Goal: Information Seeking & Learning: Learn about a topic

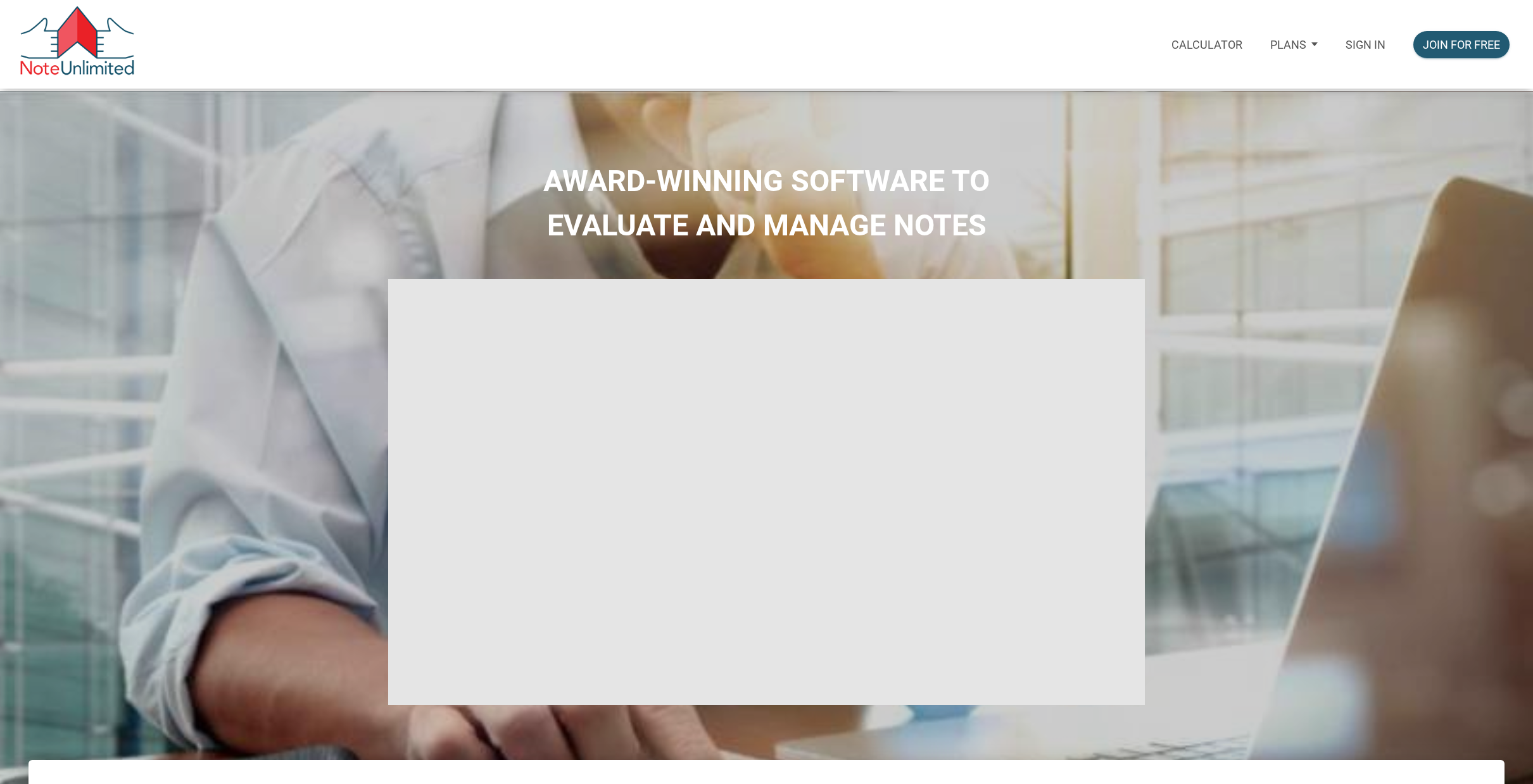
click at [1368, 42] on p "Sign in" at bounding box center [1366, 45] width 40 height 13
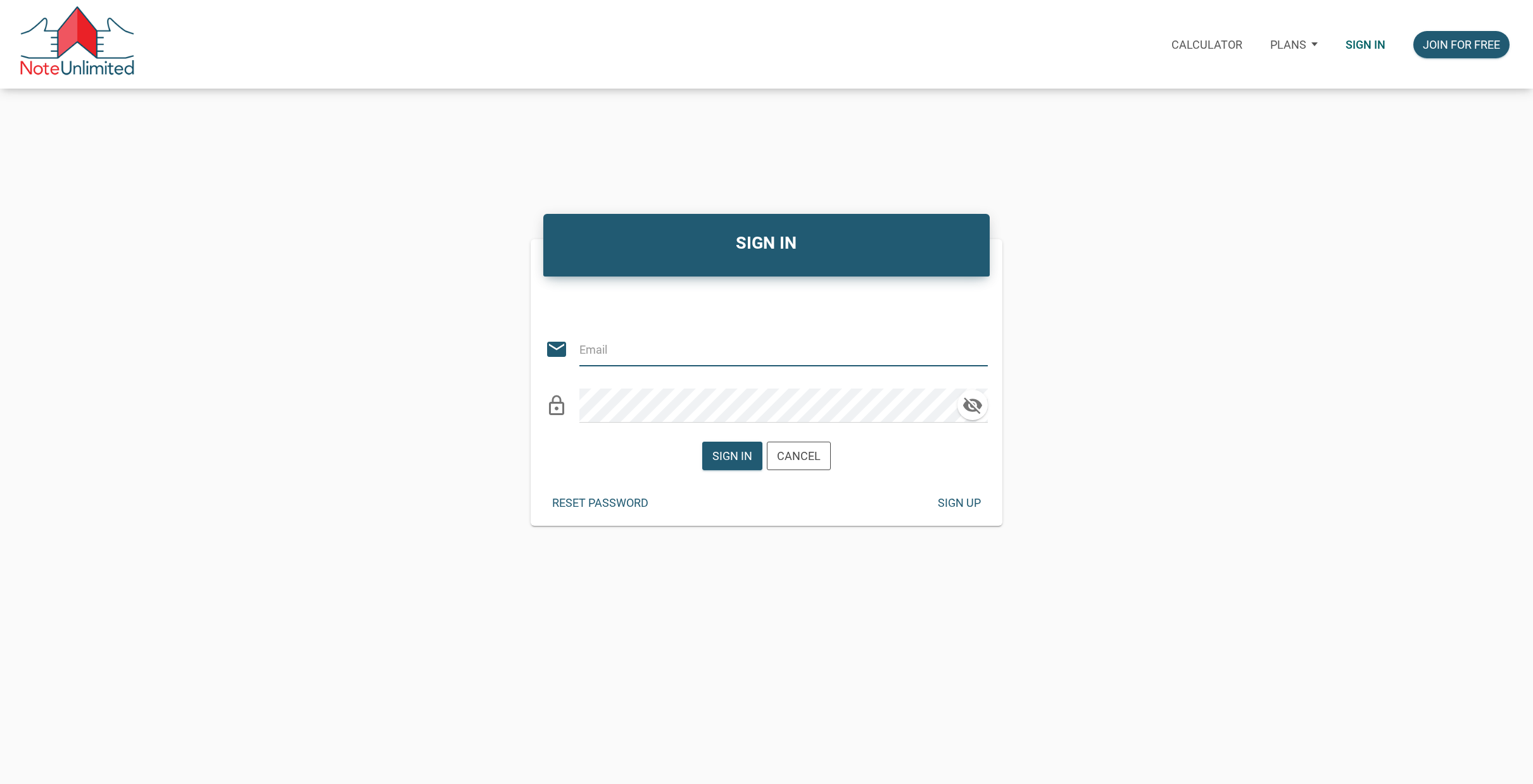
type input "[EMAIL_ADDRESS][DOMAIN_NAME]"
click at [732, 453] on div "Sign in" at bounding box center [732, 455] width 40 height 17
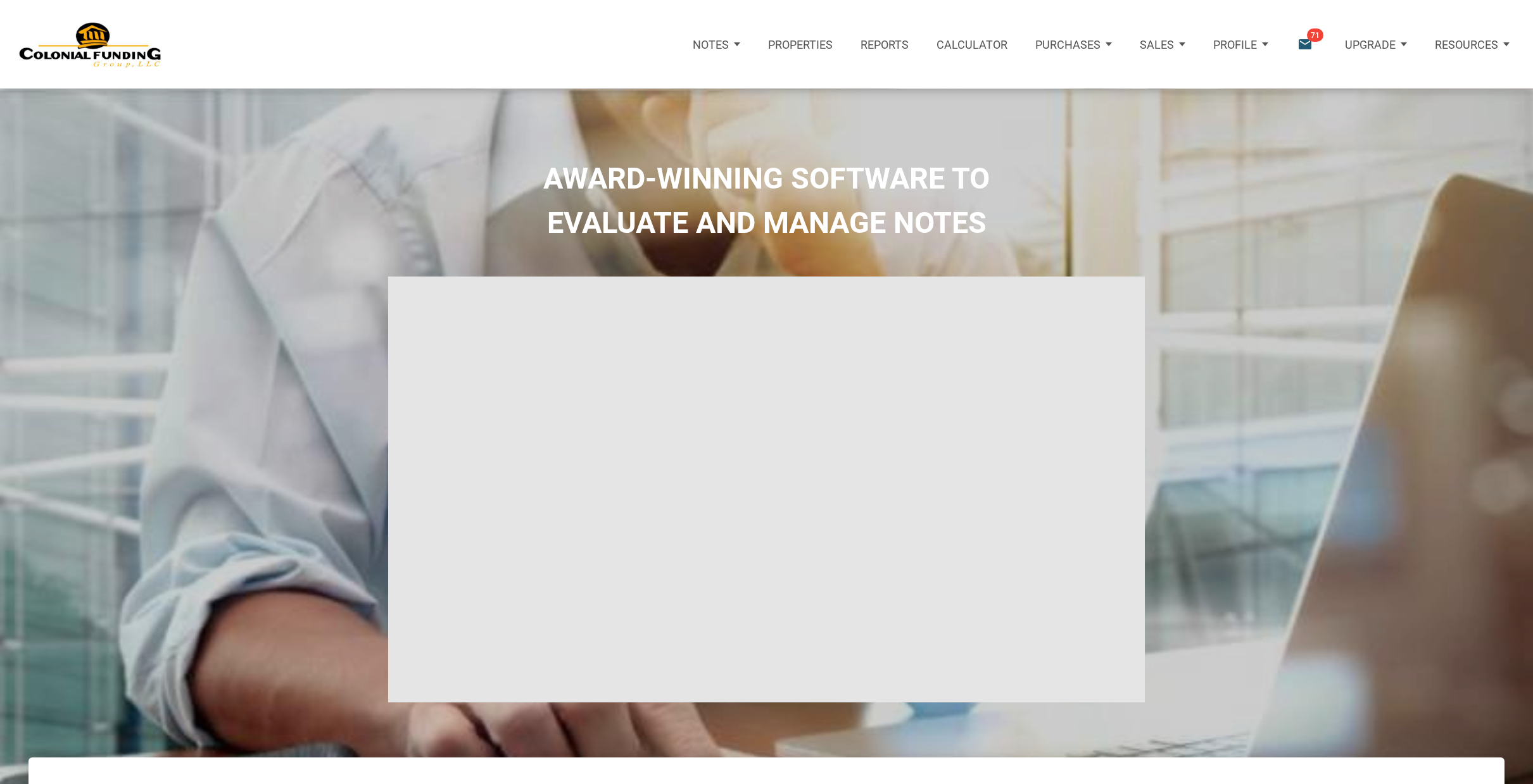
type input "Introduction to new features"
select select
click at [1065, 39] on p "Purchases" at bounding box center [1056, 45] width 65 height 13
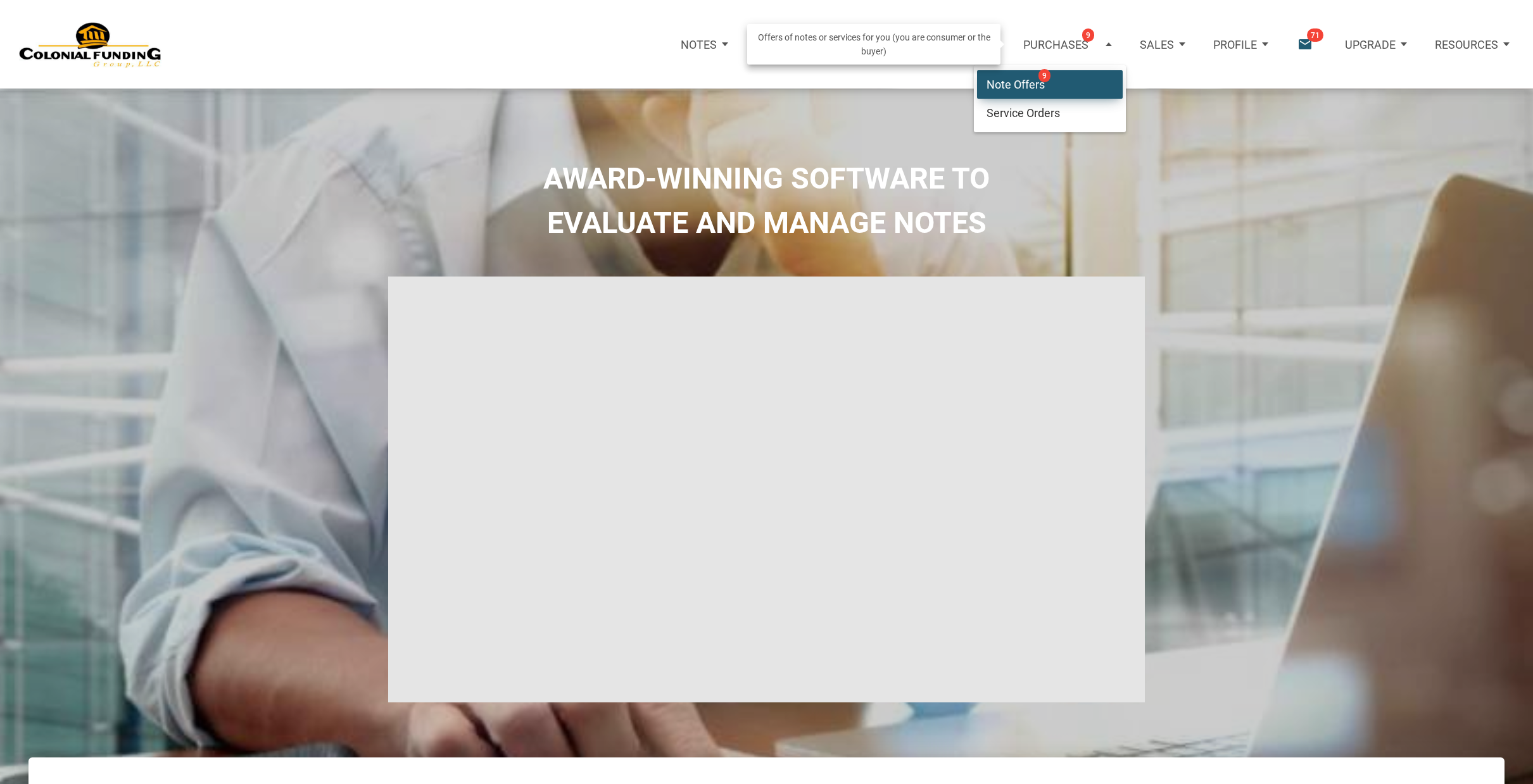
click at [1005, 83] on link "Note Offers 9" at bounding box center [1050, 84] width 146 height 29
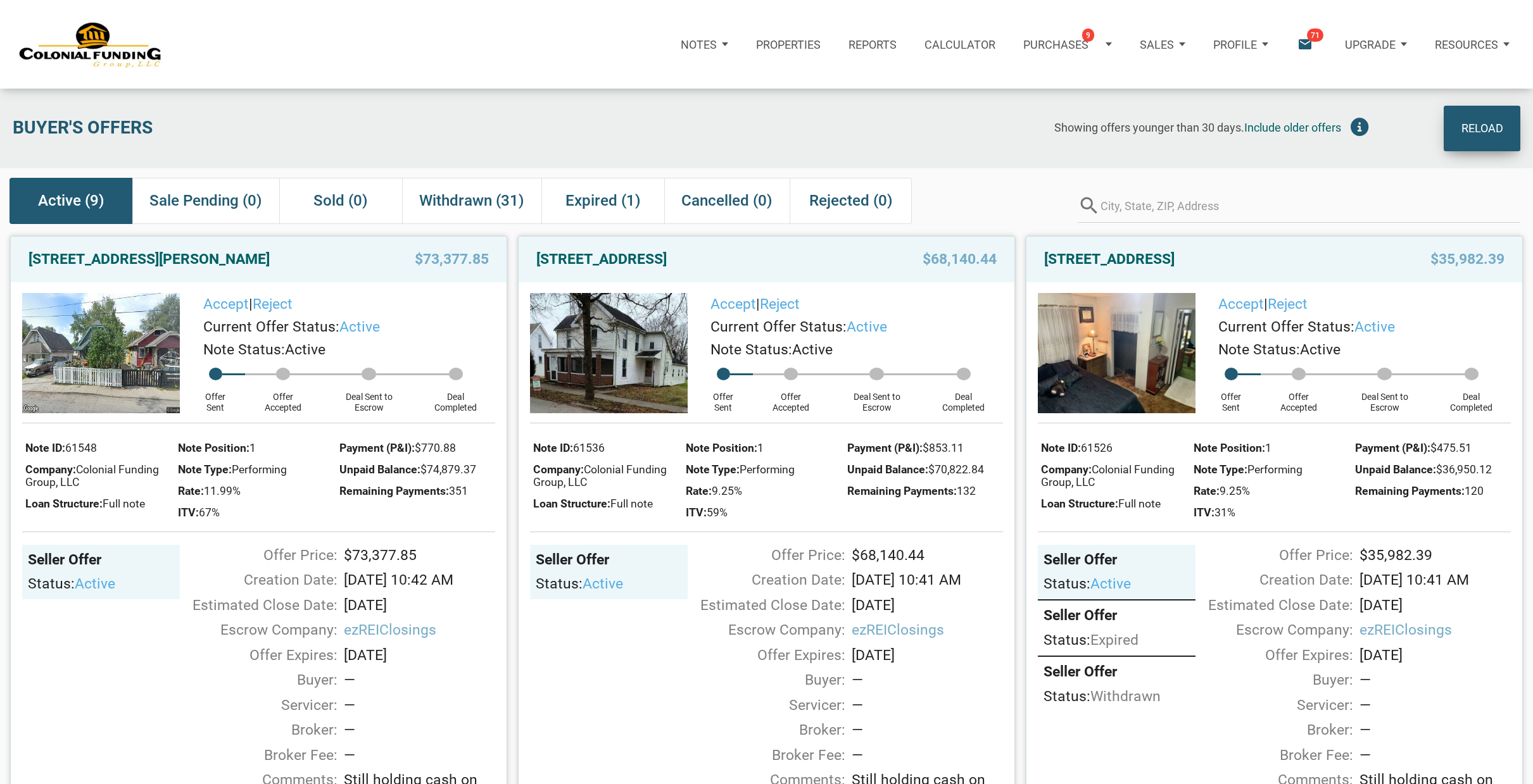
click at [1482, 123] on div "Reload" at bounding box center [1482, 129] width 42 height 27
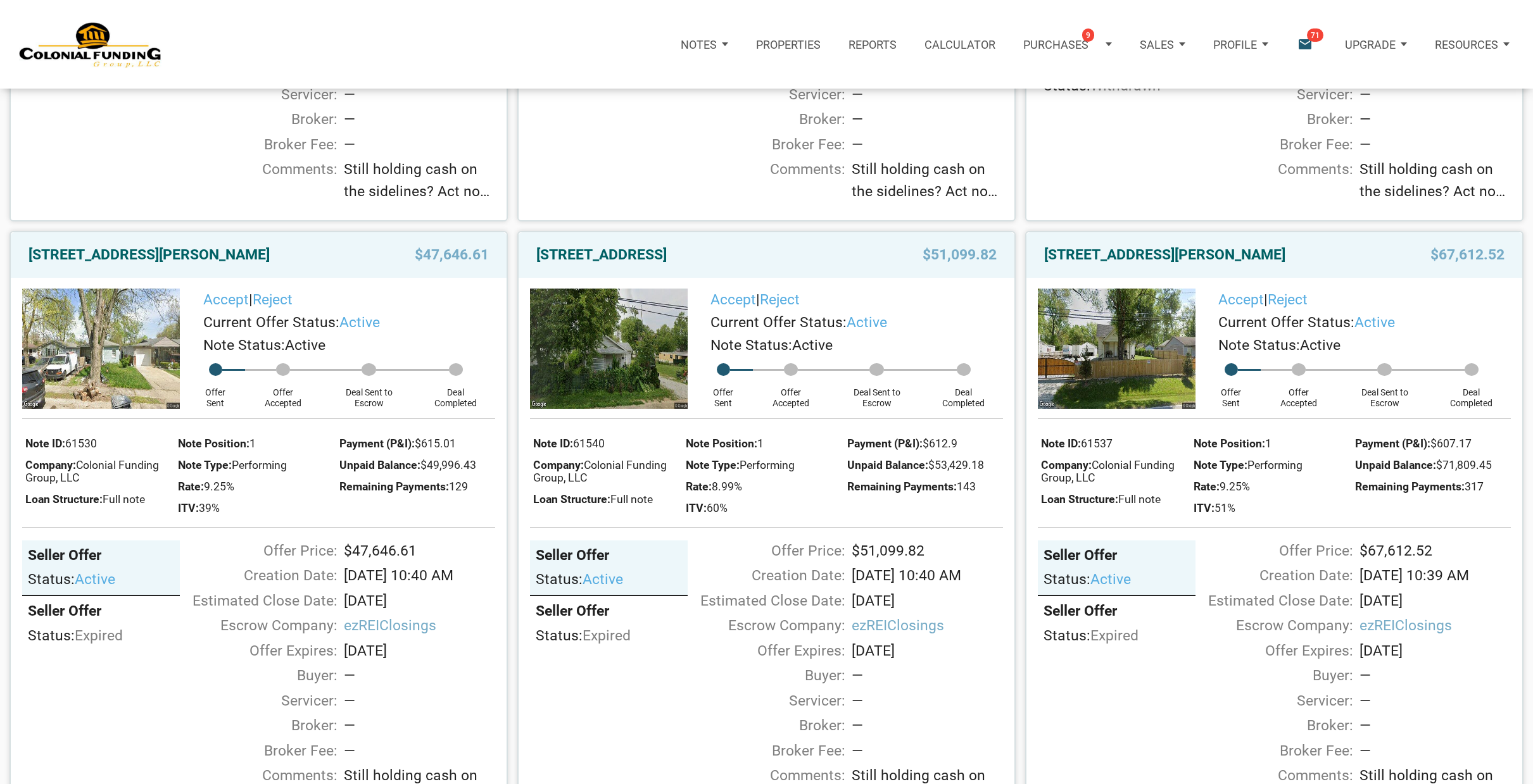
scroll to position [606, 0]
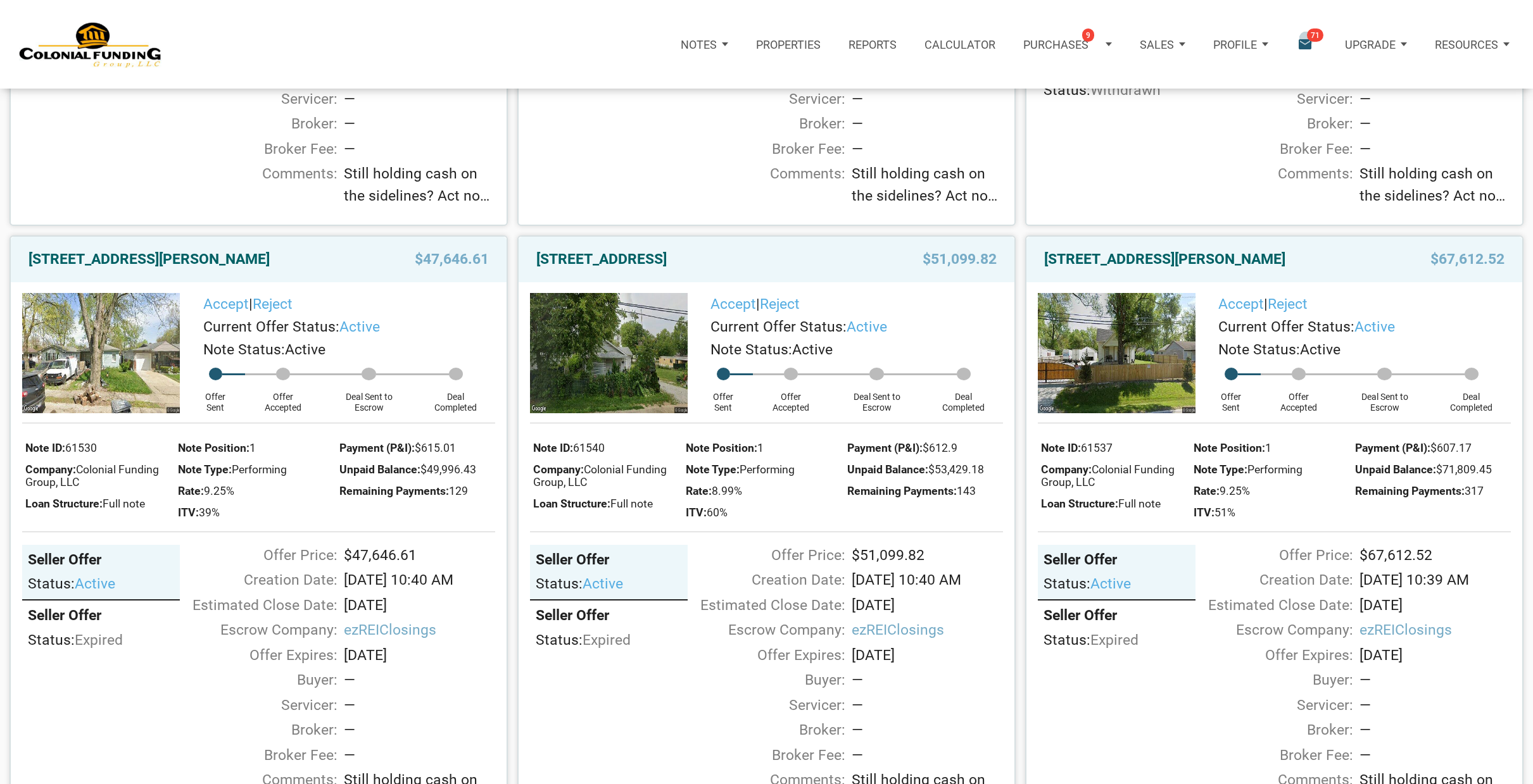
click at [1306, 39] on icon "email" at bounding box center [1304, 44] width 17 height 17
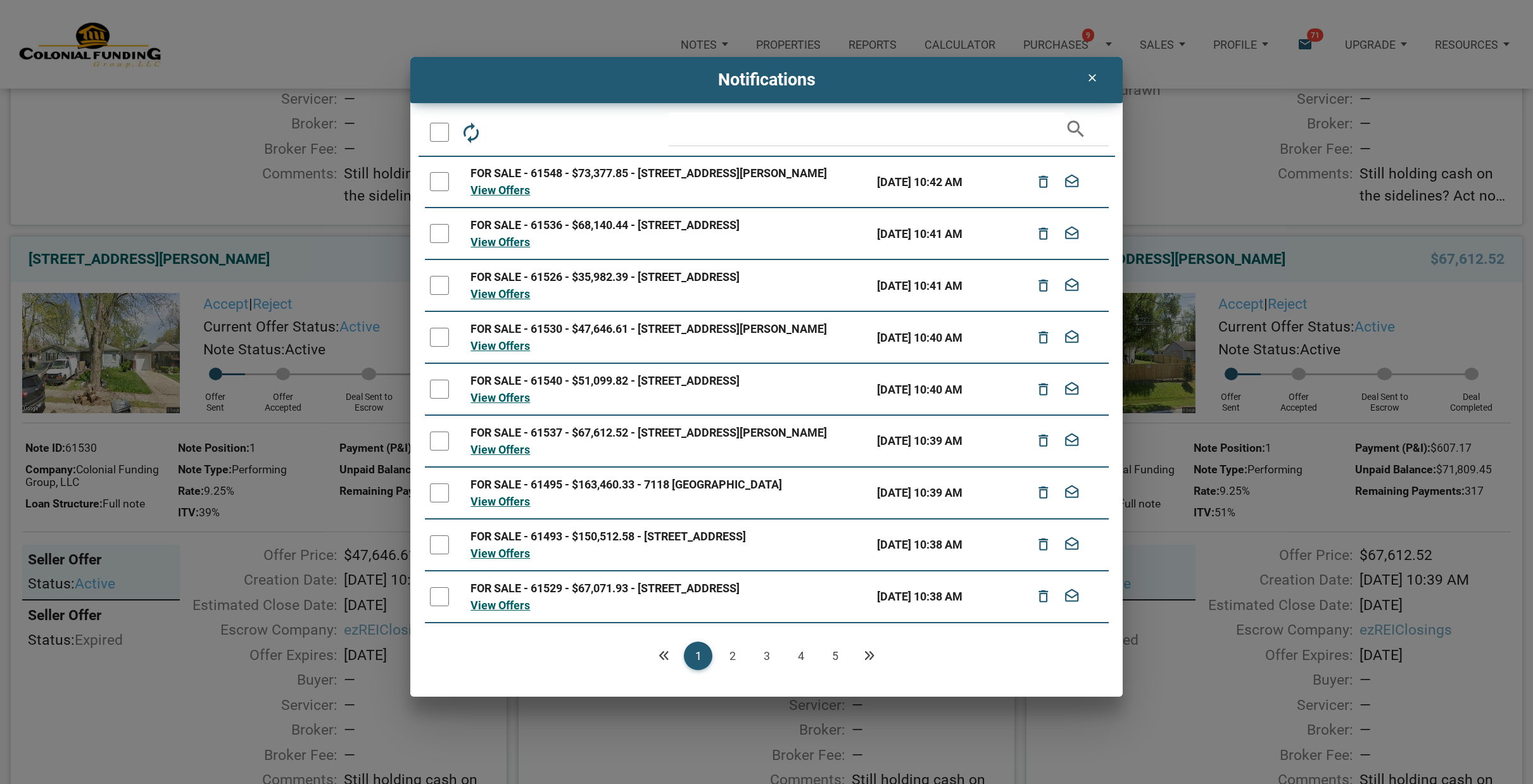
scroll to position [13, 0]
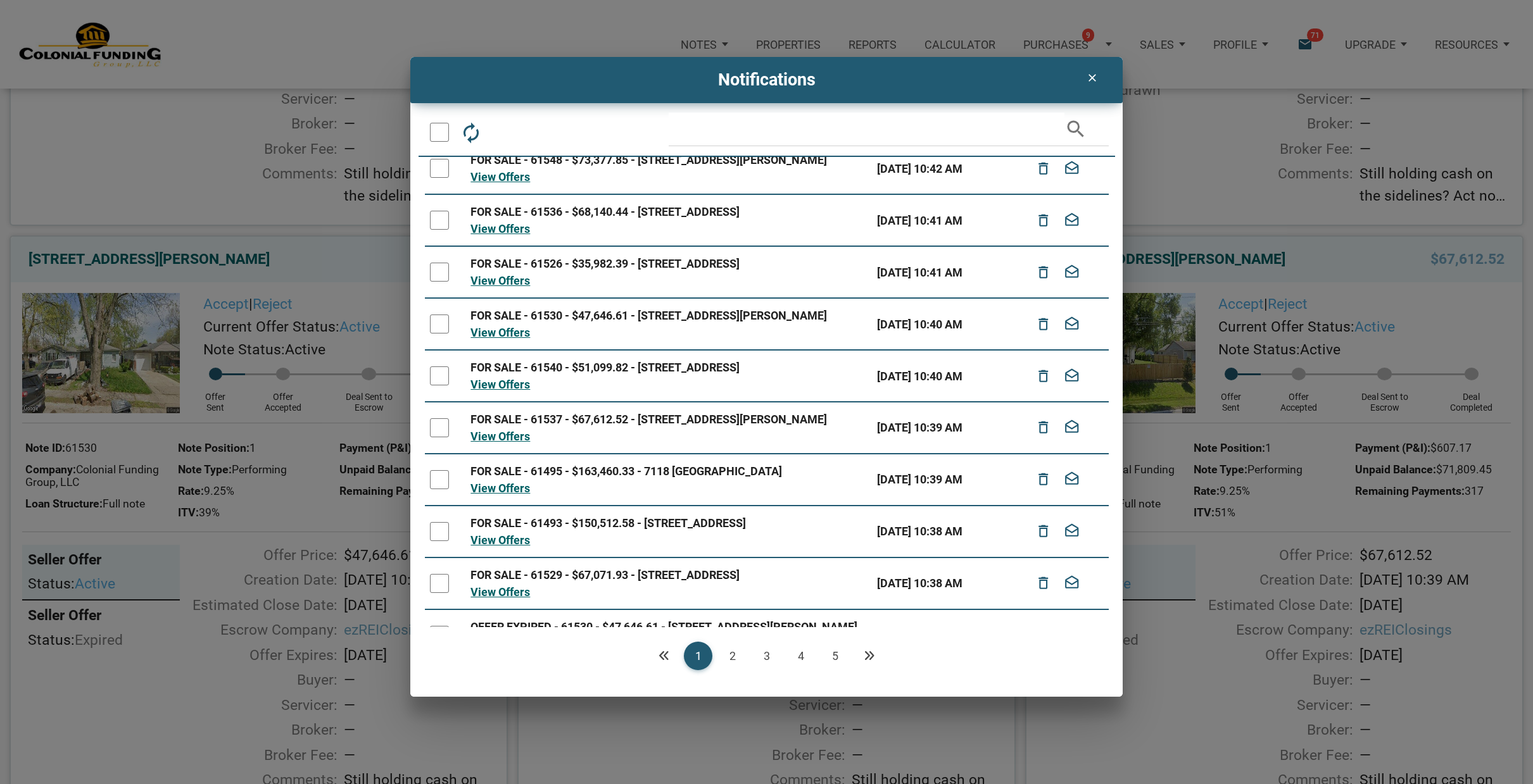
click at [833, 651] on link "5" at bounding box center [835, 656] width 28 height 28
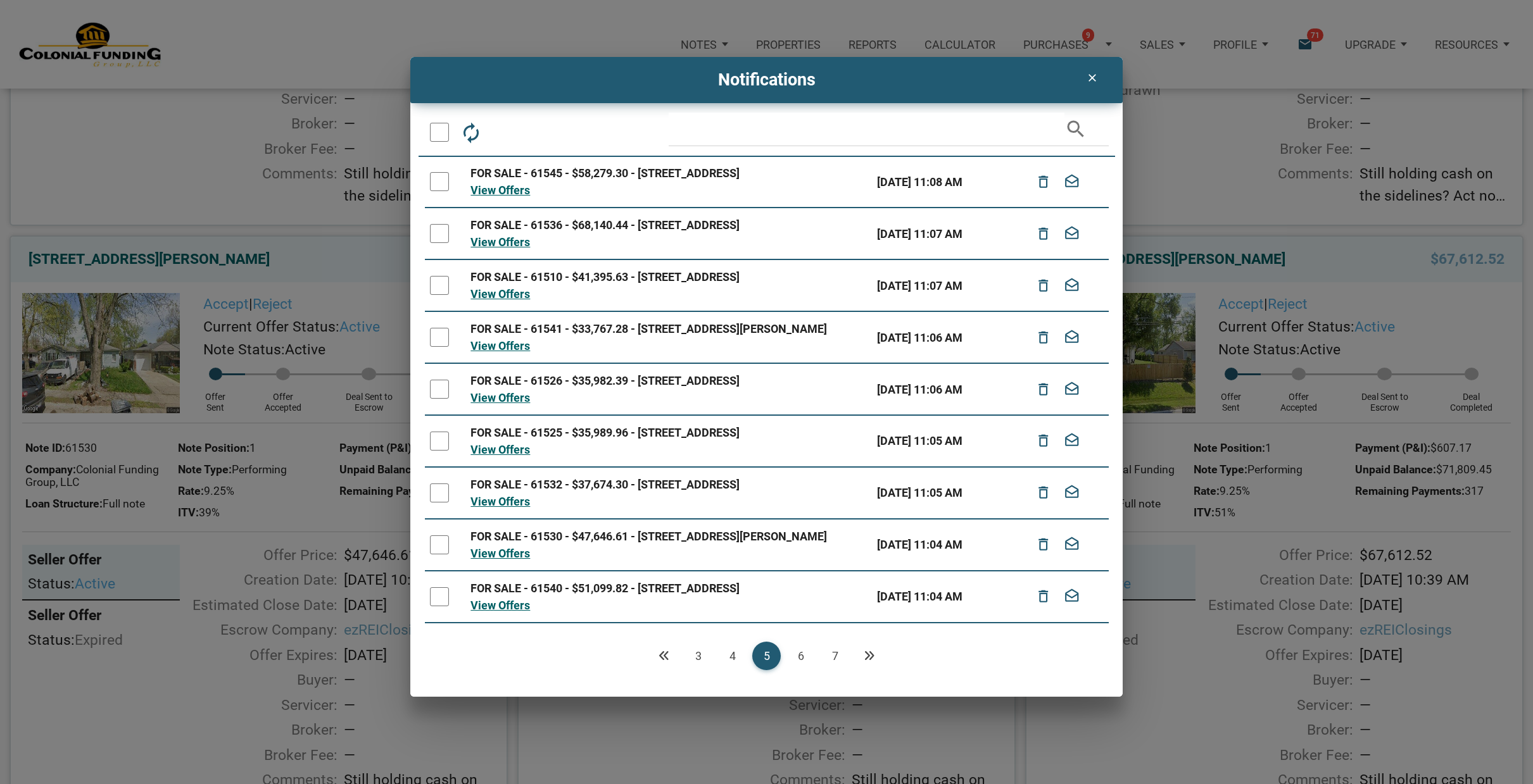
click at [836, 654] on link "7" at bounding box center [835, 656] width 28 height 28
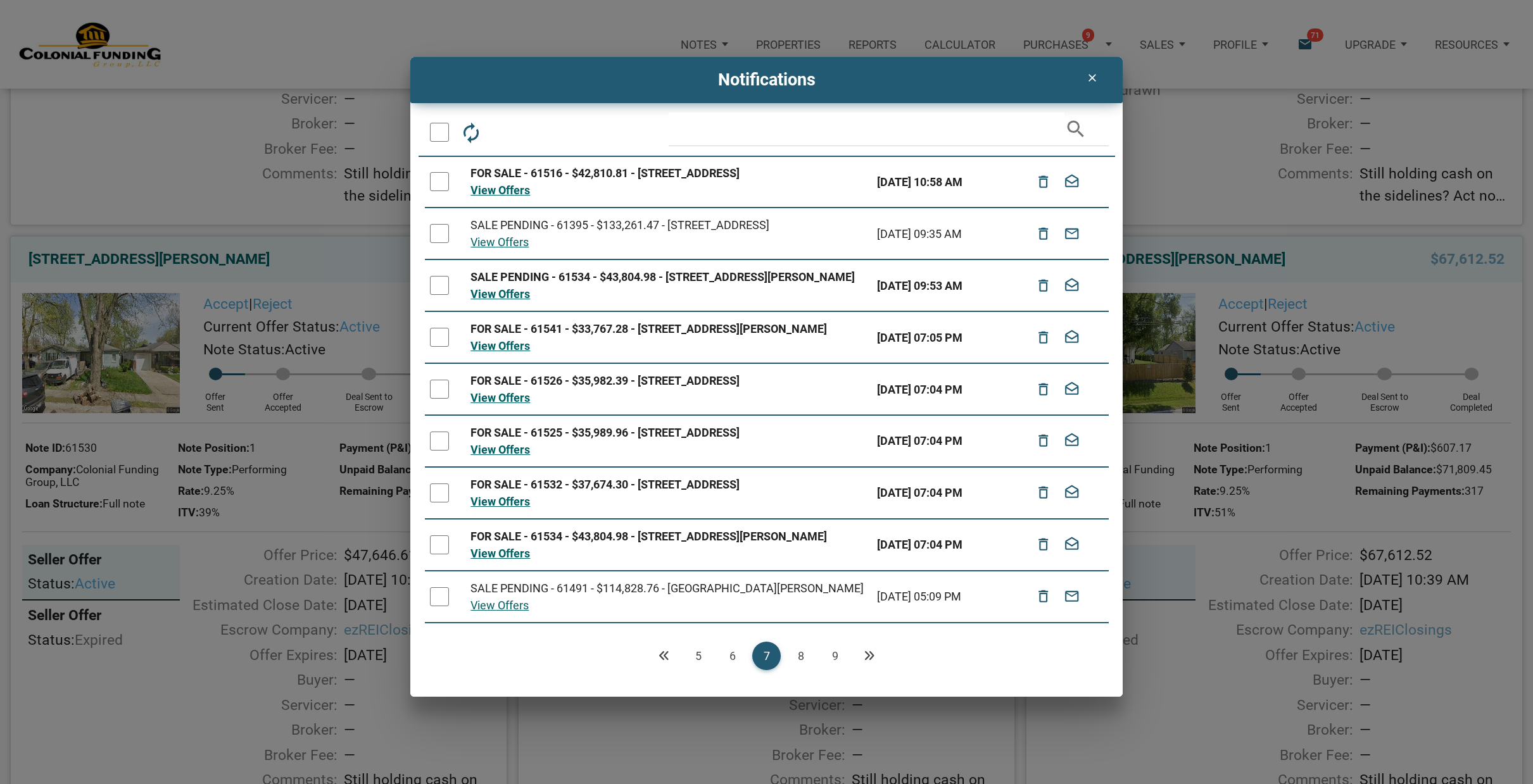
click at [833, 655] on link "9" at bounding box center [835, 656] width 28 height 28
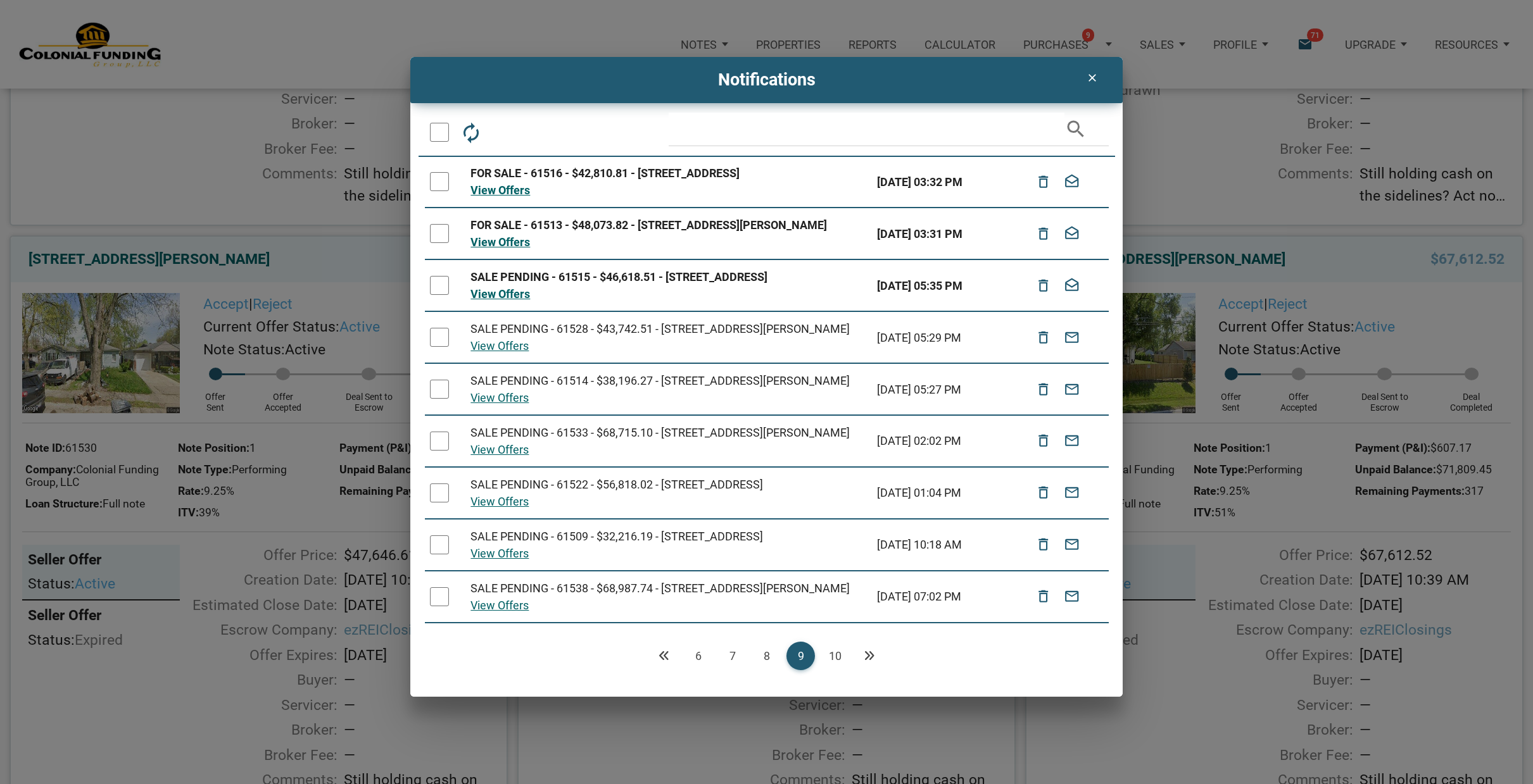
click at [836, 655] on link "10" at bounding box center [835, 656] width 28 height 28
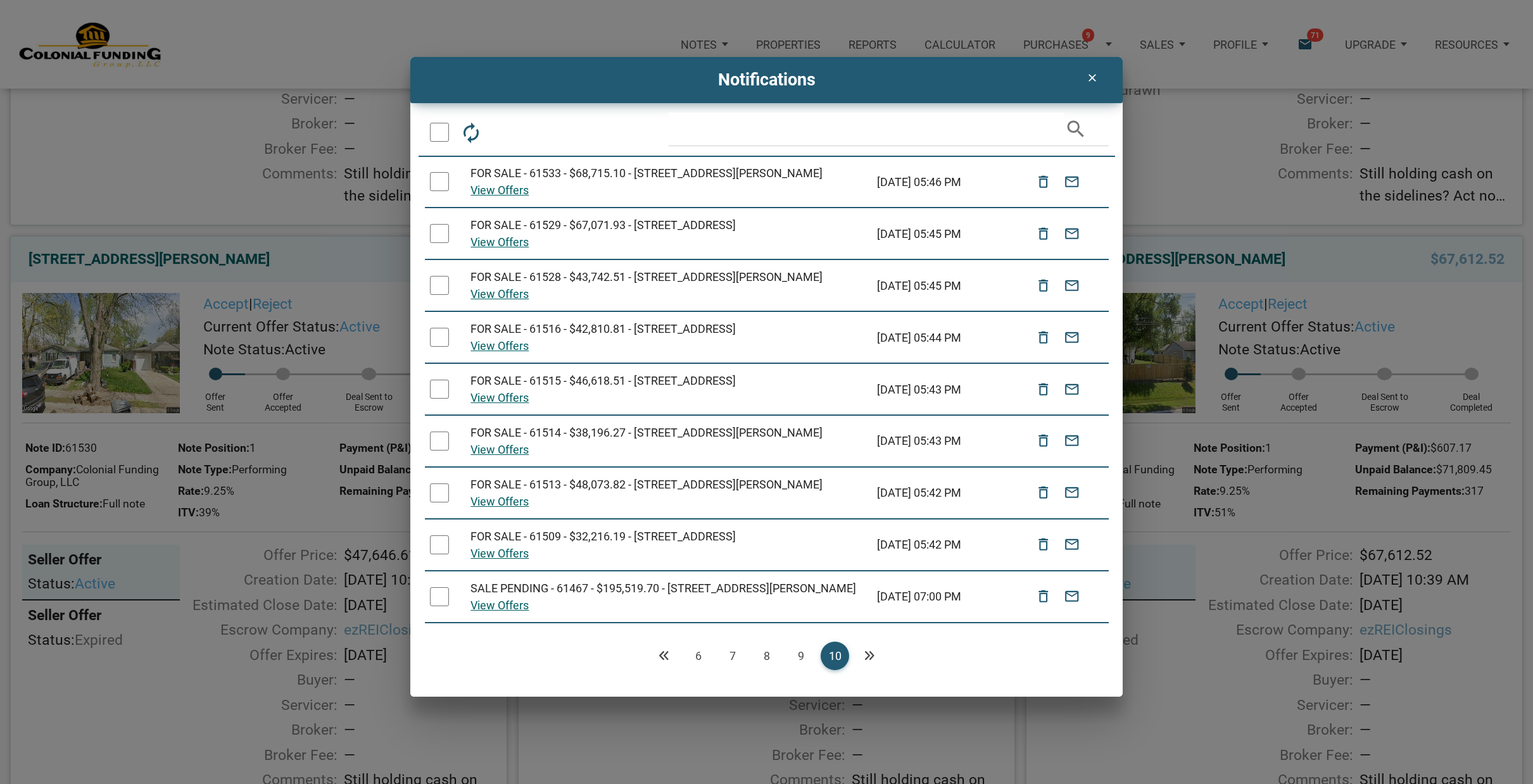
click at [867, 655] on icon "Next" at bounding box center [868, 655] width 11 height 11
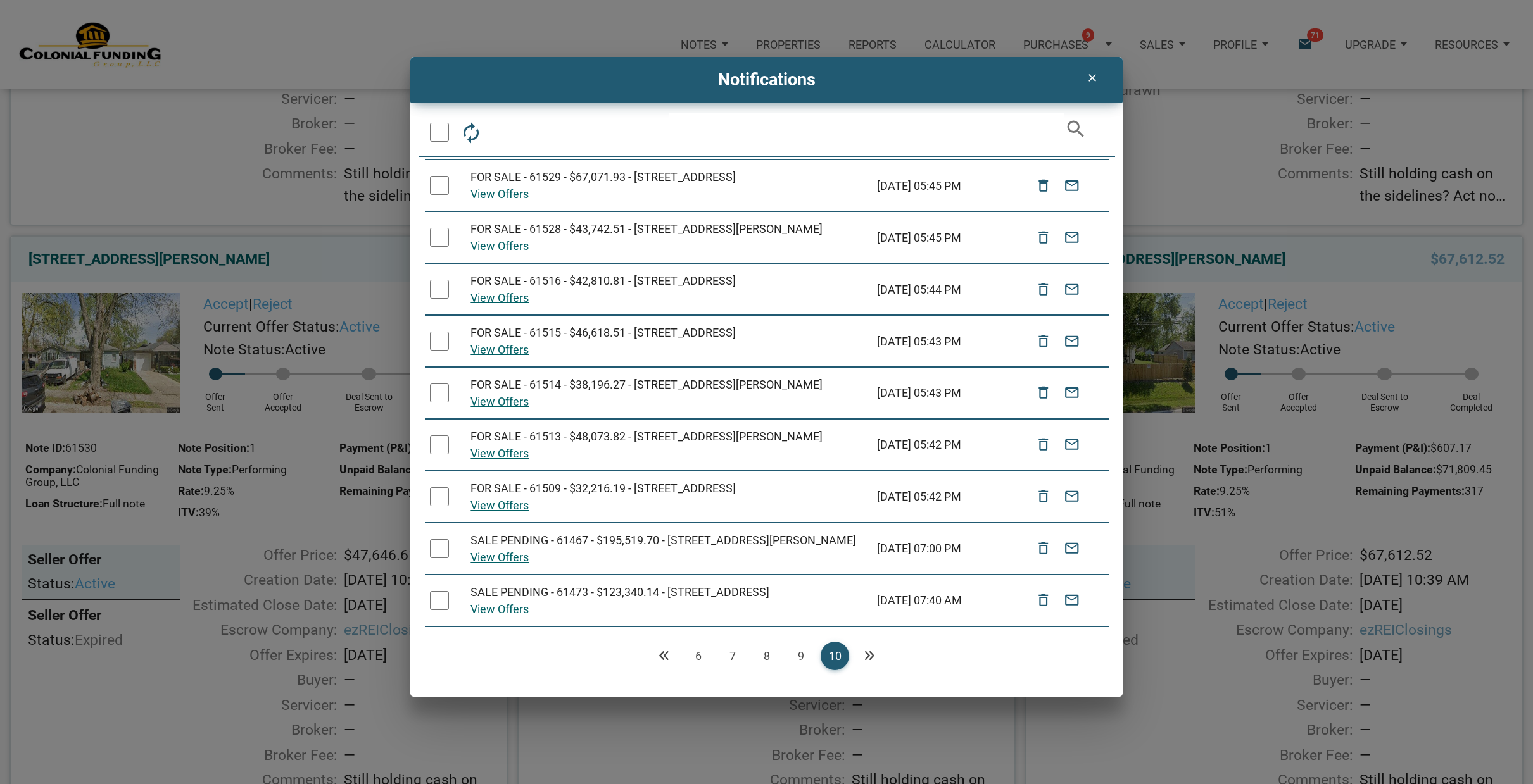
scroll to position [144, 0]
click at [435, 591] on div at bounding box center [440, 601] width 19 height 19
click at [1043, 594] on icon "delete_outline" at bounding box center [1043, 600] width 16 height 28
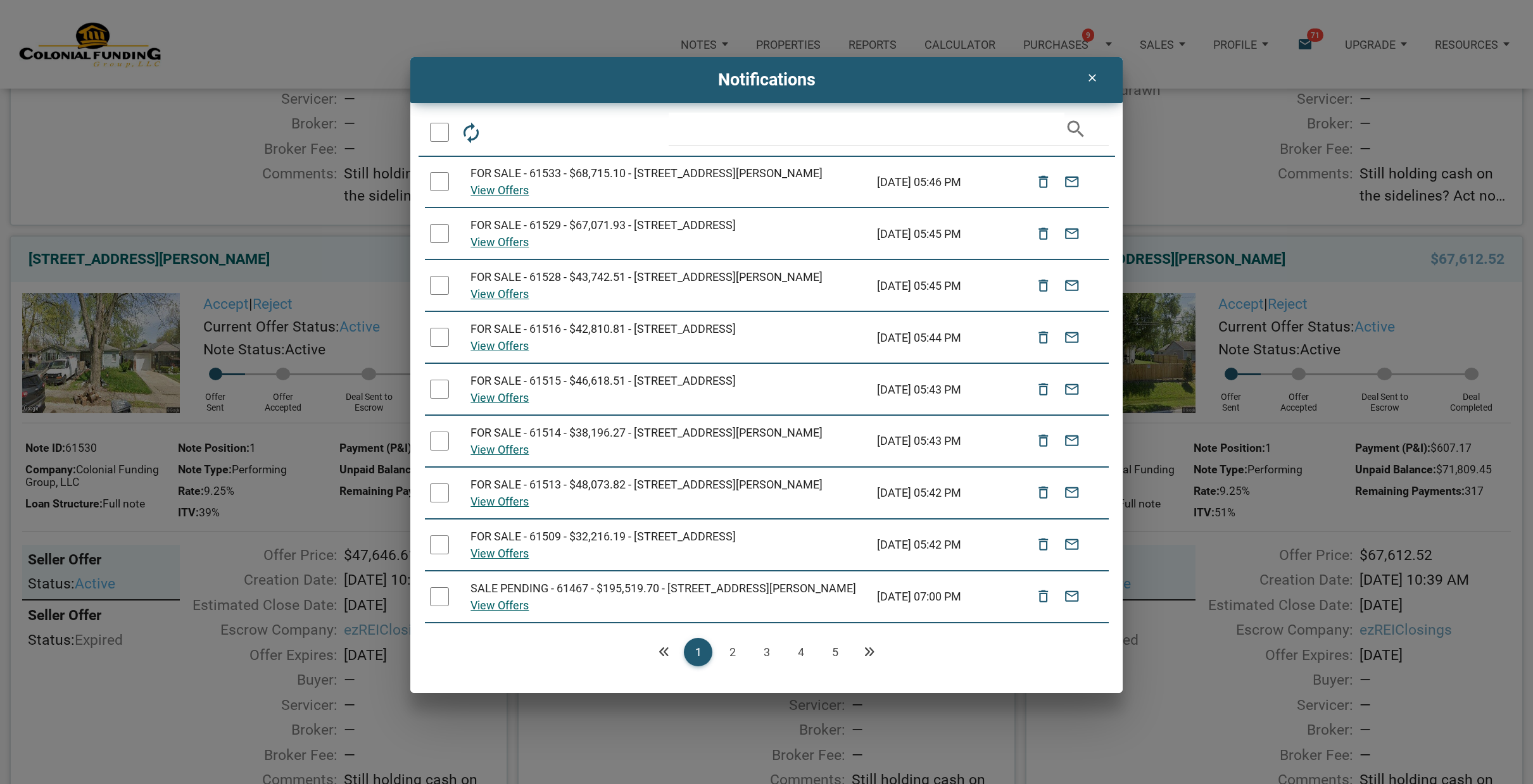
click at [443, 592] on div at bounding box center [440, 597] width 19 height 19
click at [1041, 591] on icon "delete_outline" at bounding box center [1043, 597] width 16 height 28
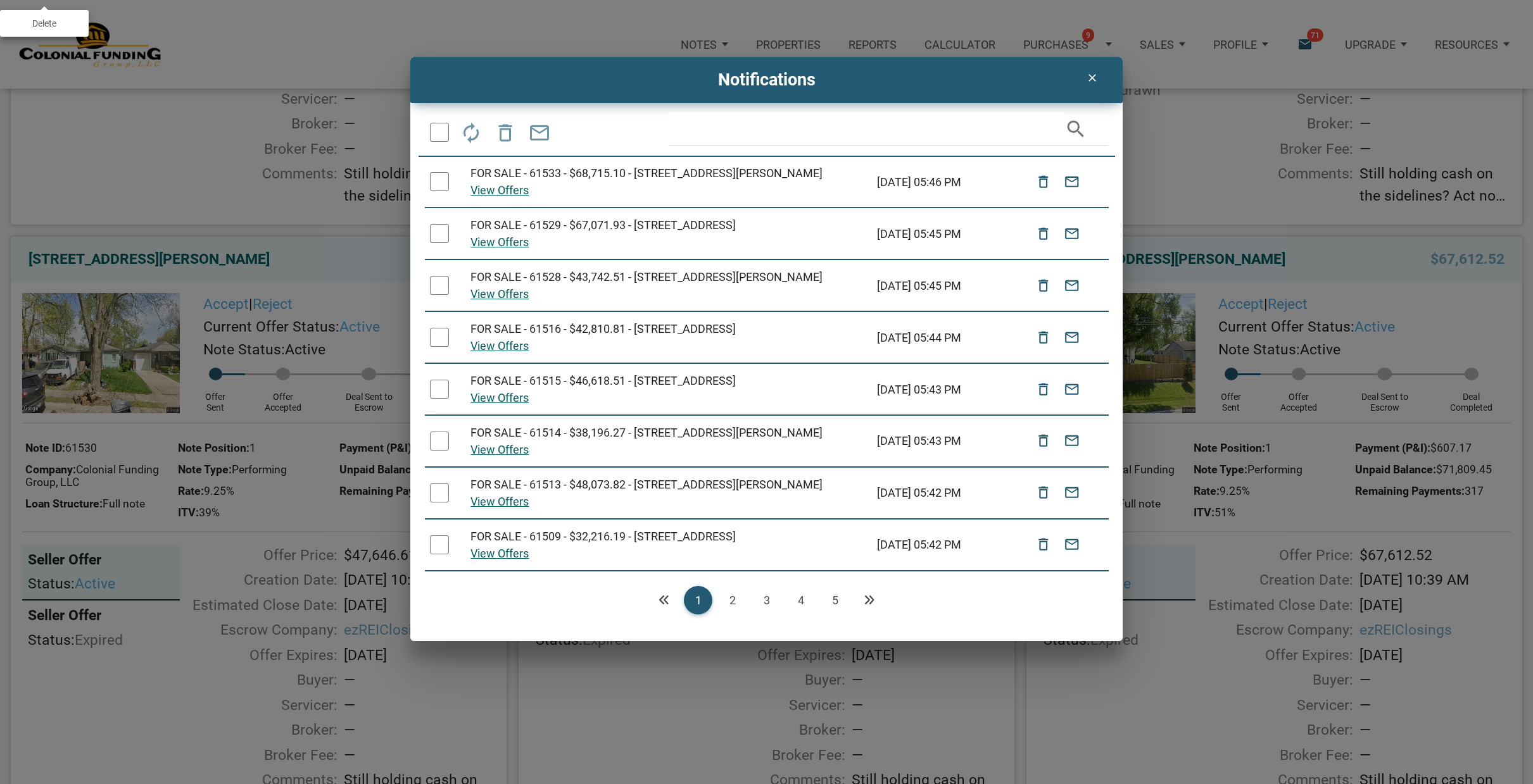
scroll to position [16, 0]
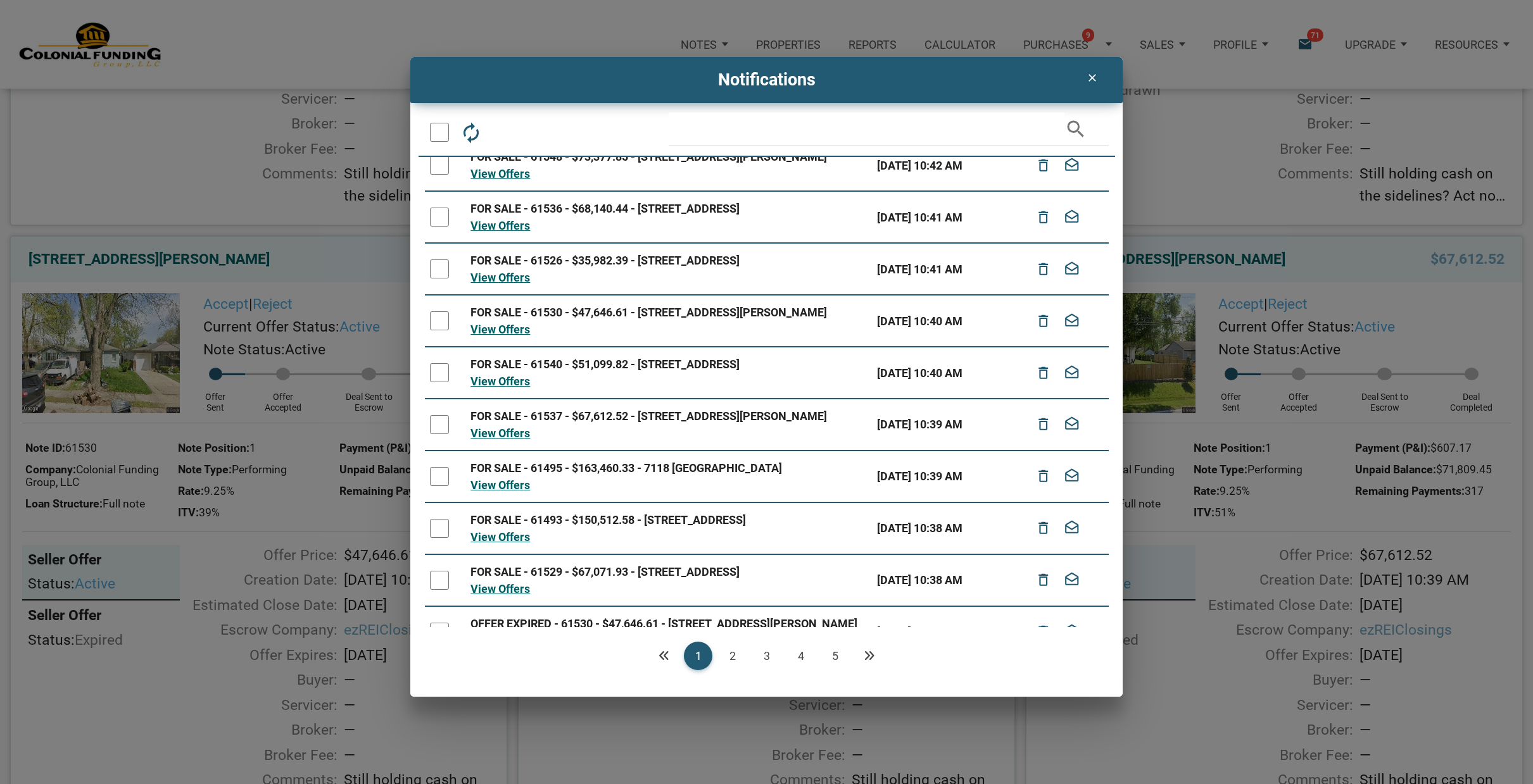
click at [445, 538] on div at bounding box center [440, 529] width 19 height 19
click at [1043, 542] on icon "delete_outline" at bounding box center [1043, 528] width 16 height 28
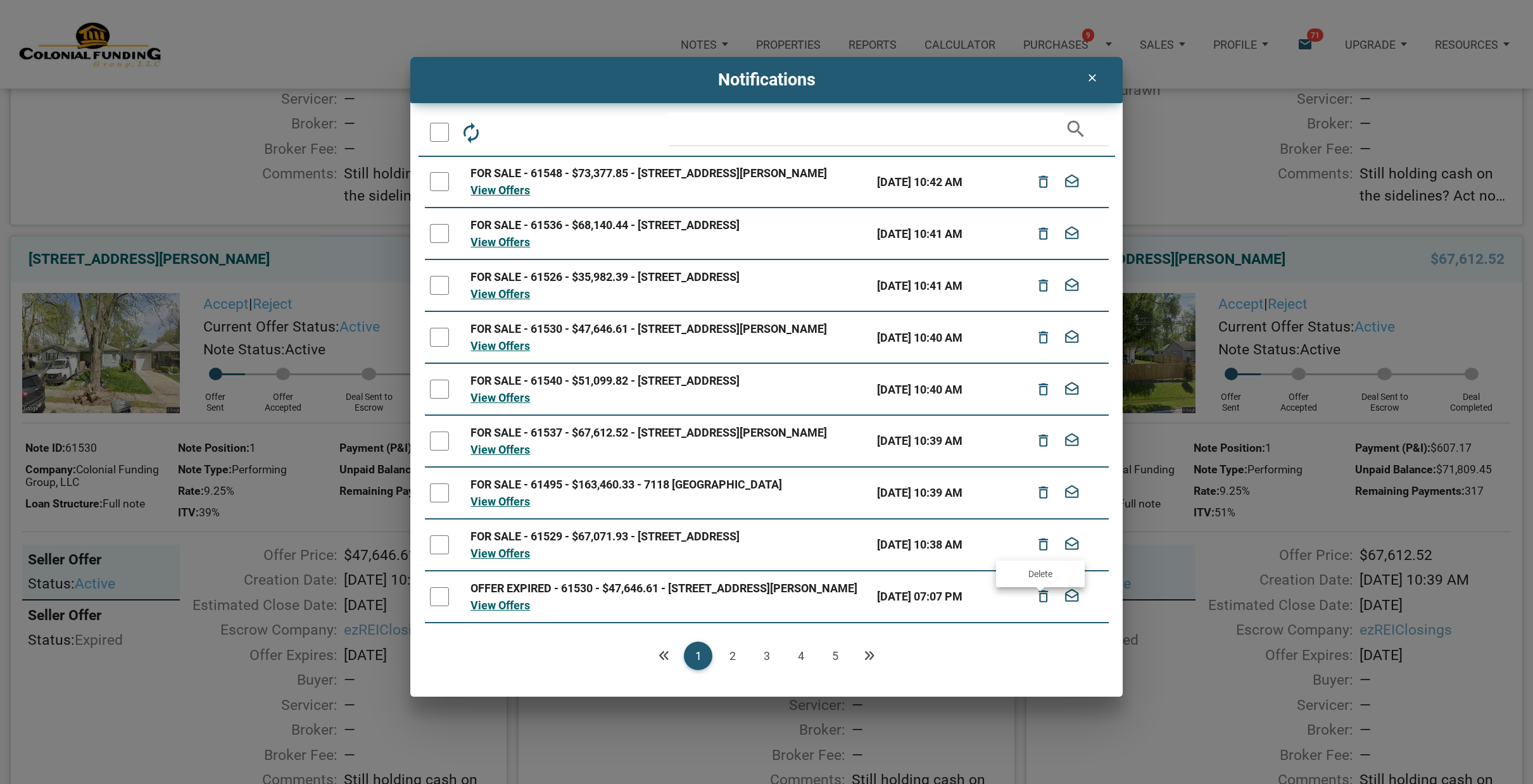
scroll to position [0, 0]
click at [441, 180] on div at bounding box center [440, 181] width 19 height 19
click at [1041, 180] on icon "delete_outline" at bounding box center [1043, 181] width 16 height 28
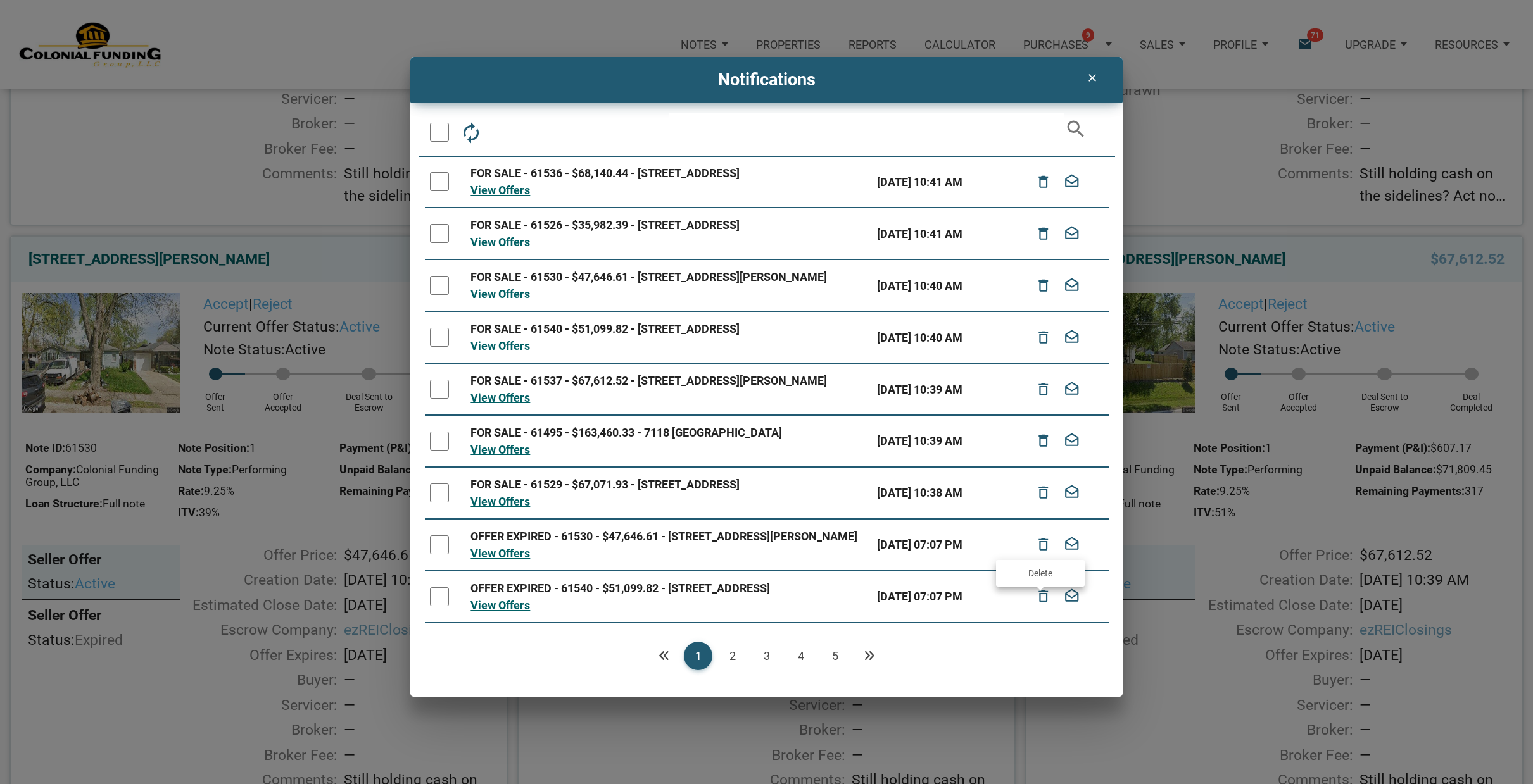
click at [441, 182] on div at bounding box center [440, 181] width 19 height 19
click at [1043, 184] on icon "delete_outline" at bounding box center [1043, 181] width 16 height 28
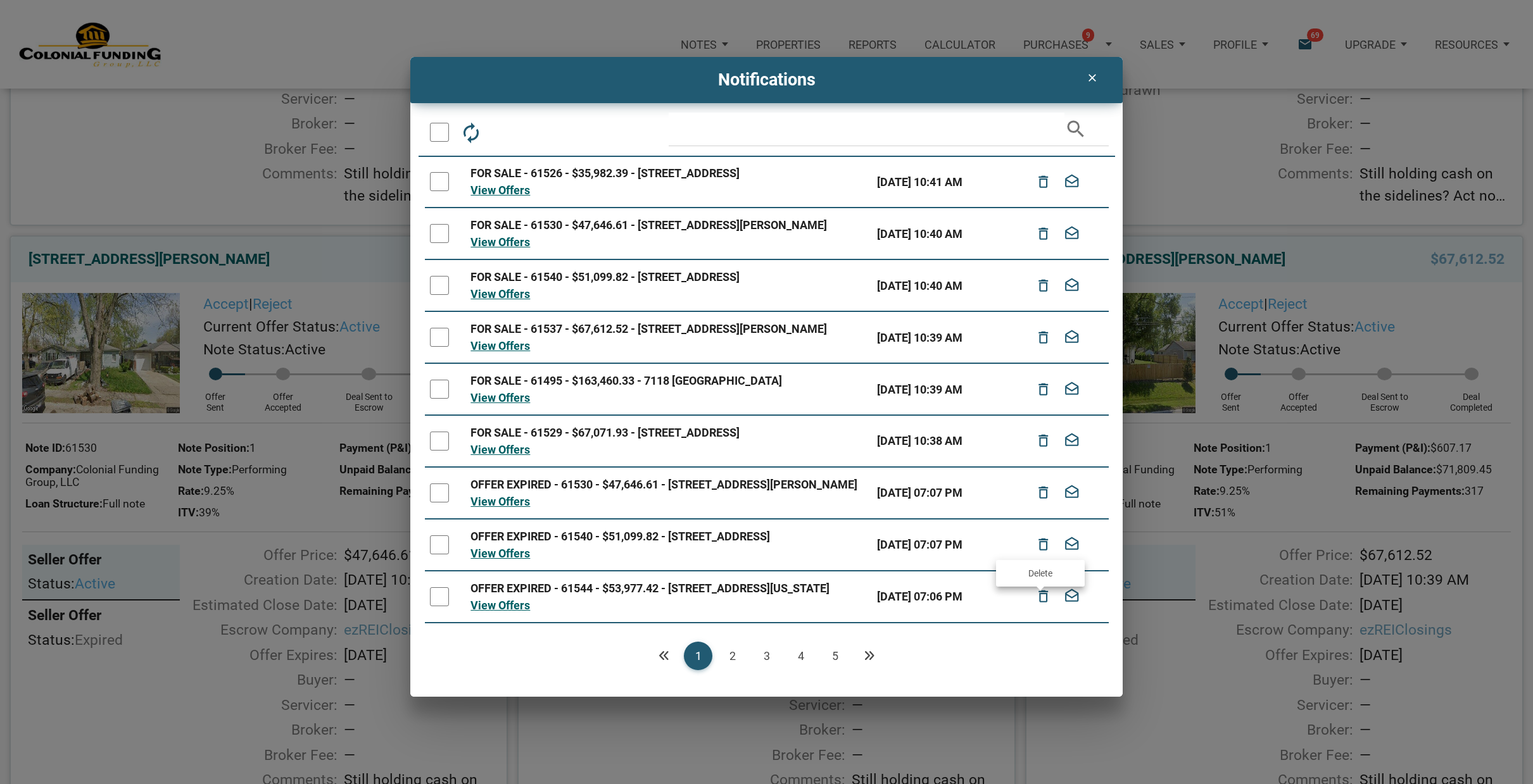
click at [441, 187] on div at bounding box center [440, 181] width 19 height 19
click at [1038, 182] on icon "delete_outline" at bounding box center [1043, 181] width 16 height 28
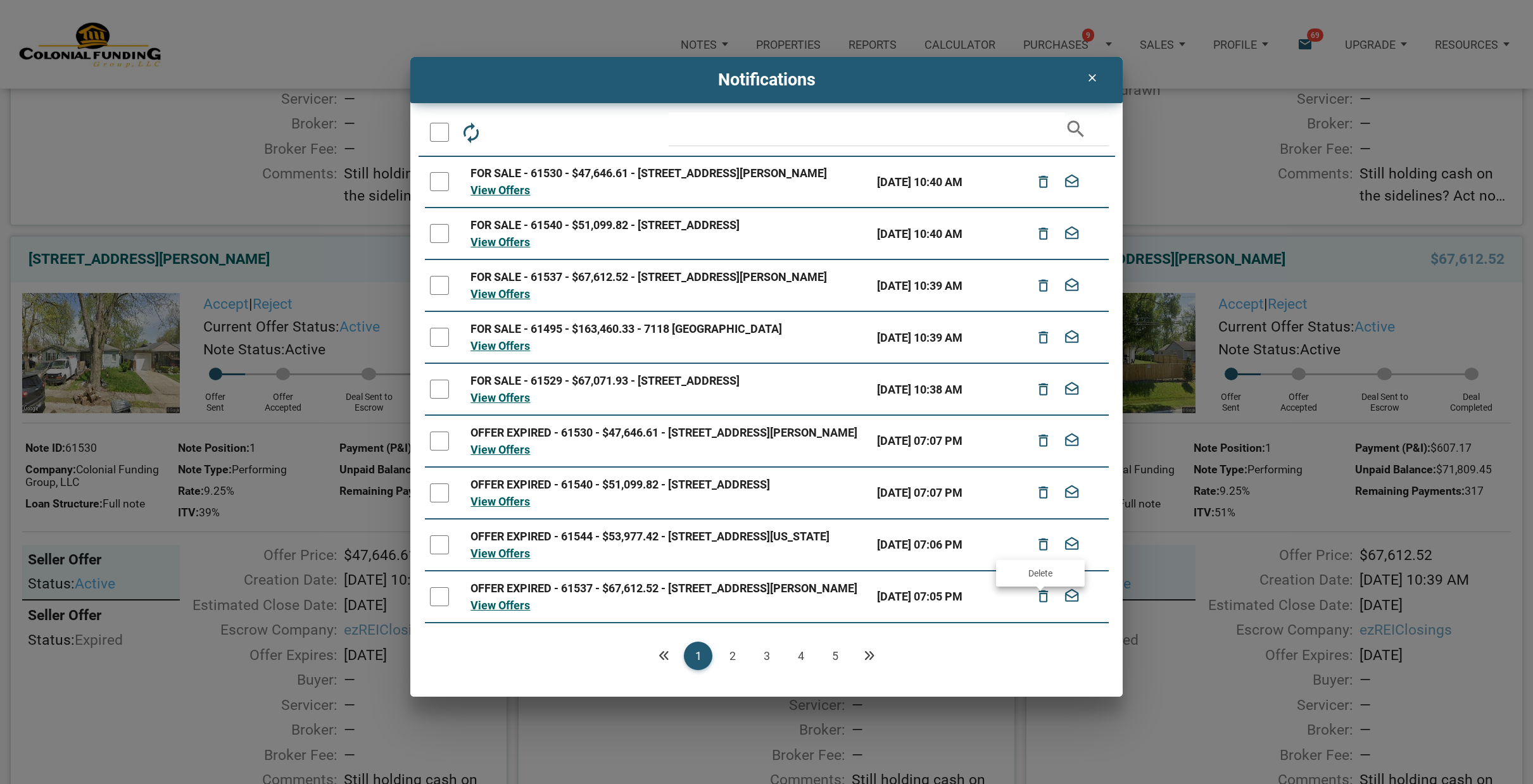
drag, startPoint x: 439, startPoint y: 182, endPoint x: 452, endPoint y: 184, distance: 13.2
click at [439, 182] on div at bounding box center [440, 181] width 19 height 19
click at [1041, 185] on icon "delete_outline" at bounding box center [1043, 181] width 16 height 28
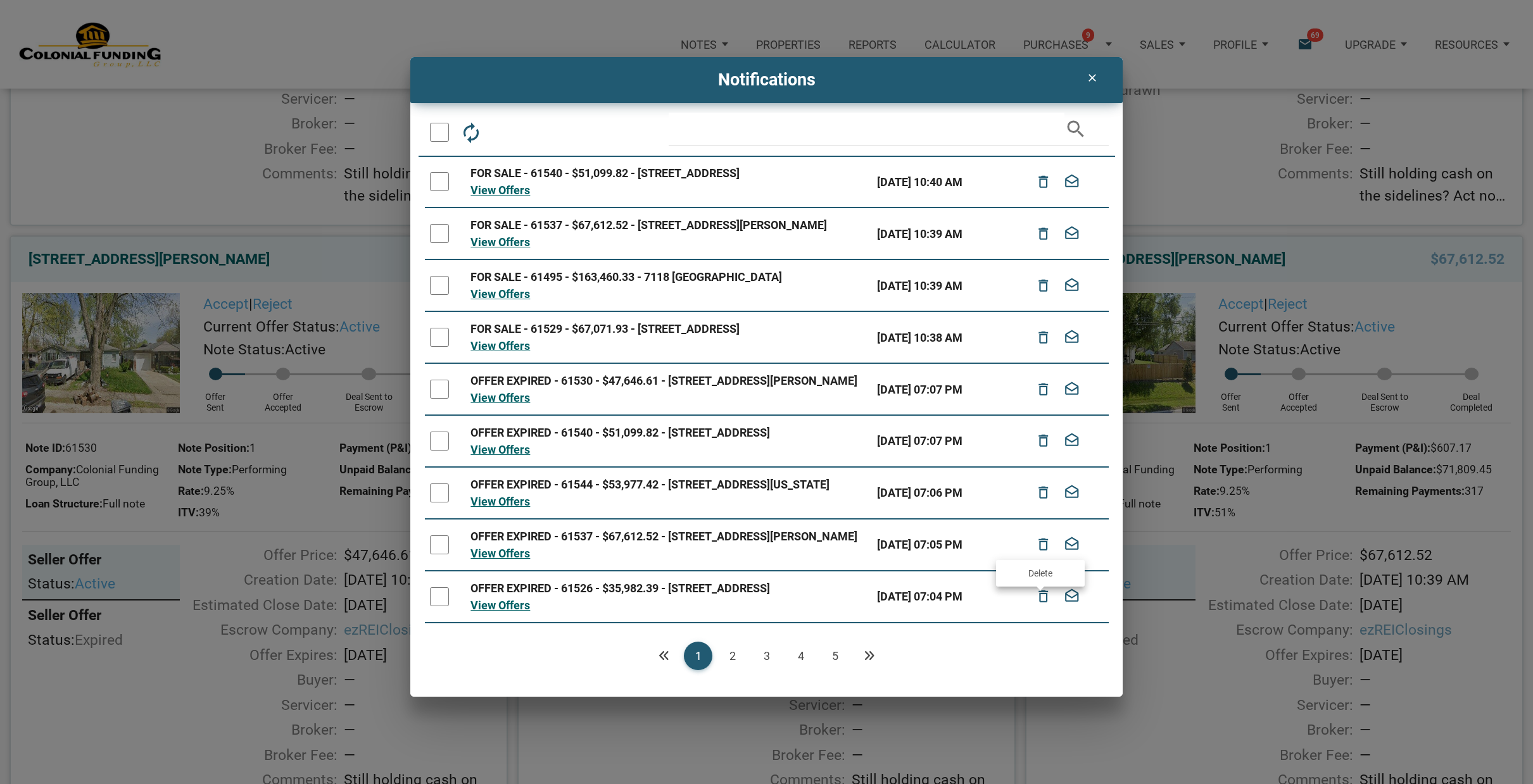
click at [437, 187] on div at bounding box center [440, 181] width 19 height 19
click at [1041, 189] on icon "delete_outline" at bounding box center [1043, 181] width 16 height 28
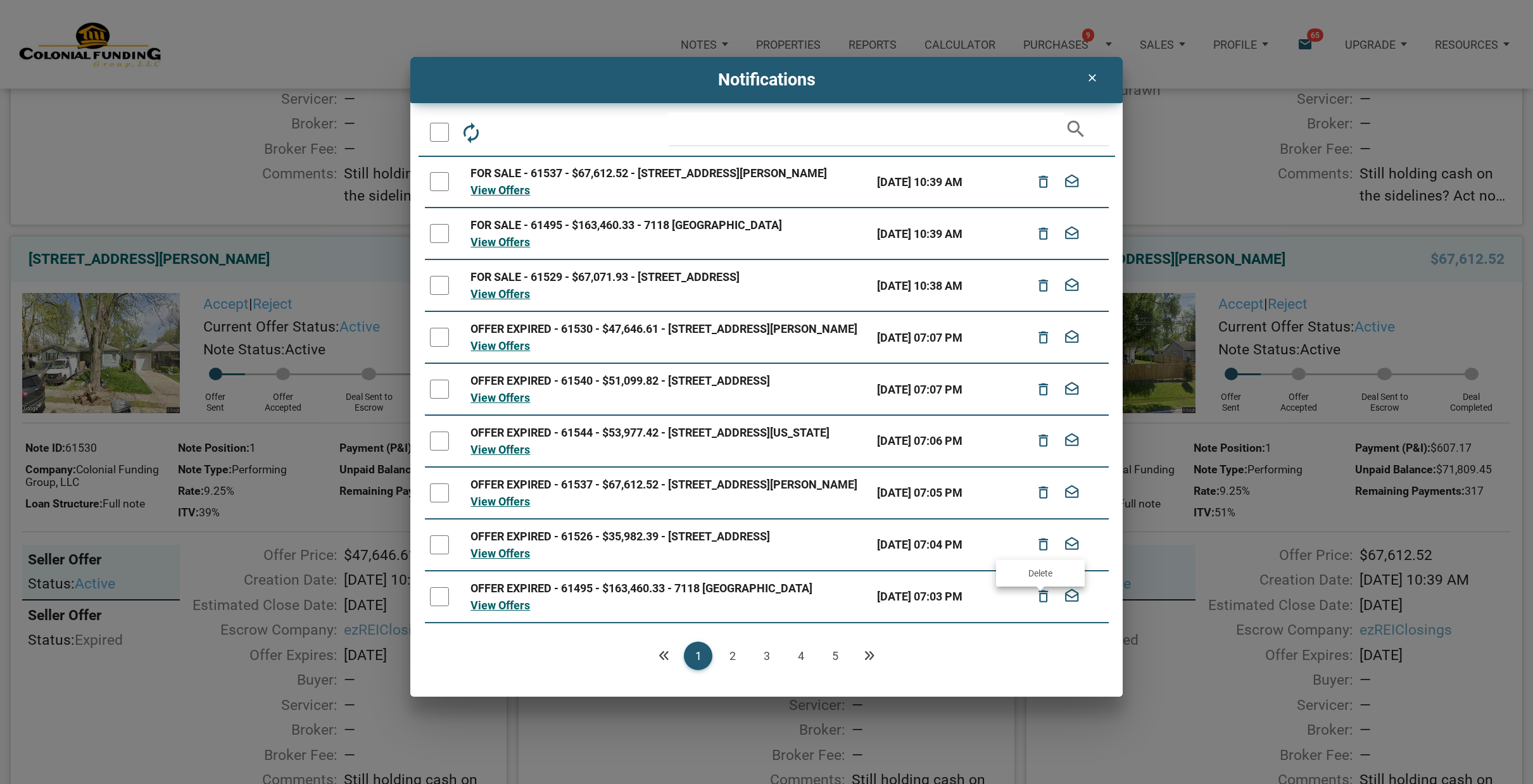
click at [441, 191] on div at bounding box center [440, 181] width 19 height 19
click at [1046, 187] on icon "delete_outline" at bounding box center [1043, 181] width 16 height 28
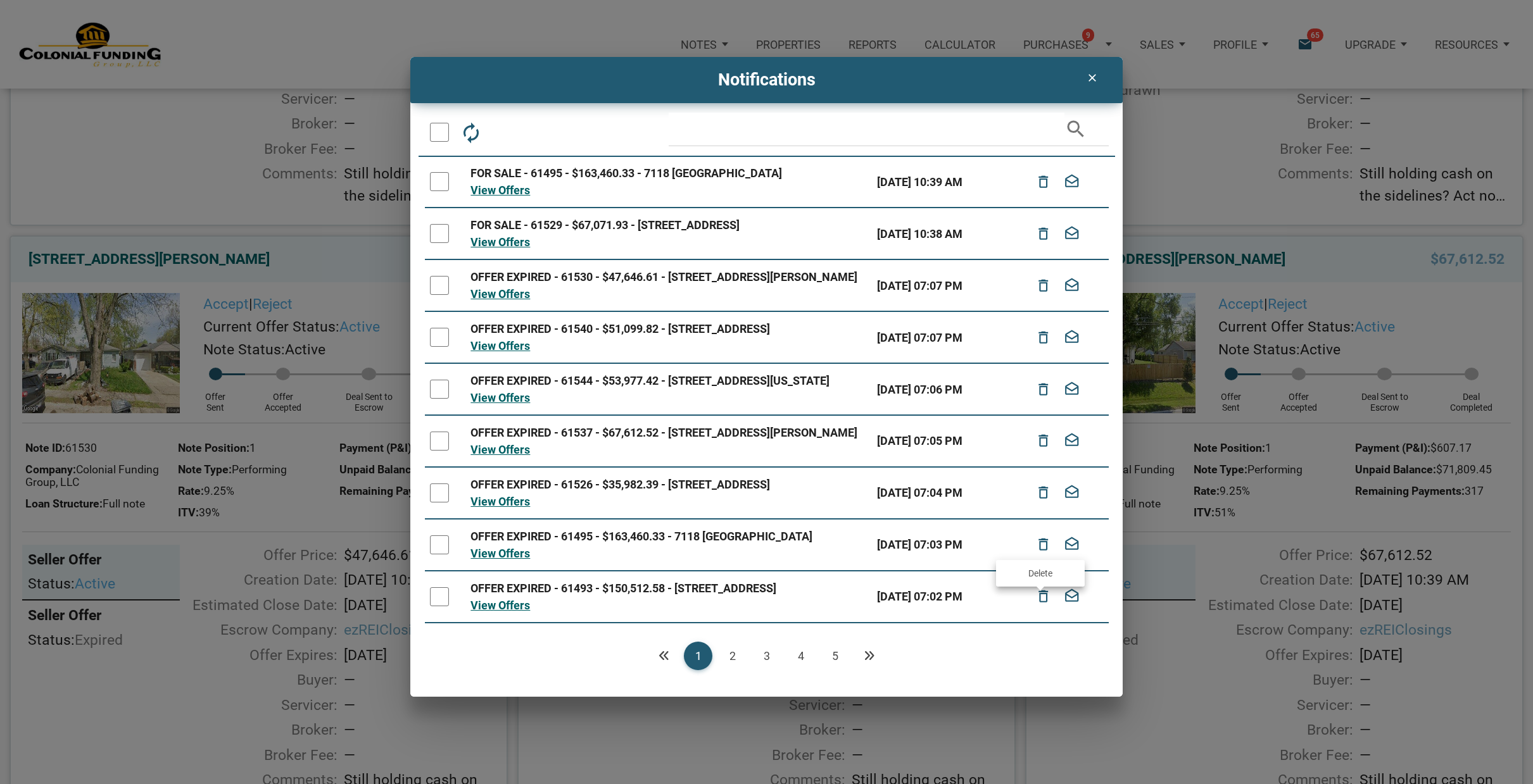
click at [435, 183] on div at bounding box center [440, 181] width 19 height 19
drag, startPoint x: 1042, startPoint y: 181, endPoint x: 898, endPoint y: 187, distance: 144.1
click at [1035, 182] on icon "delete_outline" at bounding box center [1043, 181] width 16 height 28
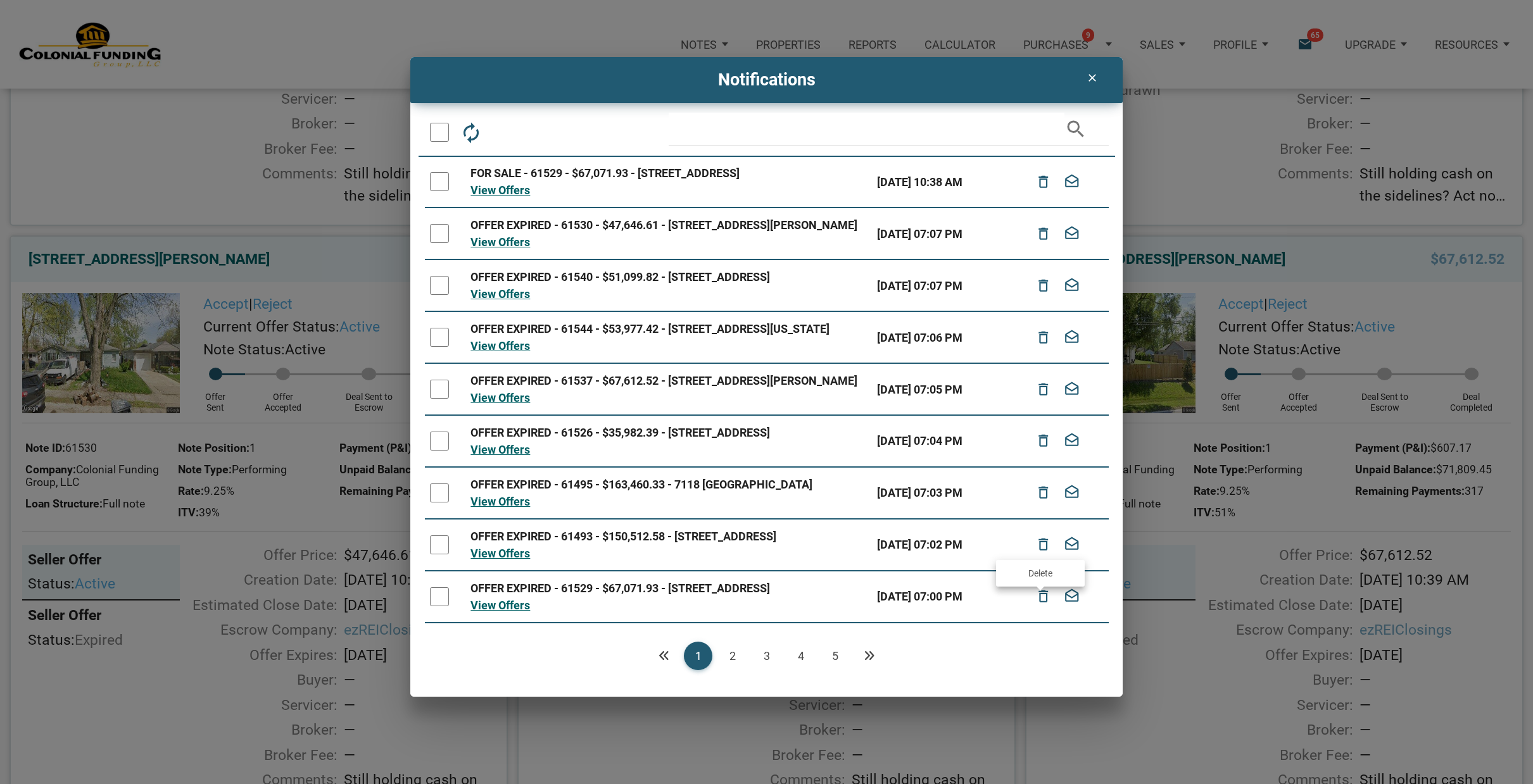
click at [439, 186] on div at bounding box center [440, 181] width 19 height 19
click at [1045, 184] on icon "delete_outline" at bounding box center [1043, 181] width 16 height 28
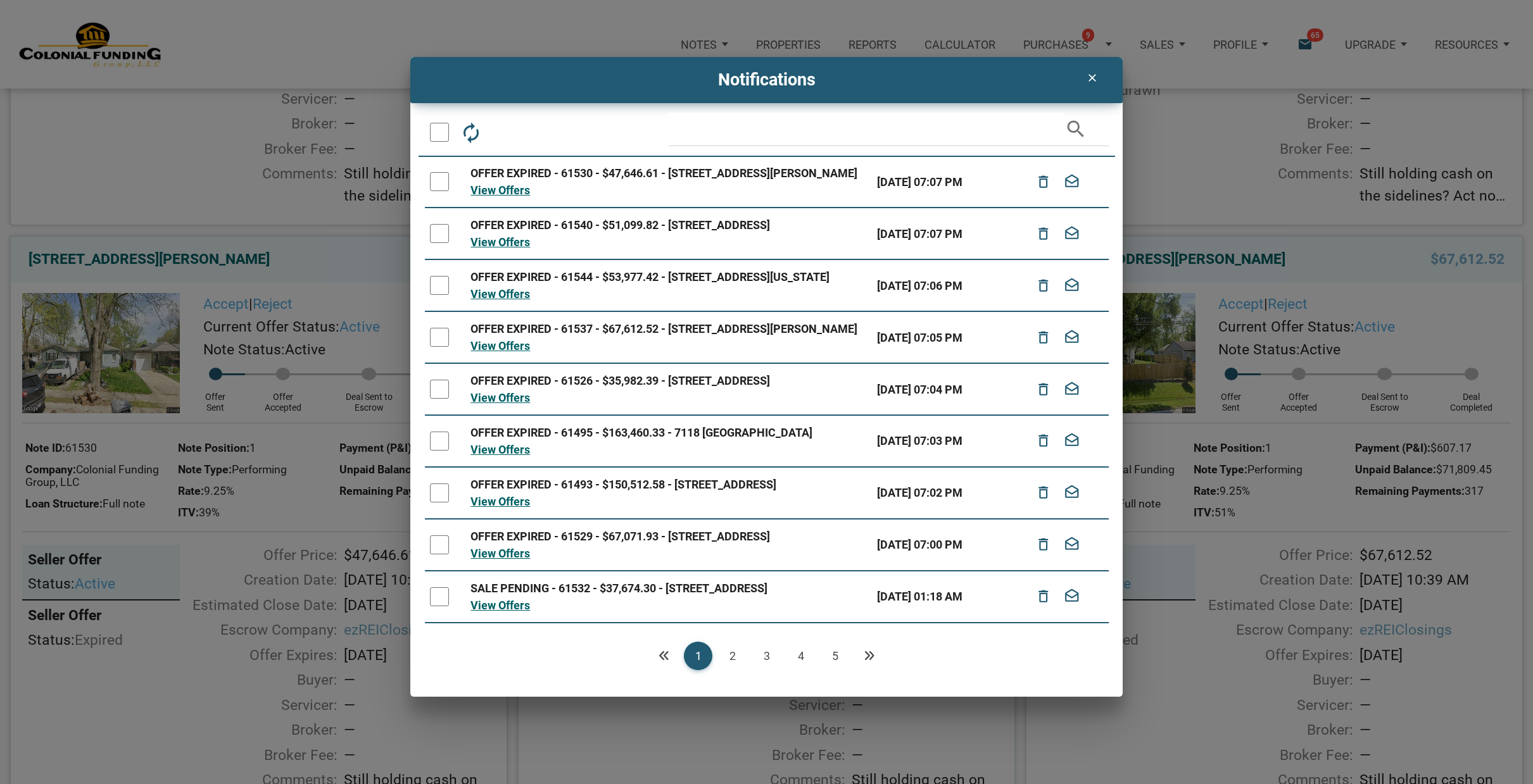
click at [443, 190] on div at bounding box center [440, 181] width 19 height 19
click at [1043, 188] on icon "delete_outline" at bounding box center [1043, 181] width 16 height 28
click at [437, 187] on div at bounding box center [440, 181] width 19 height 19
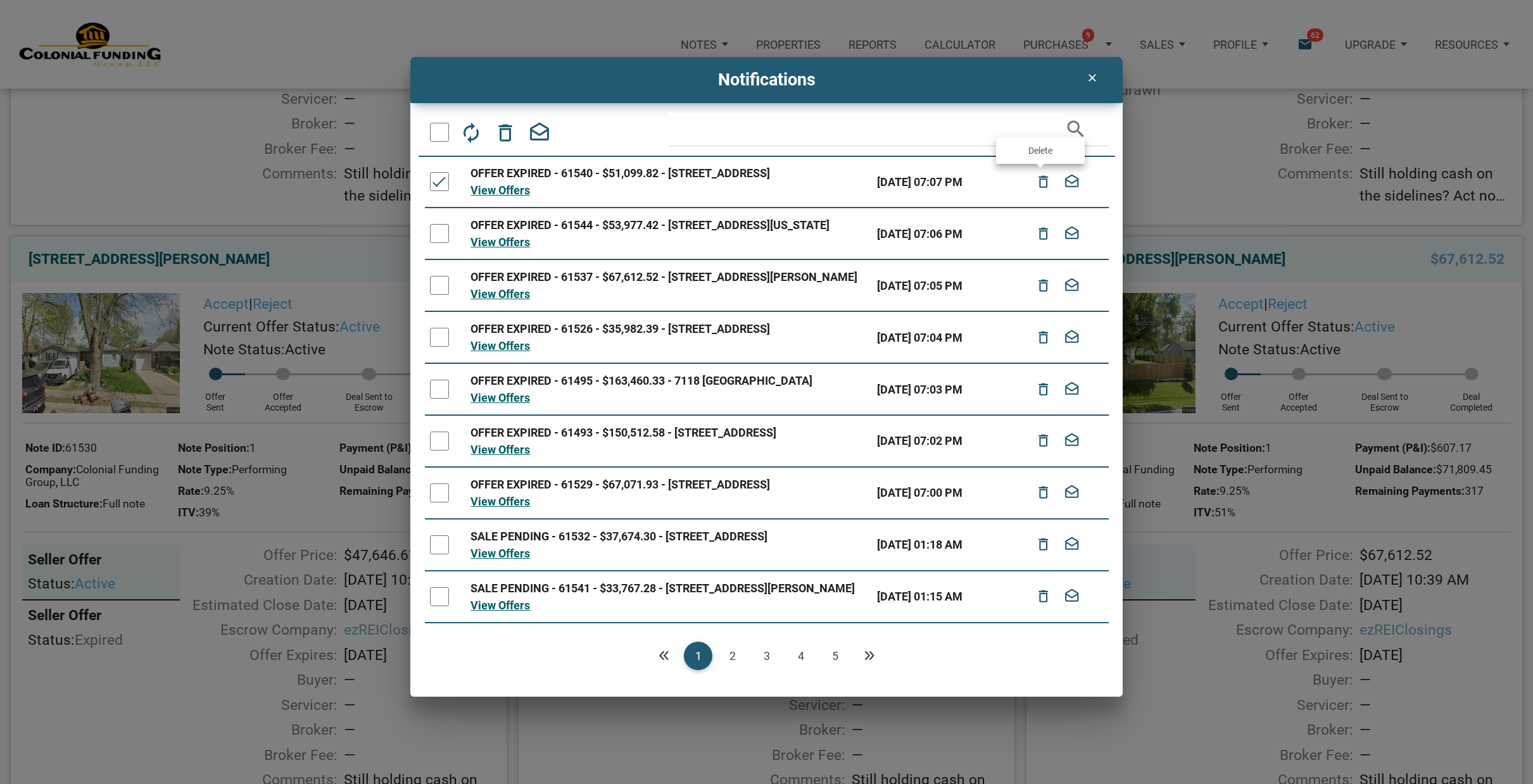
click at [1041, 188] on icon "delete_outline" at bounding box center [1043, 181] width 16 height 28
click at [438, 187] on div at bounding box center [440, 181] width 19 height 19
click at [1042, 184] on icon "delete_outline" at bounding box center [1043, 181] width 16 height 28
click at [438, 188] on div at bounding box center [440, 181] width 19 height 19
click at [1040, 185] on icon "delete_outline" at bounding box center [1043, 181] width 16 height 28
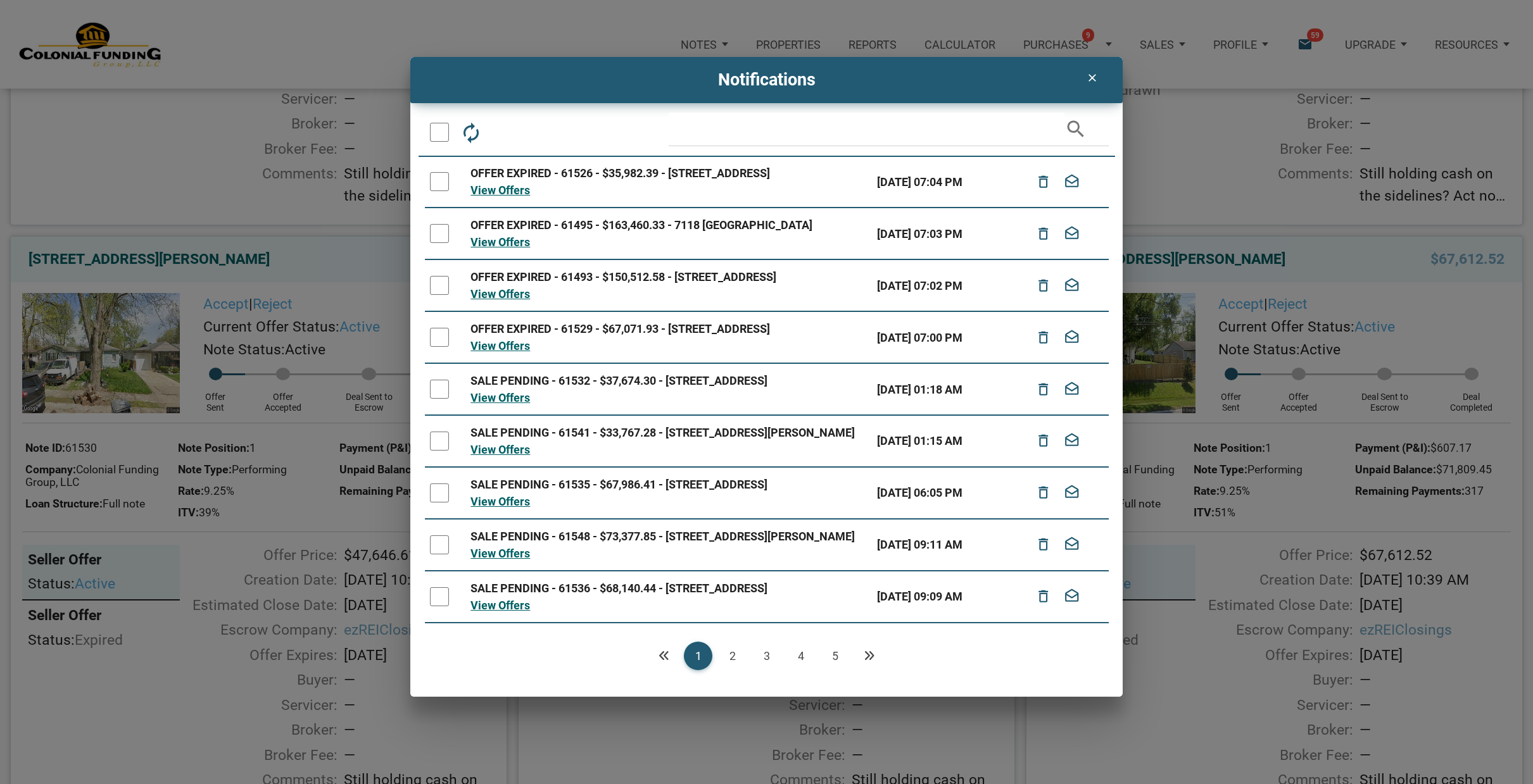
drag, startPoint x: 439, startPoint y: 184, endPoint x: 437, endPoint y: 199, distance: 15.1
click at [439, 186] on div at bounding box center [440, 181] width 19 height 19
drag, startPoint x: 438, startPoint y: 240, endPoint x: 438, endPoint y: 247, distance: 7.0
click at [438, 240] on div at bounding box center [440, 234] width 19 height 19
click at [439, 295] on div at bounding box center [440, 286] width 19 height 19
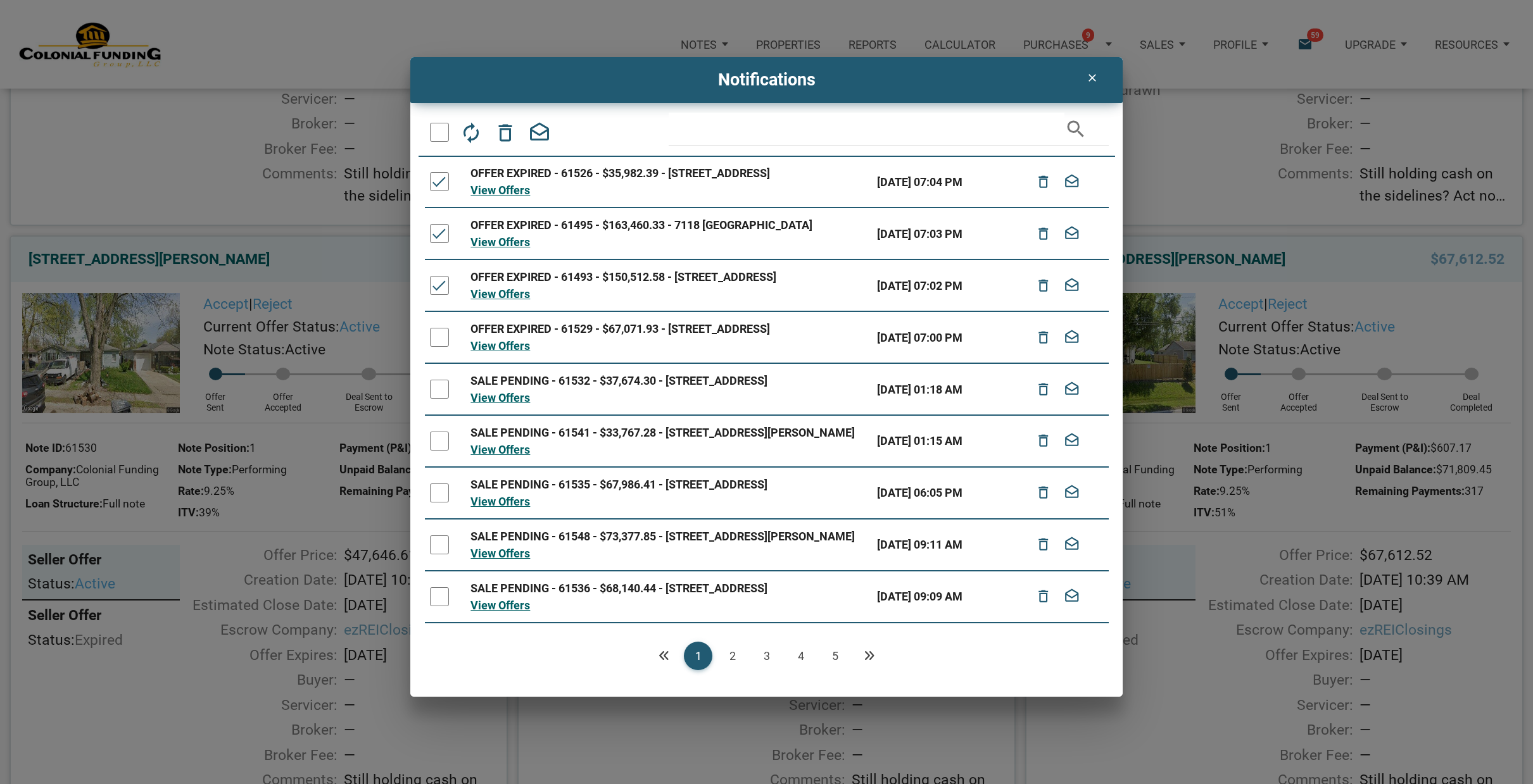
drag, startPoint x: 441, startPoint y: 356, endPoint x: 444, endPoint y: 350, distance: 6.7
click at [443, 347] on div at bounding box center [440, 338] width 19 height 19
drag, startPoint x: 436, startPoint y: 188, endPoint x: 442, endPoint y: 210, distance: 22.8
click at [436, 188] on div at bounding box center [440, 181] width 19 height 19
drag, startPoint x: 443, startPoint y: 246, endPoint x: 441, endPoint y: 274, distance: 28.1
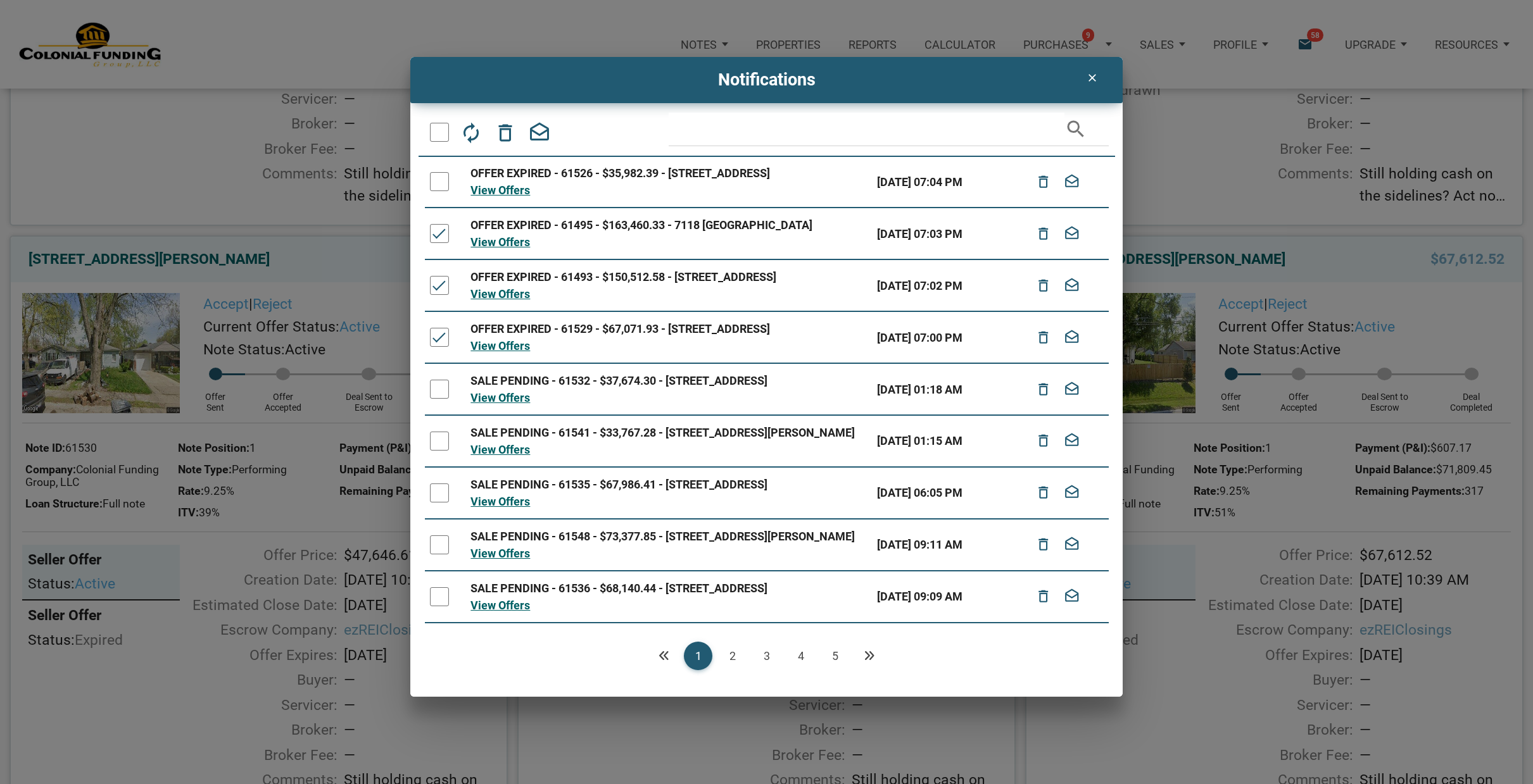
click at [443, 243] on div at bounding box center [440, 234] width 19 height 19
drag, startPoint x: 435, startPoint y: 306, endPoint x: 436, endPoint y: 314, distance: 8.1
click at [435, 295] on div at bounding box center [440, 286] width 19 height 19
click at [439, 347] on div at bounding box center [440, 338] width 19 height 19
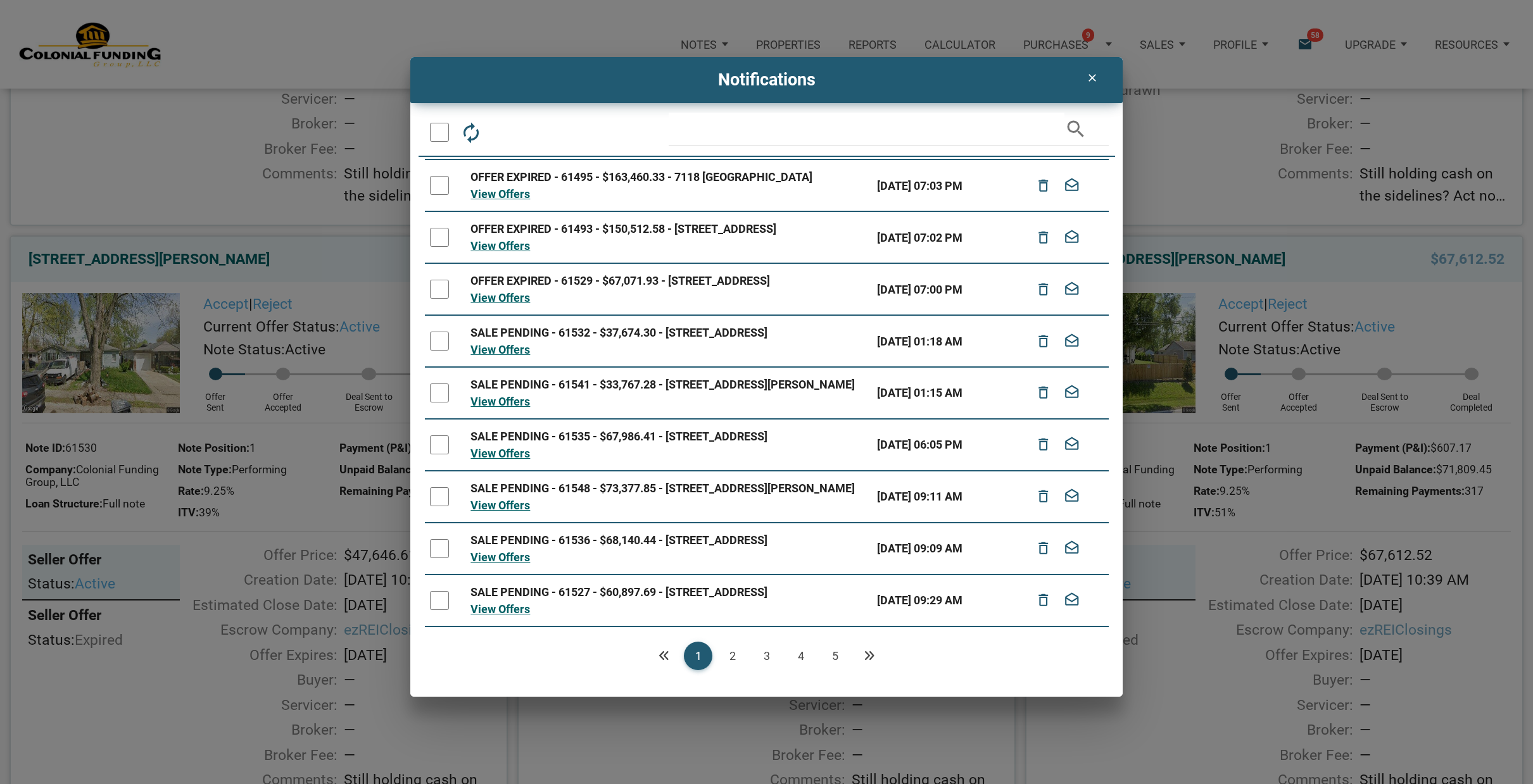
scroll to position [144, 0]
click at [871, 658] on icon "Next" at bounding box center [868, 655] width 11 height 11
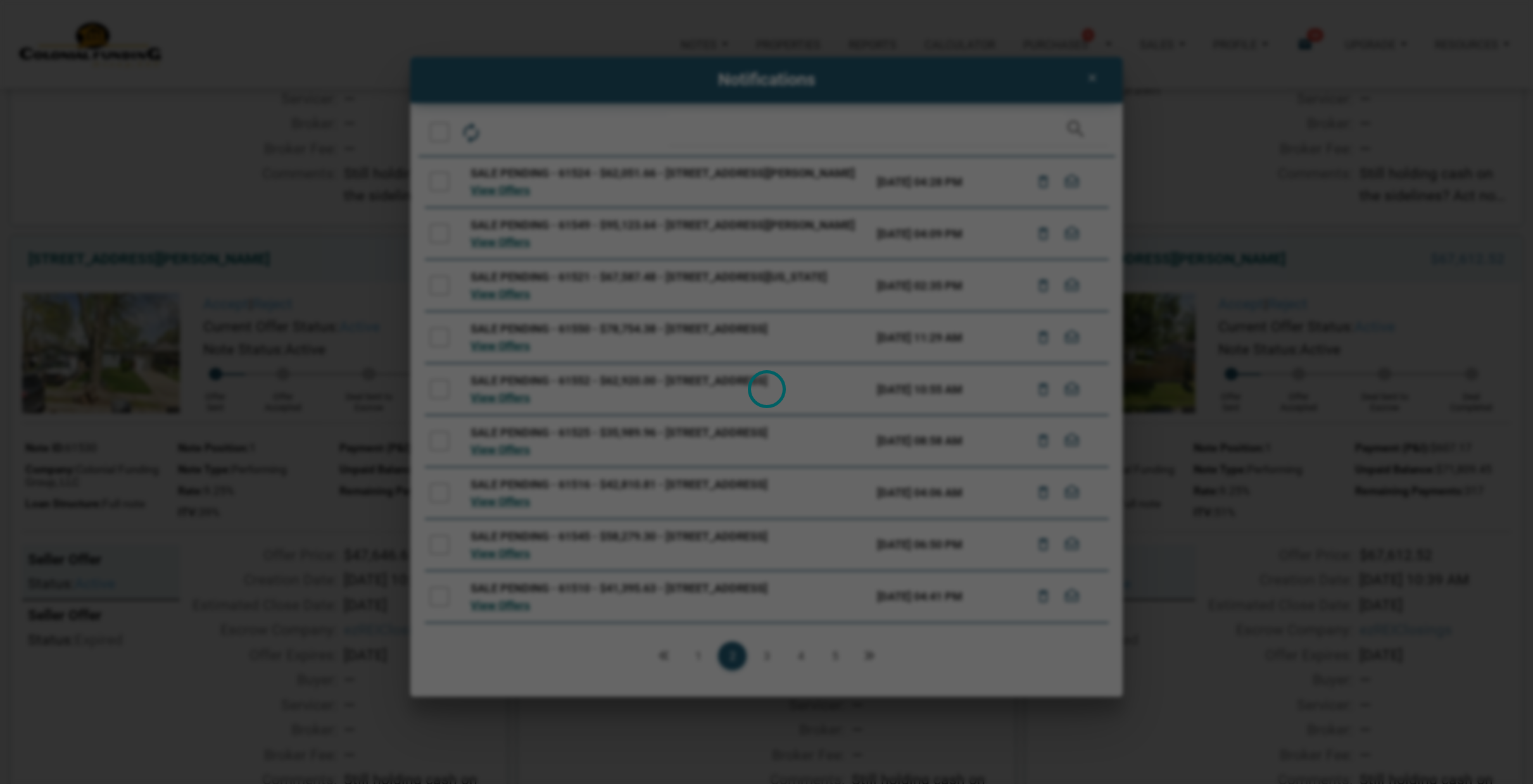
click at [870, 655] on div "Loading" at bounding box center [766, 392] width 1533 height 784
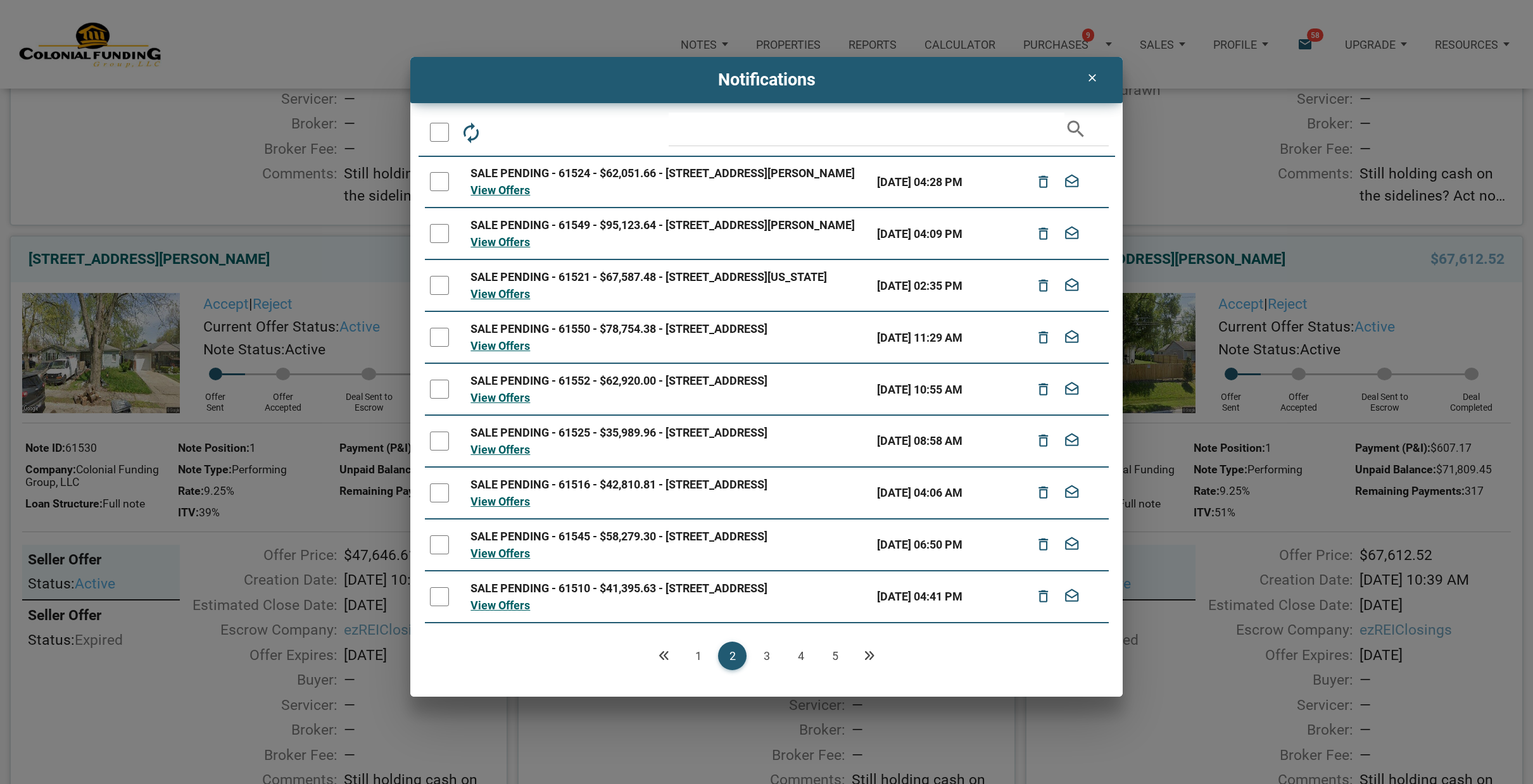
click at [870, 655] on div "Loading" at bounding box center [766, 392] width 1533 height 784
click at [870, 655] on icon "Next" at bounding box center [868, 655] width 11 height 11
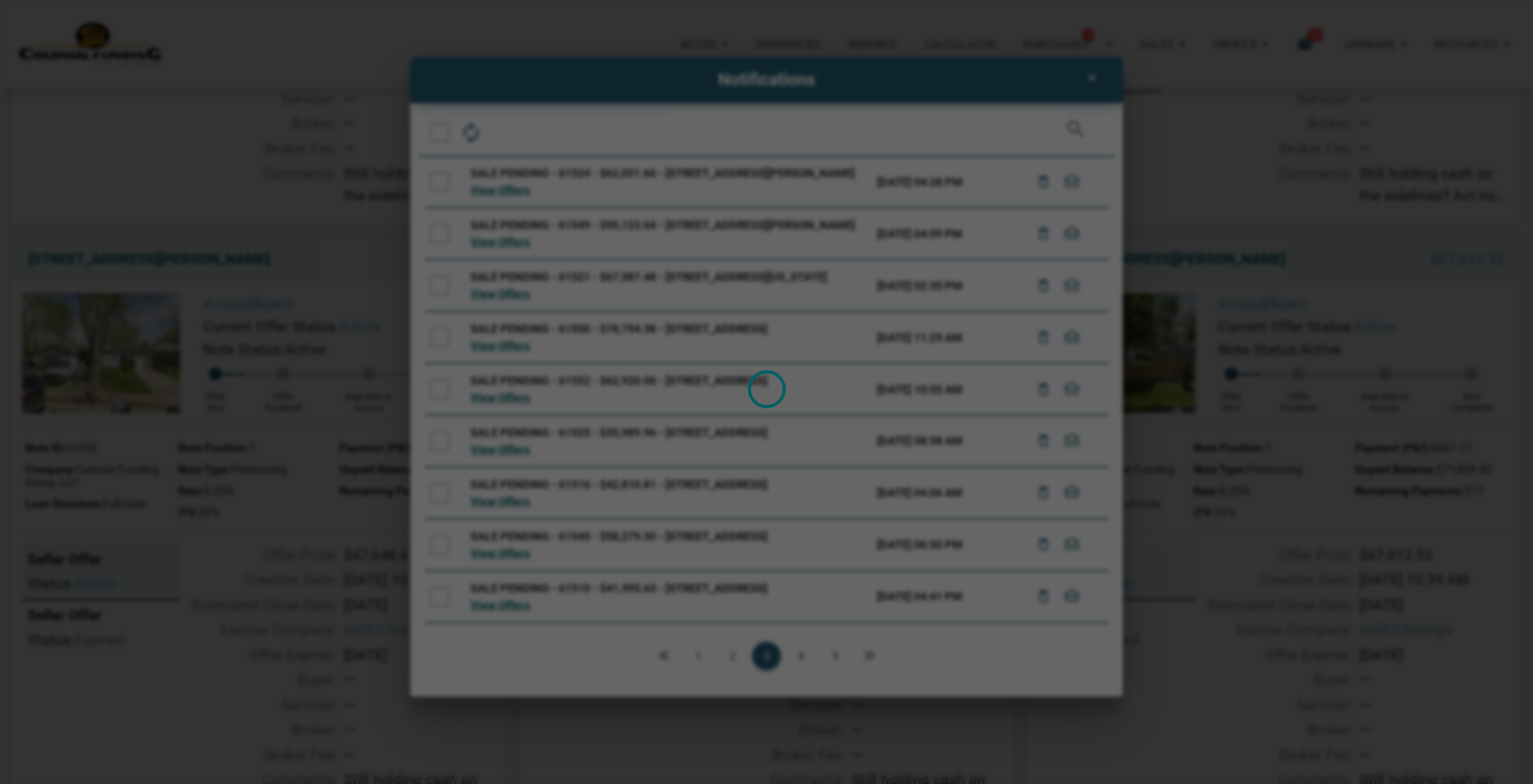
click at [870, 655] on div "Loading" at bounding box center [766, 392] width 1533 height 784
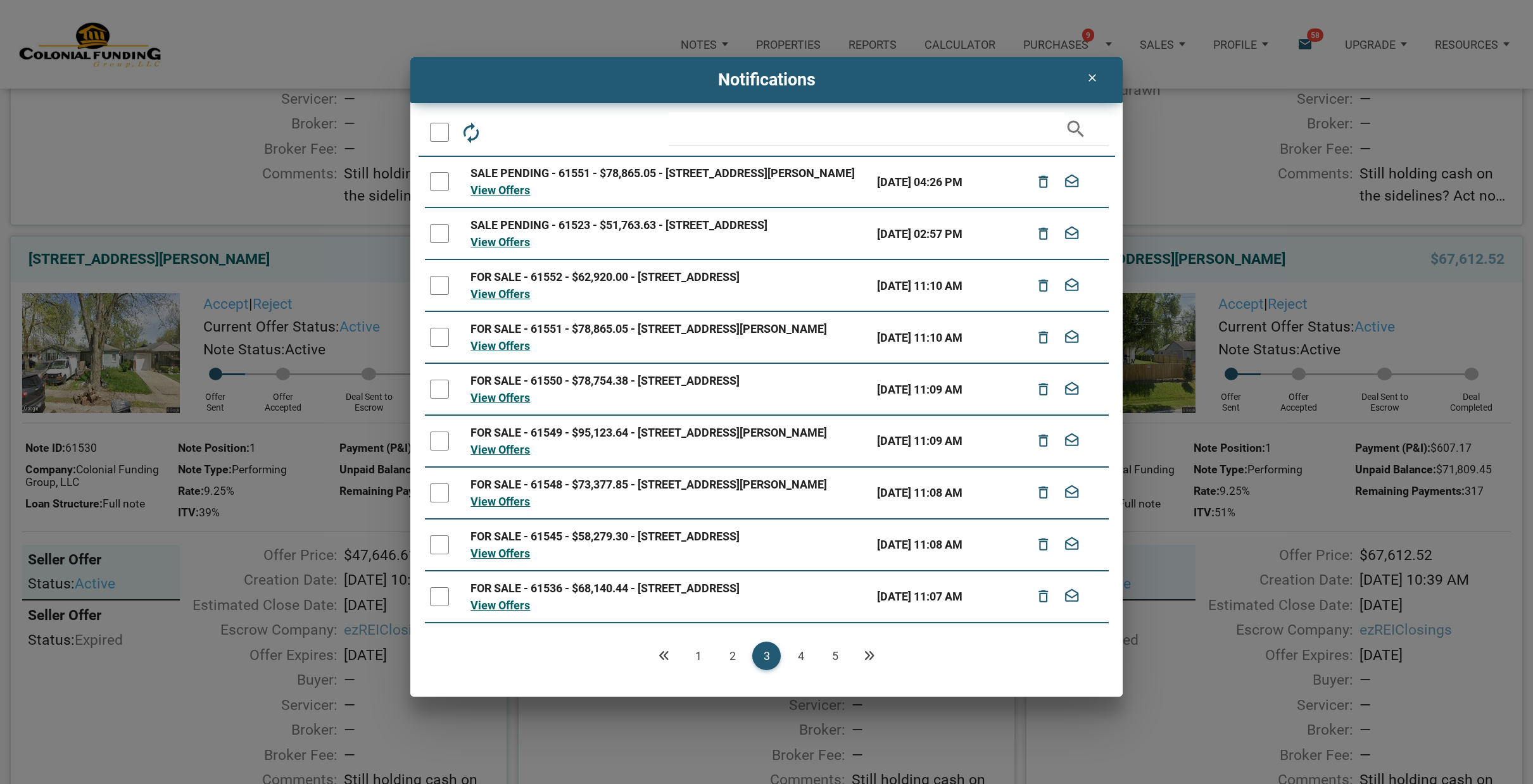
click at [870, 655] on div "Loading" at bounding box center [766, 392] width 1533 height 784
click at [830, 651] on link "5" at bounding box center [835, 656] width 28 height 28
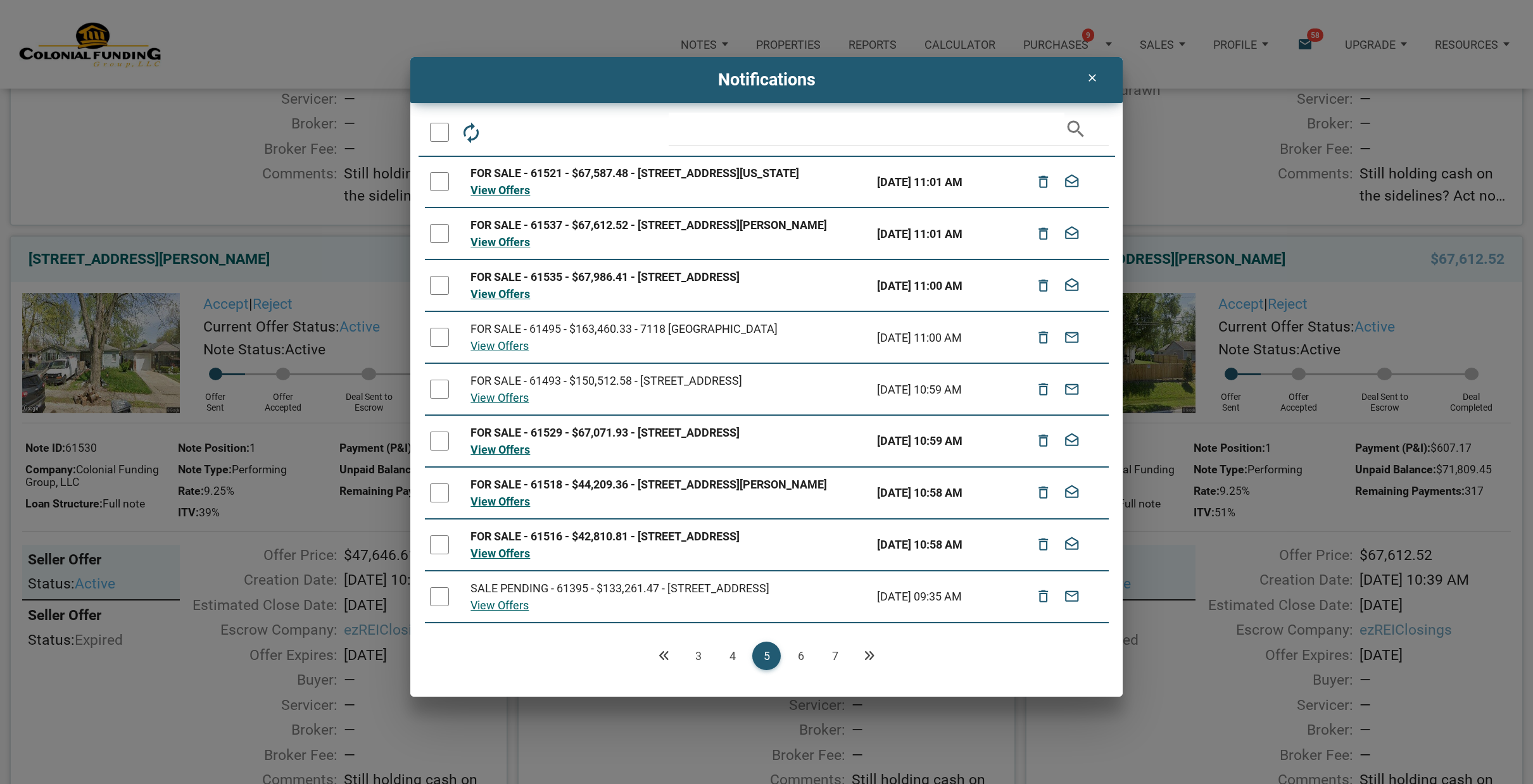
click at [833, 657] on link "7" at bounding box center [835, 656] width 28 height 28
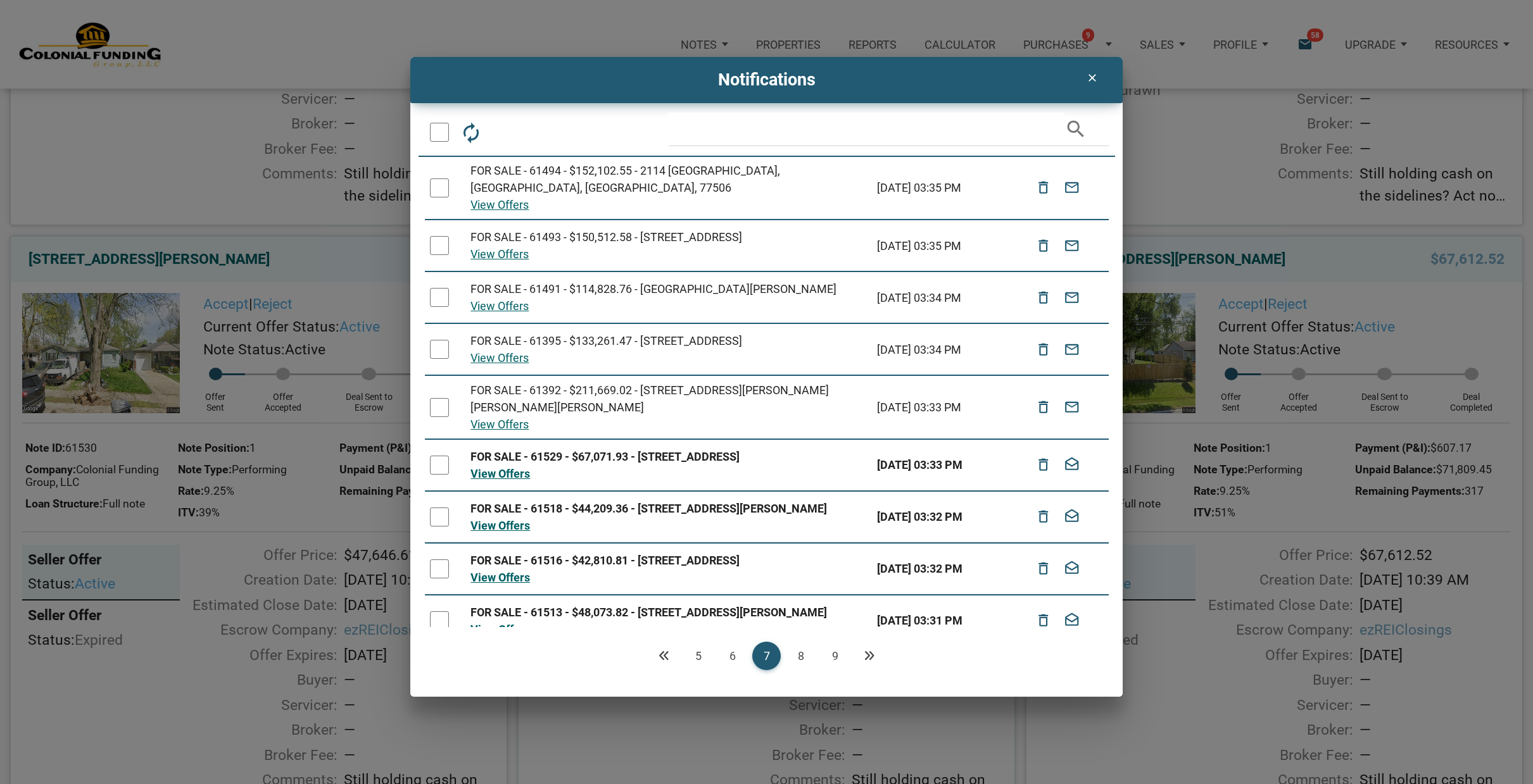
click at [833, 657] on link "9" at bounding box center [835, 656] width 28 height 28
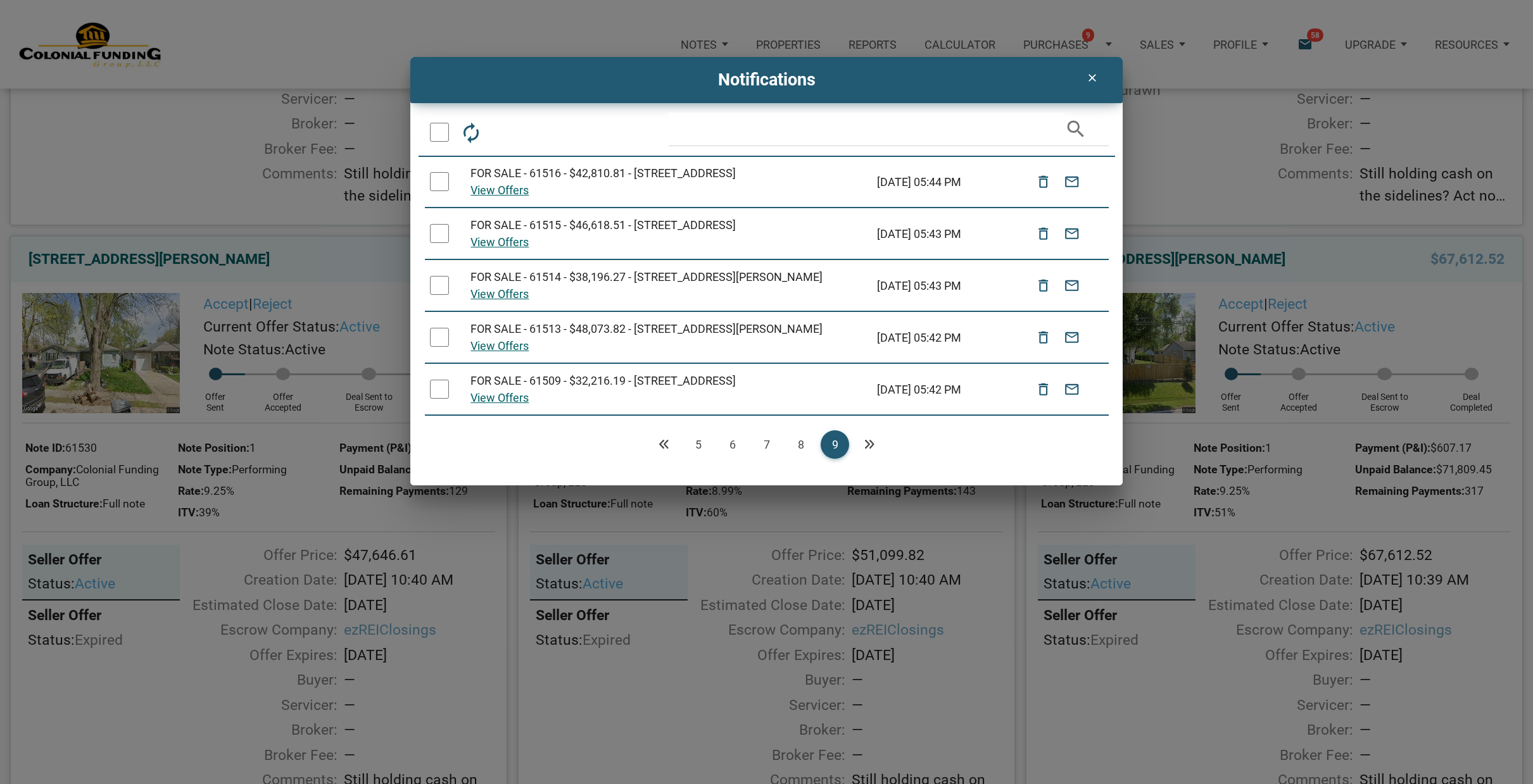
click at [436, 184] on div at bounding box center [440, 181] width 19 height 19
drag, startPoint x: 441, startPoint y: 247, endPoint x: 440, endPoint y: 280, distance: 33.0
click at [441, 243] on div at bounding box center [440, 234] width 19 height 19
drag, startPoint x: 440, startPoint y: 303, endPoint x: 441, endPoint y: 330, distance: 27.0
click at [440, 295] on div at bounding box center [440, 286] width 19 height 19
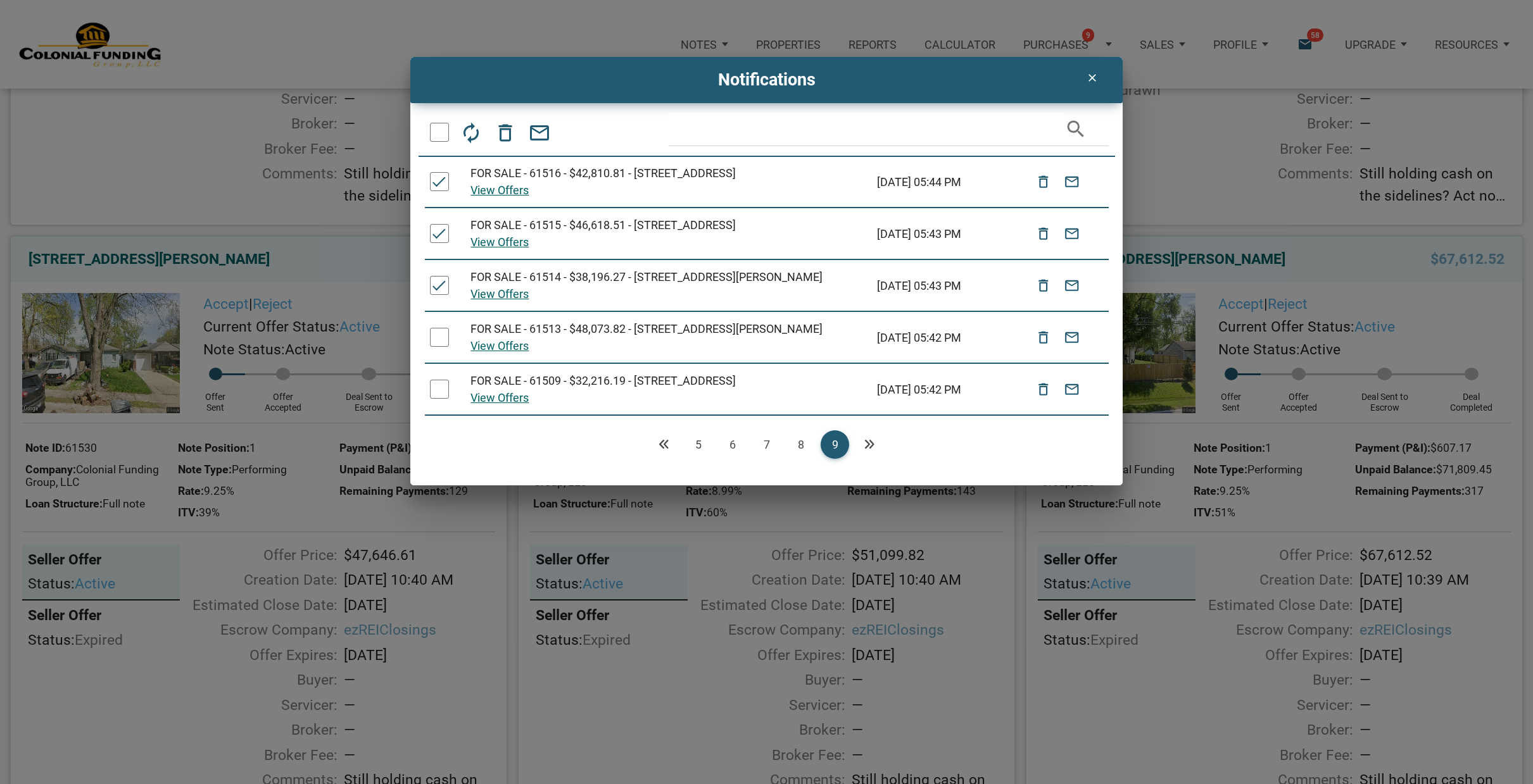
drag, startPoint x: 444, startPoint y: 364, endPoint x: 440, endPoint y: 387, distance: 23.3
click at [444, 347] on div at bounding box center [440, 338] width 19 height 19
click at [444, 399] on div at bounding box center [440, 389] width 19 height 19
click at [503, 132] on icon "delete_outline" at bounding box center [505, 132] width 23 height 23
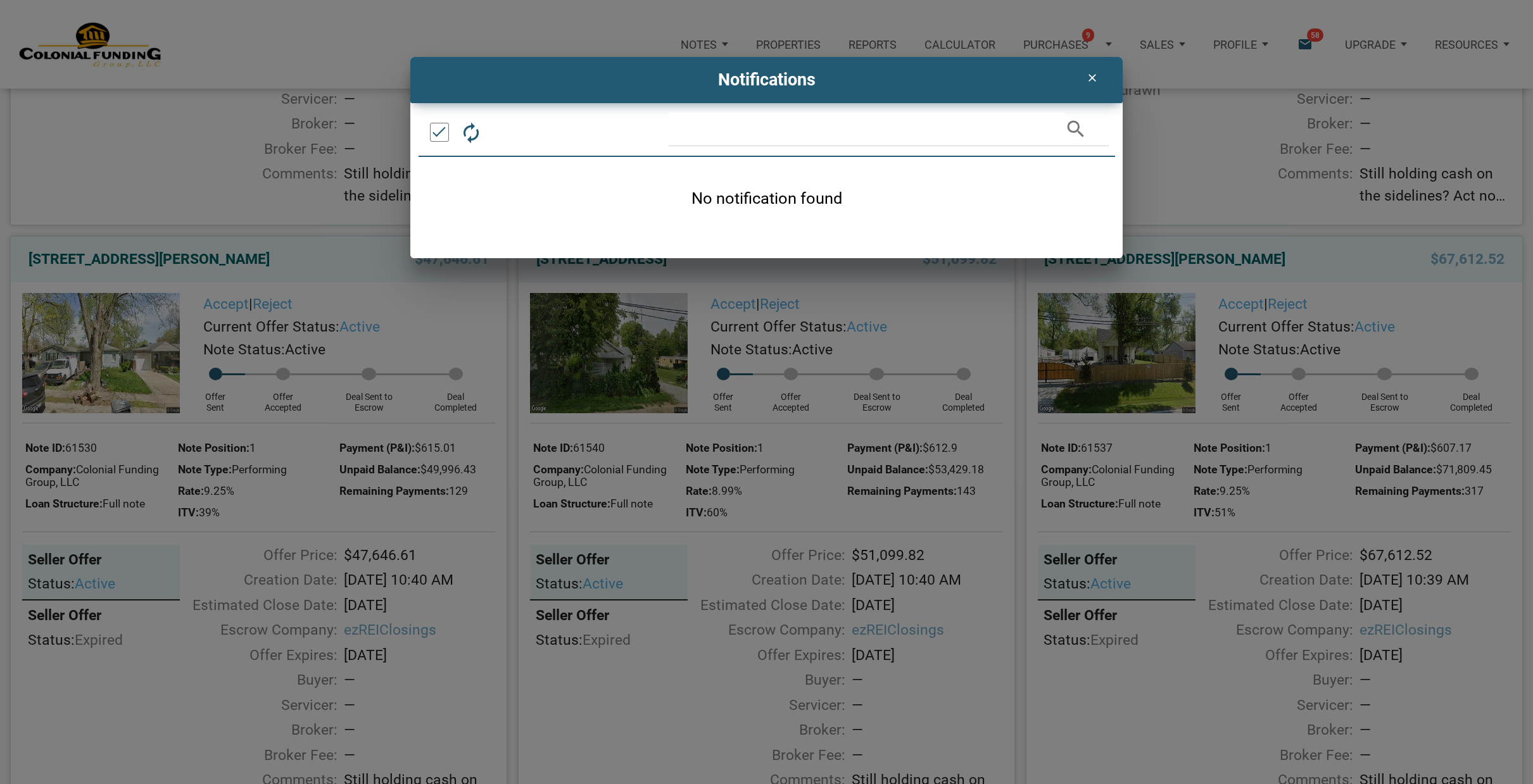
click at [1089, 77] on icon "clear" at bounding box center [1091, 77] width 15 height 13
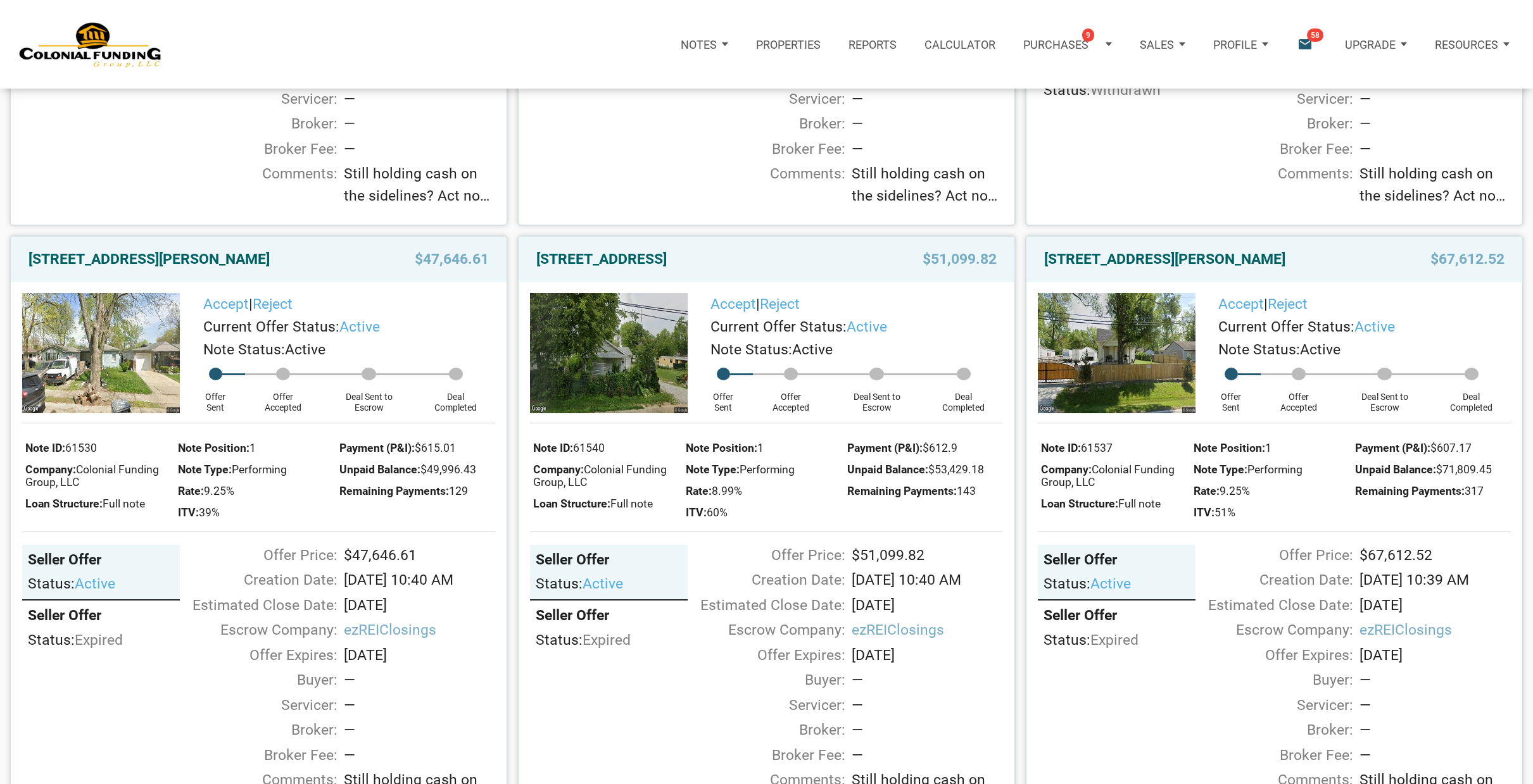
click at [1302, 36] on icon "email" at bounding box center [1304, 44] width 17 height 17
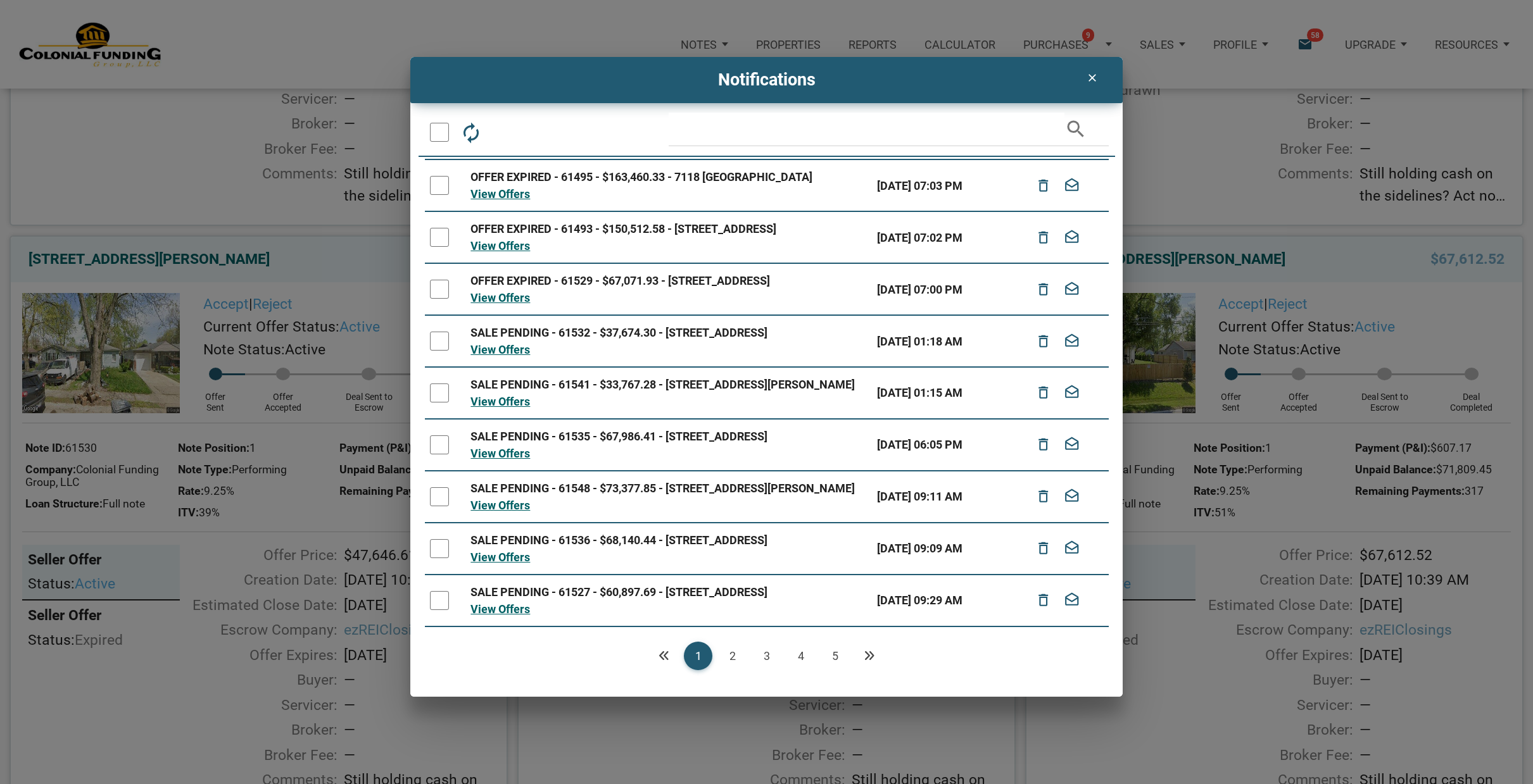
scroll to position [144, 0]
click at [838, 655] on link "5" at bounding box center [835, 656] width 28 height 28
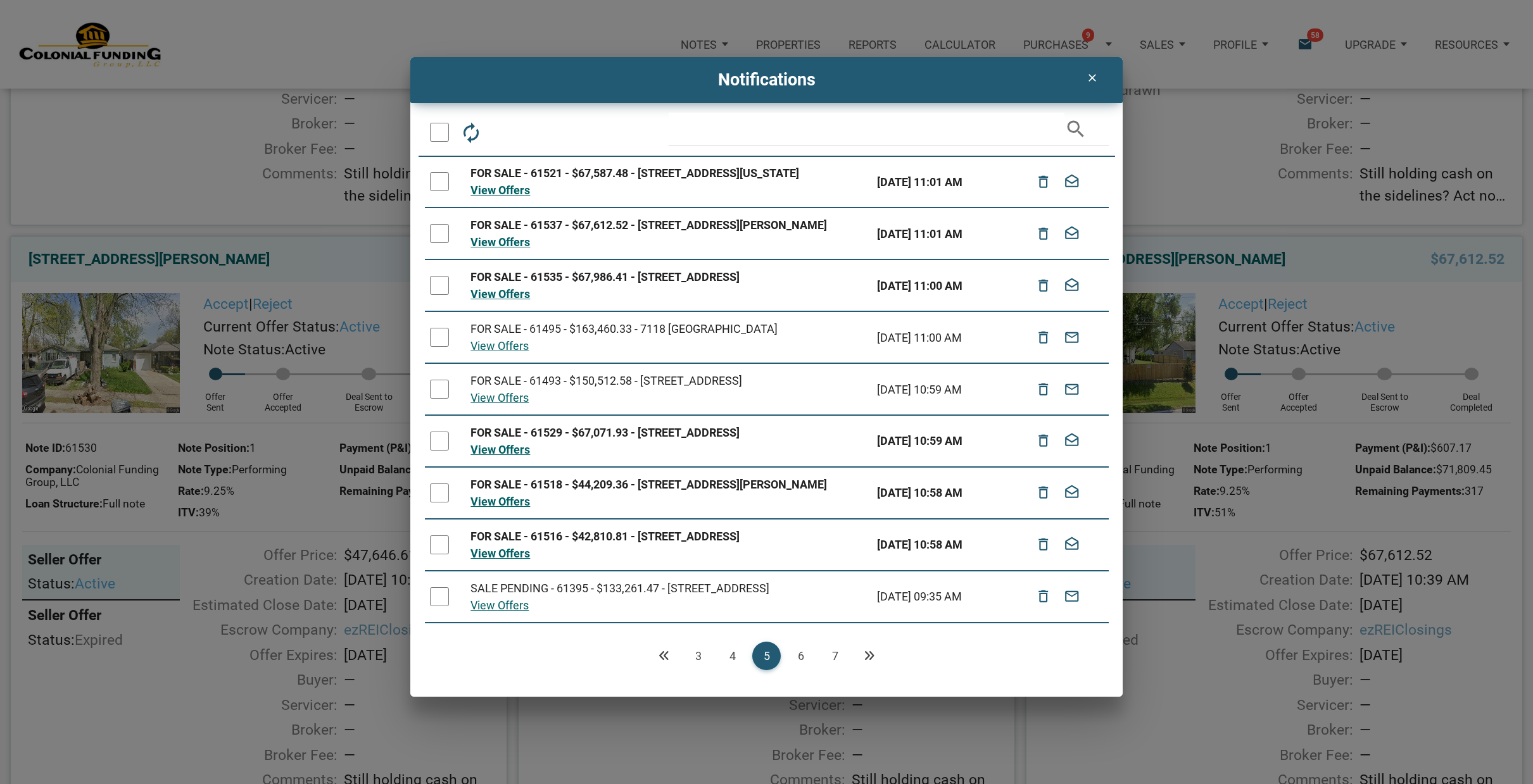
click at [833, 652] on link "7" at bounding box center [835, 656] width 28 height 28
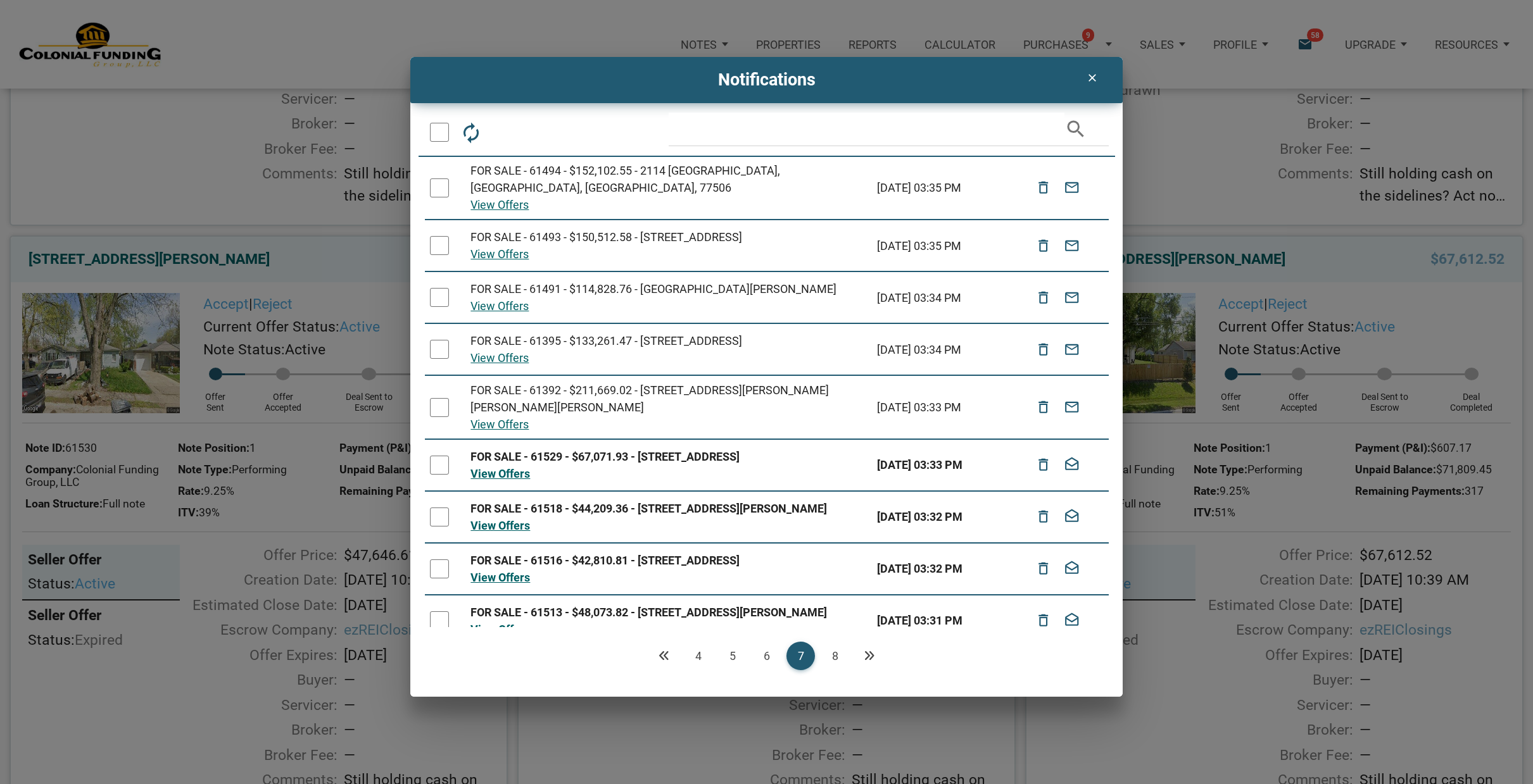
click at [835, 653] on link "8" at bounding box center [835, 656] width 28 height 28
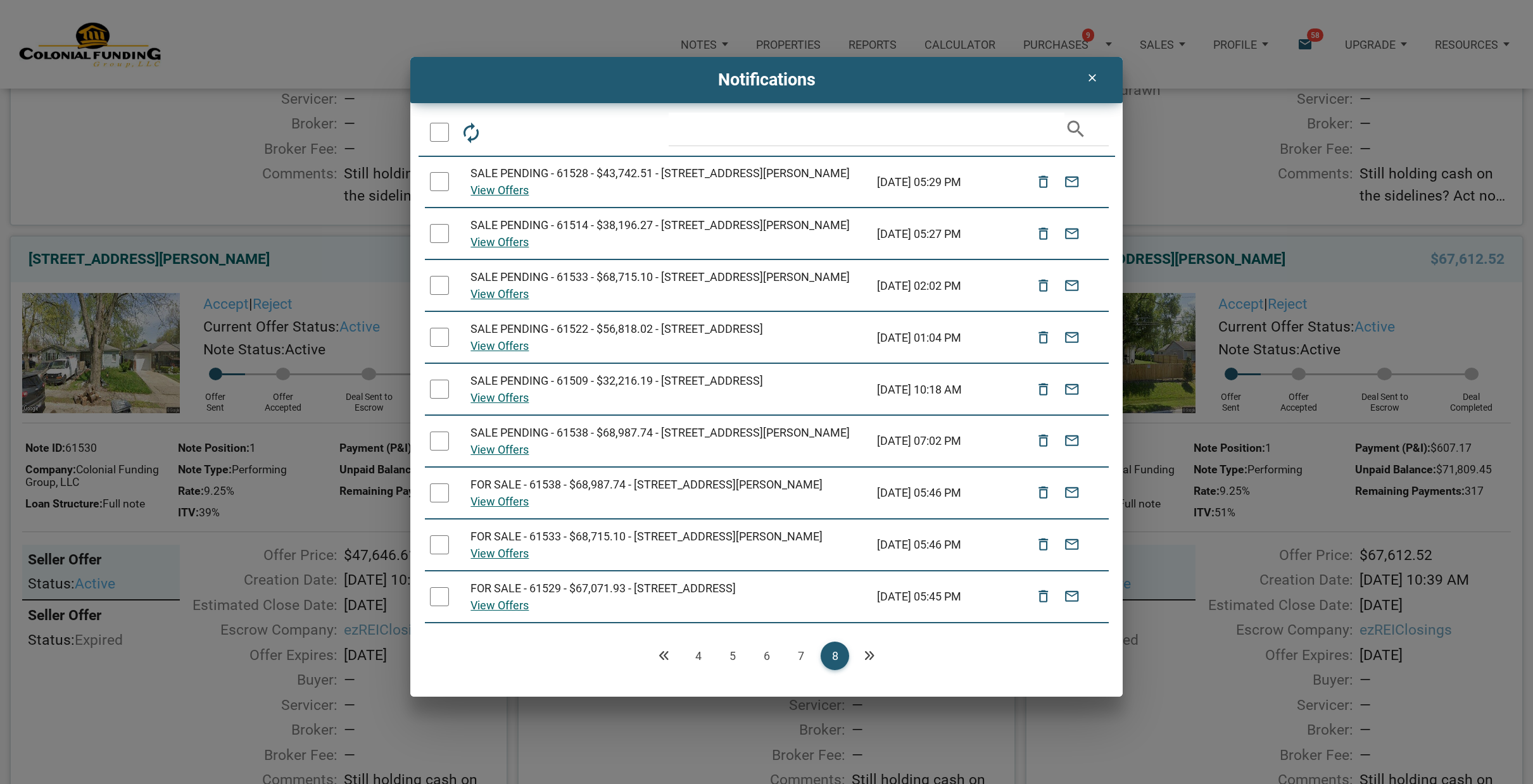
click at [439, 179] on div at bounding box center [440, 181] width 19 height 19
click at [1040, 190] on icon "delete_outline" at bounding box center [1043, 181] width 16 height 28
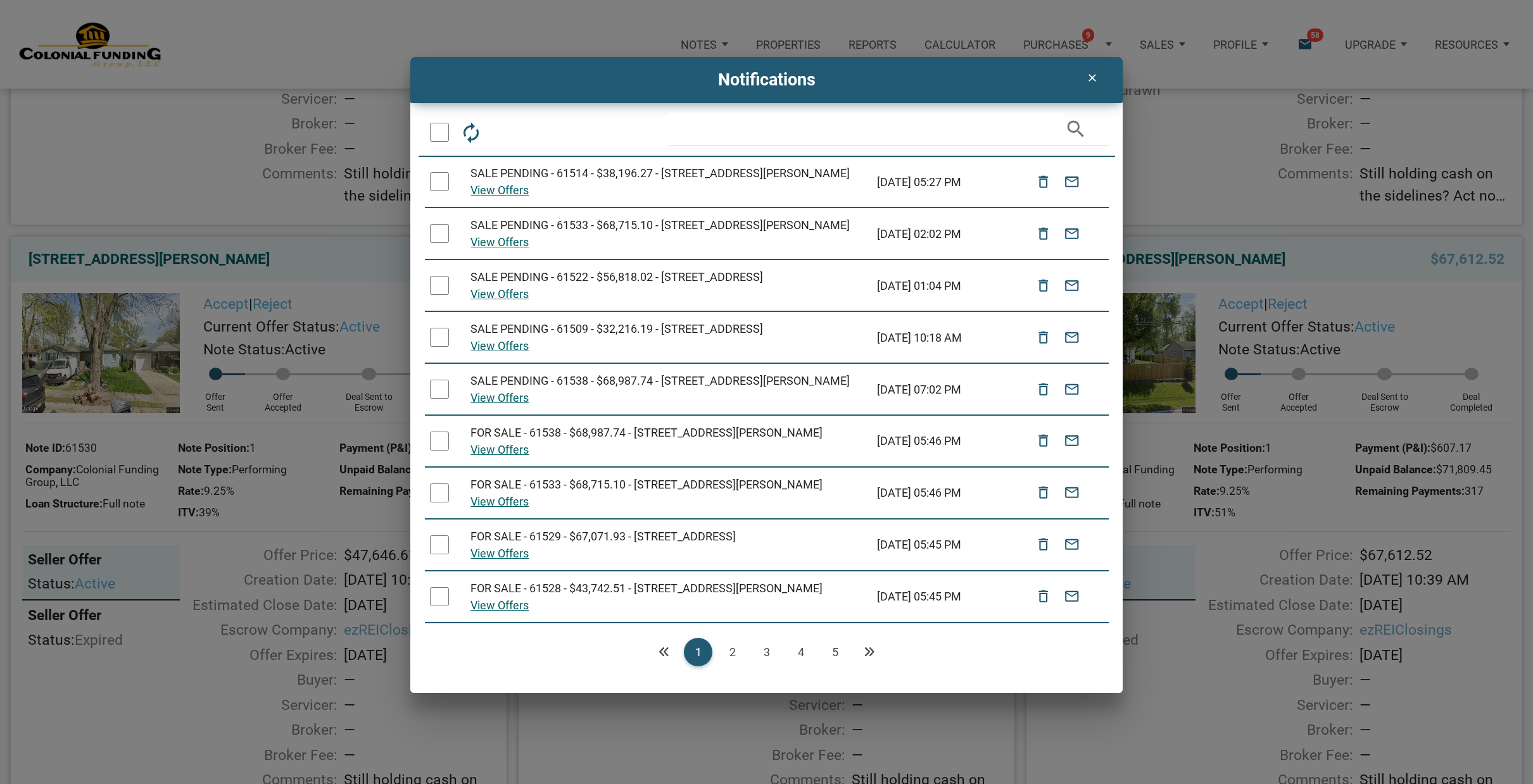
click at [868, 650] on icon "Next" at bounding box center [868, 652] width 11 height 11
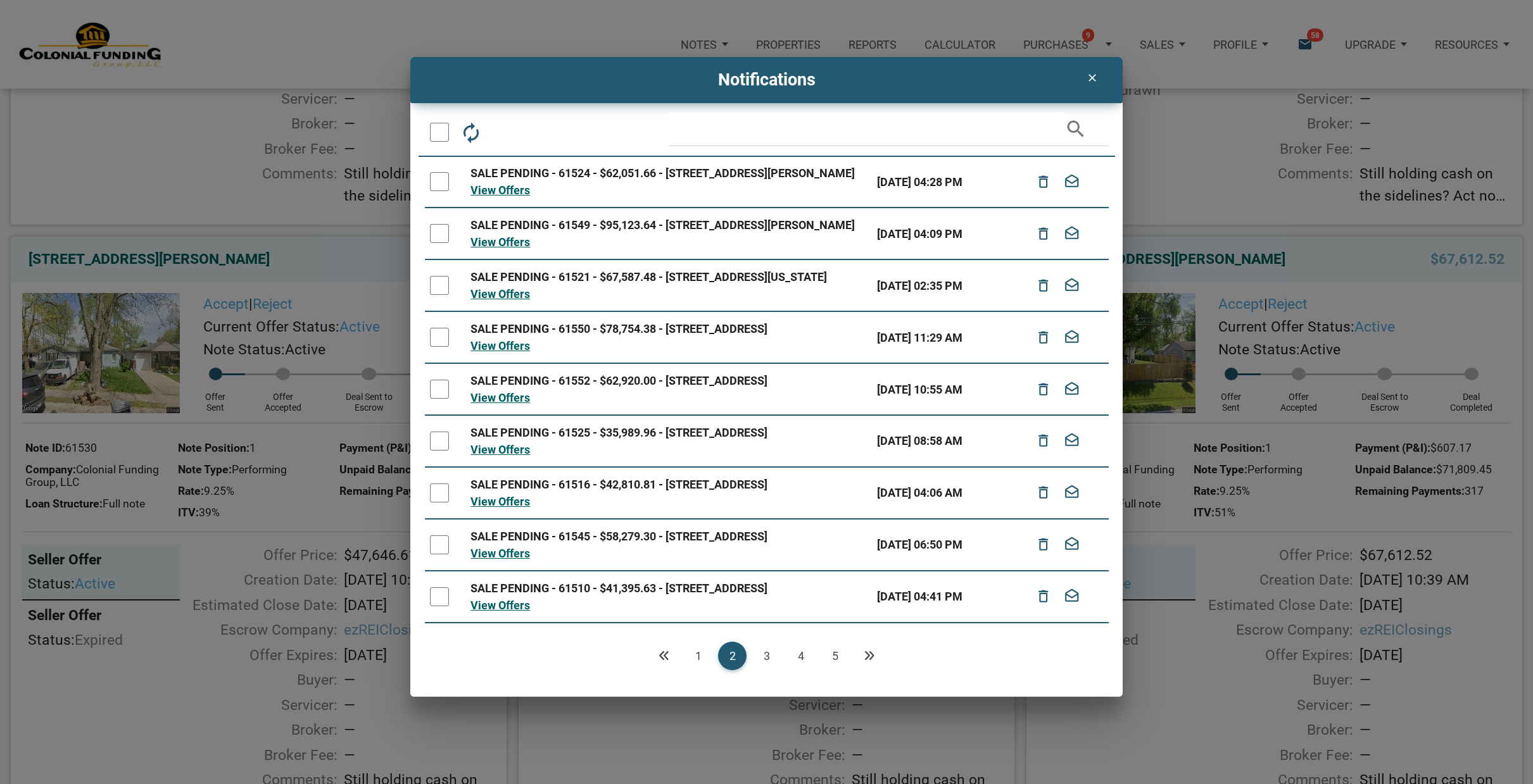
click at [837, 655] on link "5" at bounding box center [835, 656] width 28 height 28
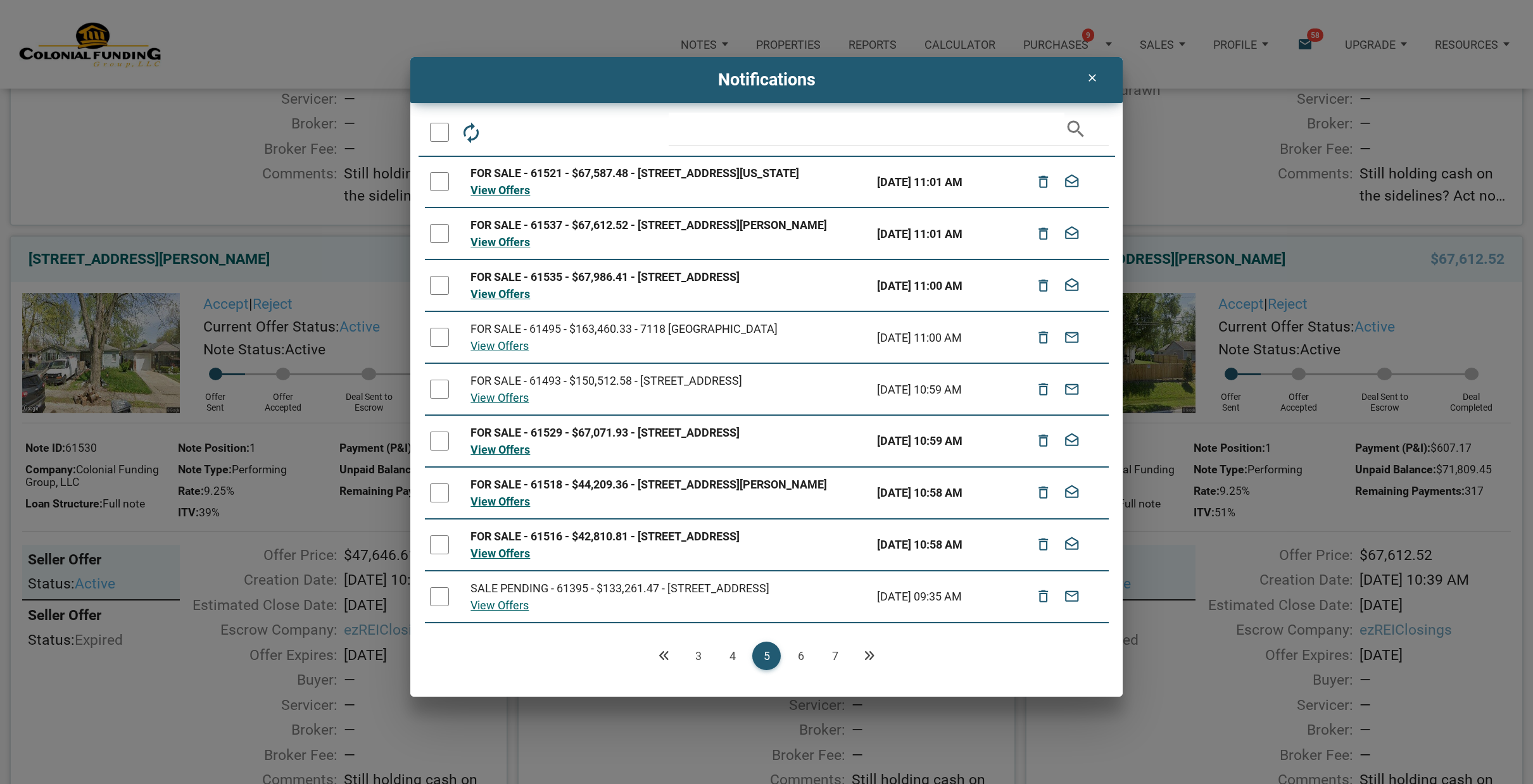
click at [834, 654] on link "7" at bounding box center [835, 656] width 28 height 28
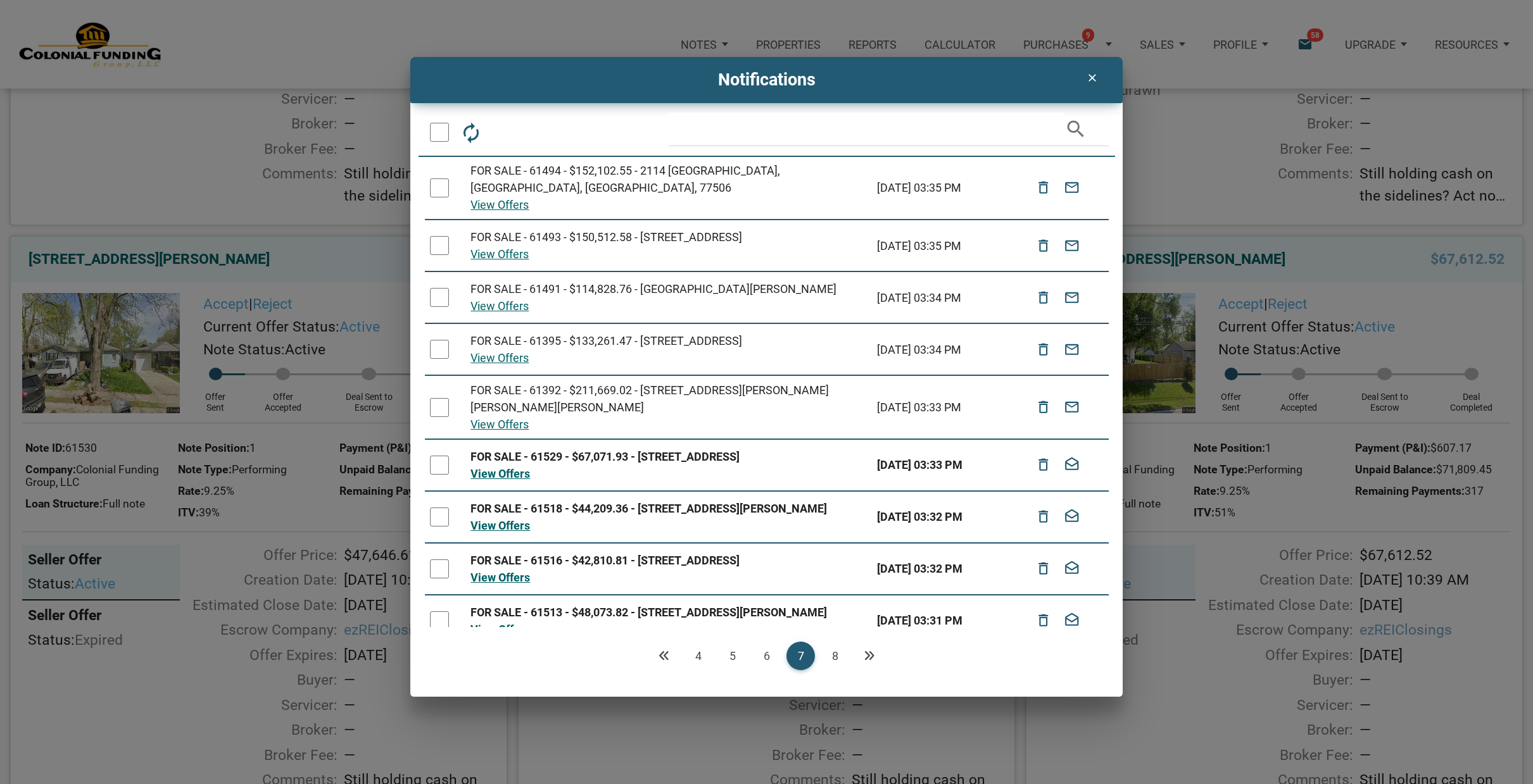
click at [834, 655] on link "8" at bounding box center [835, 656] width 28 height 28
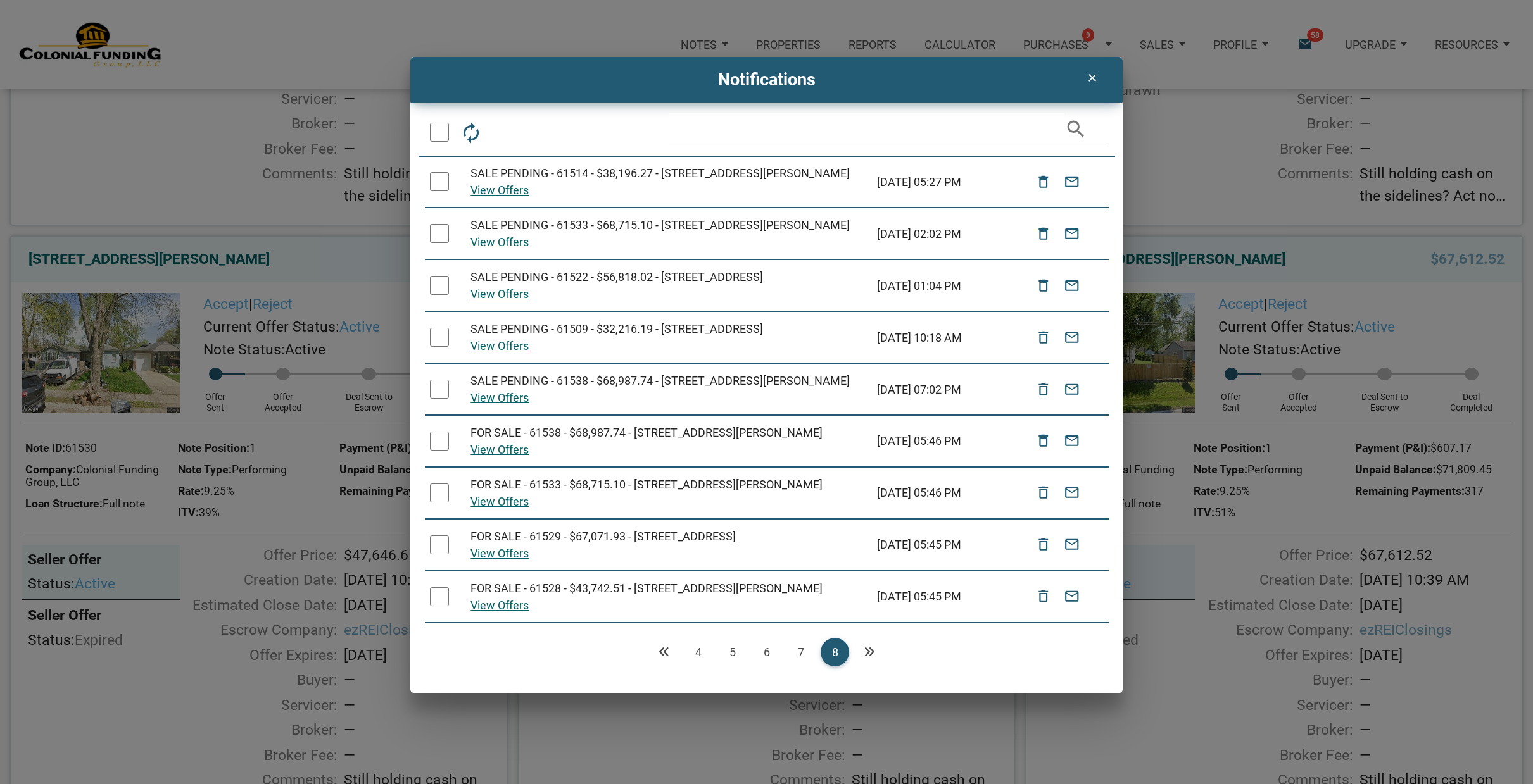
click at [440, 182] on div at bounding box center [440, 181] width 19 height 19
click at [439, 243] on div at bounding box center [440, 234] width 19 height 19
drag, startPoint x: 439, startPoint y: 311, endPoint x: 439, endPoint y: 342, distance: 31.0
click at [440, 295] on div at bounding box center [440, 286] width 19 height 19
click at [439, 347] on div at bounding box center [440, 338] width 19 height 19
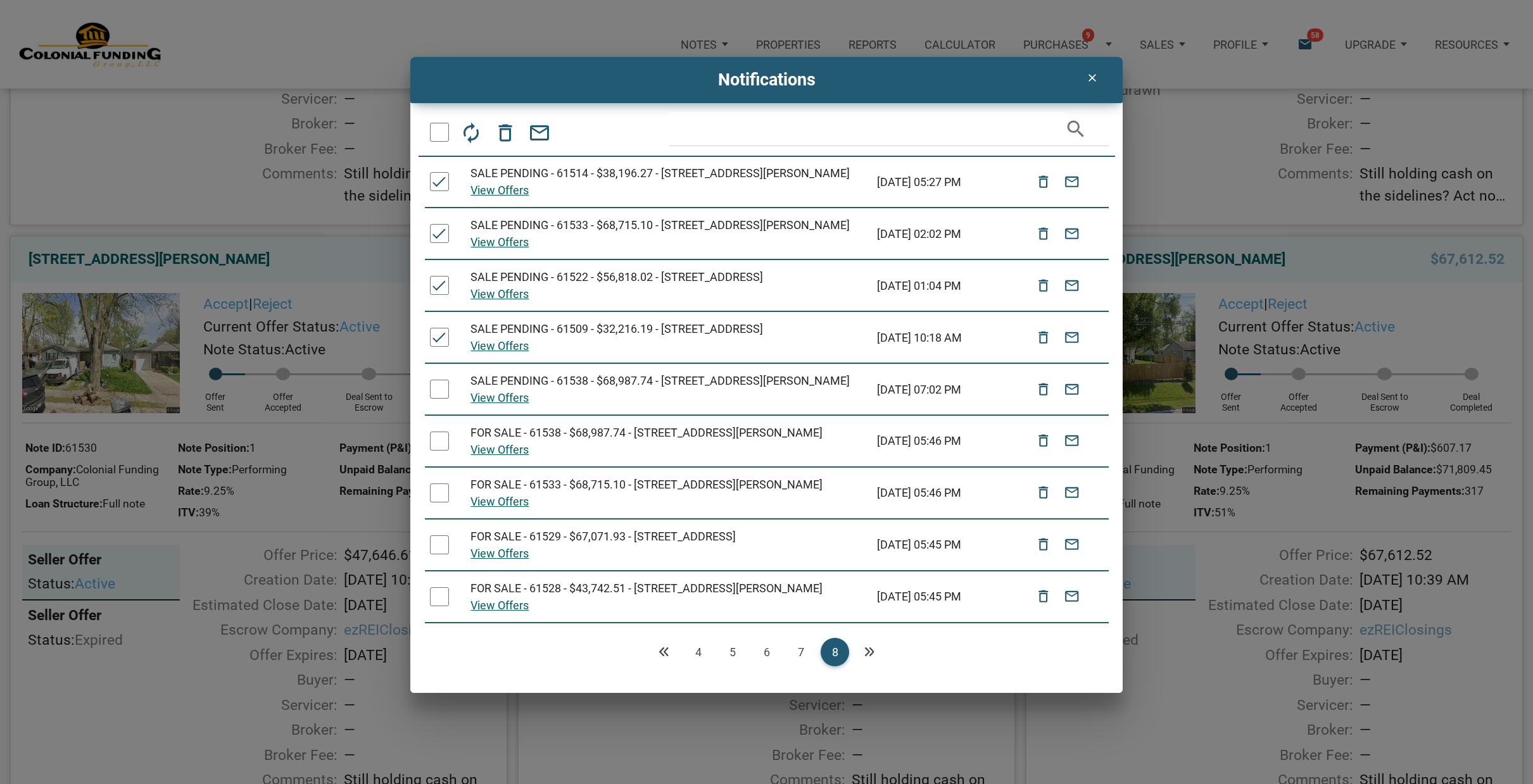
click at [444, 399] on div at bounding box center [440, 389] width 19 height 19
click at [499, 129] on icon "delete_outline" at bounding box center [505, 132] width 23 height 23
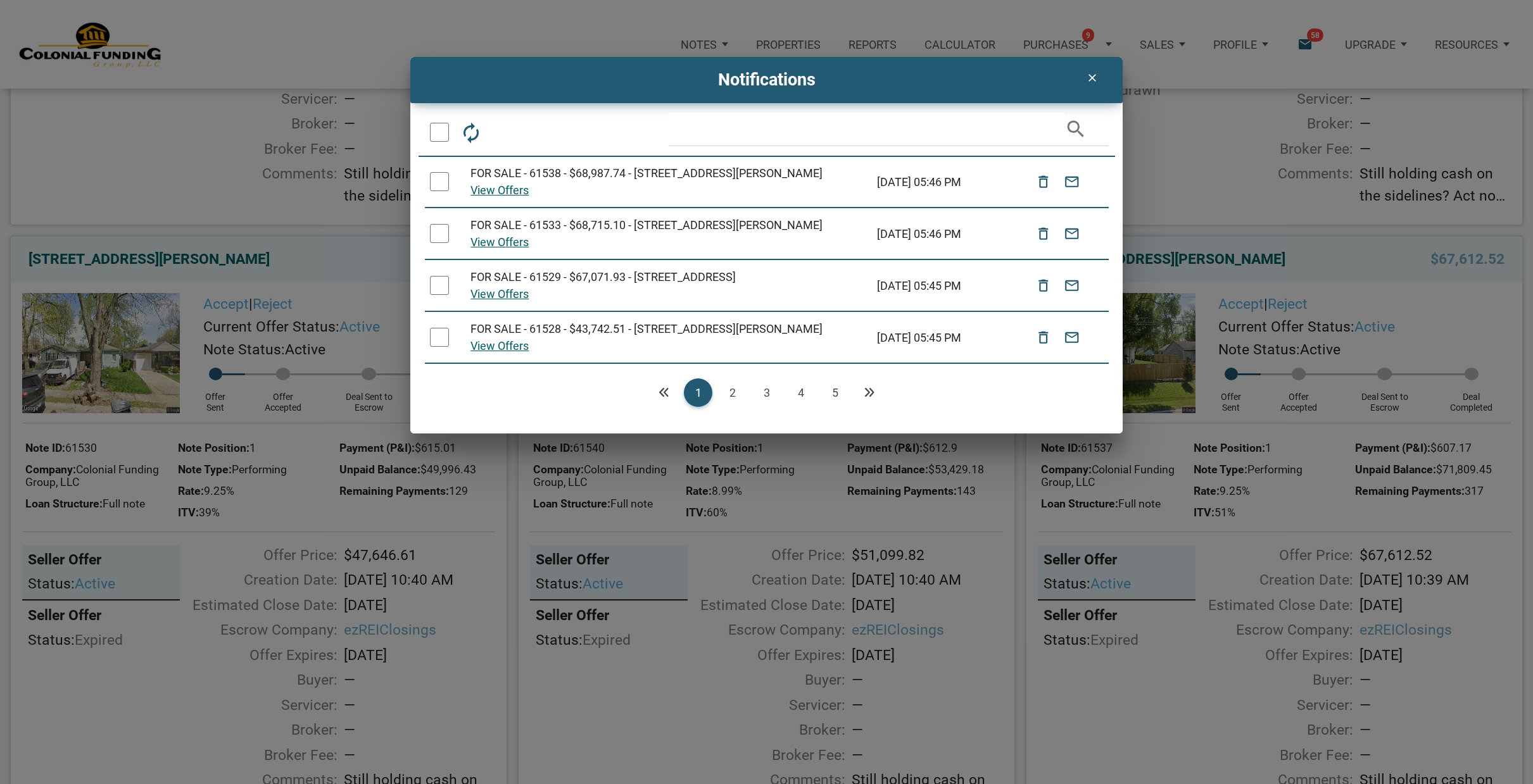
click at [837, 407] on link "5" at bounding box center [835, 393] width 28 height 28
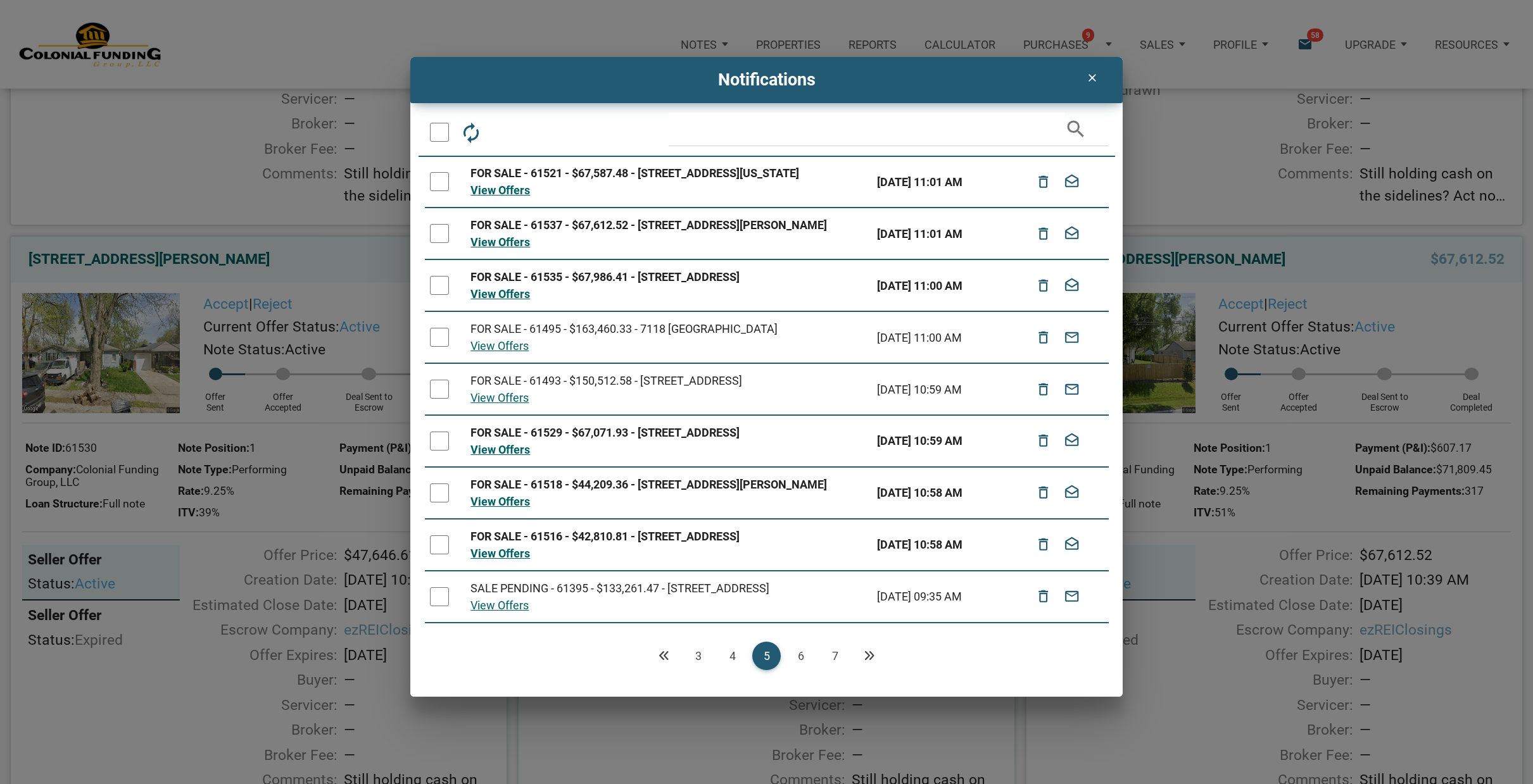
click at [838, 651] on link "7" at bounding box center [835, 656] width 28 height 28
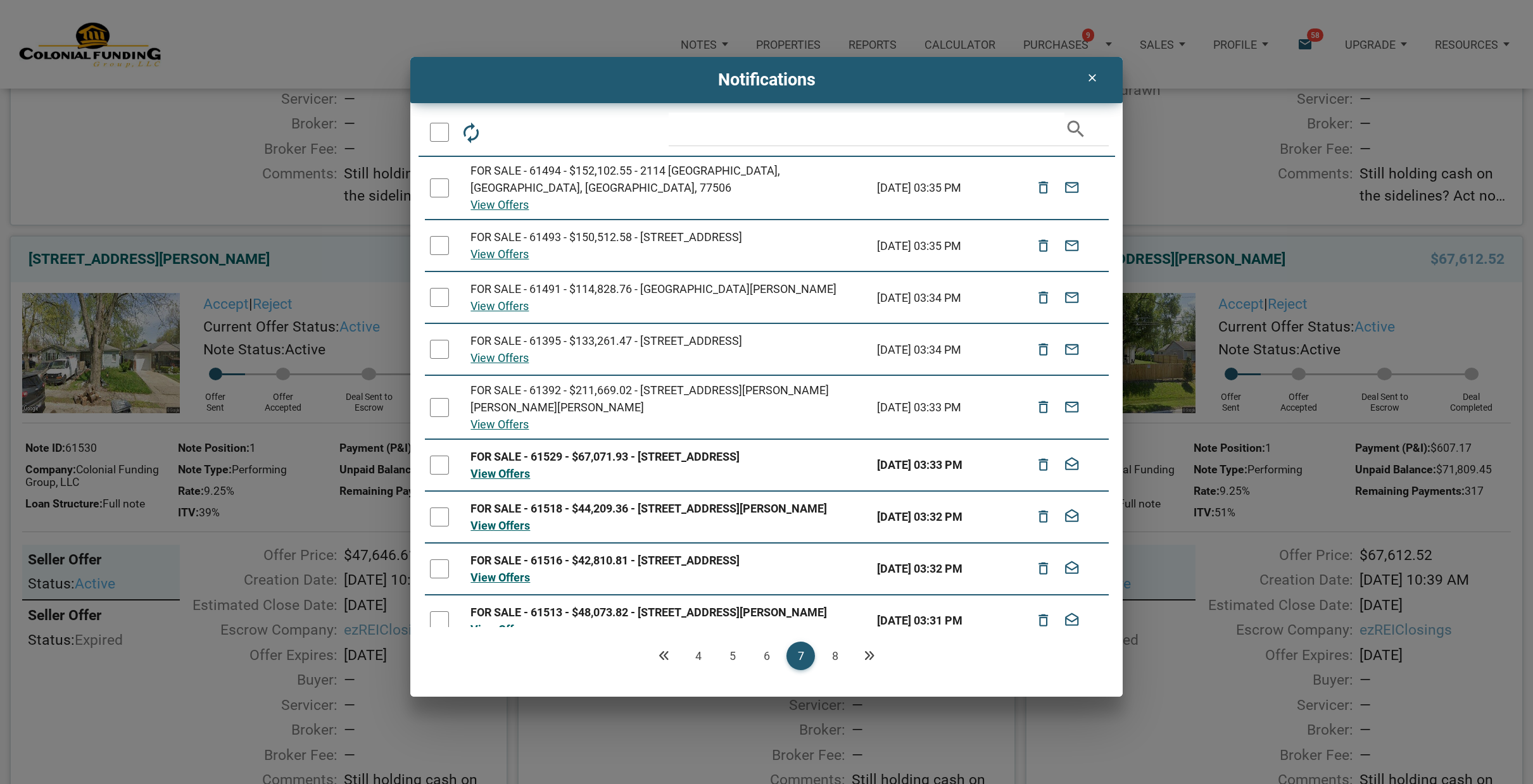
click at [835, 655] on link "8" at bounding box center [835, 656] width 28 height 28
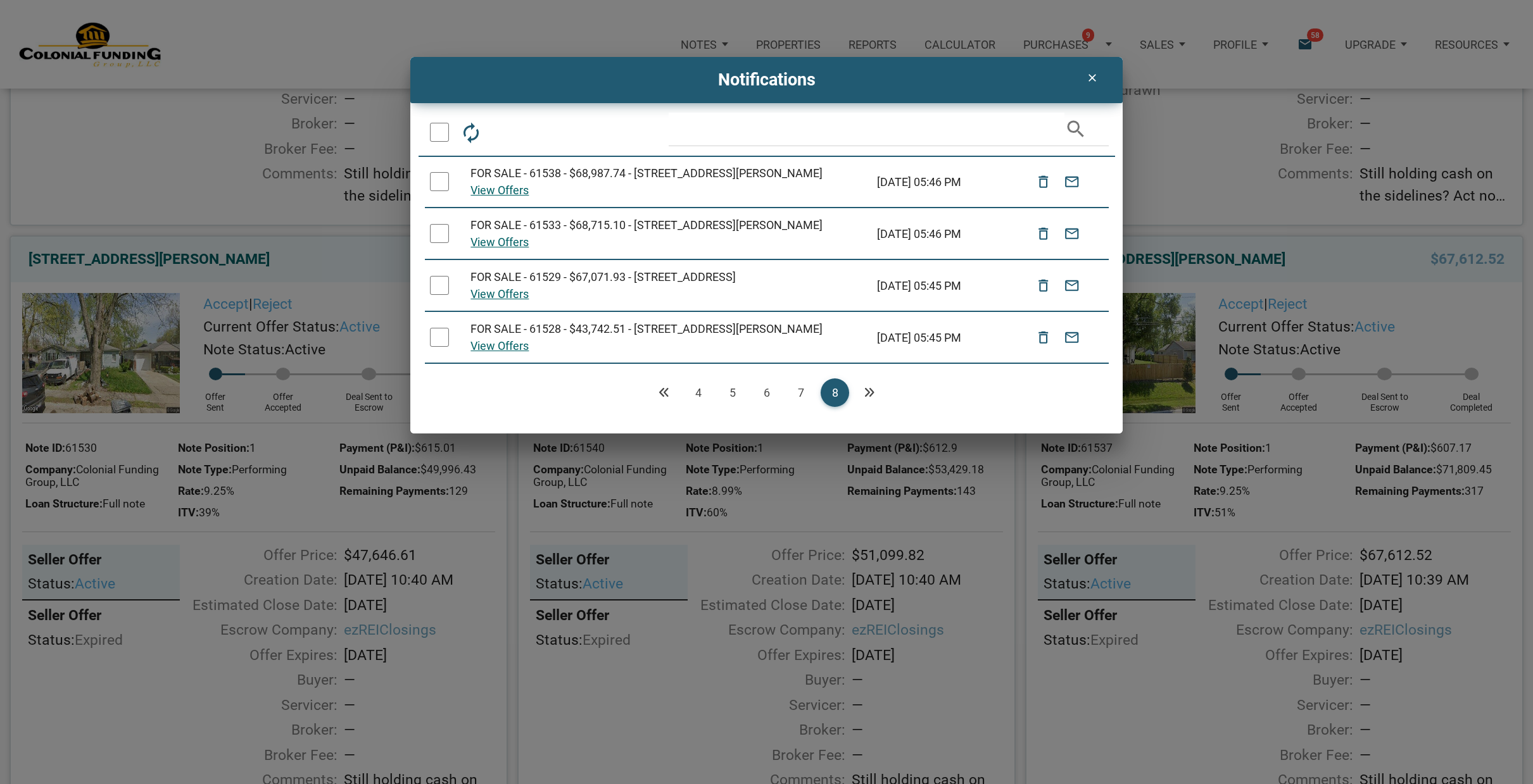
click at [441, 181] on div at bounding box center [440, 181] width 19 height 19
drag, startPoint x: 439, startPoint y: 240, endPoint x: 437, endPoint y: 271, distance: 31.1
click at [439, 241] on div at bounding box center [440, 234] width 19 height 19
drag, startPoint x: 437, startPoint y: 303, endPoint x: 431, endPoint y: 350, distance: 47.4
click at [438, 295] on div at bounding box center [440, 286] width 19 height 19
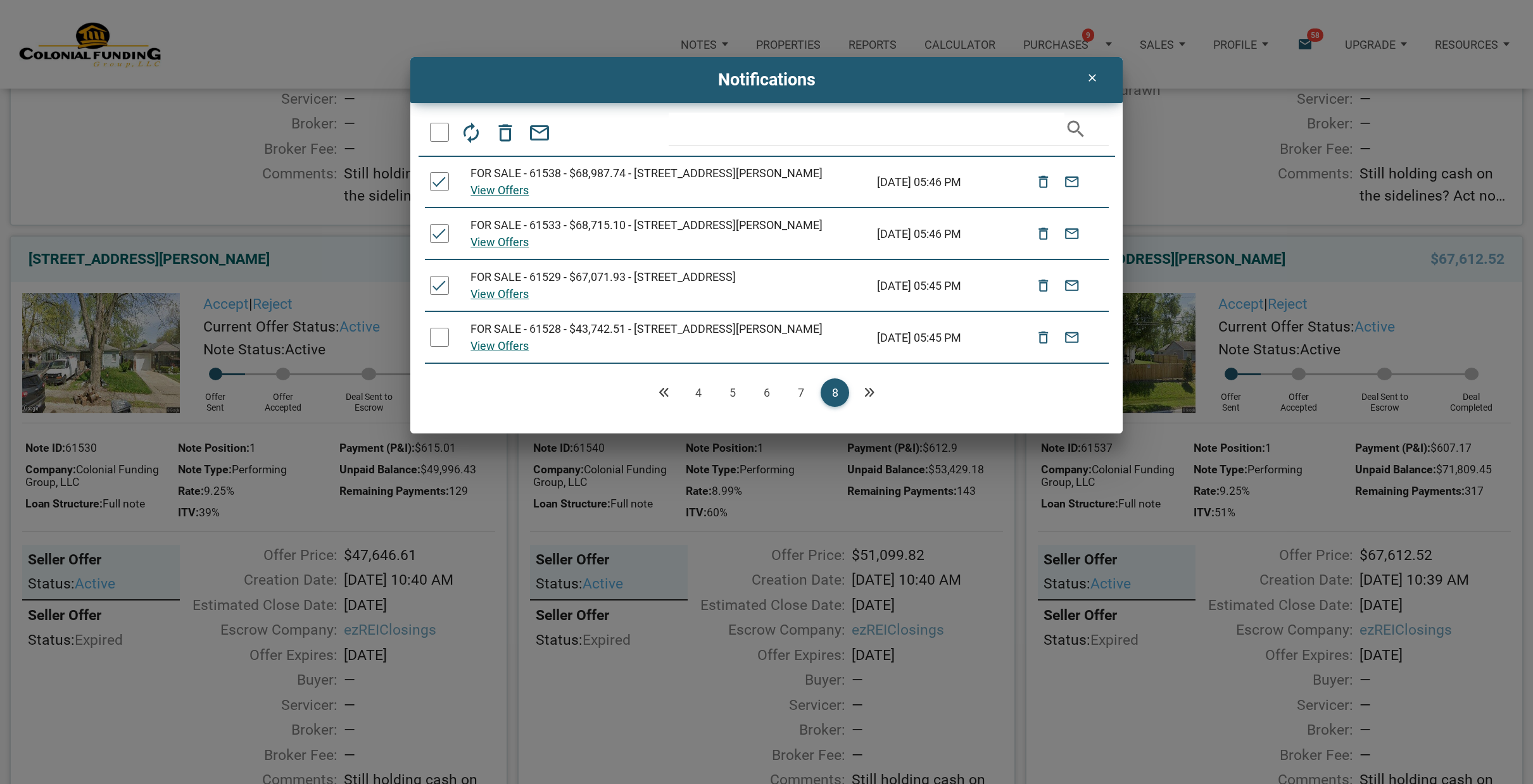
click at [441, 347] on div at bounding box center [440, 338] width 19 height 19
click at [432, 129] on div at bounding box center [440, 132] width 19 height 19
drag, startPoint x: 443, startPoint y: 177, endPoint x: 440, endPoint y: 193, distance: 16.3
click at [443, 180] on div at bounding box center [440, 181] width 19 height 19
click at [444, 239] on div at bounding box center [440, 234] width 19 height 19
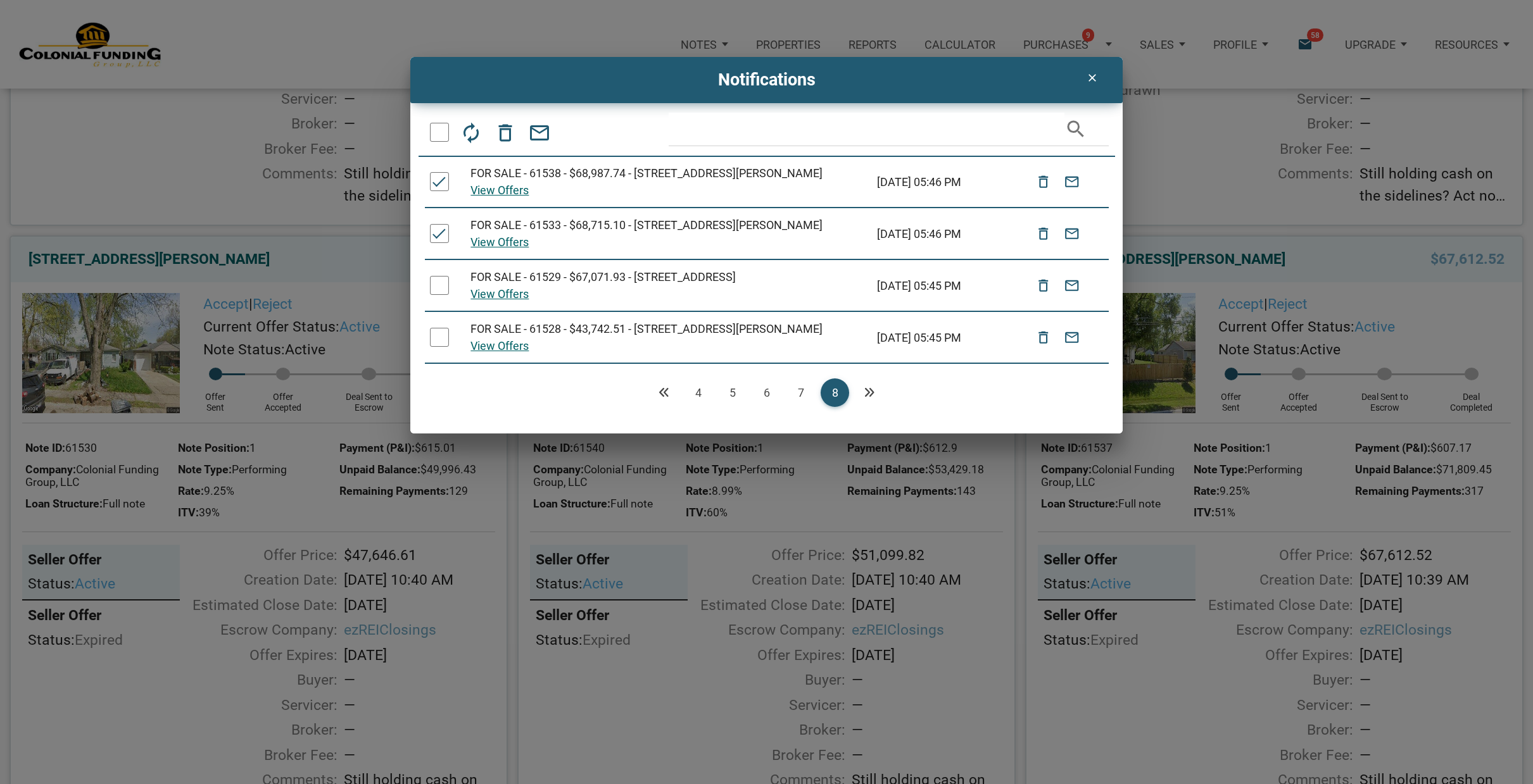
click at [439, 295] on div at bounding box center [440, 286] width 19 height 19
click at [504, 129] on icon "delete_outline" at bounding box center [505, 132] width 23 height 23
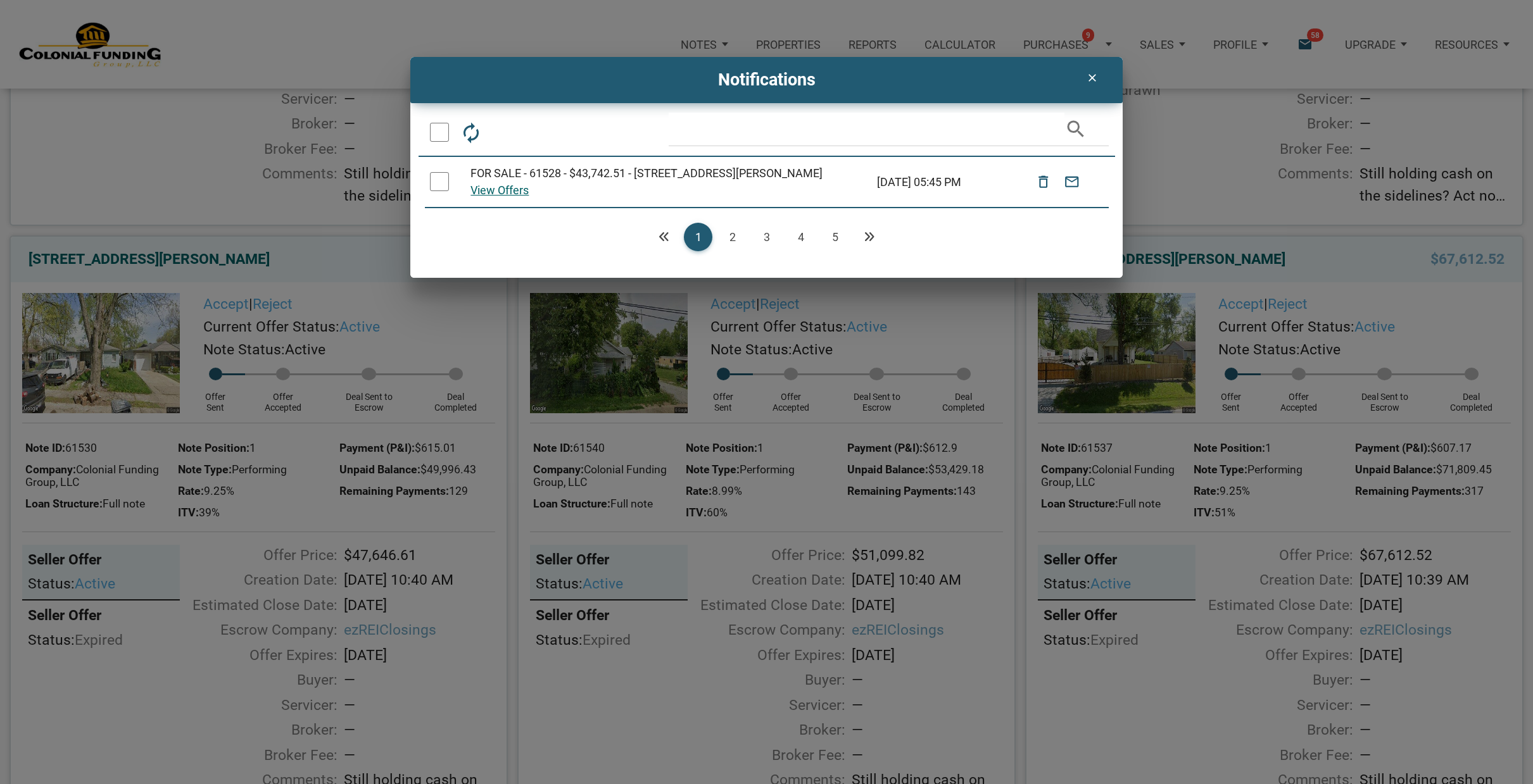
click at [836, 248] on link "5" at bounding box center [835, 237] width 28 height 28
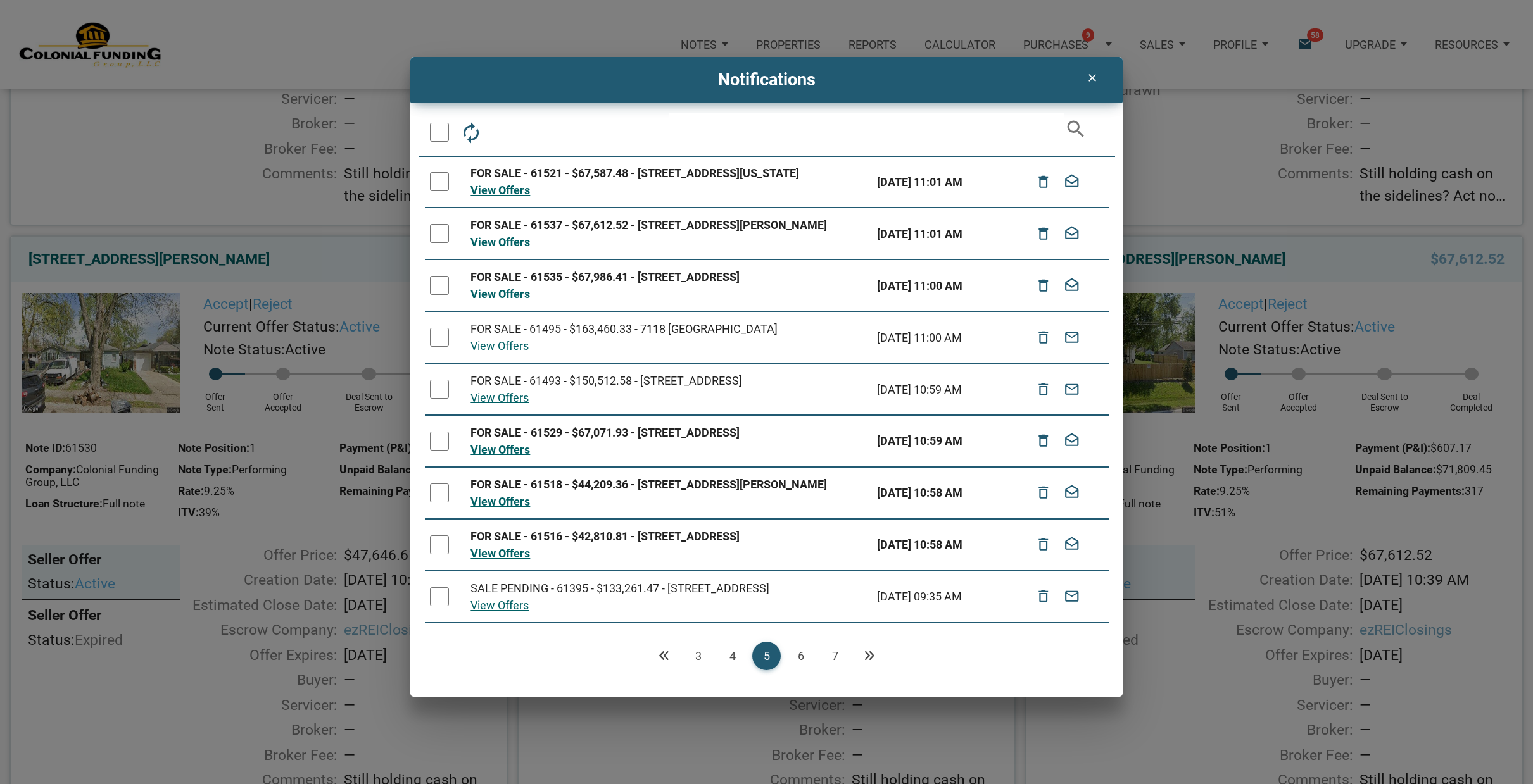
click at [836, 651] on link "7" at bounding box center [835, 656] width 28 height 28
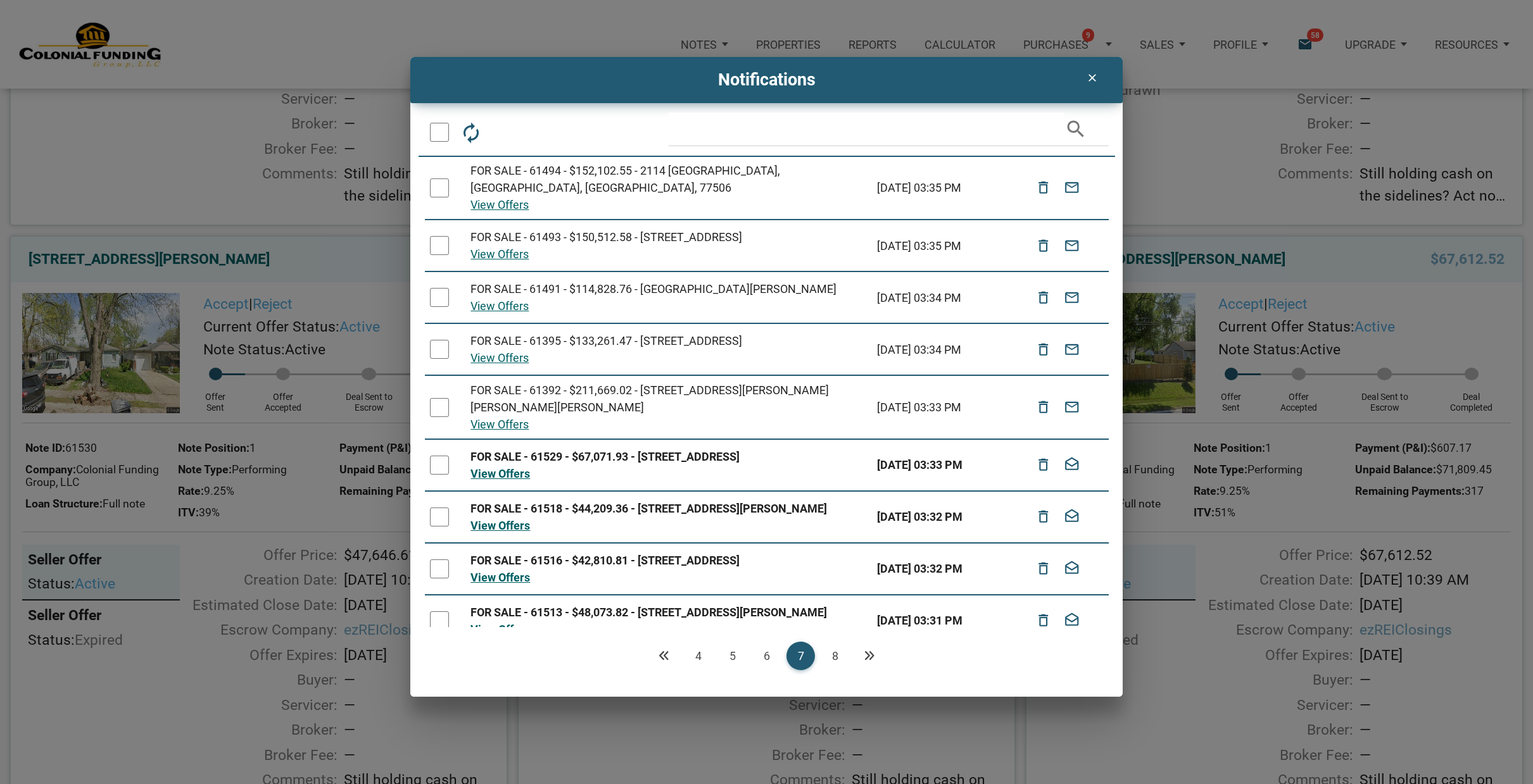
click at [833, 651] on link "8" at bounding box center [835, 656] width 28 height 28
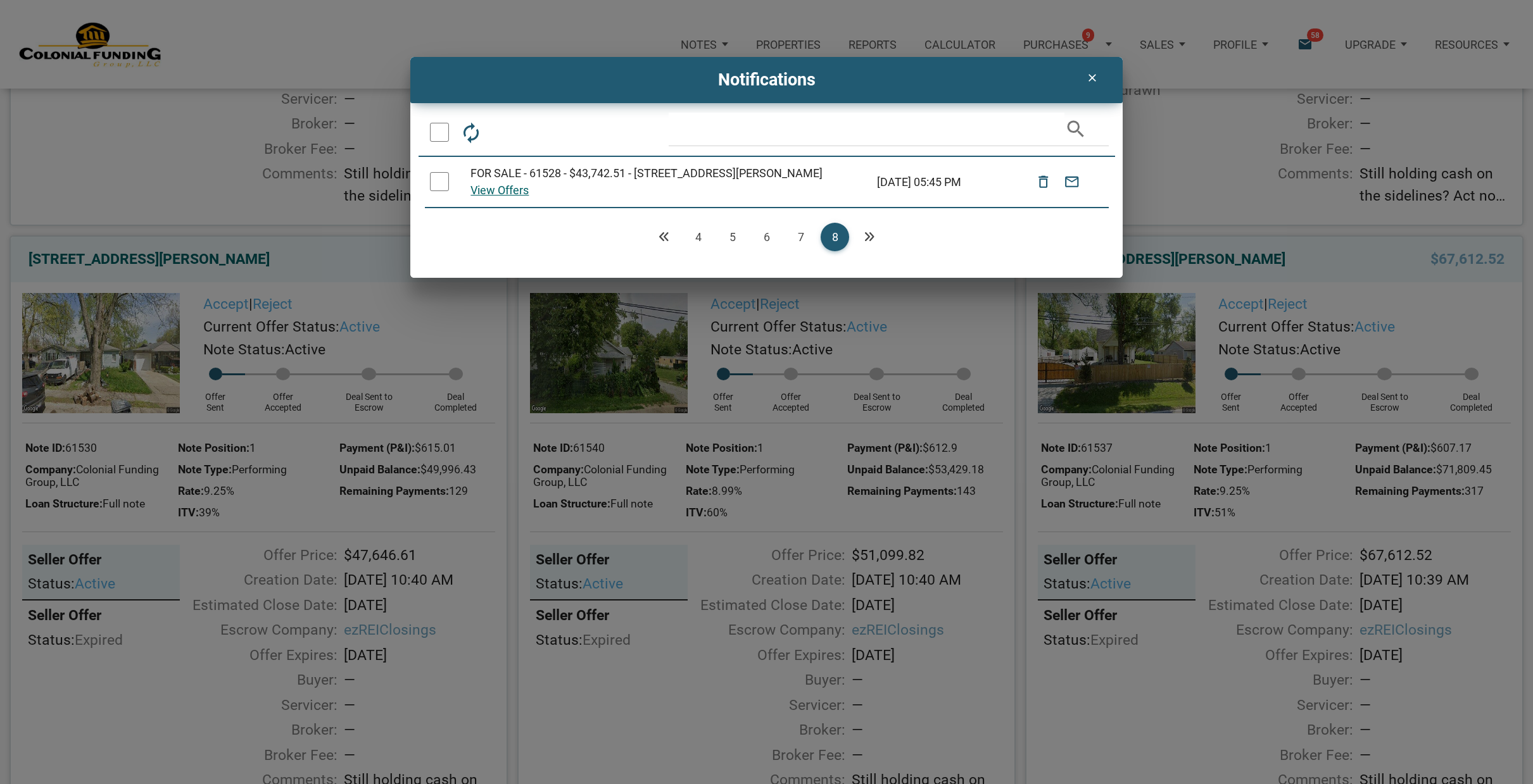
click at [439, 184] on div at bounding box center [440, 181] width 19 height 19
click at [1046, 186] on icon "delete_outline" at bounding box center [1043, 181] width 16 height 28
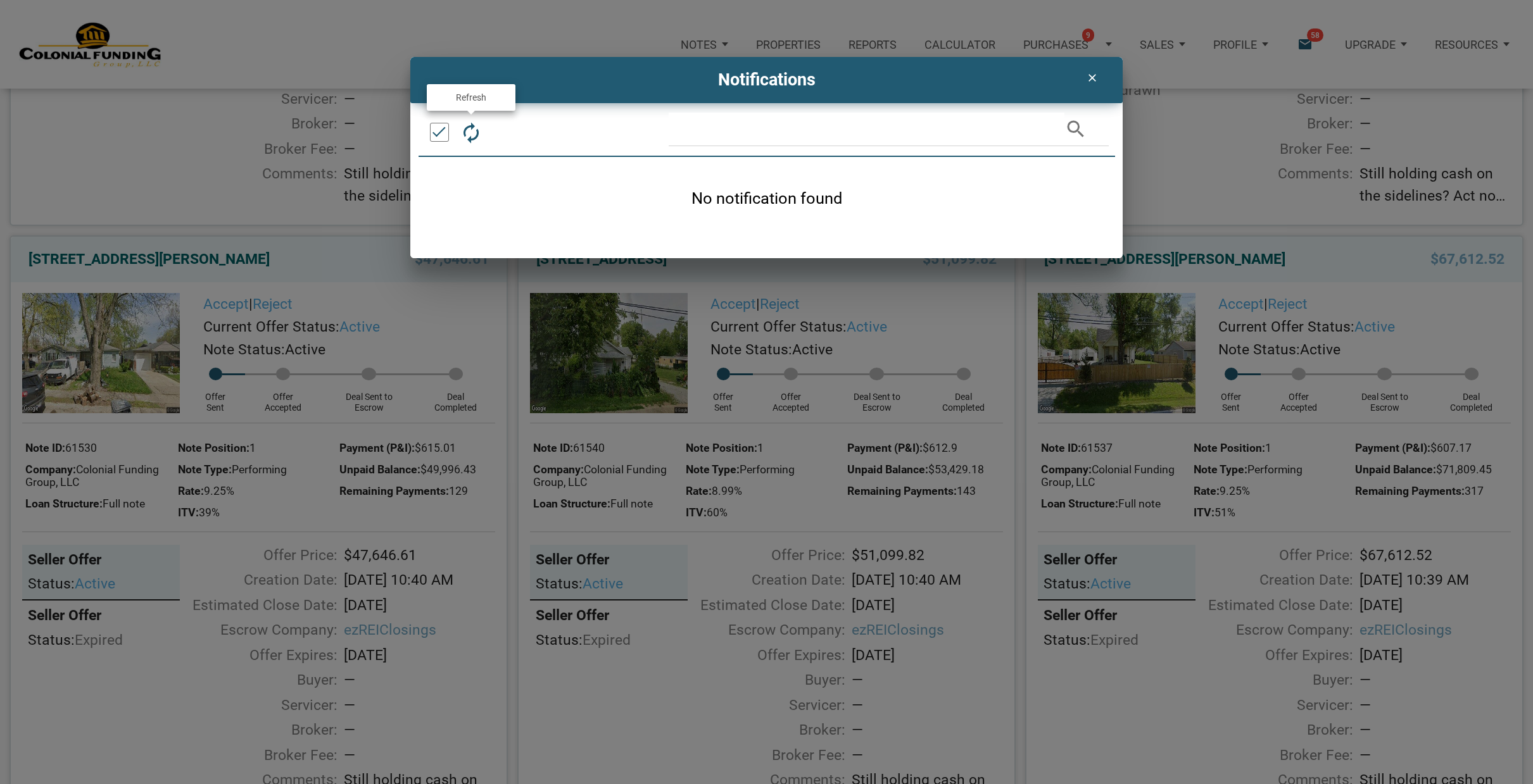
click at [469, 127] on icon "autorenew" at bounding box center [471, 132] width 23 height 23
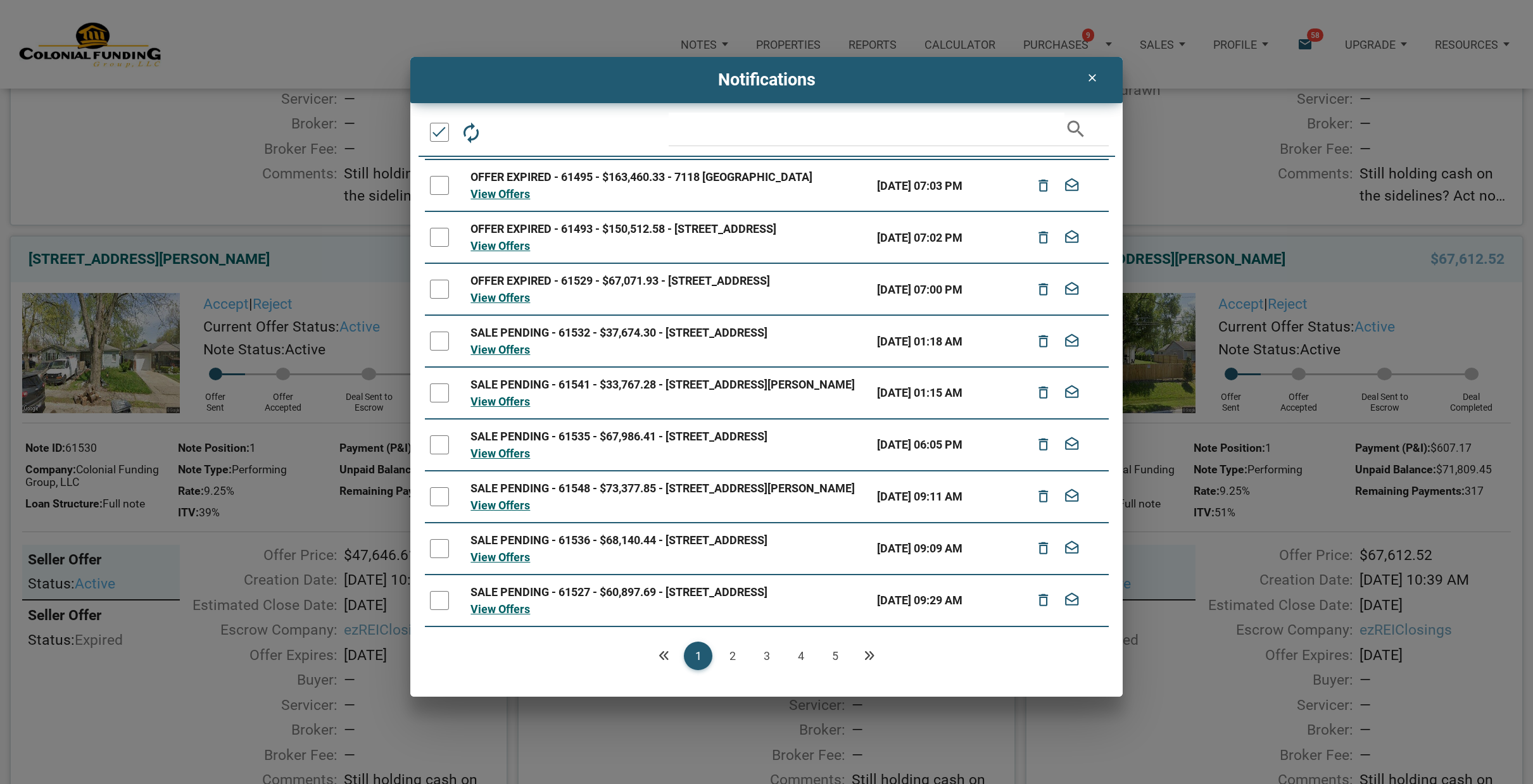
scroll to position [144, 0]
click at [833, 654] on link "5" at bounding box center [835, 656] width 28 height 28
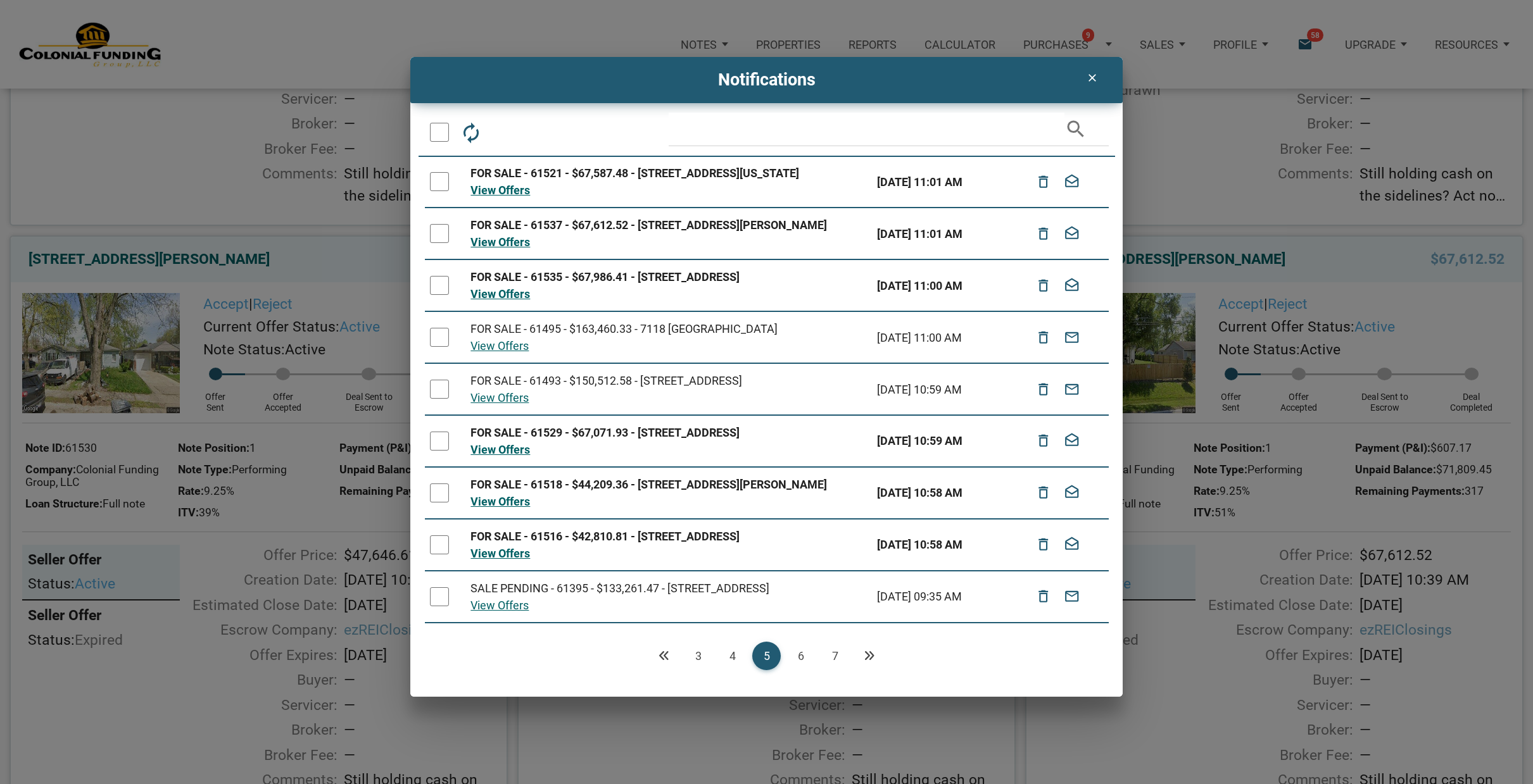
click at [835, 652] on link "7" at bounding box center [835, 656] width 28 height 28
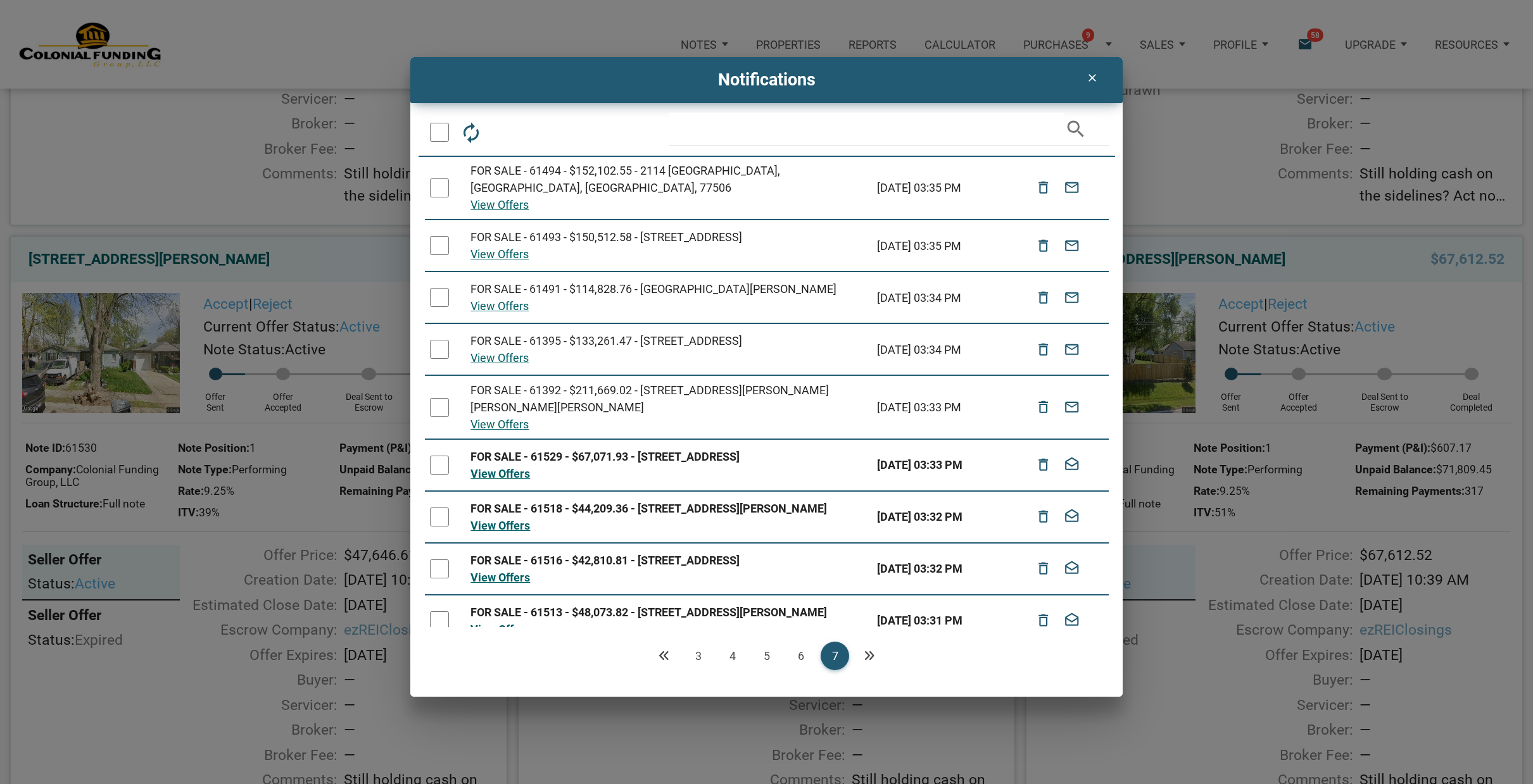
click at [439, 179] on div at bounding box center [440, 188] width 19 height 19
drag, startPoint x: 442, startPoint y: 228, endPoint x: 442, endPoint y: 246, distance: 18.0
click at [442, 236] on div at bounding box center [440, 245] width 19 height 19
drag, startPoint x: 441, startPoint y: 282, endPoint x: 442, endPoint y: 335, distance: 53.0
click at [441, 288] on div at bounding box center [440, 298] width 19 height 19
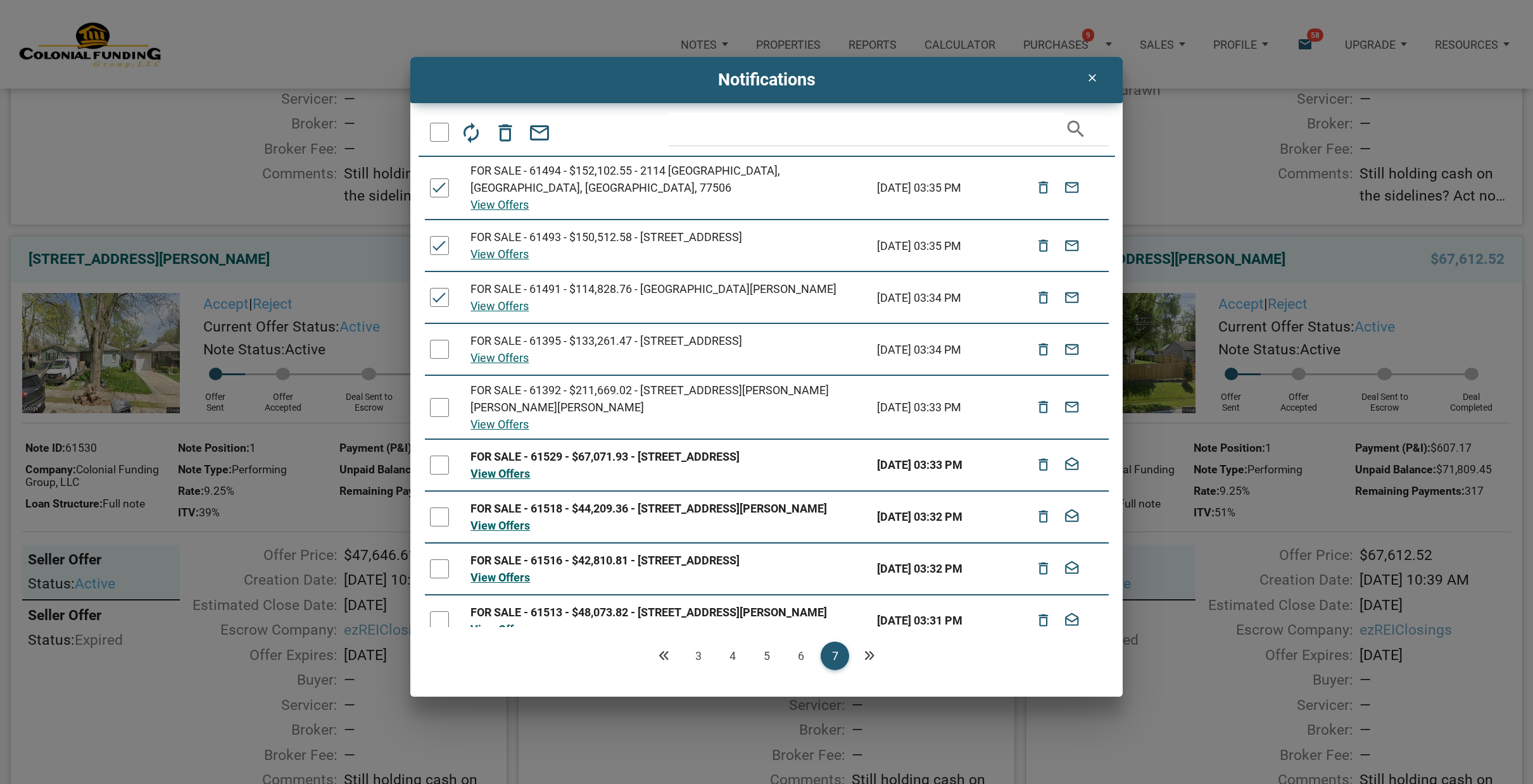
click at [442, 340] on div at bounding box center [440, 350] width 19 height 19
click at [506, 129] on icon "delete_outline" at bounding box center [505, 132] width 23 height 23
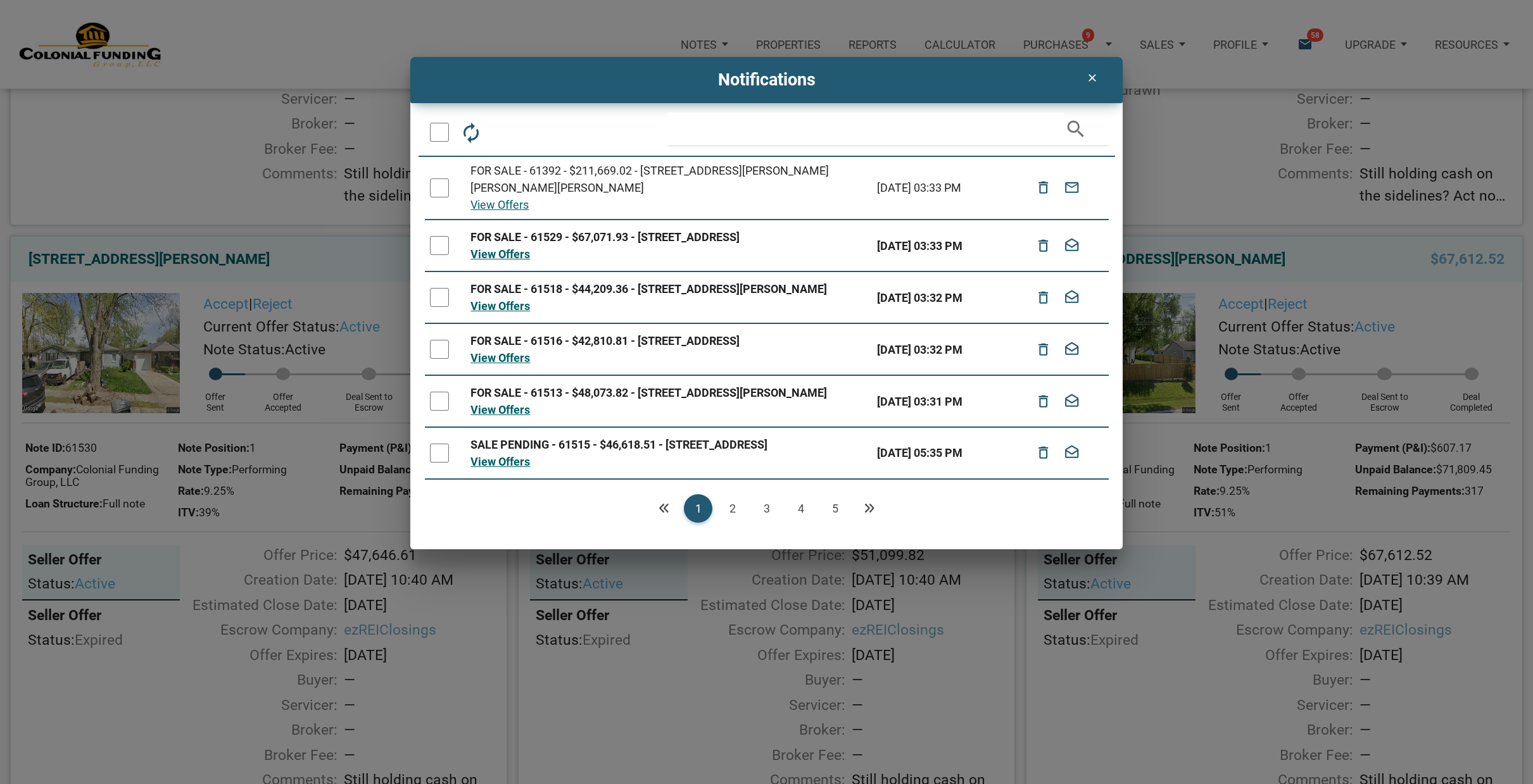
click at [838, 523] on link "5" at bounding box center [835, 508] width 28 height 28
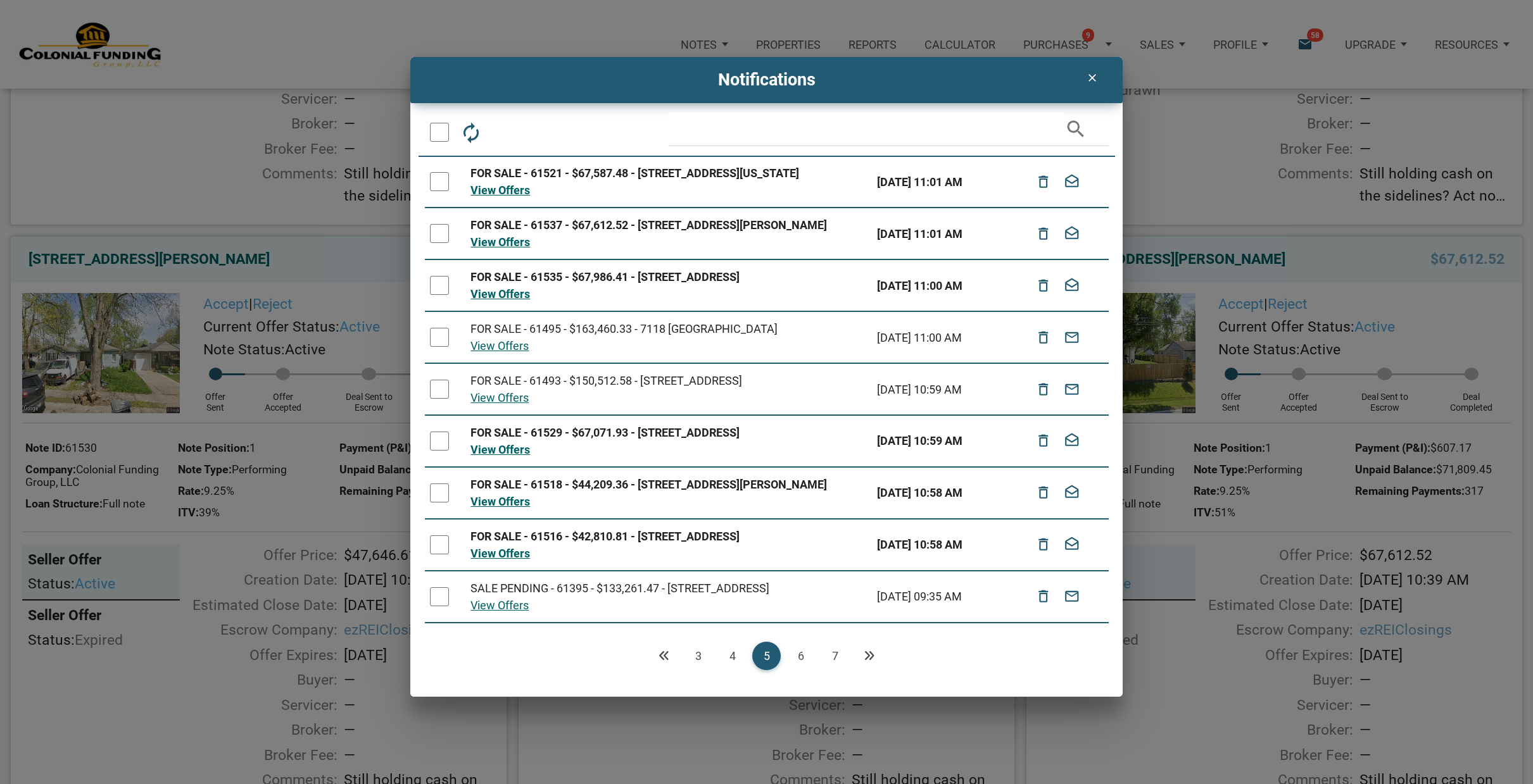
click at [838, 657] on link "7" at bounding box center [835, 656] width 28 height 28
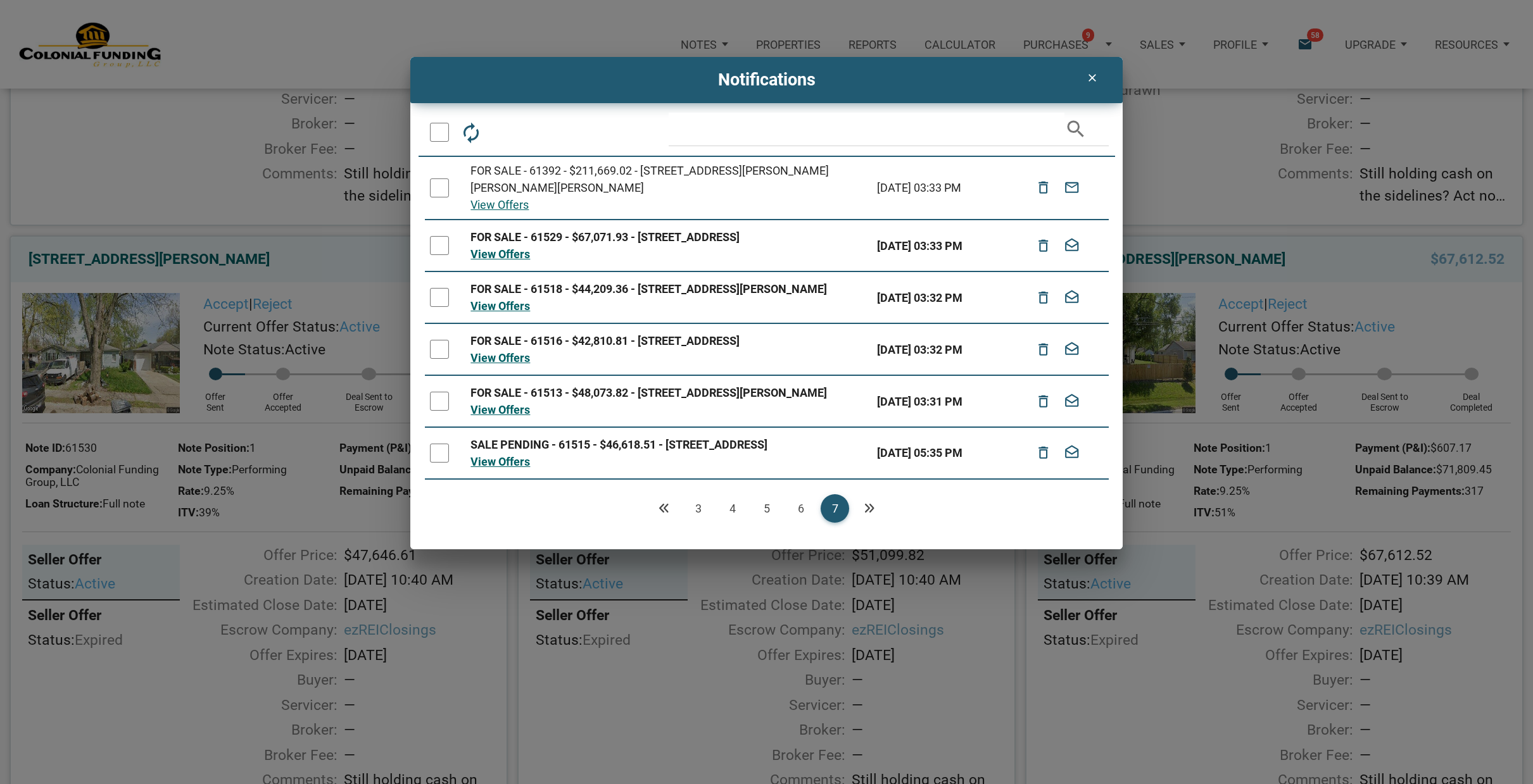
click at [873, 514] on icon "Next" at bounding box center [868, 507] width 11 height 11
click at [435, 181] on div at bounding box center [440, 188] width 19 height 19
click at [436, 254] on div at bounding box center [440, 245] width 19 height 19
drag, startPoint x: 444, startPoint y: 306, endPoint x: 442, endPoint y: 336, distance: 30.1
click at [444, 307] on div at bounding box center [440, 298] width 19 height 19
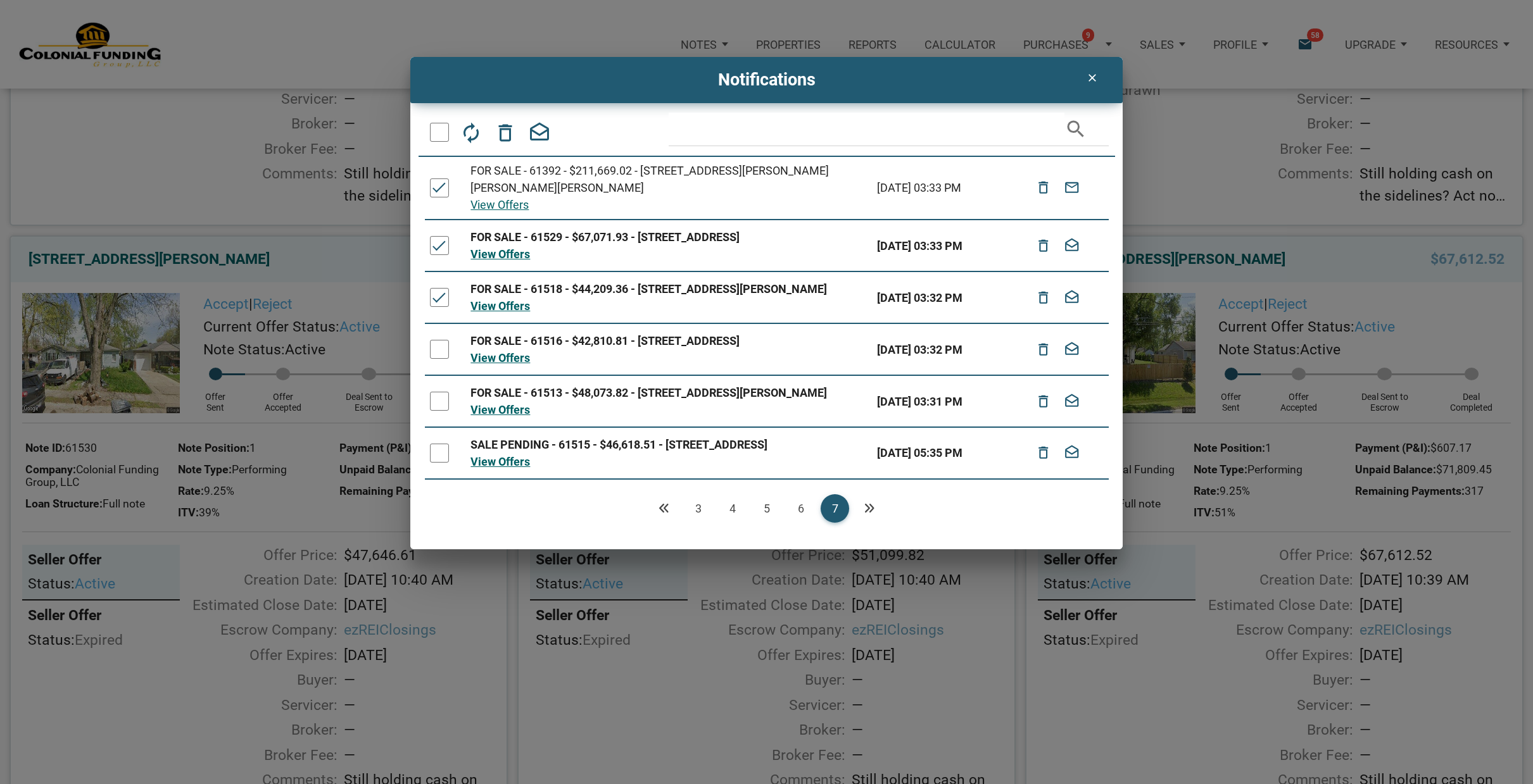
drag, startPoint x: 438, startPoint y: 367, endPoint x: 442, endPoint y: 428, distance: 61.1
click at [438, 359] on div at bounding box center [440, 350] width 19 height 19
click at [439, 411] on div at bounding box center [440, 402] width 19 height 19
click at [505, 135] on icon "delete_outline" at bounding box center [505, 132] width 23 height 23
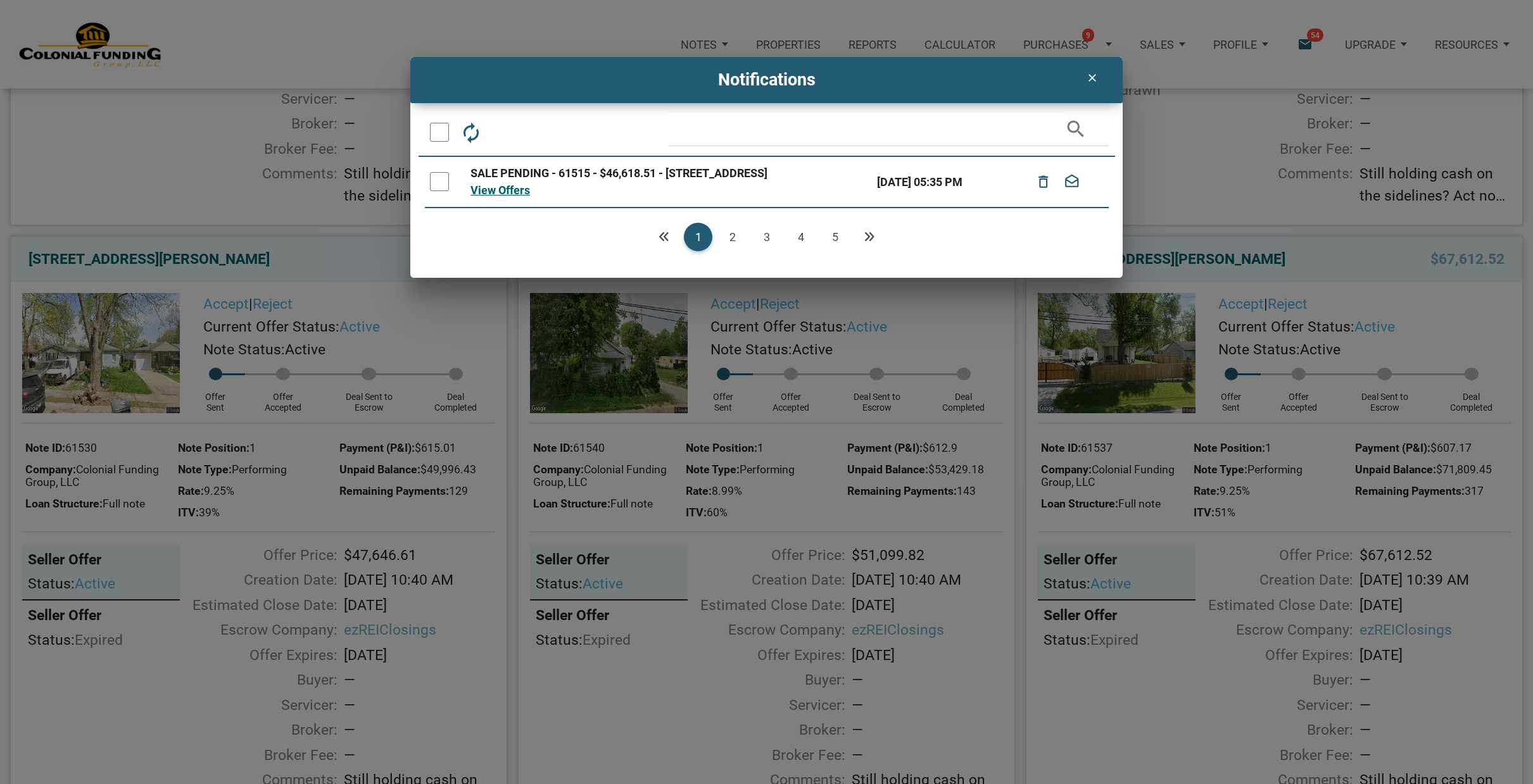
click at [836, 244] on link "5" at bounding box center [835, 237] width 28 height 28
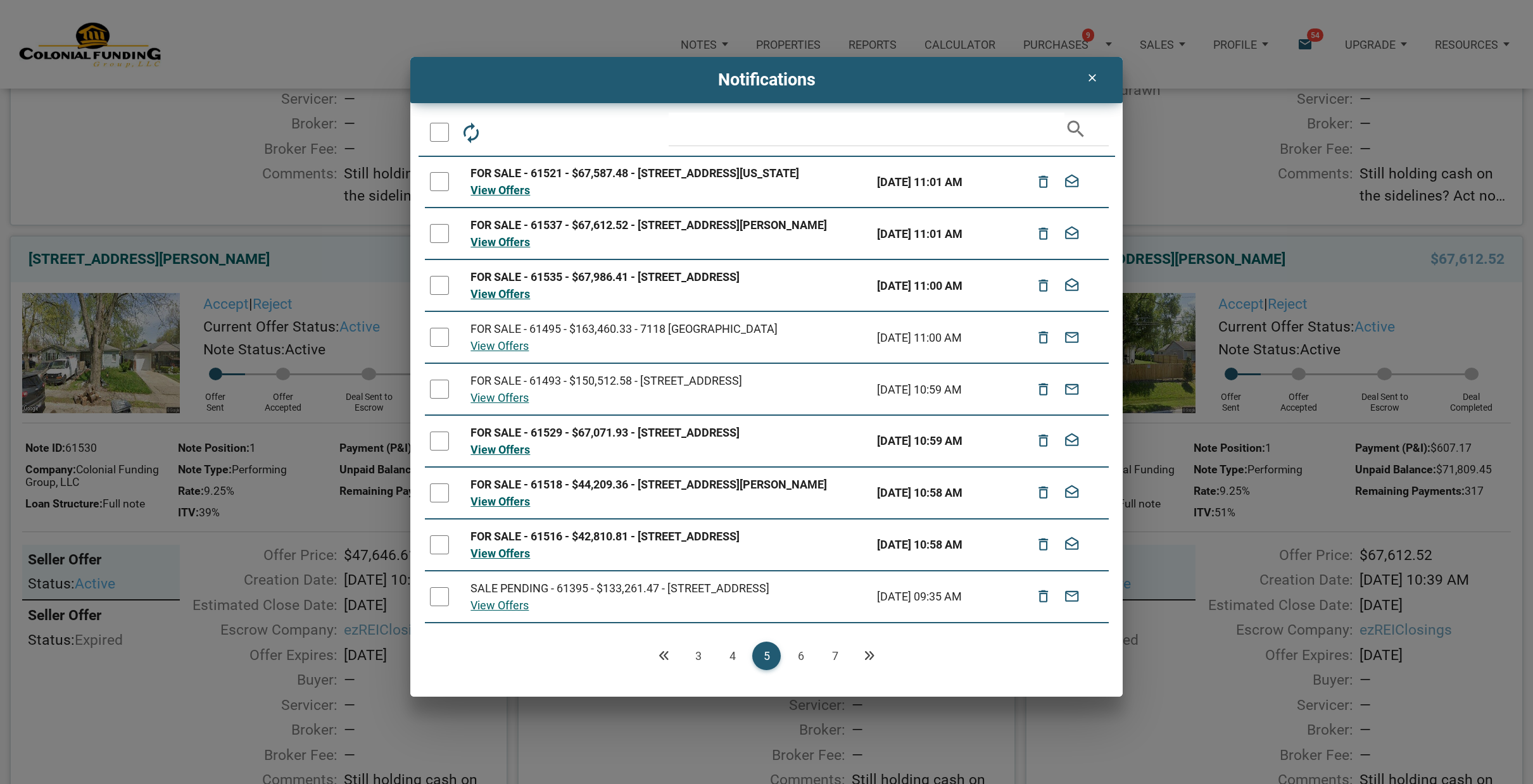
click at [834, 654] on link "7" at bounding box center [835, 656] width 28 height 28
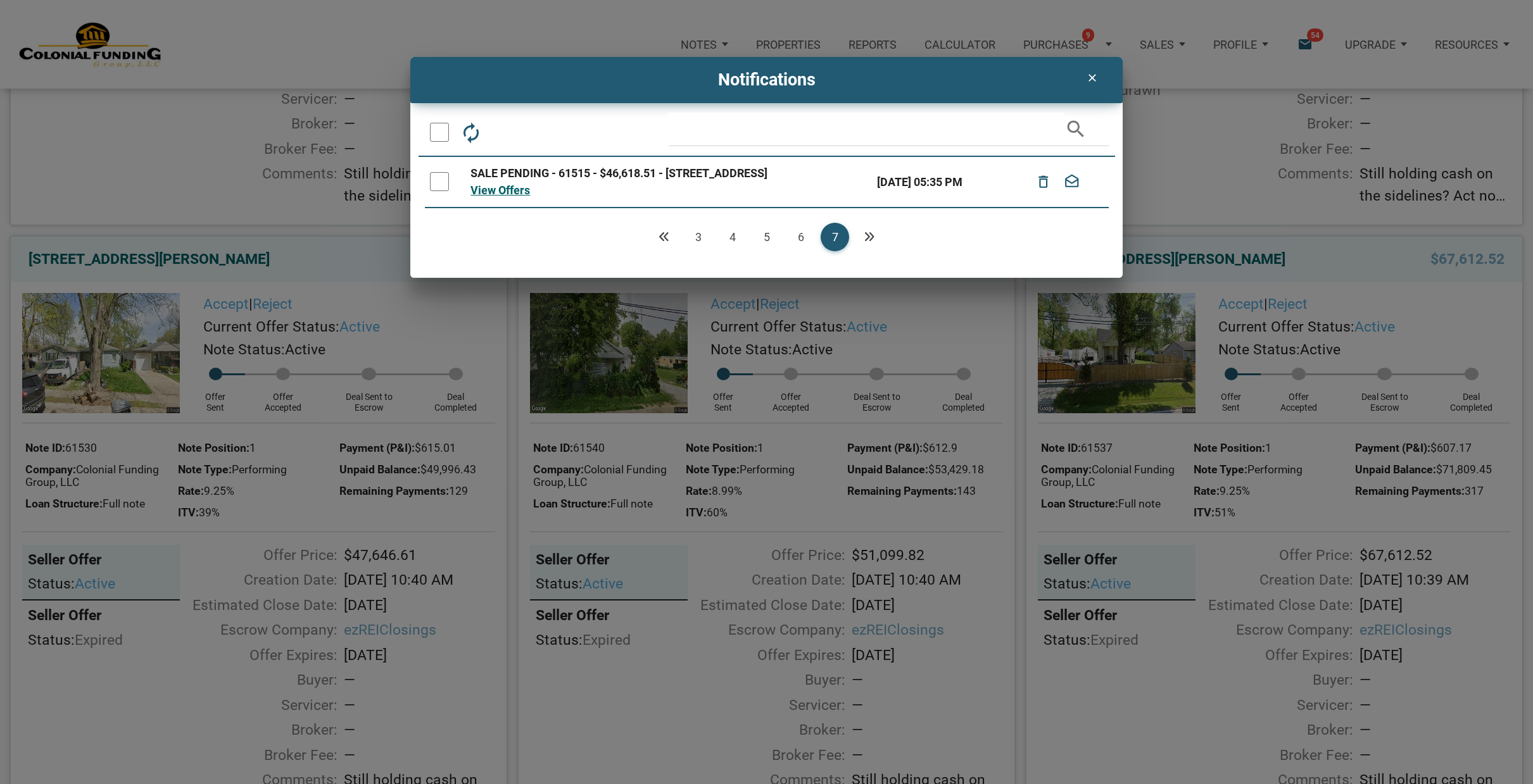
click at [441, 184] on div at bounding box center [440, 181] width 19 height 19
click at [1046, 187] on icon "delete_outline" at bounding box center [1043, 181] width 16 height 28
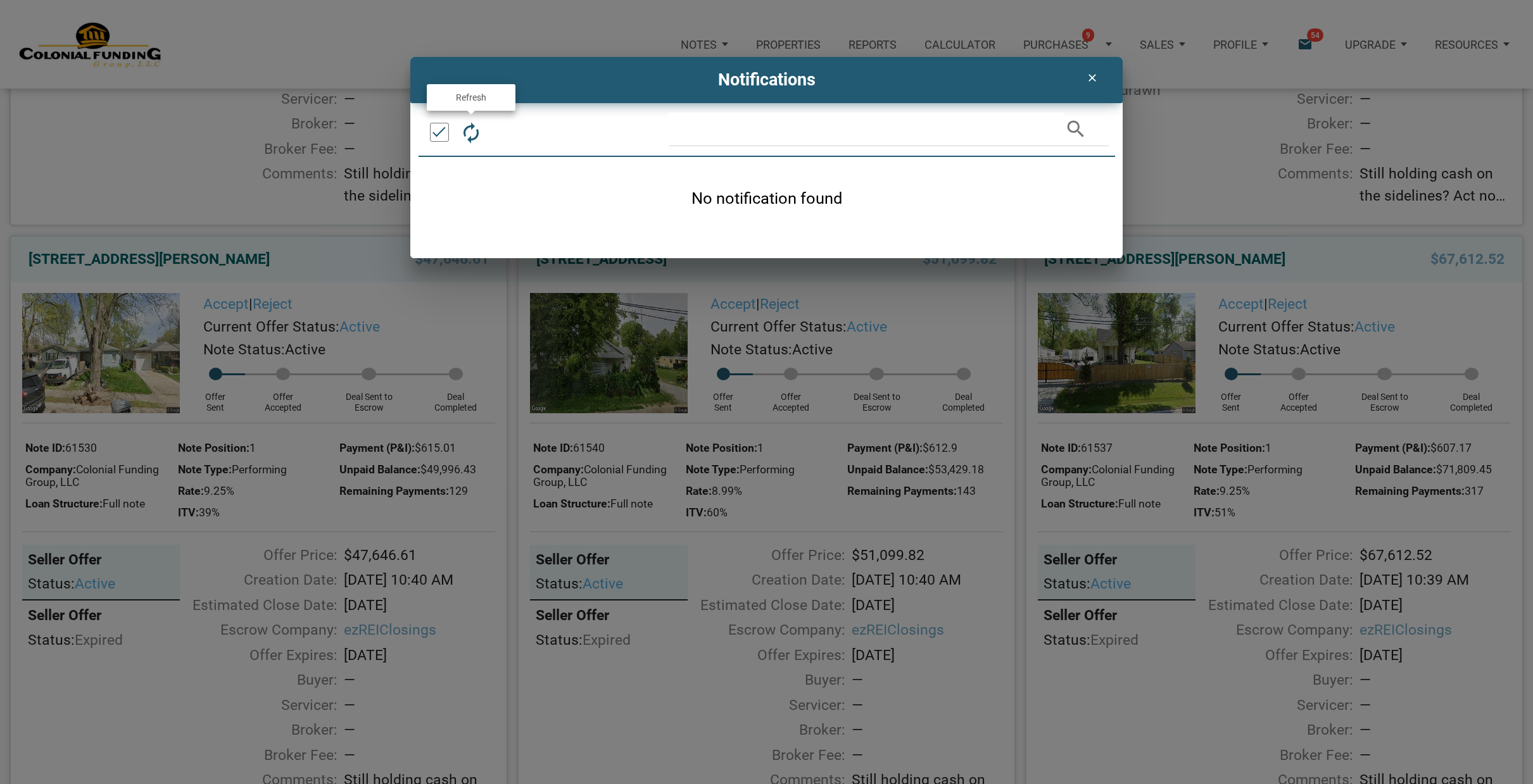
click at [473, 124] on icon "autorenew" at bounding box center [471, 132] width 23 height 23
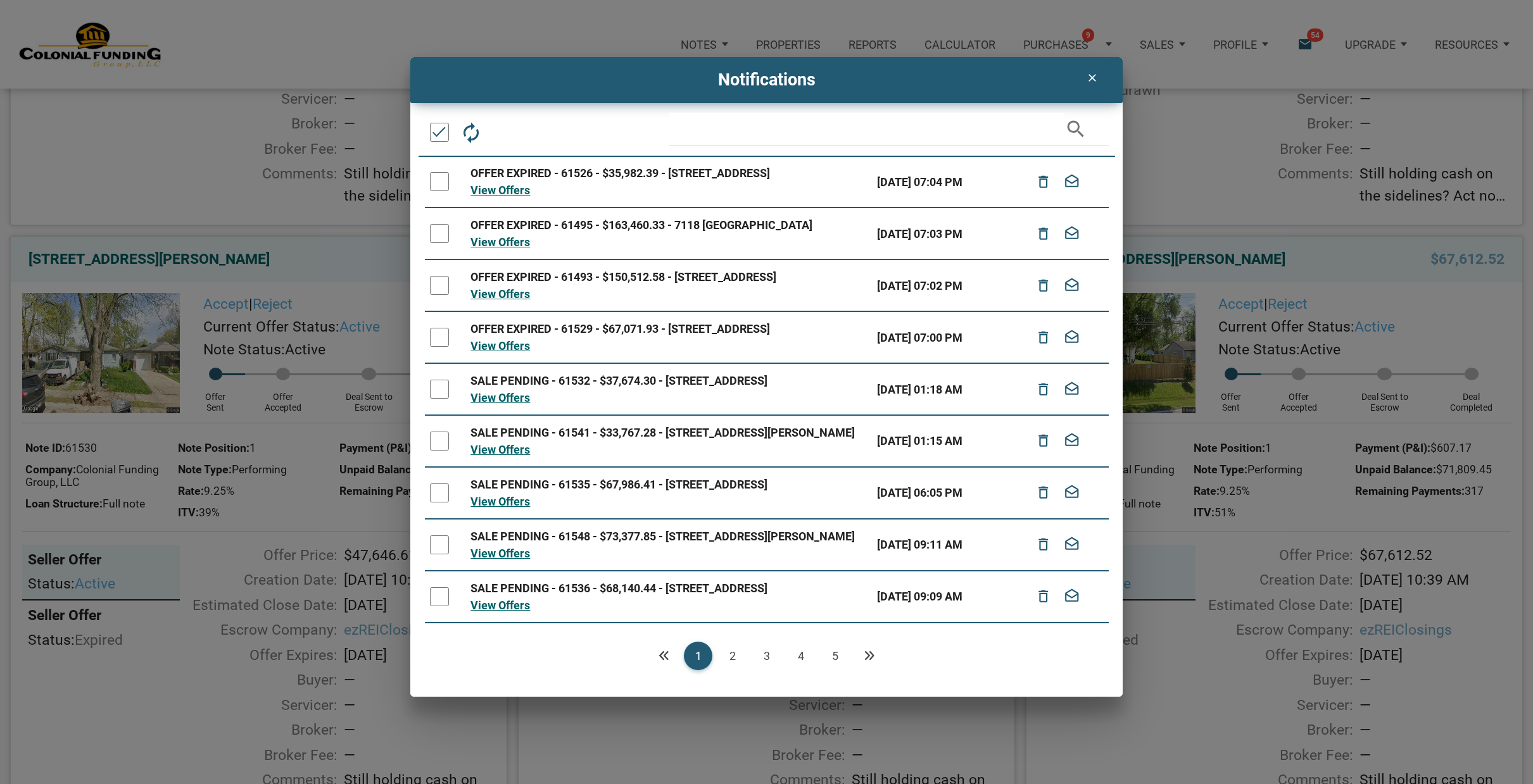
click at [833, 655] on link "5" at bounding box center [835, 656] width 28 height 28
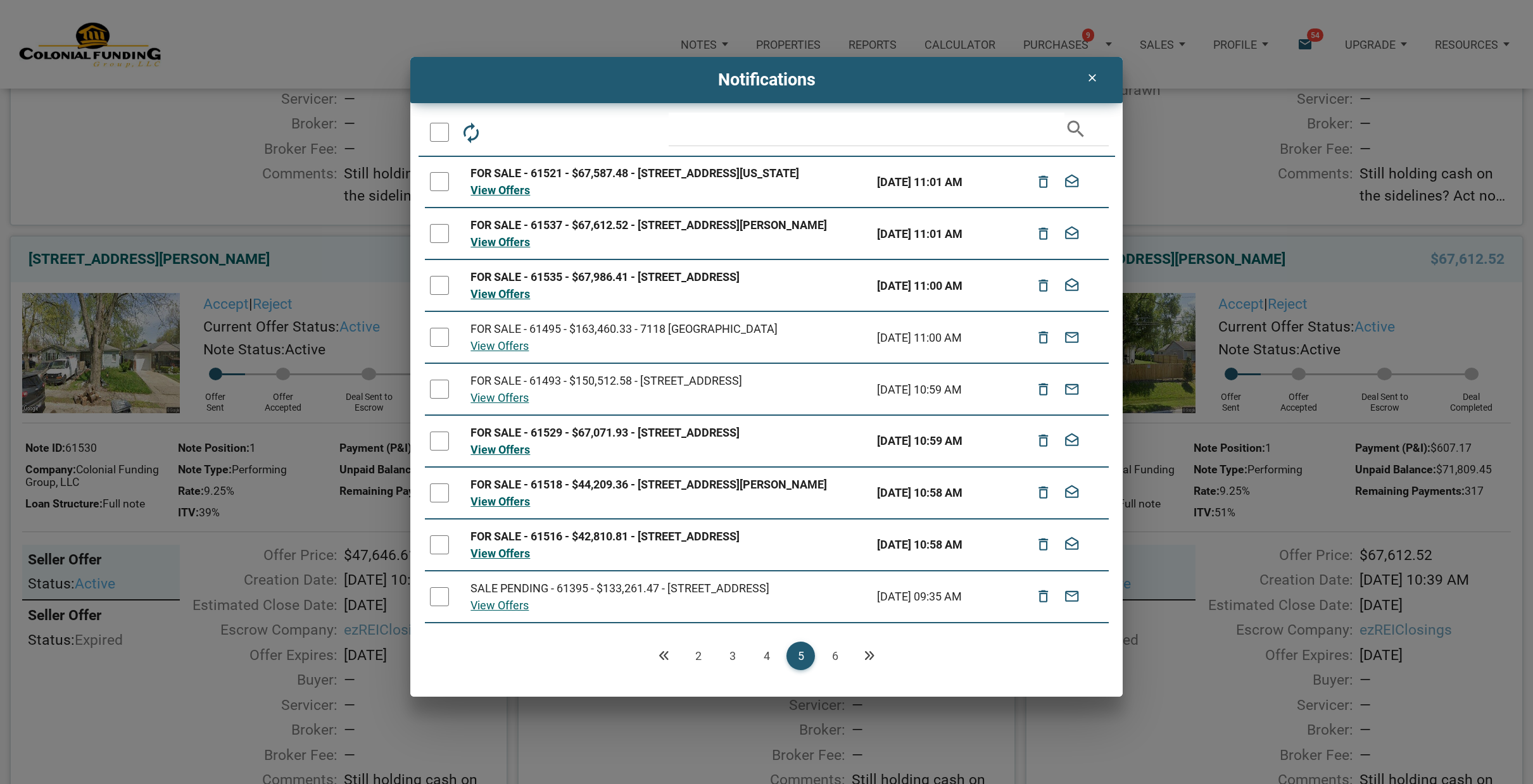
click at [834, 652] on link "6" at bounding box center [835, 656] width 28 height 28
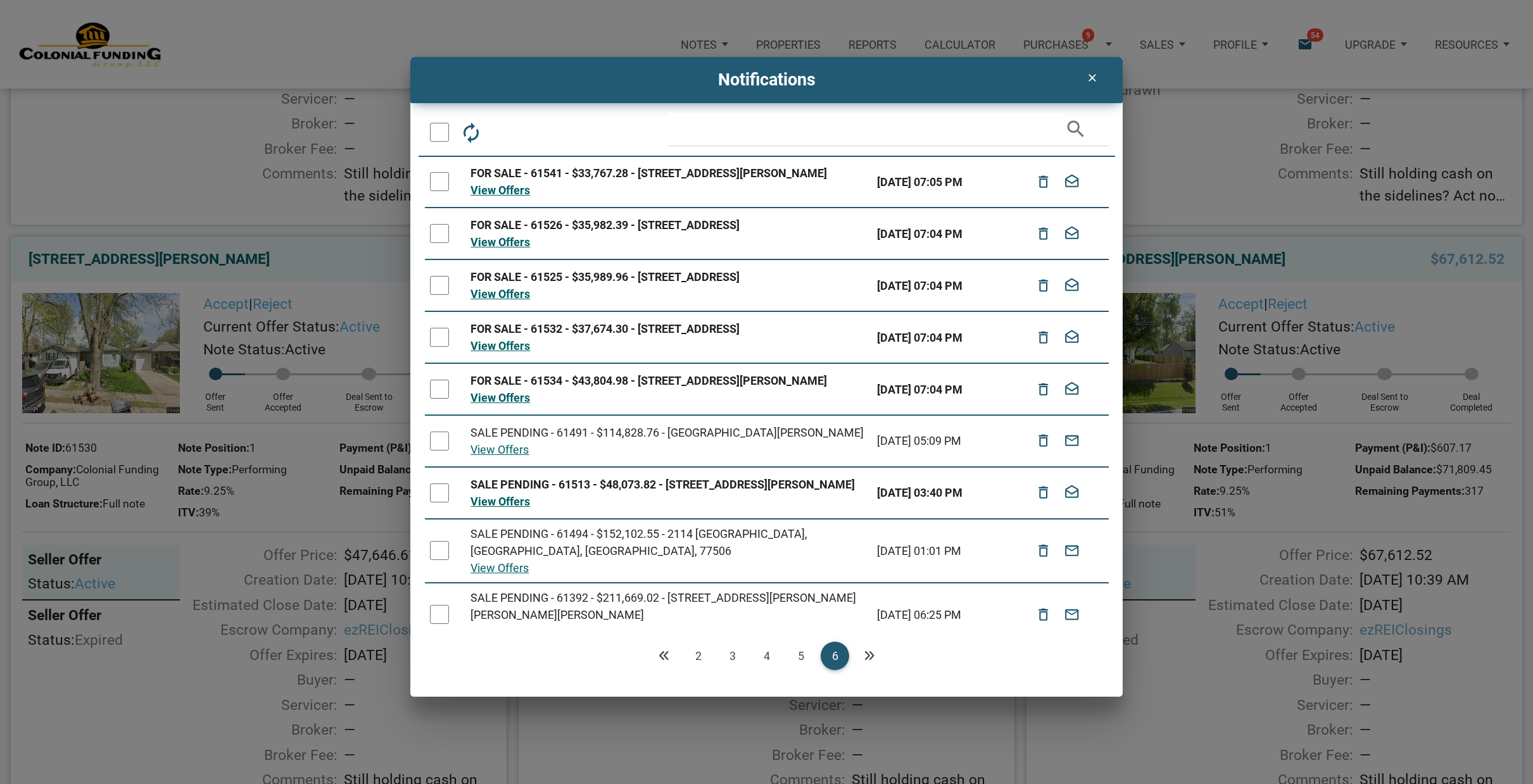
click at [441, 184] on div at bounding box center [440, 181] width 19 height 19
click at [439, 243] on div at bounding box center [440, 234] width 19 height 19
click at [441, 295] on div at bounding box center [440, 286] width 19 height 19
drag, startPoint x: 439, startPoint y: 359, endPoint x: 439, endPoint y: 372, distance: 13.0
click at [439, 347] on div at bounding box center [440, 338] width 19 height 19
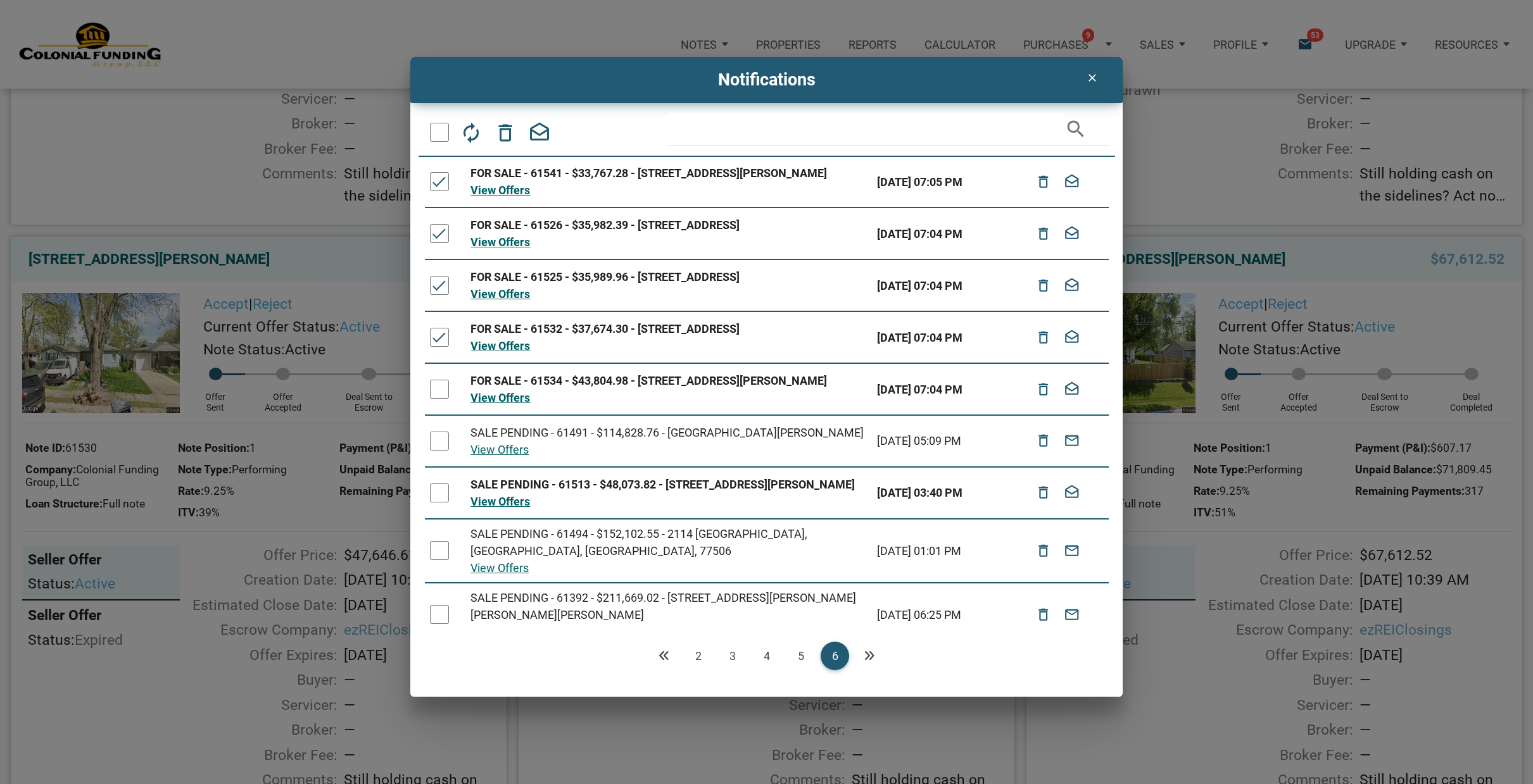
drag, startPoint x: 442, startPoint y: 407, endPoint x: 439, endPoint y: 444, distance: 37.1
click at [442, 399] on div at bounding box center [440, 389] width 19 height 19
click at [440, 451] on div at bounding box center [440, 441] width 19 height 19
click at [443, 502] on div at bounding box center [440, 493] width 19 height 19
click at [507, 132] on icon "delete_outline" at bounding box center [505, 132] width 23 height 23
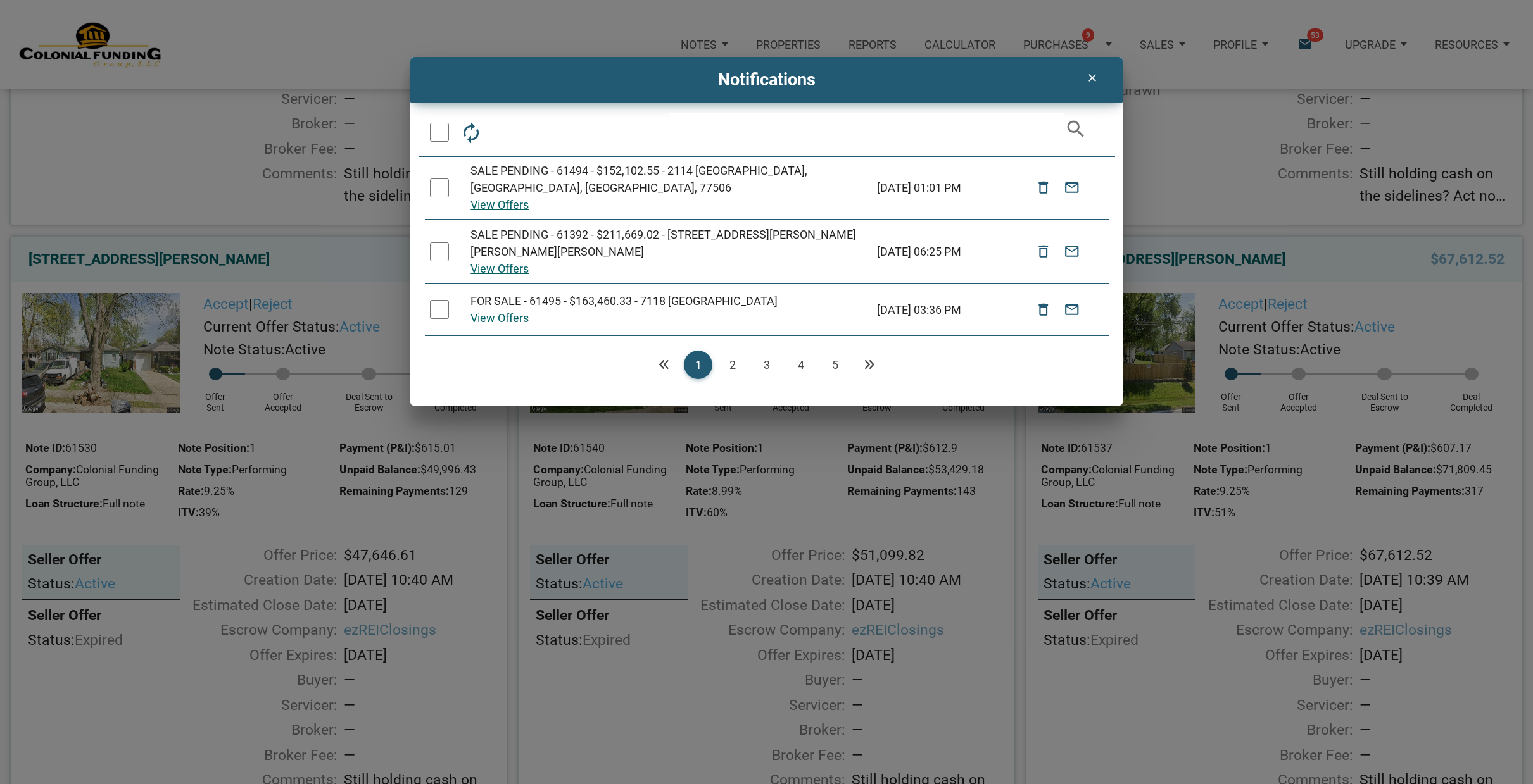
click at [838, 350] on link "5" at bounding box center [835, 364] width 28 height 28
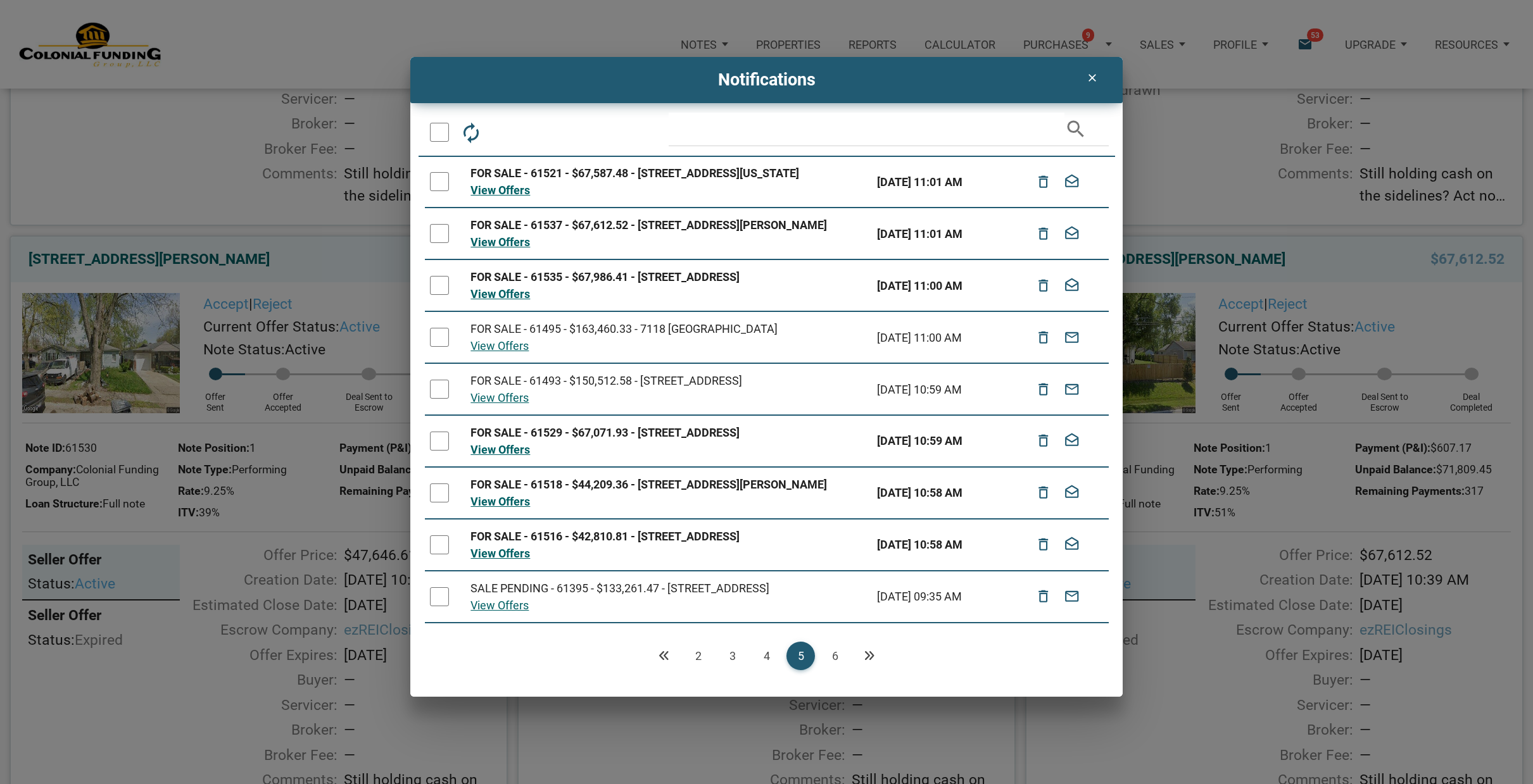
click at [833, 651] on link "6" at bounding box center [835, 656] width 28 height 28
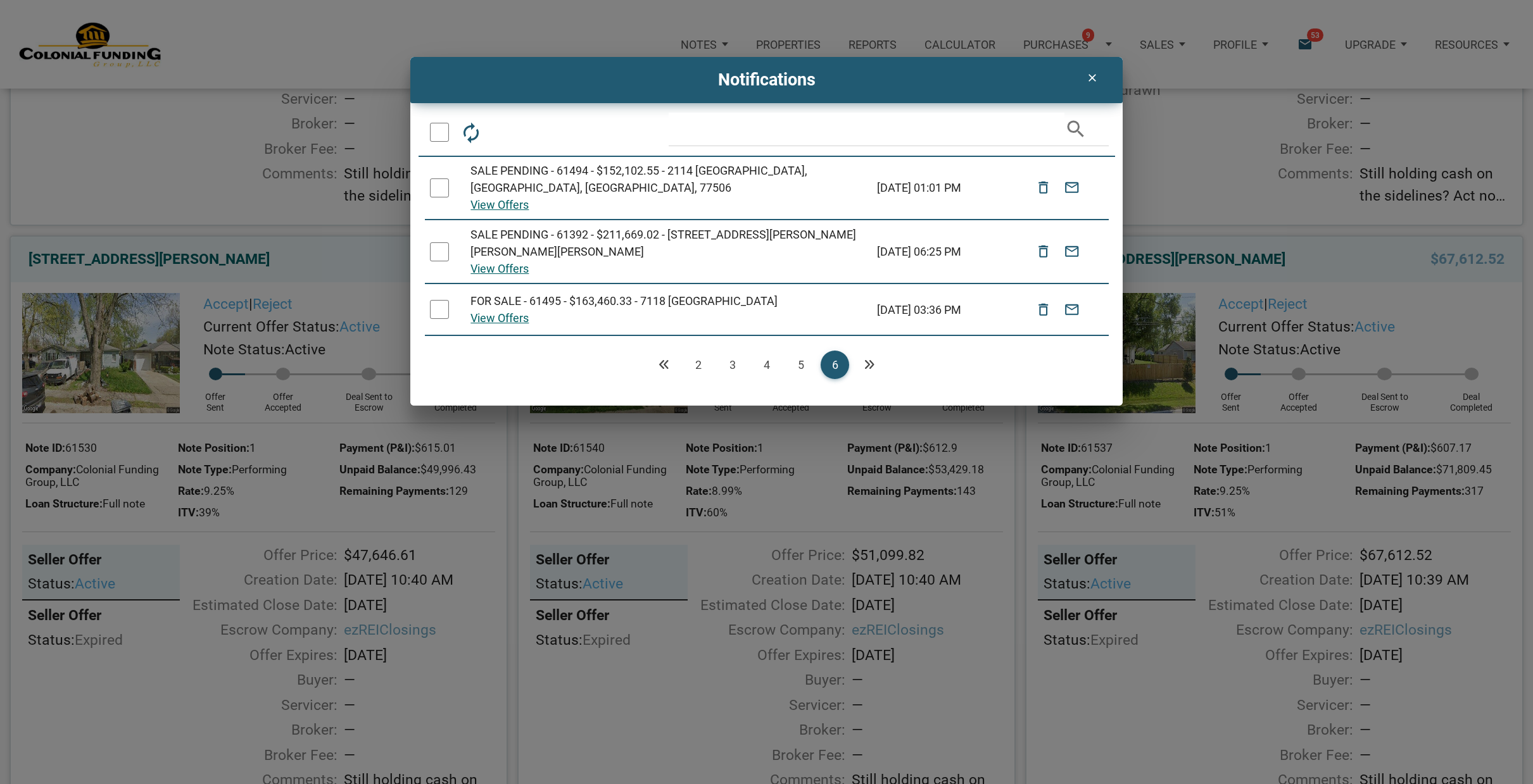
drag, startPoint x: 441, startPoint y: 297, endPoint x: 444, endPoint y: 268, distance: 29.2
click at [442, 300] on div at bounding box center [440, 309] width 19 height 19
drag, startPoint x: 440, startPoint y: 237, endPoint x: 466, endPoint y: 190, distance: 53.7
click at [444, 242] on div at bounding box center [440, 252] width 19 height 19
click at [507, 128] on icon "delete_outline" at bounding box center [505, 132] width 23 height 23
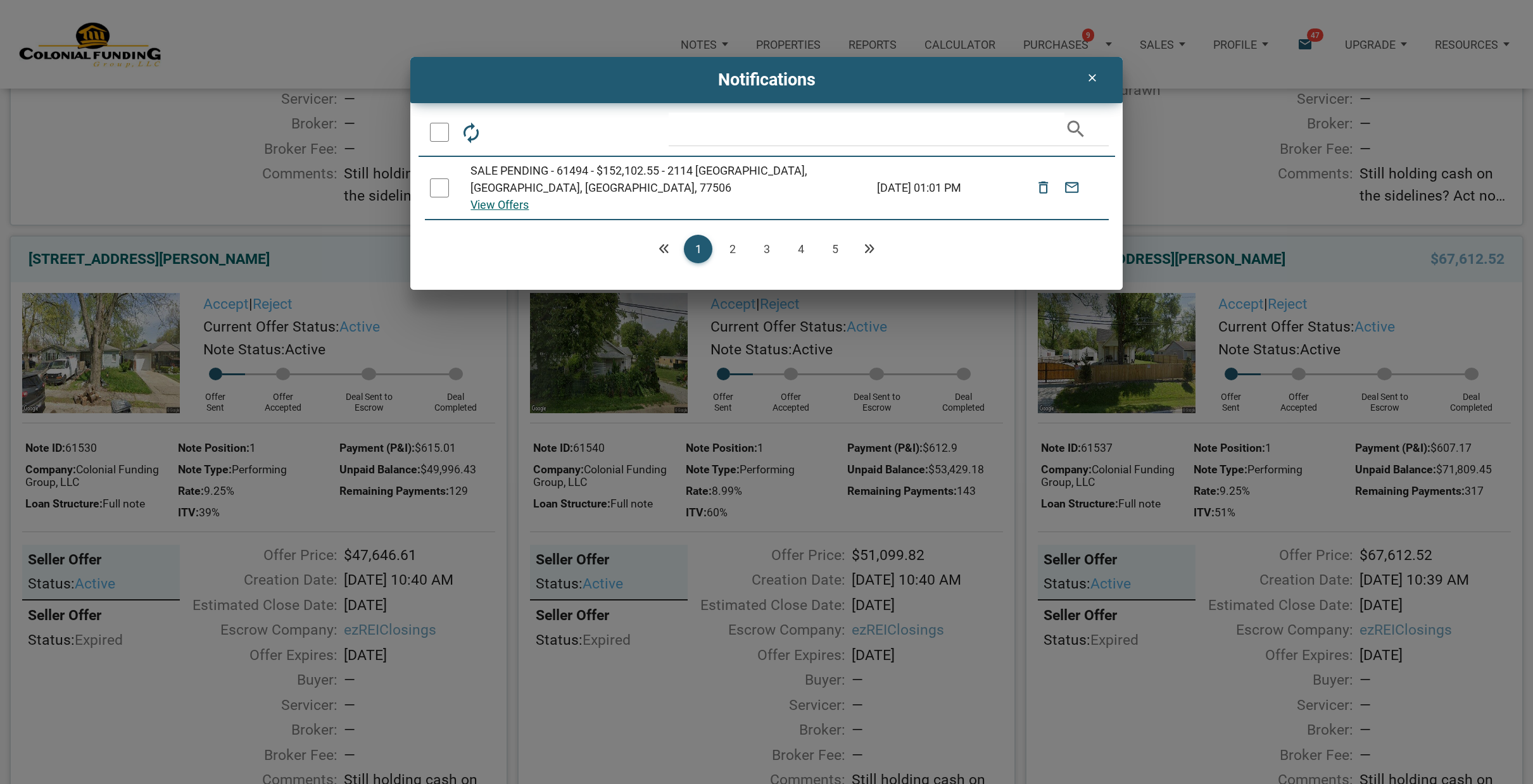
click at [836, 236] on link "5" at bounding box center [835, 249] width 28 height 28
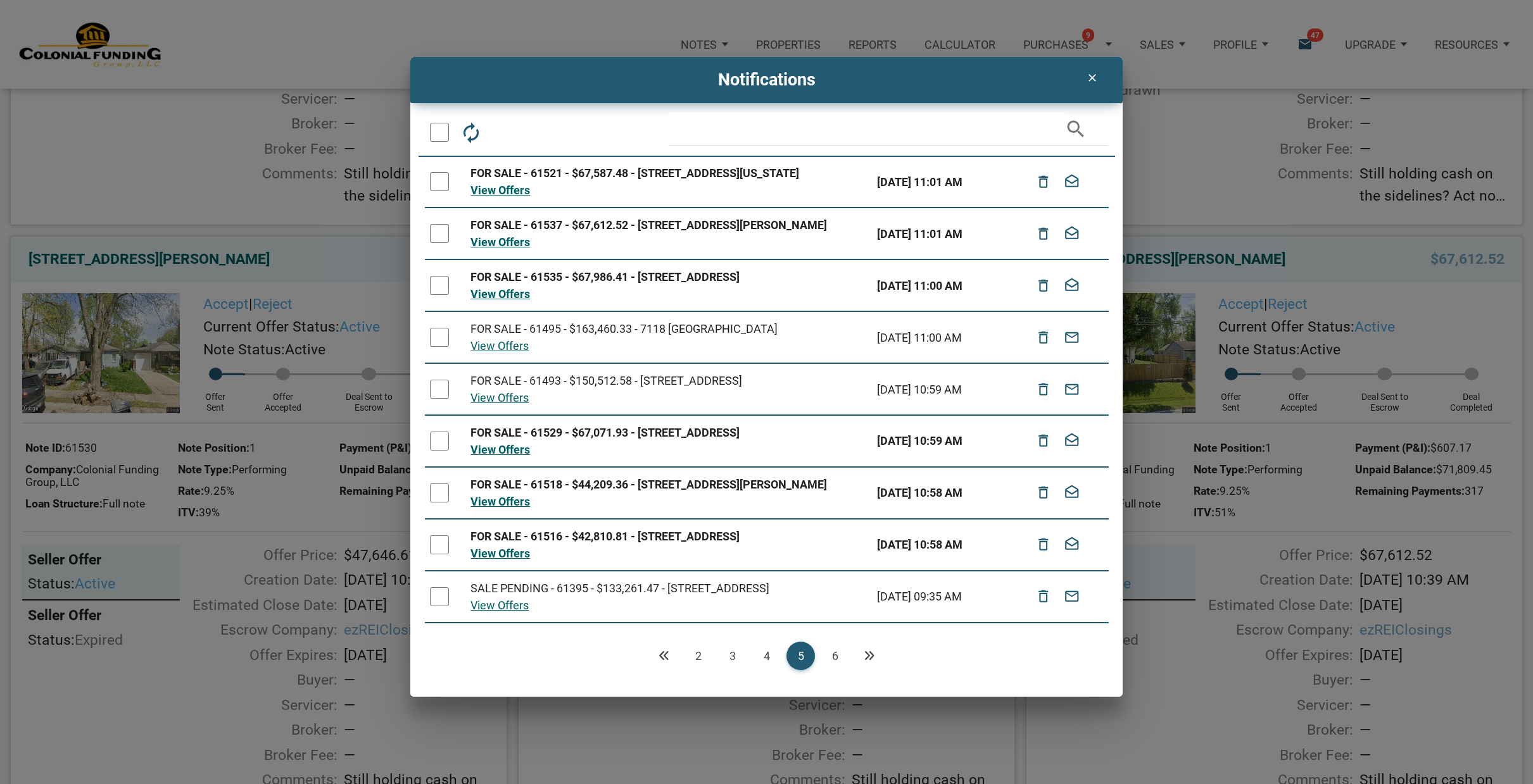
click at [833, 648] on link "6" at bounding box center [835, 656] width 28 height 28
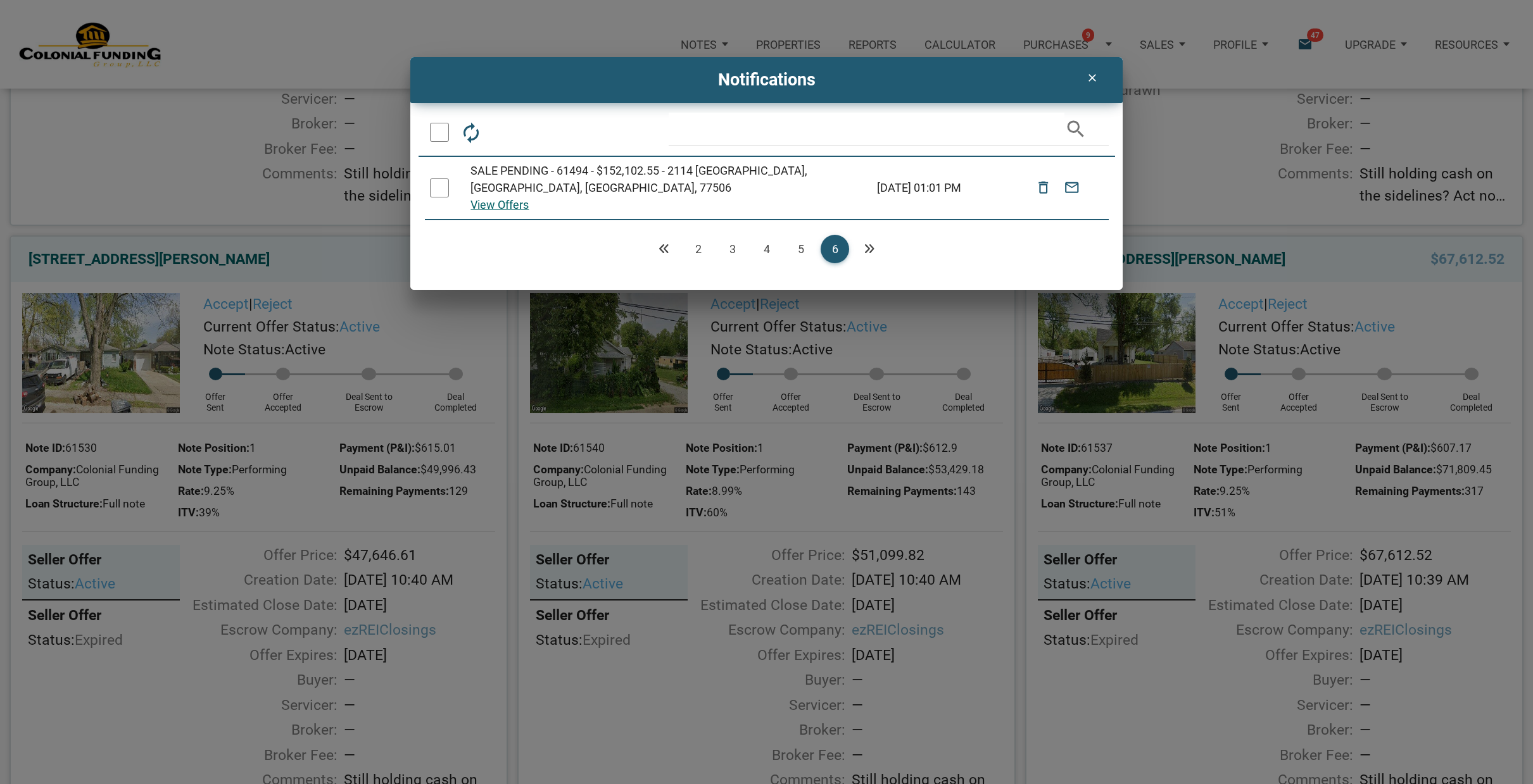
scroll to position [608, 0]
click at [443, 180] on div at bounding box center [440, 188] width 19 height 19
click at [506, 131] on icon "delete_outline" at bounding box center [505, 132] width 23 height 23
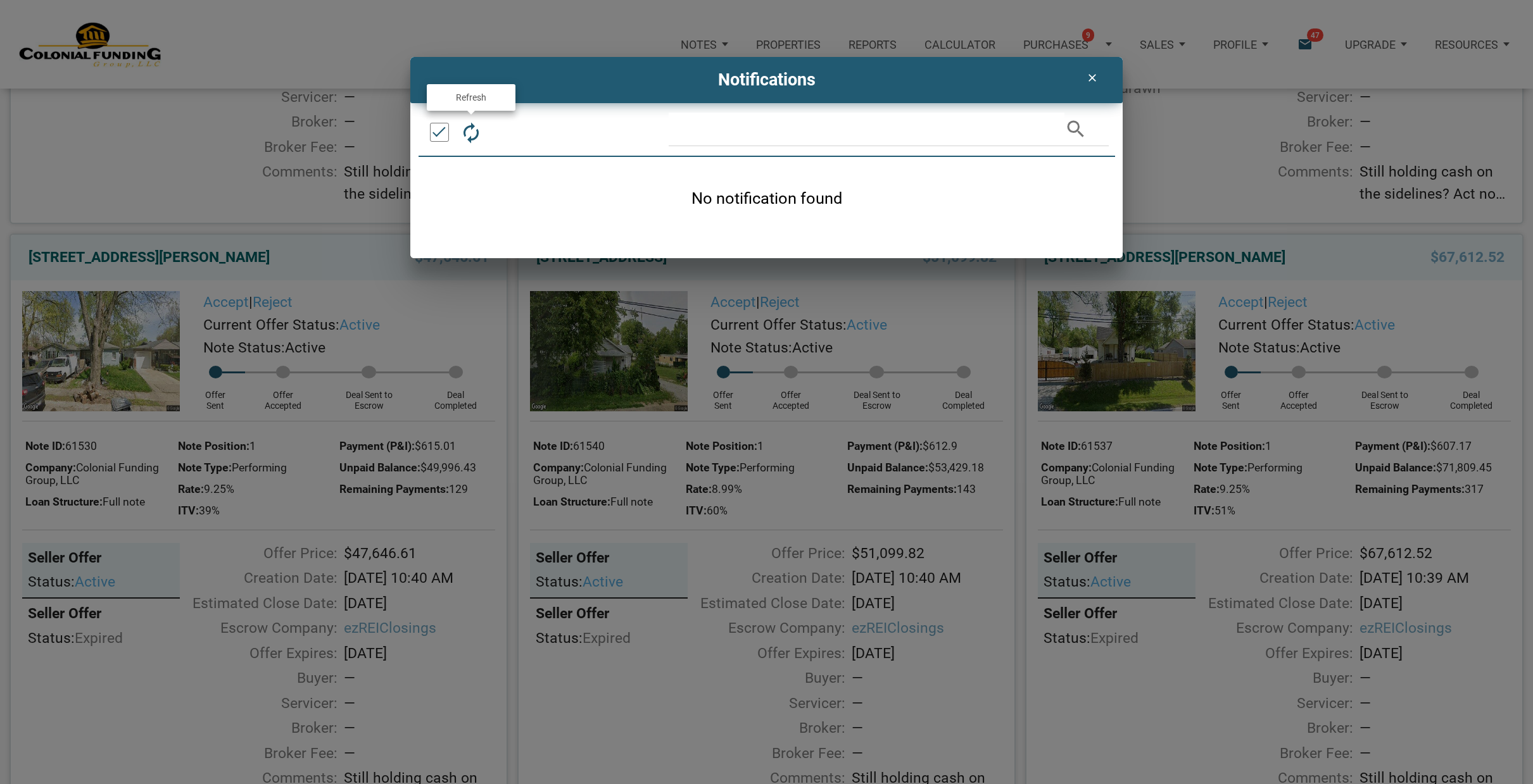
click at [470, 129] on icon "autorenew" at bounding box center [471, 132] width 23 height 23
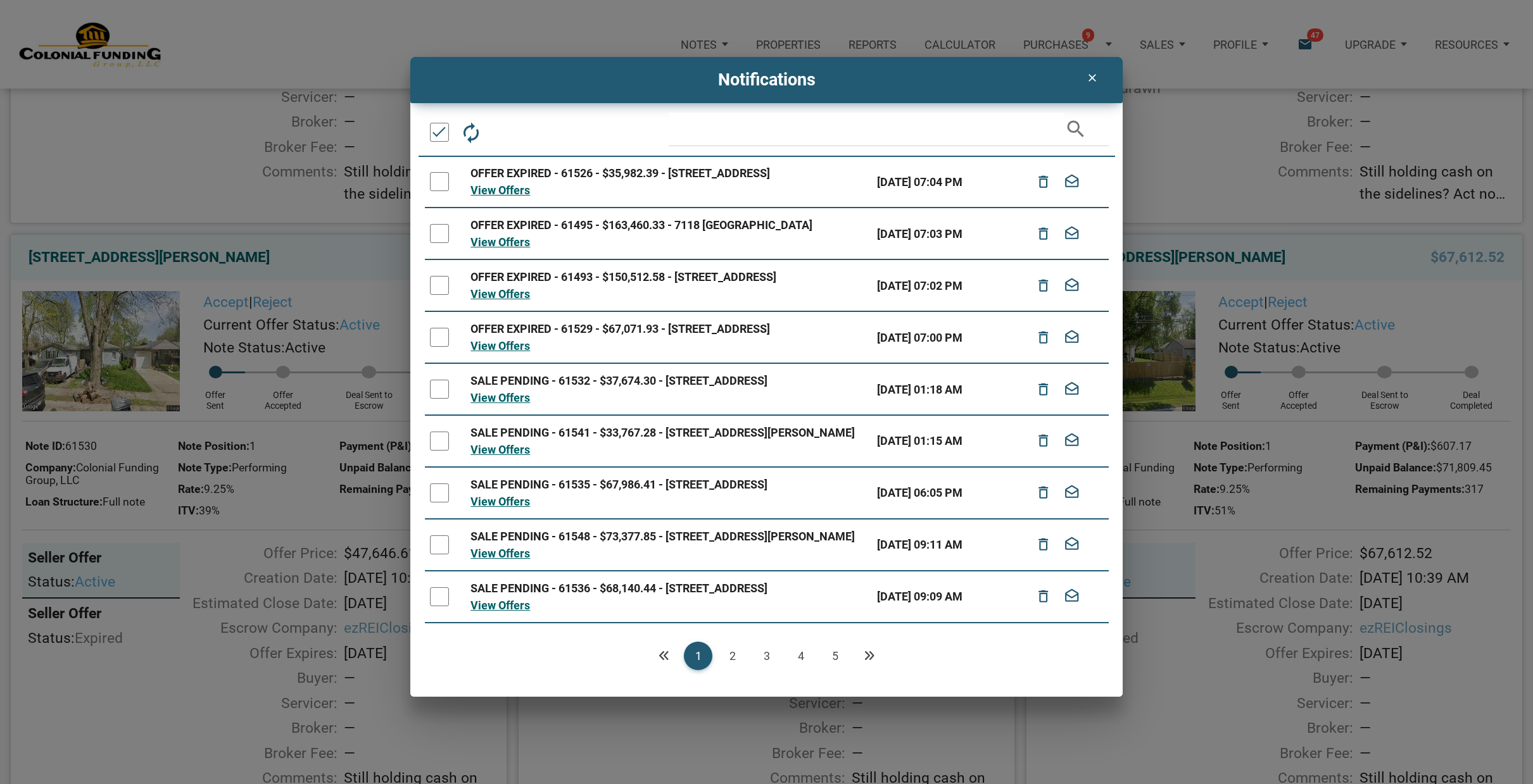
click at [833, 653] on link "5" at bounding box center [835, 656] width 28 height 28
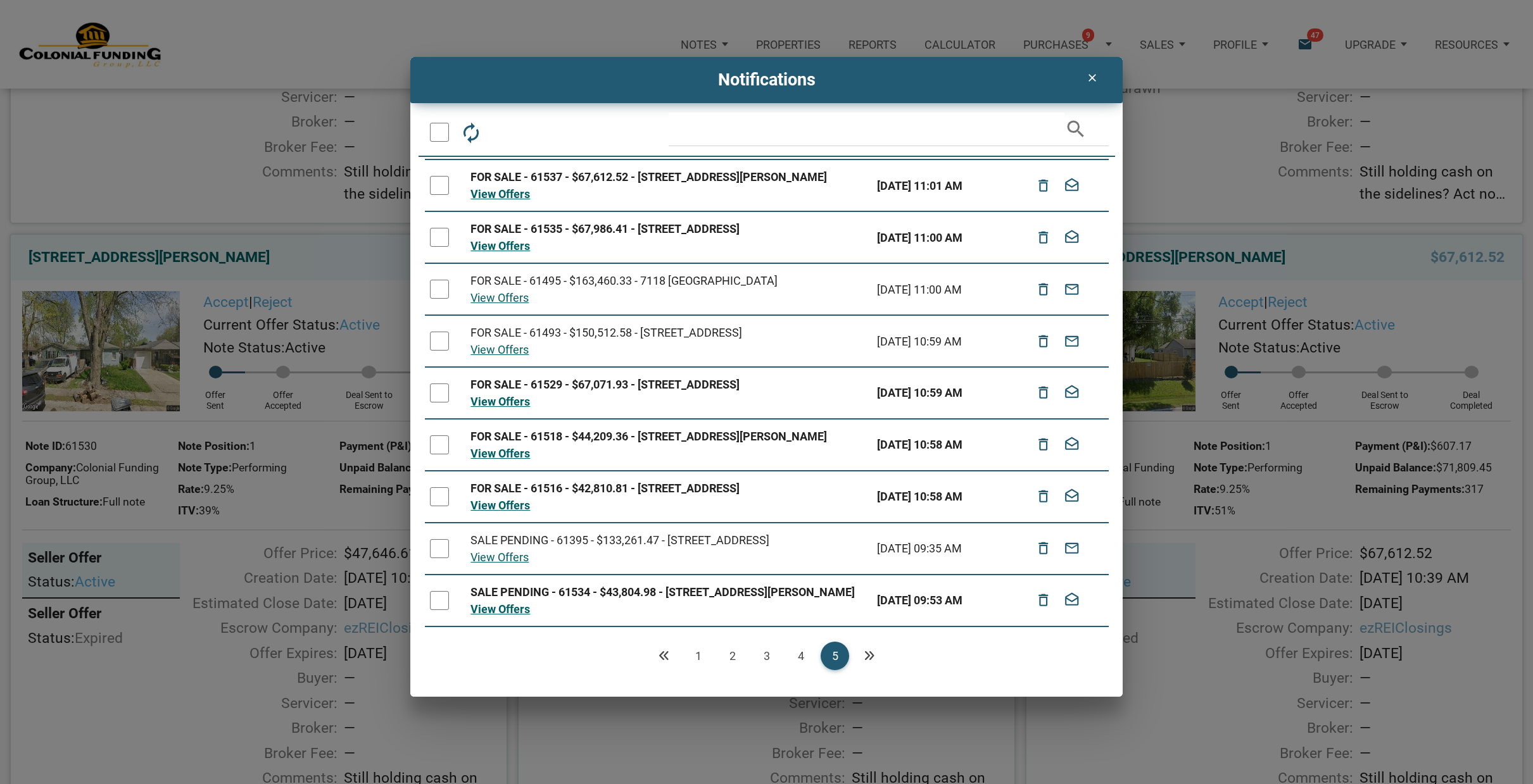
scroll to position [108, 0]
click at [443, 592] on div at bounding box center [440, 601] width 19 height 19
click at [437, 539] on div at bounding box center [440, 549] width 19 height 19
click at [432, 487] on div at bounding box center [440, 497] width 19 height 19
click at [441, 435] on div at bounding box center [440, 445] width 19 height 19
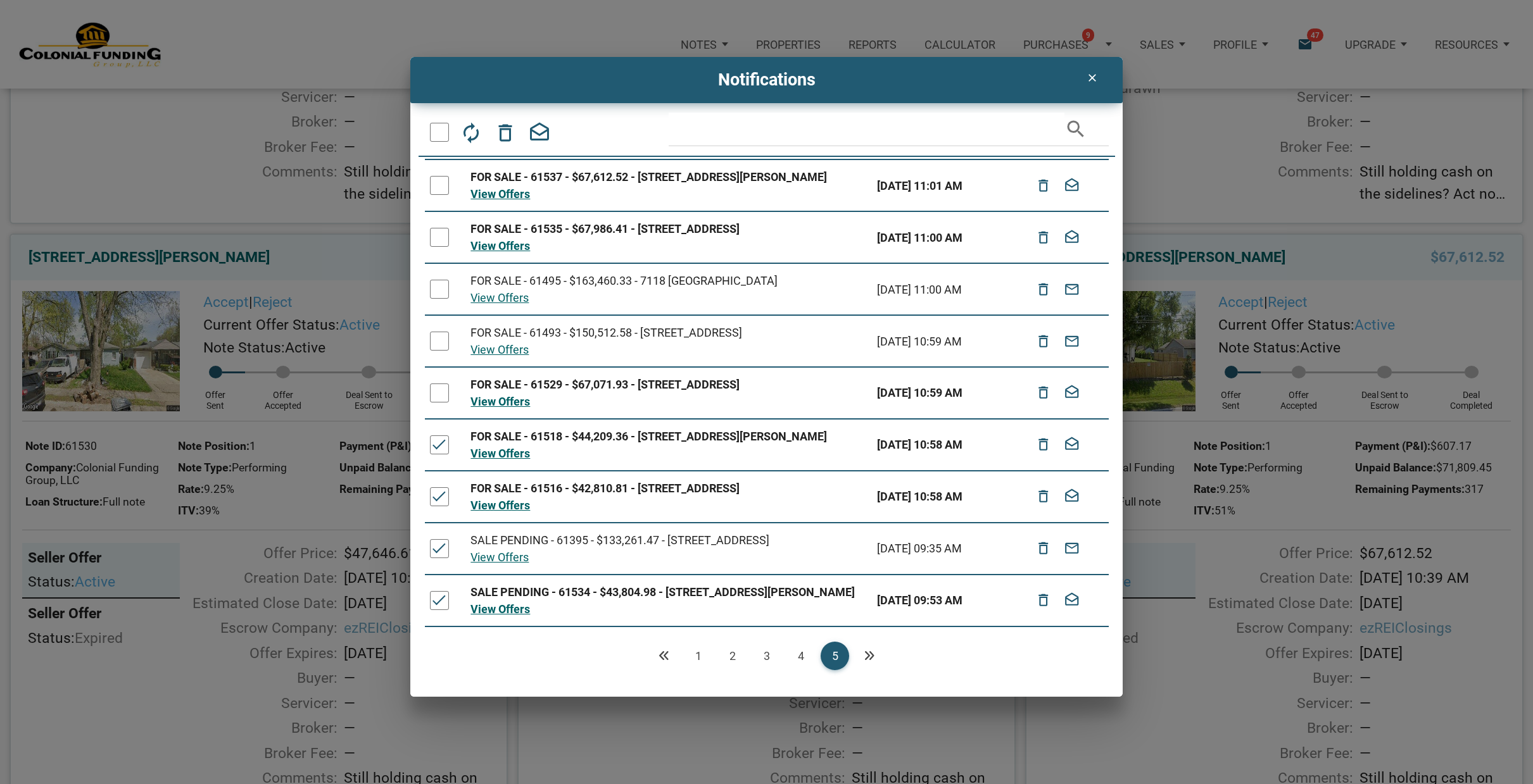
click at [441, 384] on div at bounding box center [440, 393] width 19 height 19
click at [505, 137] on icon "delete_outline" at bounding box center [505, 132] width 23 height 23
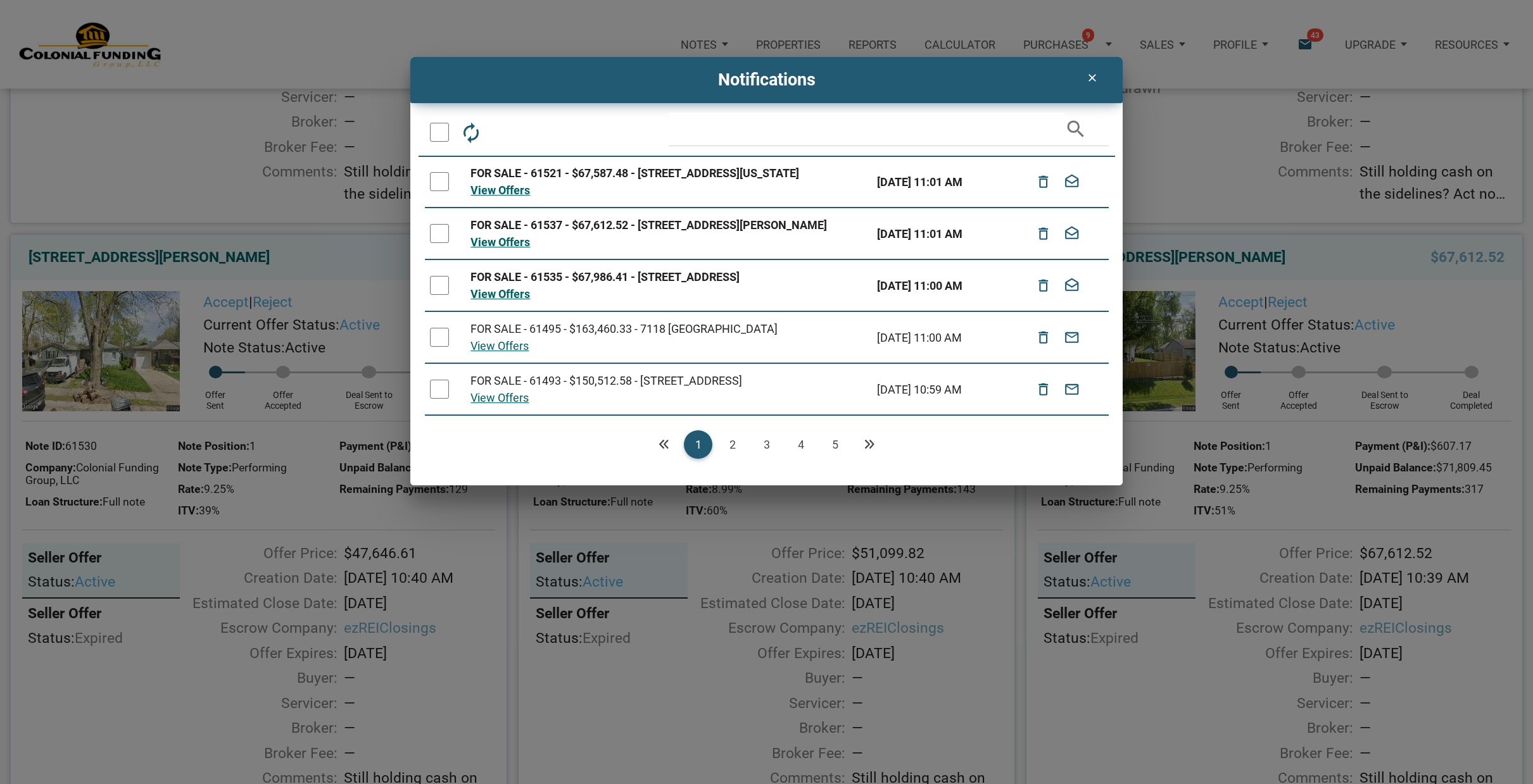
click at [836, 459] on link "5" at bounding box center [835, 444] width 28 height 28
click at [869, 450] on icon "Next" at bounding box center [868, 444] width 11 height 11
drag, startPoint x: 441, startPoint y: 408, endPoint x: 430, endPoint y: 373, distance: 36.7
click at [441, 399] on div at bounding box center [440, 389] width 19 height 19
drag, startPoint x: 435, startPoint y: 357, endPoint x: 440, endPoint y: 326, distance: 31.4
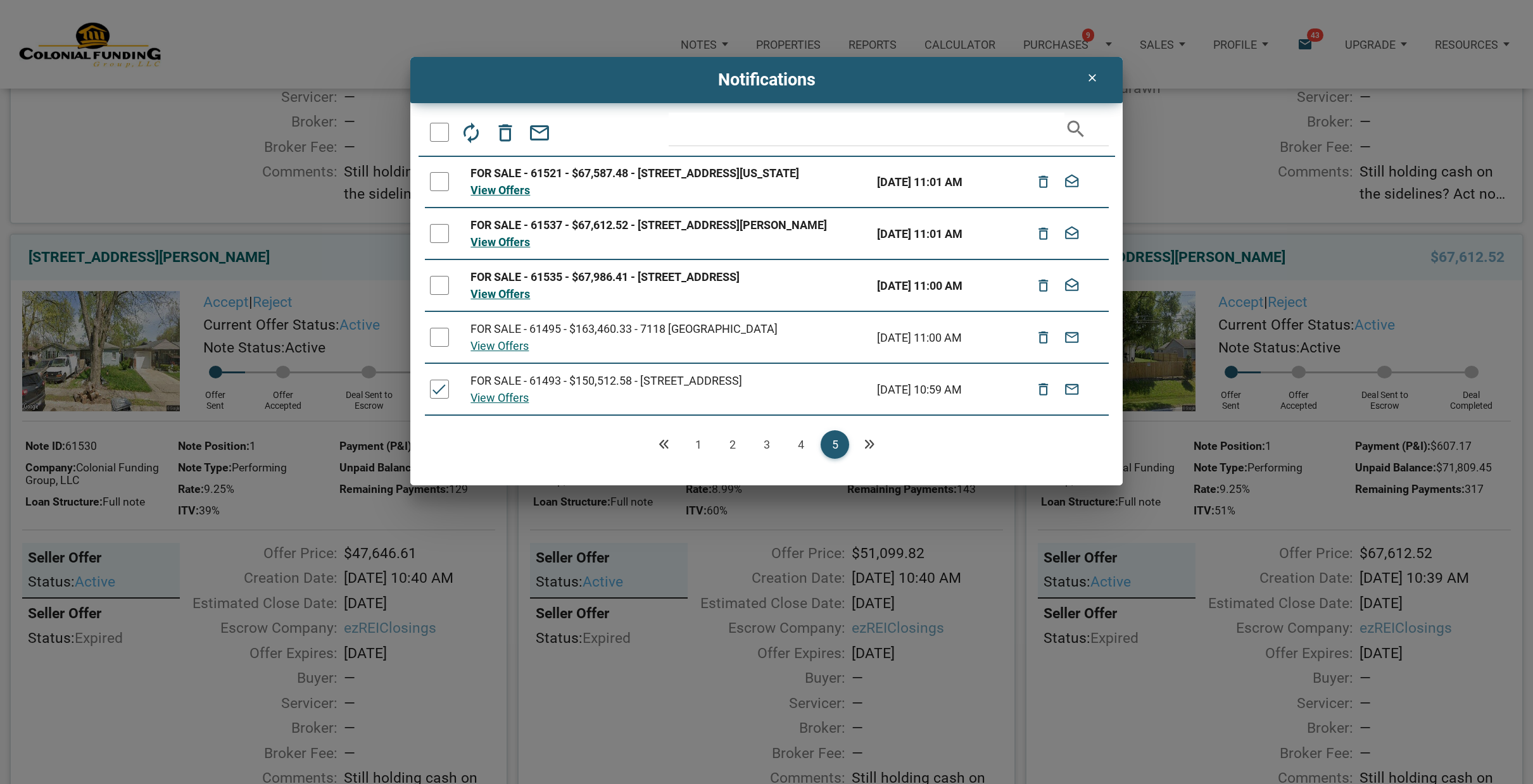
click at [435, 347] on div at bounding box center [440, 338] width 19 height 19
click at [435, 295] on div at bounding box center [440, 286] width 19 height 19
click at [441, 234] on div at bounding box center [440, 234] width 19 height 19
click at [508, 132] on icon "delete_outline" at bounding box center [505, 132] width 23 height 23
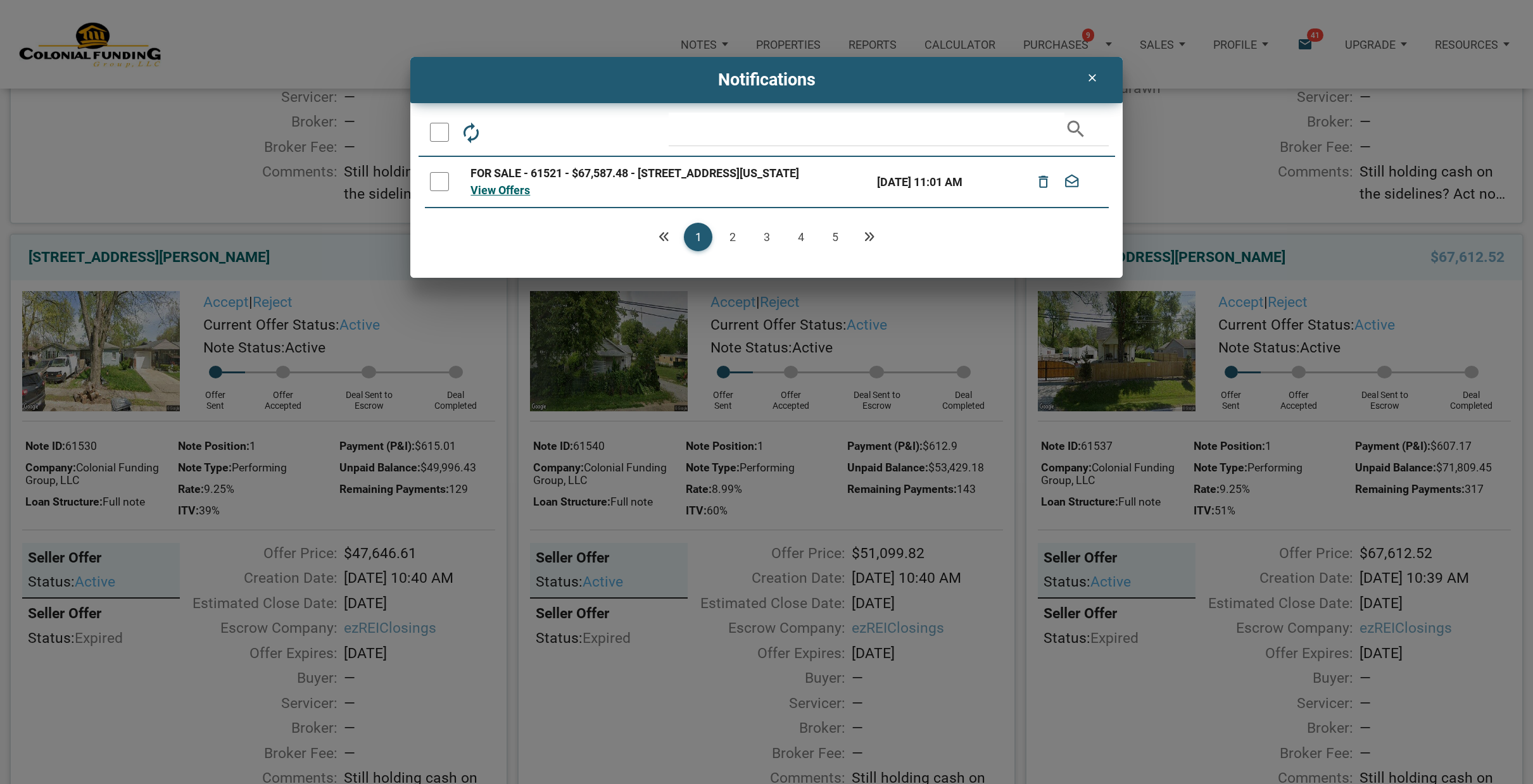
click at [832, 234] on link "5" at bounding box center [835, 237] width 28 height 28
click at [440, 176] on div at bounding box center [440, 181] width 19 height 19
click at [507, 129] on icon "delete_outline" at bounding box center [505, 132] width 23 height 23
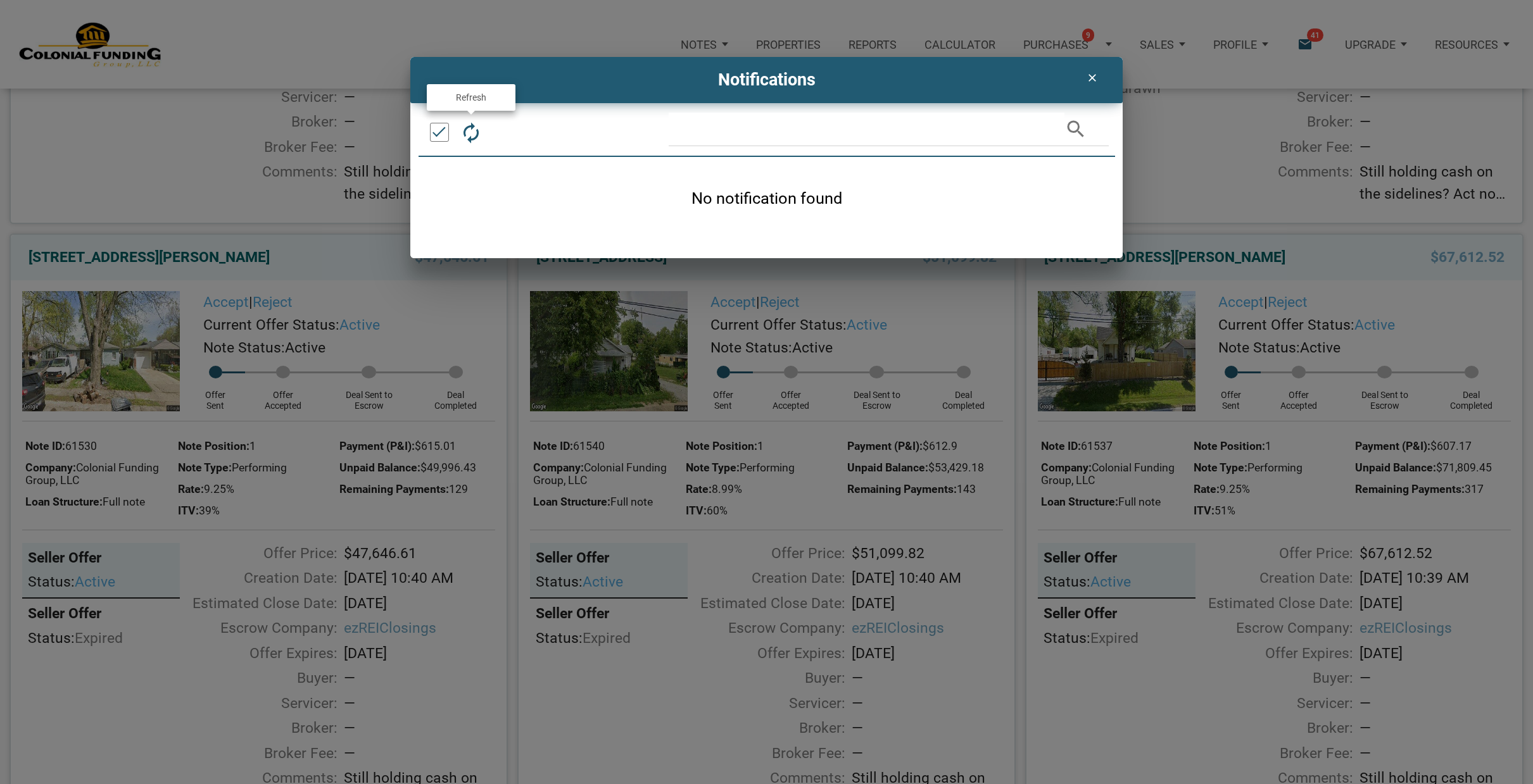
click at [470, 129] on icon "autorenew" at bounding box center [471, 132] width 23 height 23
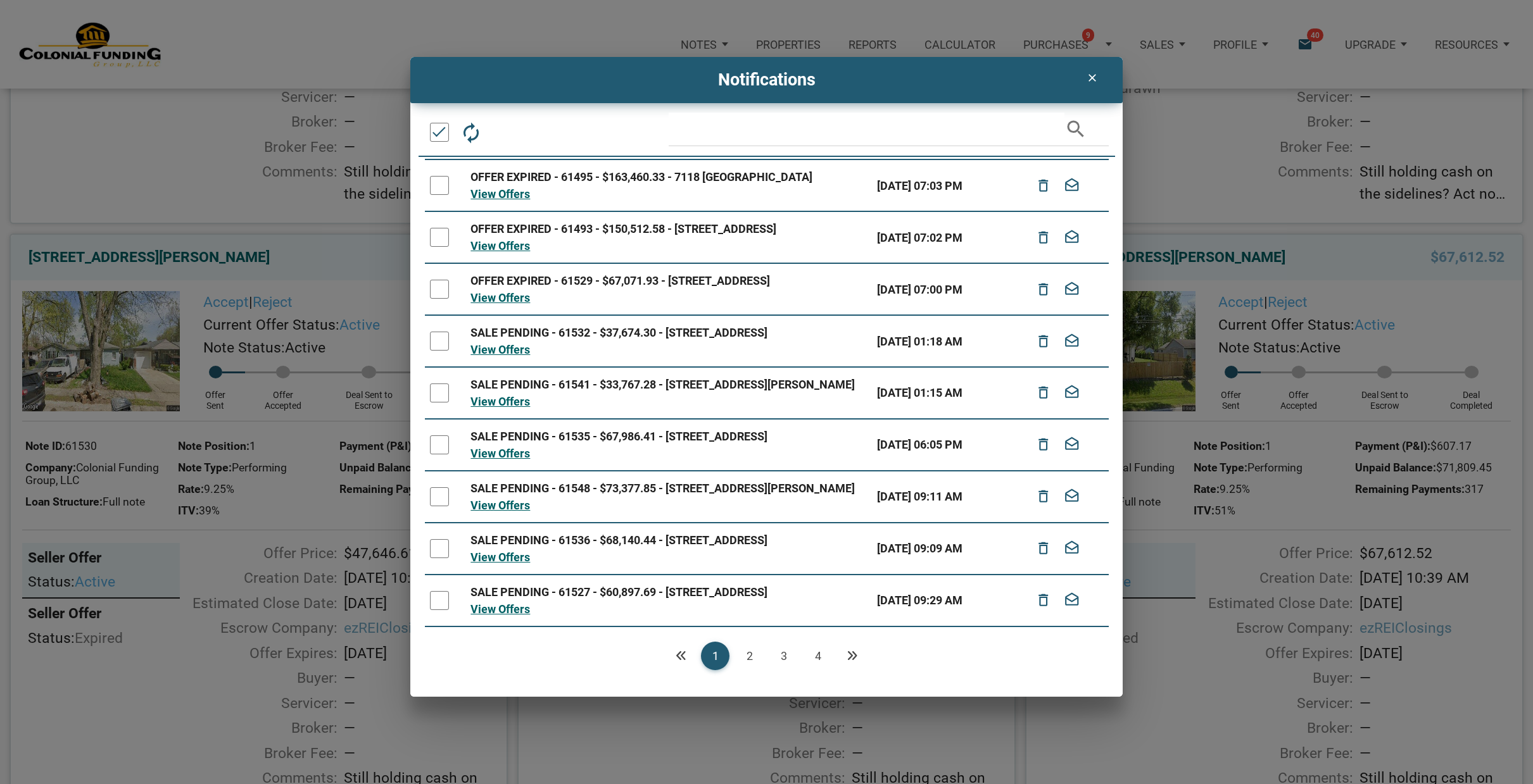
scroll to position [144, 0]
click at [439, 591] on div at bounding box center [440, 601] width 19 height 19
click at [435, 539] on div at bounding box center [440, 549] width 19 height 19
drag, startPoint x: 428, startPoint y: 460, endPoint x: 444, endPoint y: 430, distance: 34.0
click at [429, 471] on td at bounding box center [445, 497] width 40 height 52
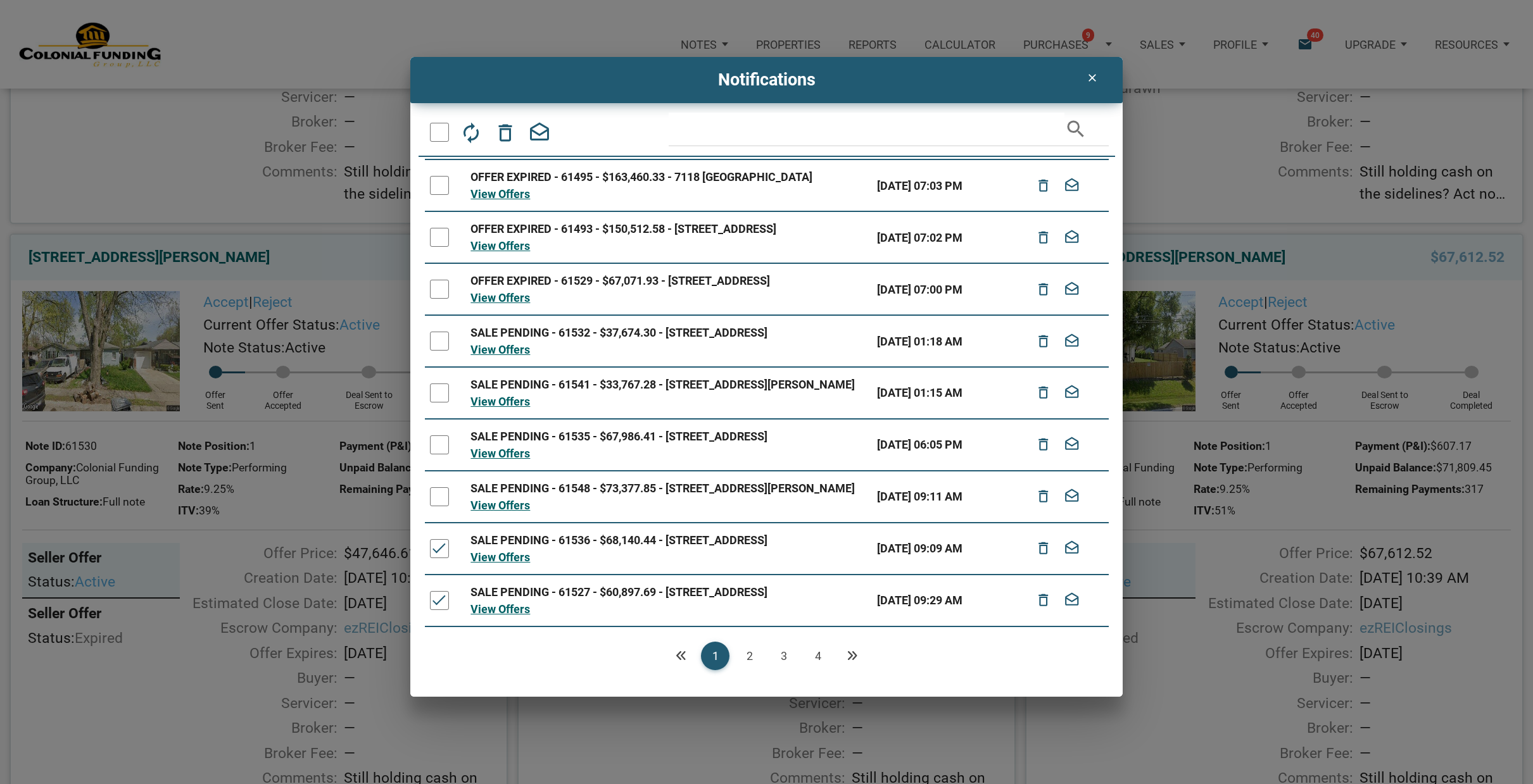
click at [433, 435] on div at bounding box center [440, 445] width 19 height 19
click at [438, 487] on div at bounding box center [440, 497] width 19 height 19
click at [438, 384] on div at bounding box center [440, 393] width 19 height 19
click at [447, 332] on div at bounding box center [440, 341] width 19 height 19
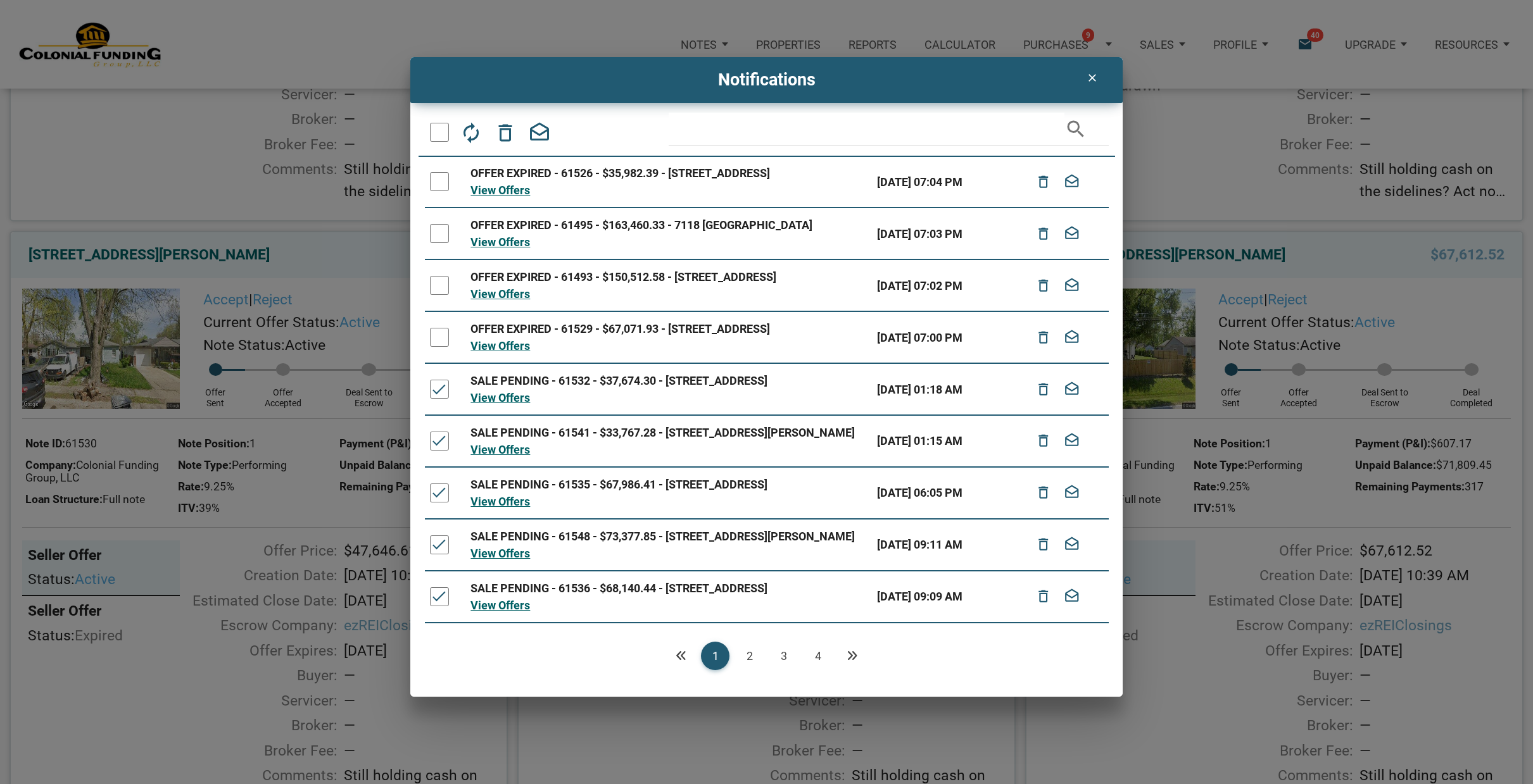
scroll to position [0, 0]
click at [441, 347] on div at bounding box center [440, 338] width 19 height 19
click at [507, 134] on icon "delete_outline" at bounding box center [505, 132] width 23 height 23
click at [823, 655] on link "4" at bounding box center [818, 656] width 28 height 28
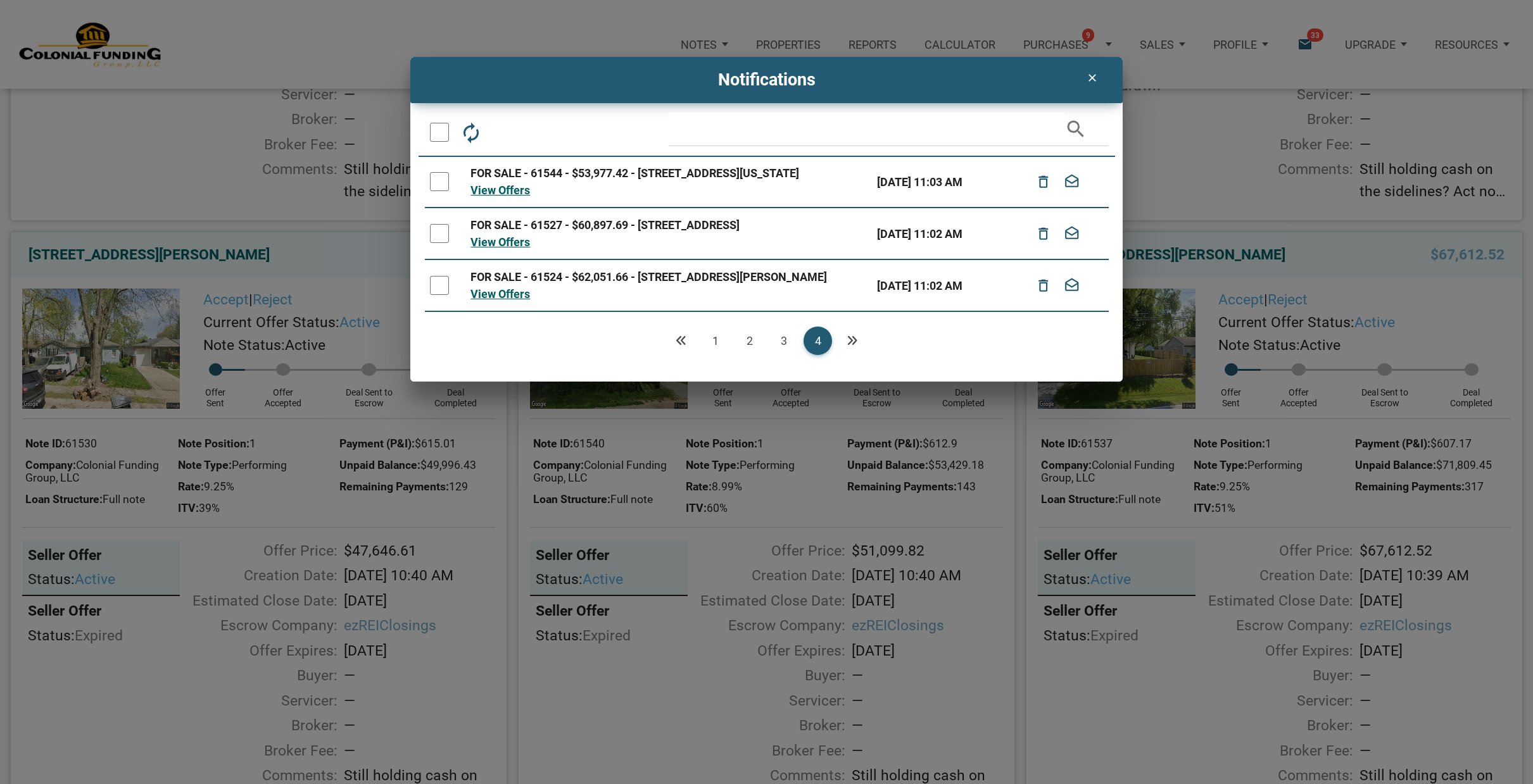
drag, startPoint x: 438, startPoint y: 300, endPoint x: 438, endPoint y: 277, distance: 23.0
click at [439, 295] on div at bounding box center [440, 286] width 19 height 19
drag, startPoint x: 436, startPoint y: 248, endPoint x: 441, endPoint y: 225, distance: 23.5
click at [439, 242] on div at bounding box center [440, 234] width 19 height 19
click at [507, 125] on icon "delete_outline" at bounding box center [505, 132] width 23 height 23
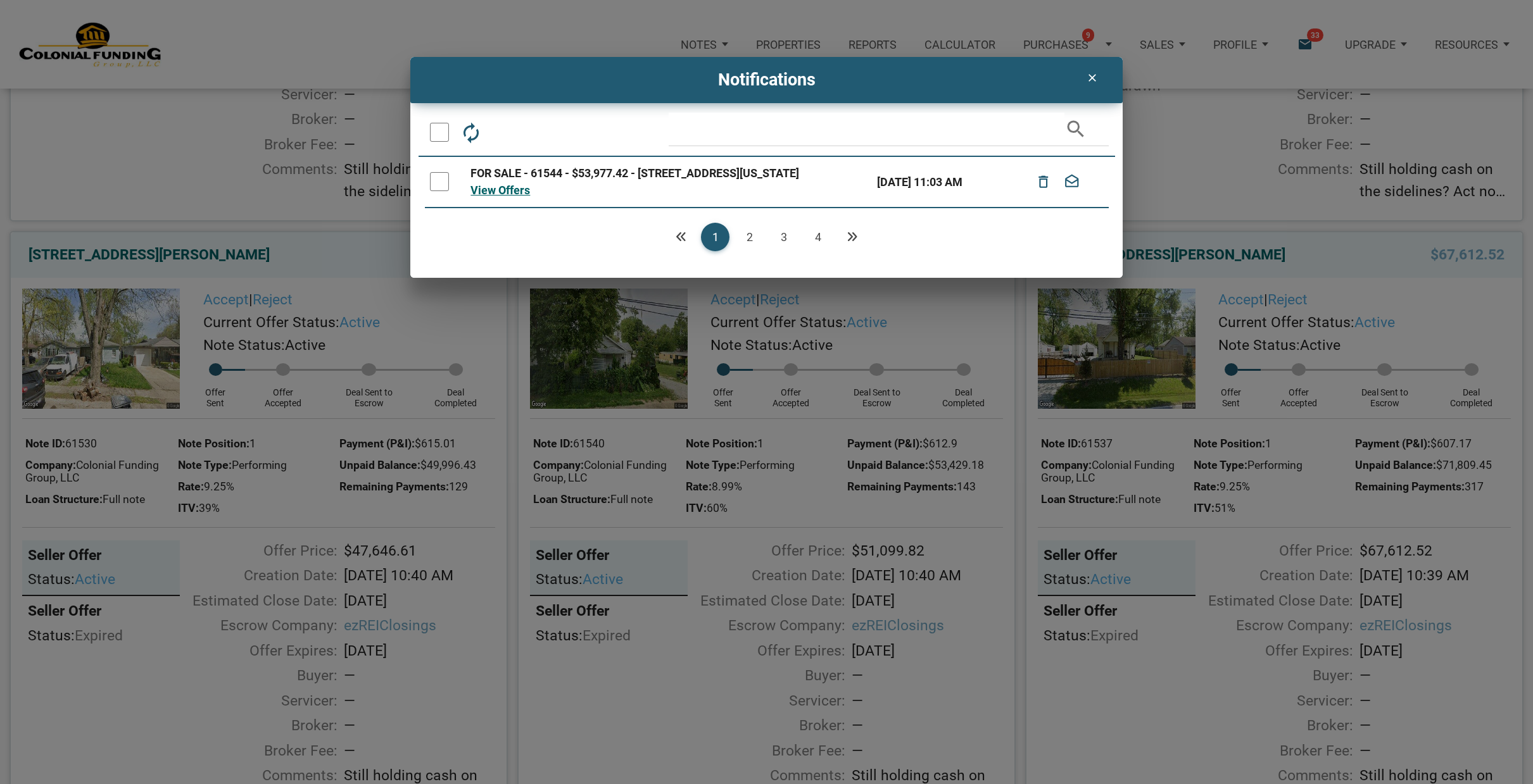
click at [440, 182] on div at bounding box center [440, 181] width 19 height 19
drag, startPoint x: 1046, startPoint y: 189, endPoint x: 1054, endPoint y: 251, distance: 62.5
click at [1054, 251] on div "FOR SALE - 61544 - $53,977.42 - [STREET_ADDRESS][US_STATE] View Offers [DATE] 1…" at bounding box center [766, 210] width 684 height 106
click at [476, 130] on icon "autorenew" at bounding box center [471, 132] width 23 height 23
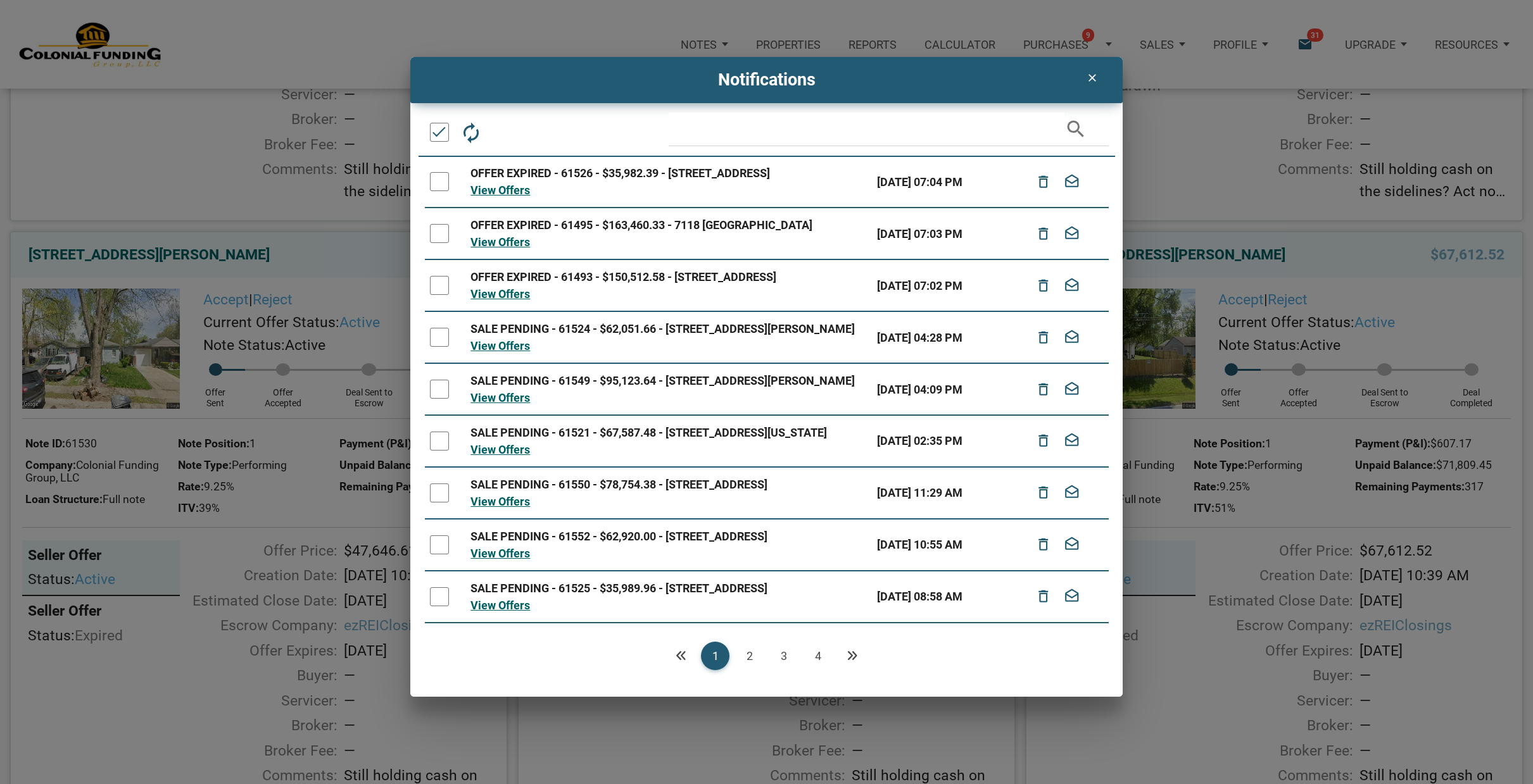
click at [821, 657] on link "4" at bounding box center [818, 656] width 28 height 28
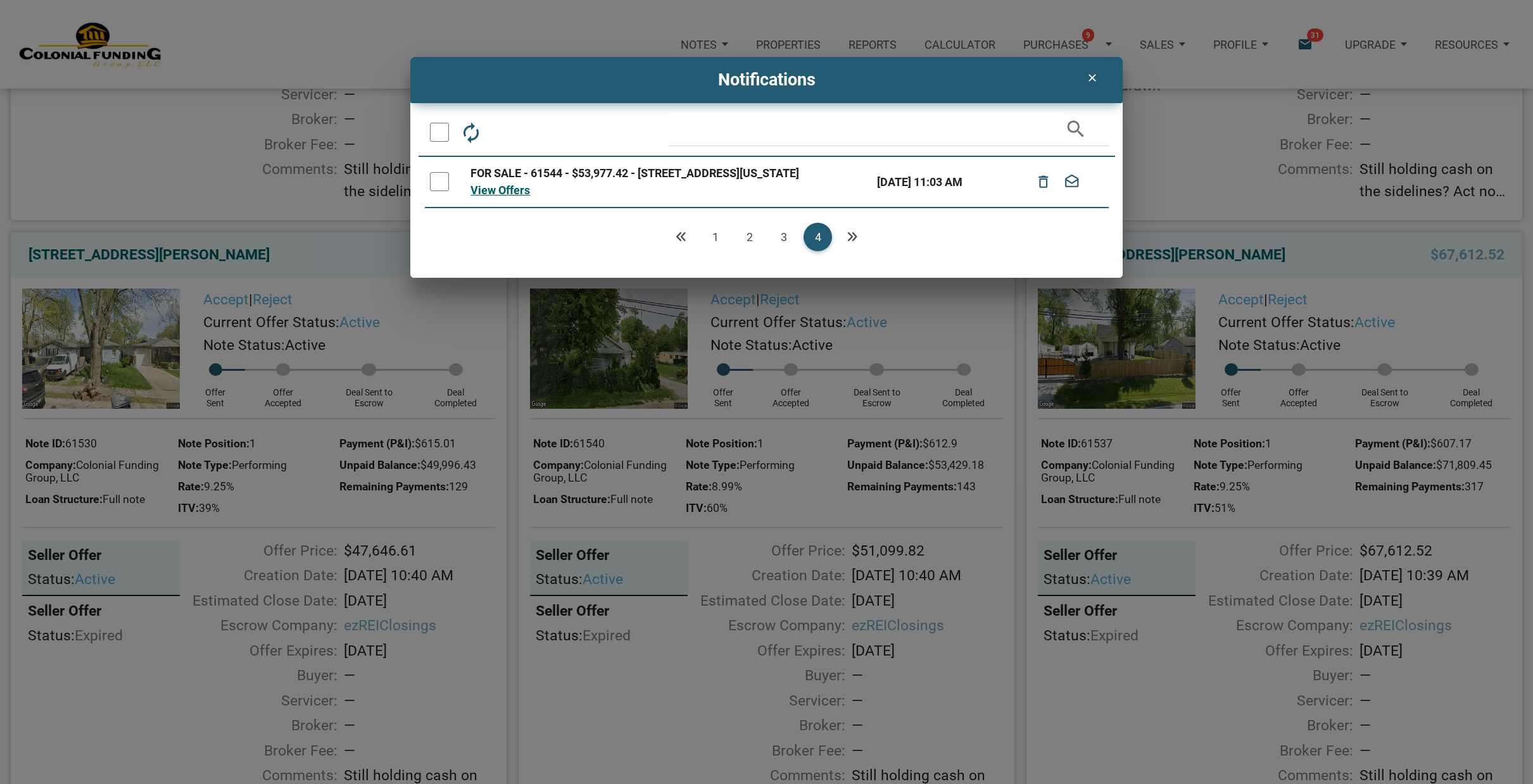
drag, startPoint x: 435, startPoint y: 176, endPoint x: 545, endPoint y: 169, distance: 110.2
click at [435, 176] on td at bounding box center [445, 182] width 40 height 51
click at [436, 187] on div at bounding box center [440, 181] width 19 height 19
click at [1041, 185] on icon "delete_outline" at bounding box center [1043, 181] width 16 height 28
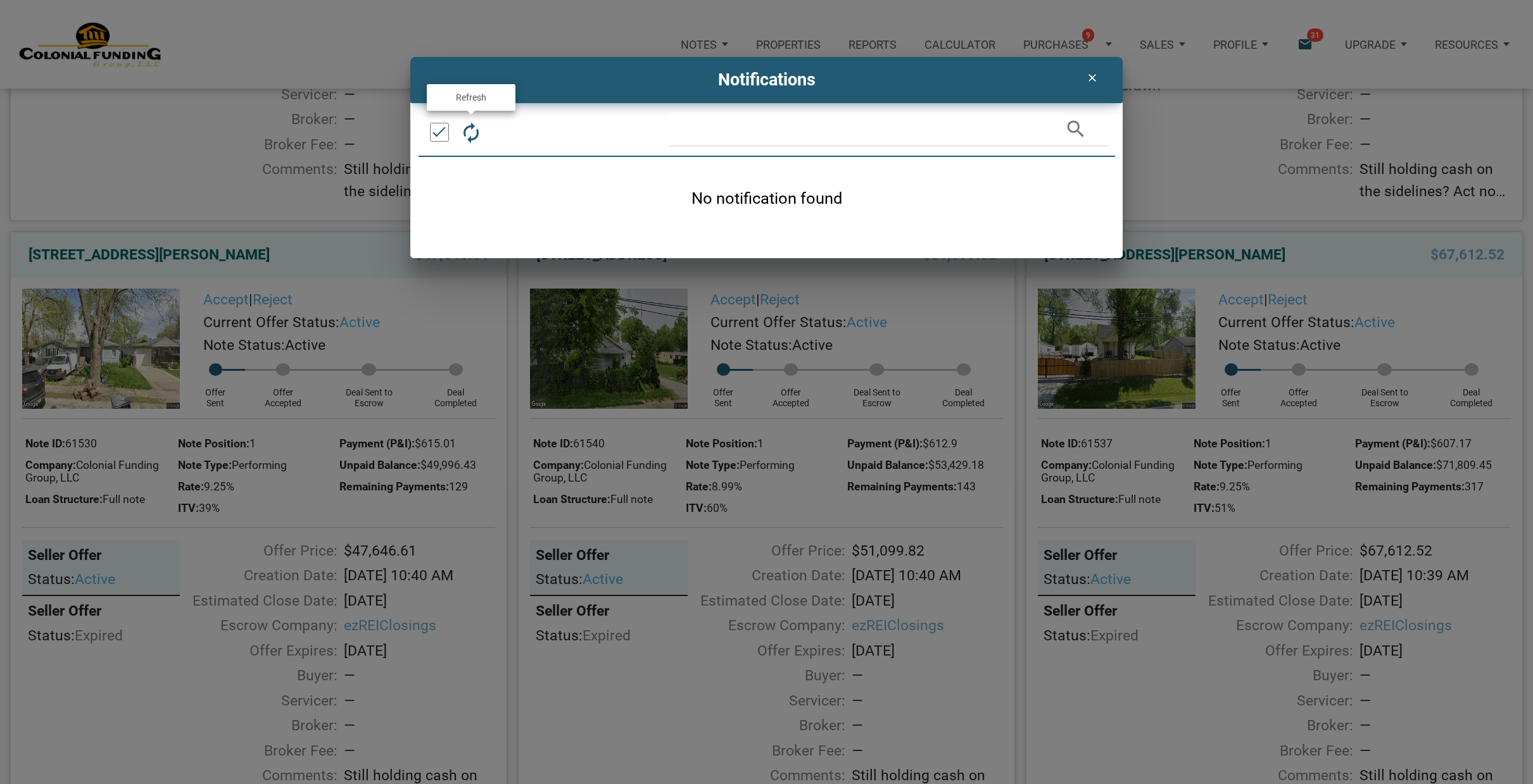
click at [470, 129] on icon "autorenew" at bounding box center [471, 132] width 23 height 23
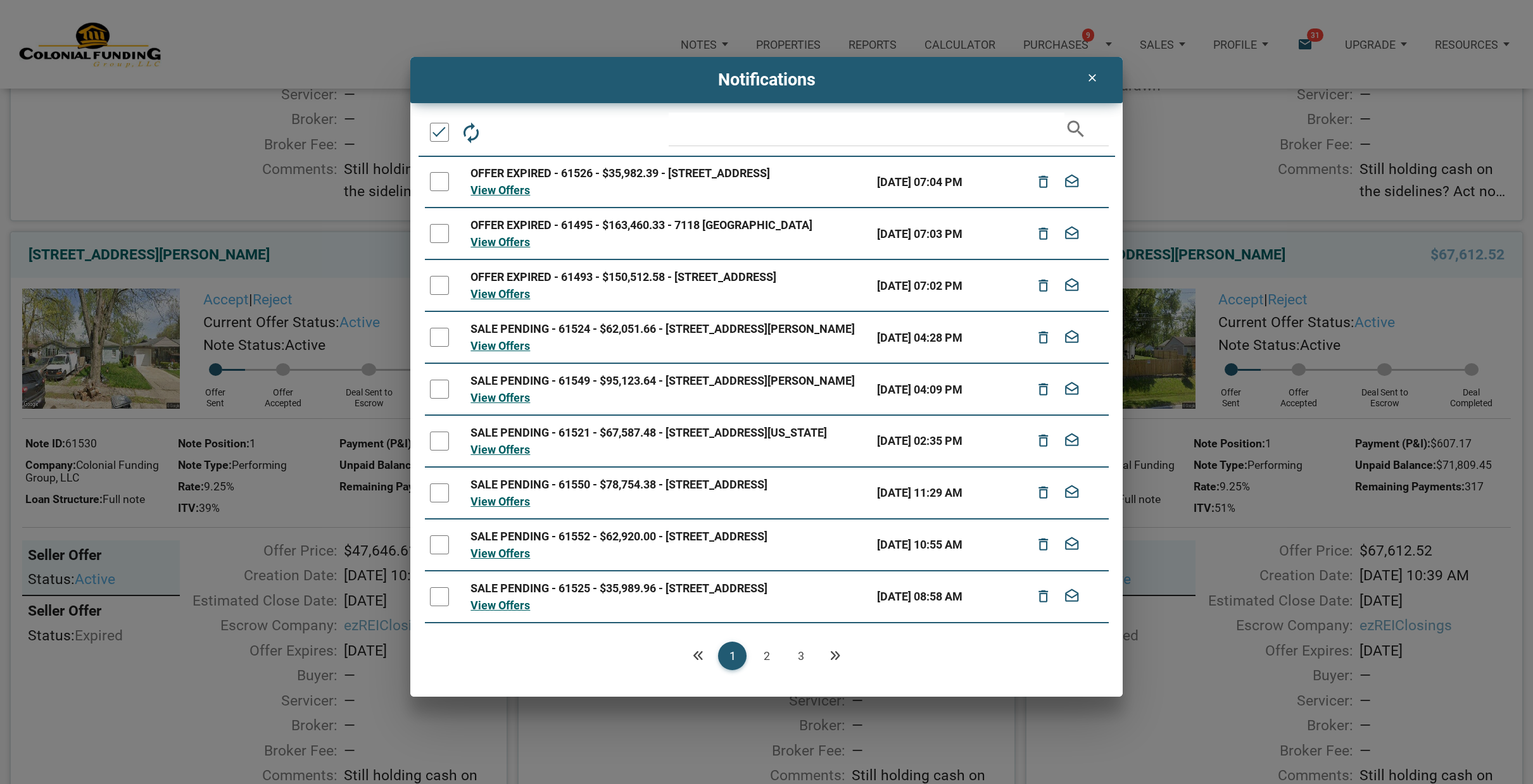
click at [800, 656] on link "3" at bounding box center [801, 656] width 28 height 28
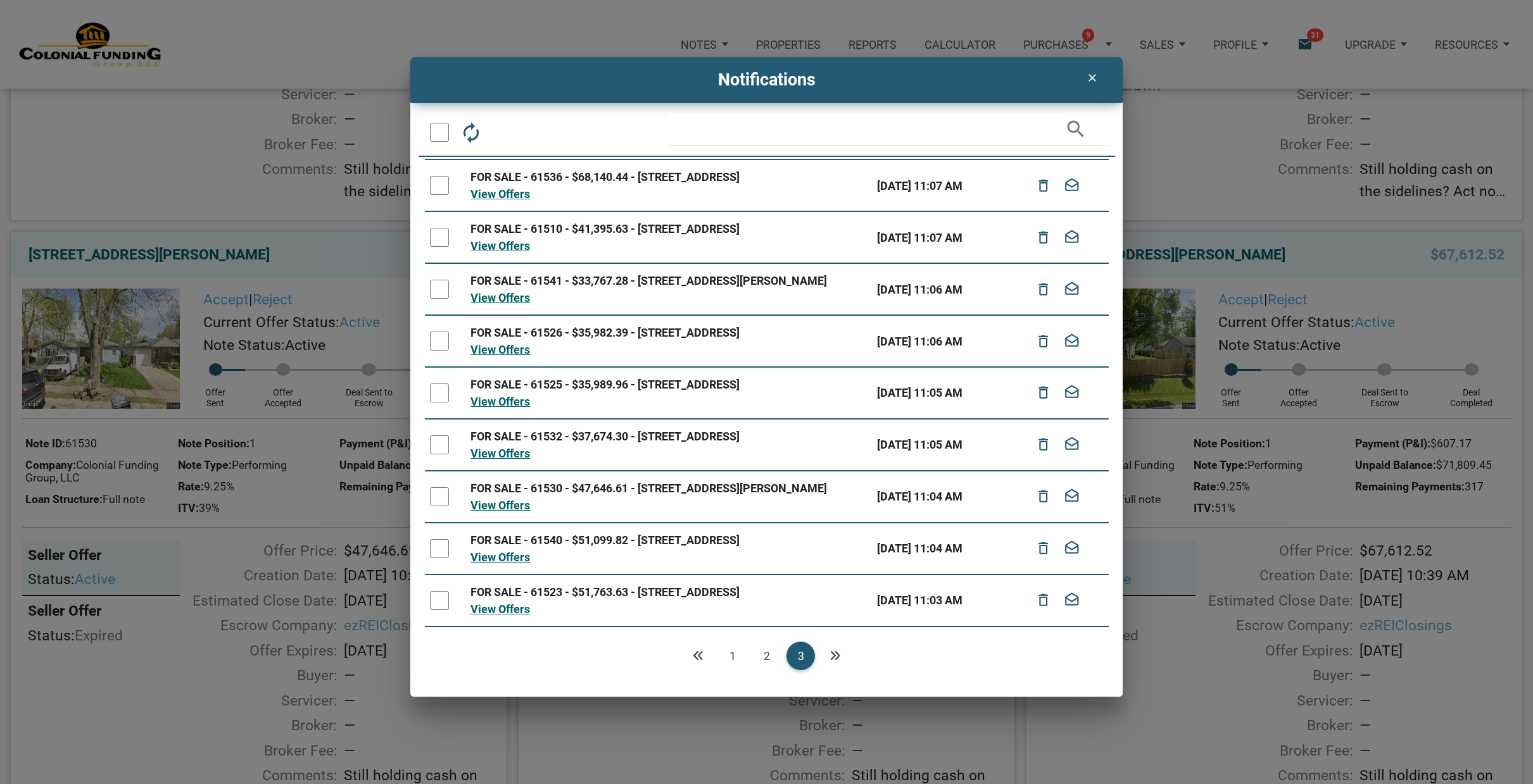
scroll to position [144, 0]
drag, startPoint x: 437, startPoint y: 593, endPoint x: 438, endPoint y: 583, distance: 10.0
click at [437, 591] on div at bounding box center [440, 601] width 19 height 19
click at [438, 539] on div at bounding box center [440, 549] width 19 height 19
drag, startPoint x: 439, startPoint y: 468, endPoint x: 445, endPoint y: 452, distance: 17.1
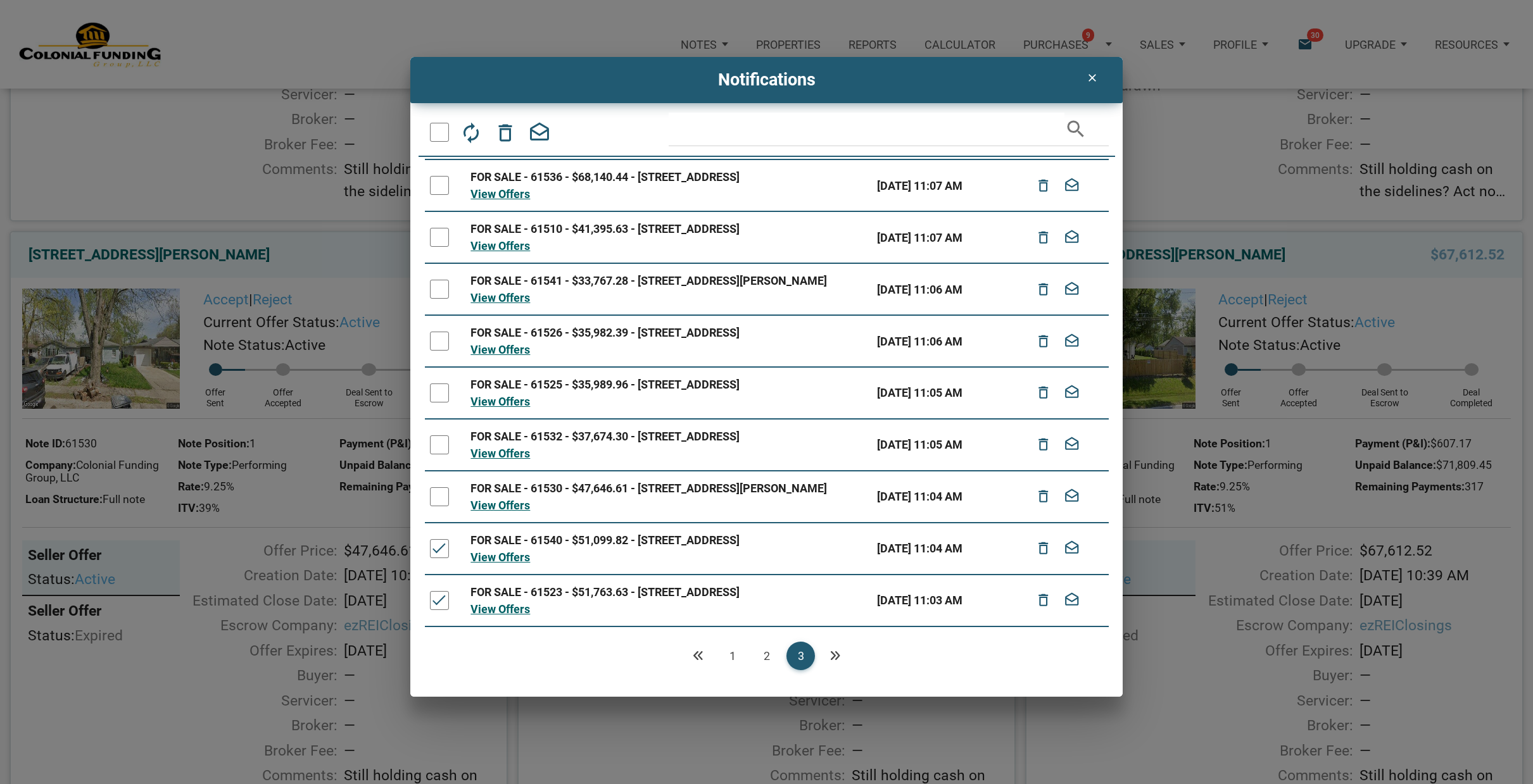
click at [443, 487] on div at bounding box center [440, 497] width 19 height 19
click at [439, 435] on div at bounding box center [440, 445] width 19 height 19
click at [443, 384] on div at bounding box center [440, 393] width 19 height 19
click at [438, 332] on div at bounding box center [440, 341] width 19 height 19
click at [510, 132] on icon "delete_outline" at bounding box center [505, 132] width 23 height 23
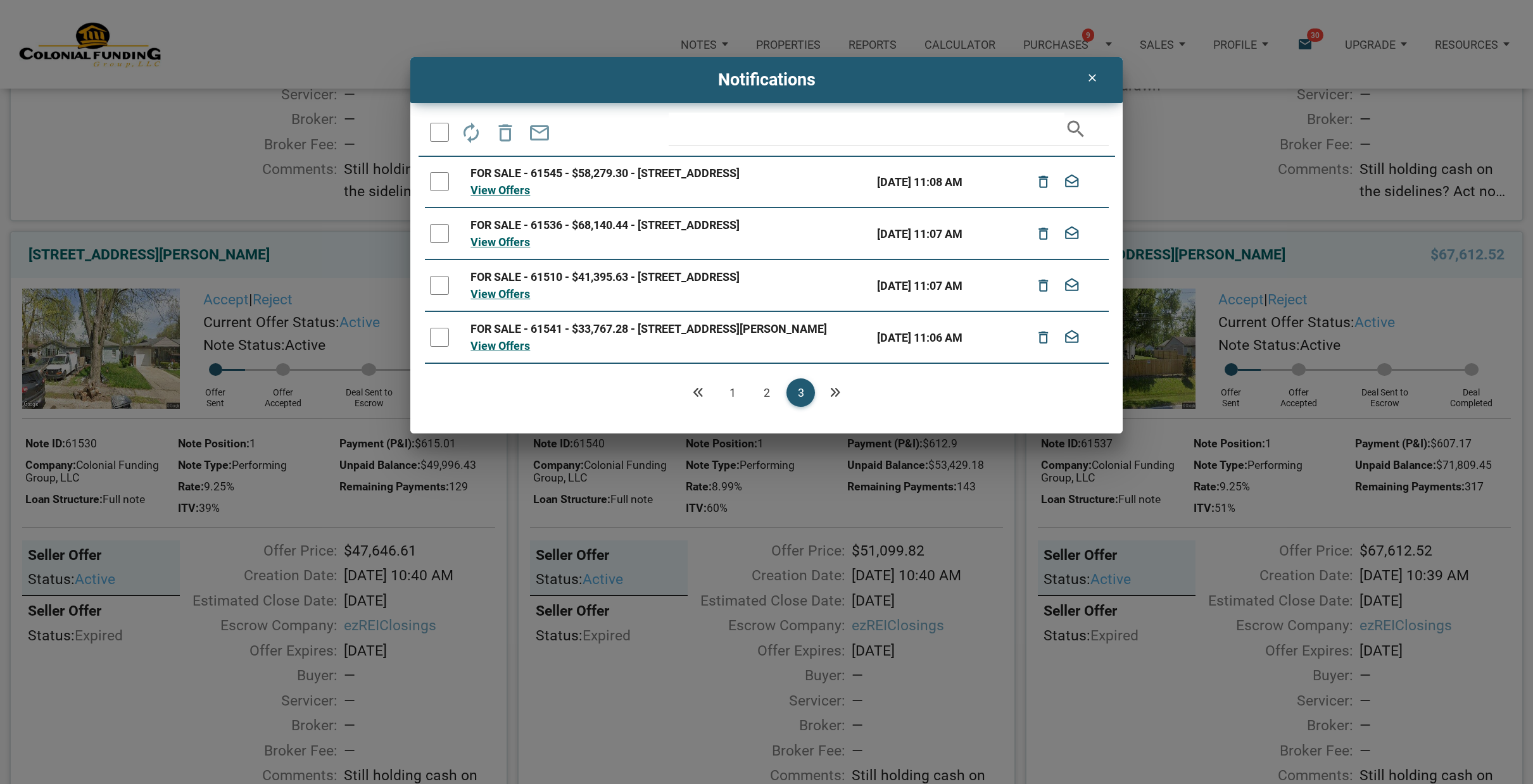
scroll to position [0, 0]
click at [804, 407] on link "3" at bounding box center [801, 393] width 28 height 28
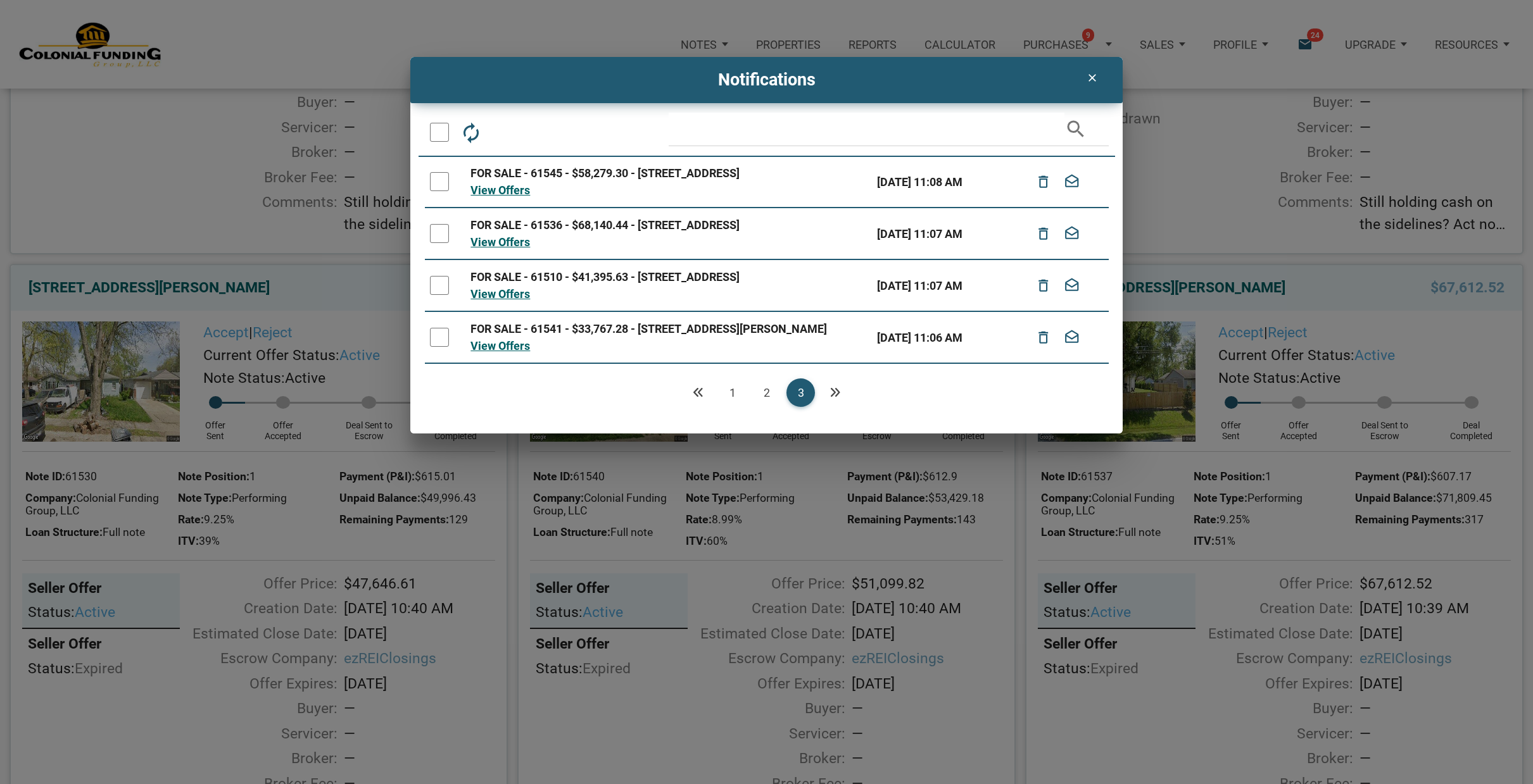
scroll to position [556, 0]
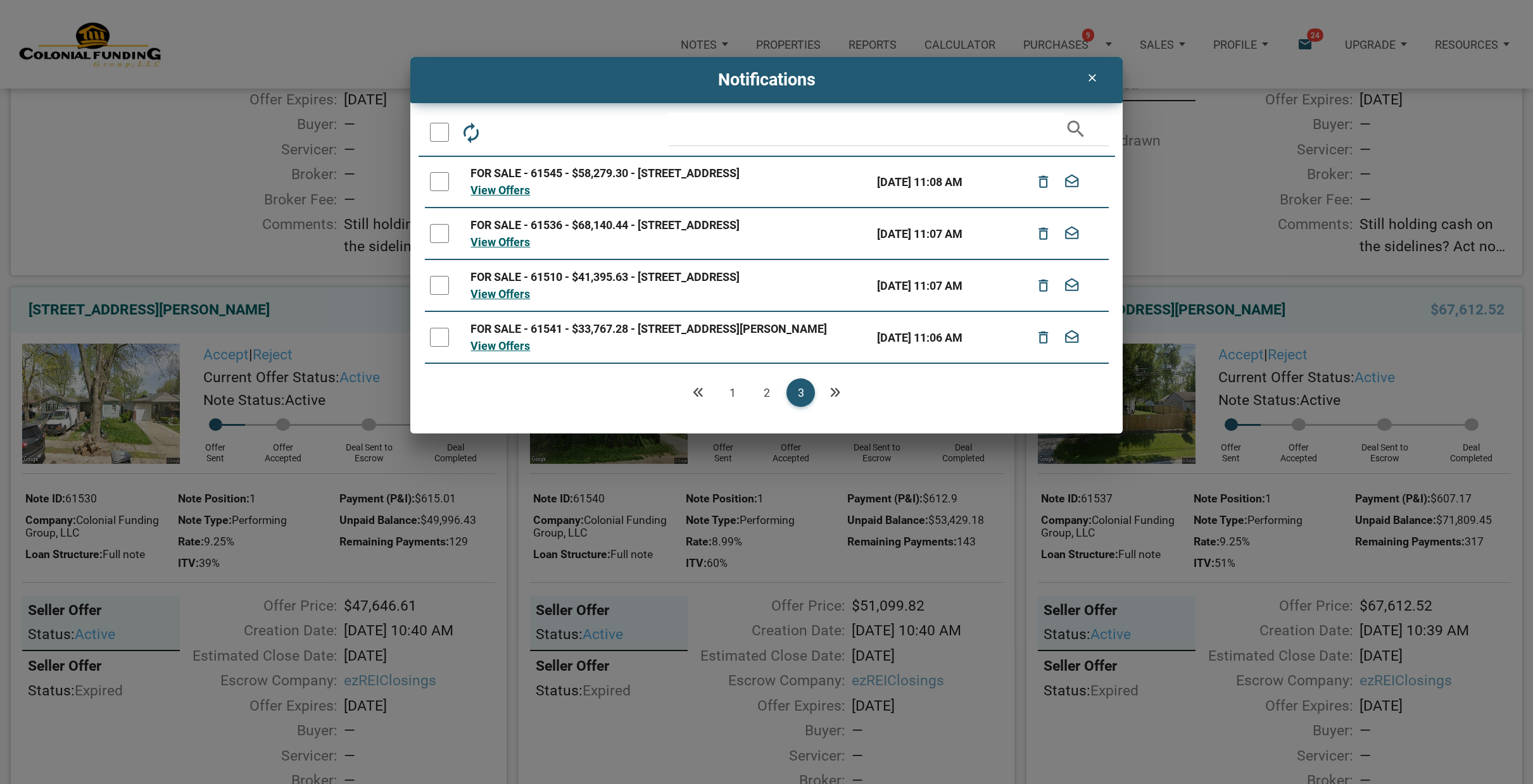
drag, startPoint x: 443, startPoint y: 184, endPoint x: 444, endPoint y: 211, distance: 27.0
click at [444, 188] on div at bounding box center [440, 181] width 19 height 19
click at [439, 240] on div at bounding box center [440, 234] width 19 height 19
drag, startPoint x: 438, startPoint y: 303, endPoint x: 438, endPoint y: 319, distance: 16.0
click at [439, 295] on div at bounding box center [440, 286] width 19 height 19
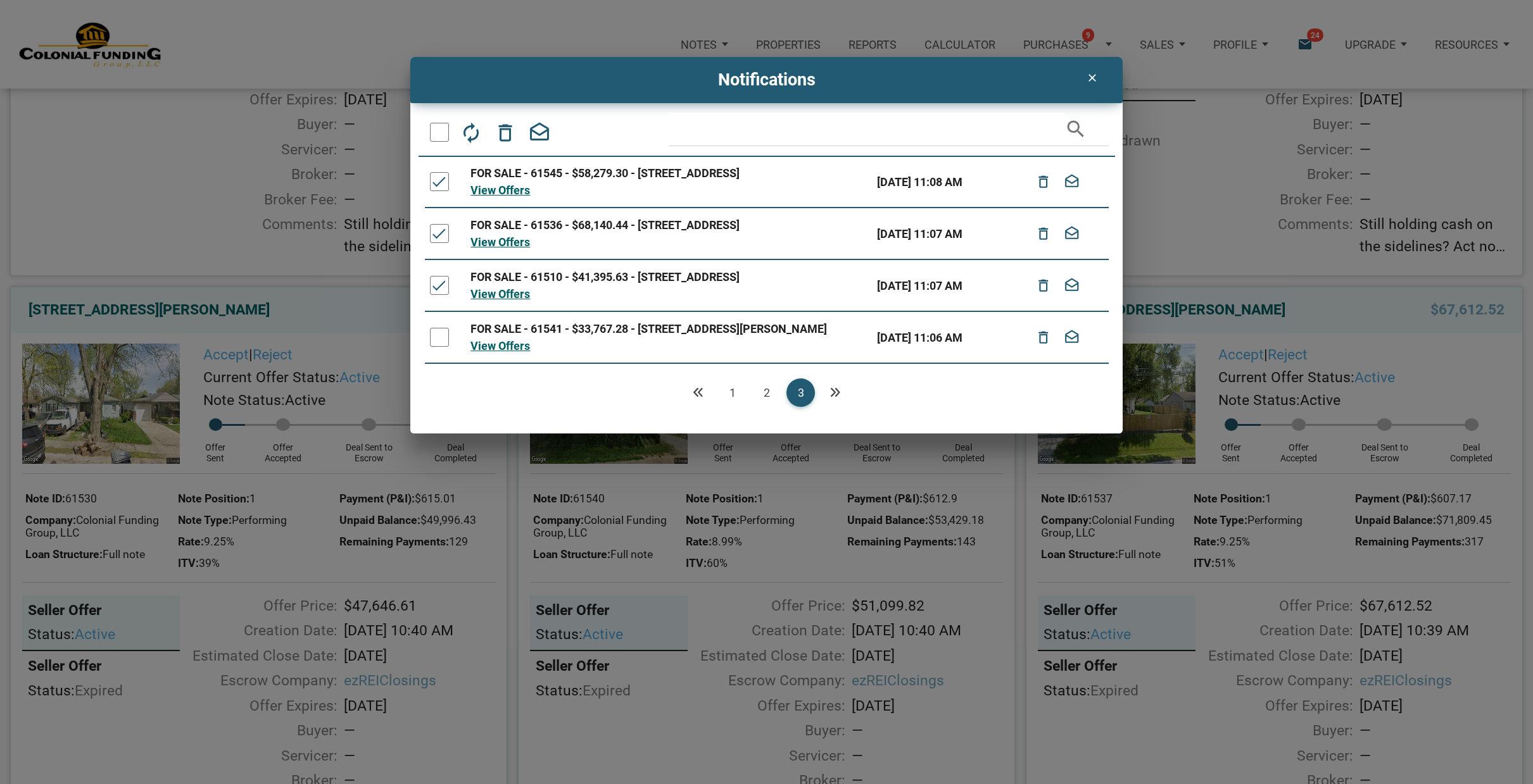
click at [438, 347] on div at bounding box center [440, 338] width 19 height 19
drag, startPoint x: 505, startPoint y: 135, endPoint x: 634, endPoint y: 276, distance: 191.1
click at [507, 141] on icon "delete_outline" at bounding box center [505, 132] width 23 height 23
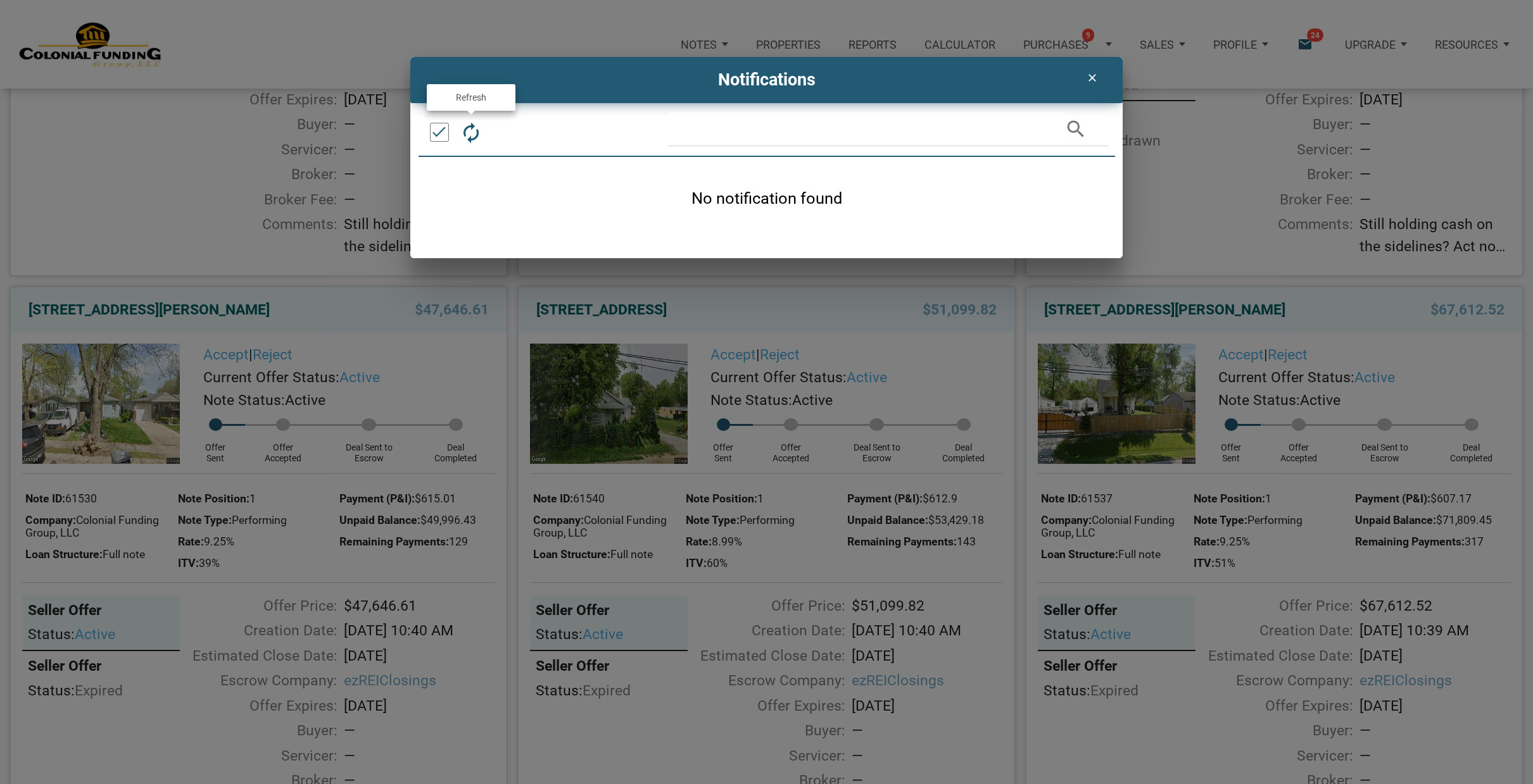
click at [472, 134] on icon "autorenew" at bounding box center [471, 132] width 23 height 23
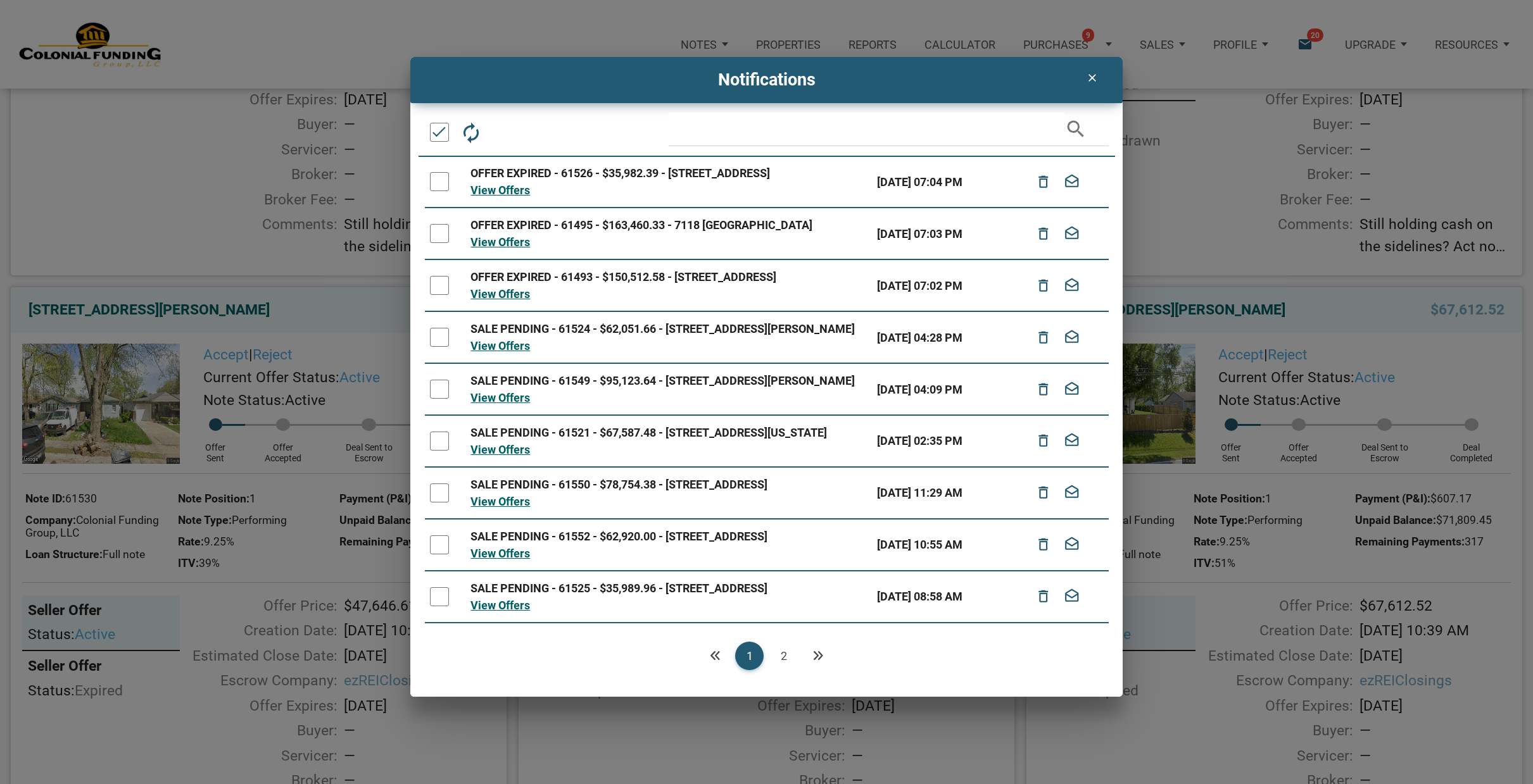
scroll to position [531, 0]
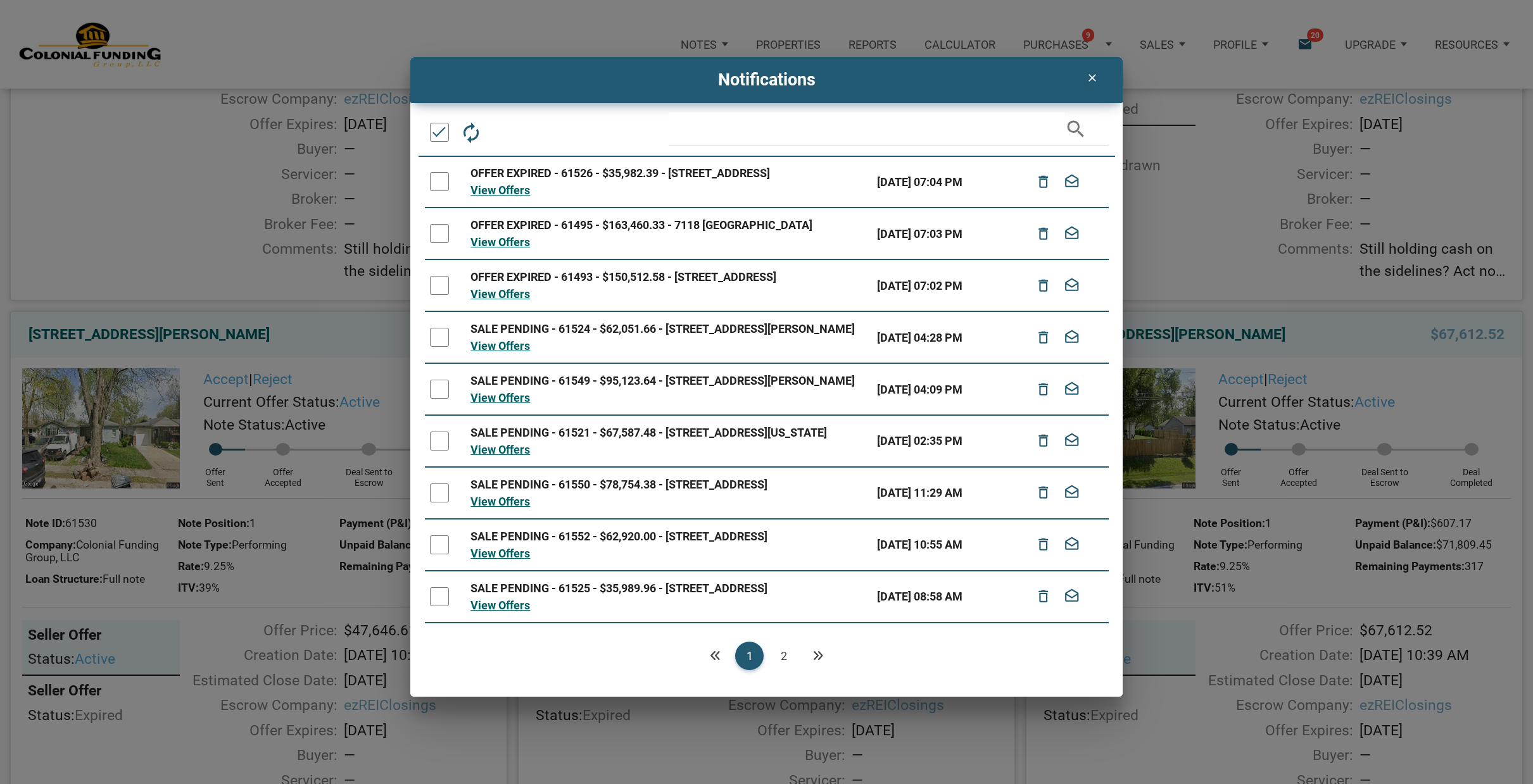
click at [434, 295] on div at bounding box center [440, 286] width 19 height 19
click at [438, 243] on div at bounding box center [440, 234] width 19 height 19
click at [435, 188] on div at bounding box center [440, 181] width 19 height 19
click at [505, 131] on icon "delete_outline" at bounding box center [505, 132] width 23 height 23
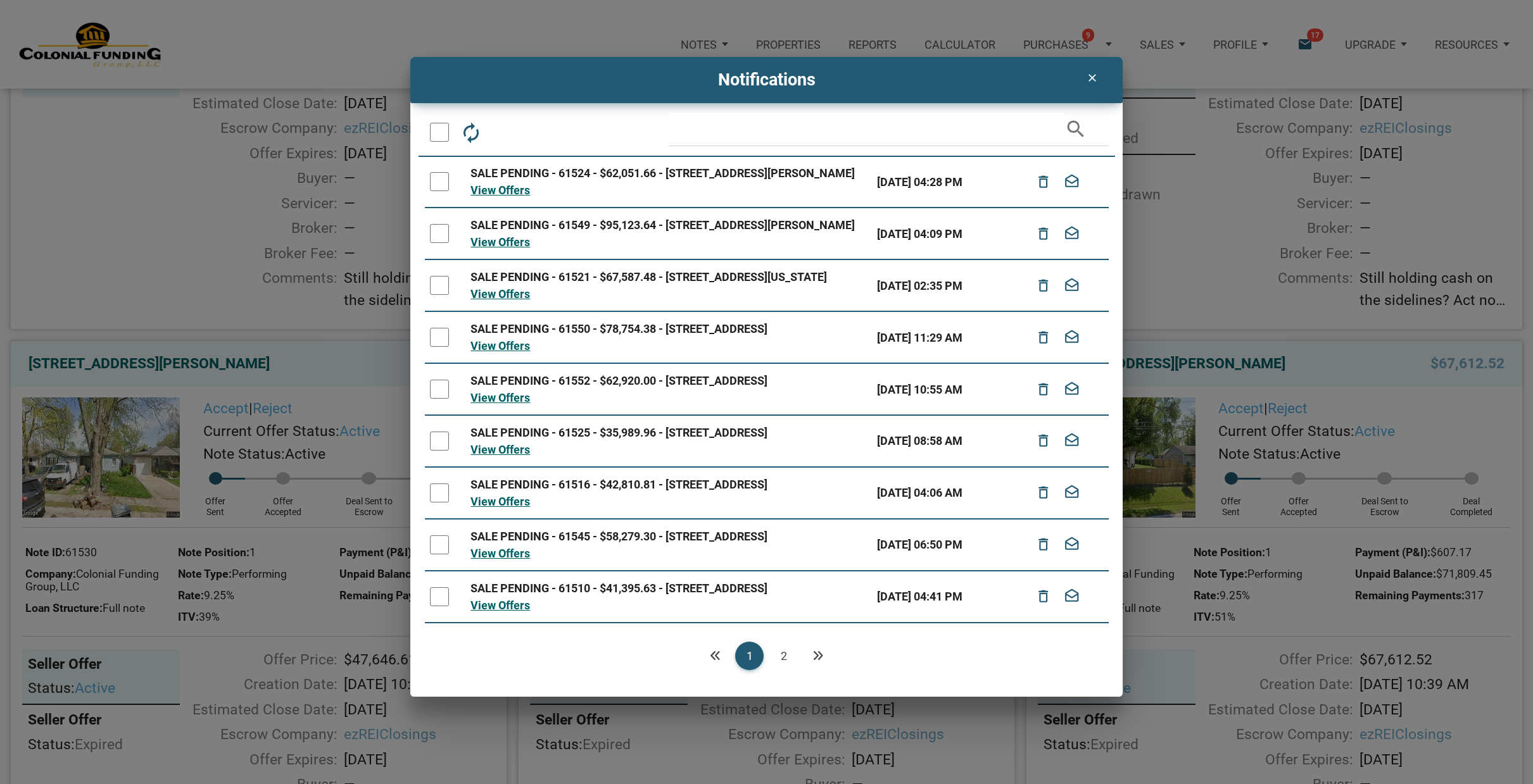
scroll to position [0, 0]
click at [781, 652] on link "2" at bounding box center [784, 656] width 28 height 28
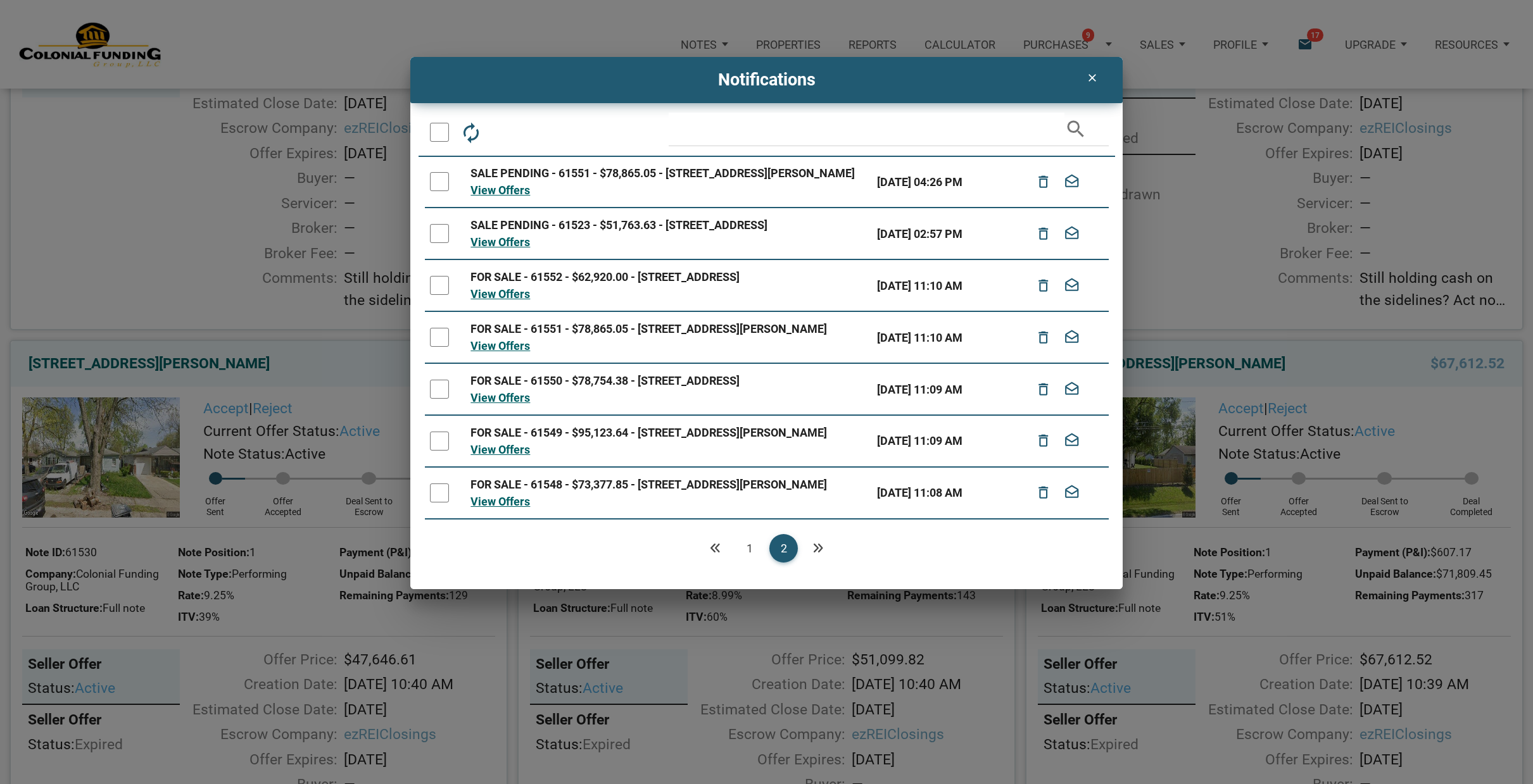
drag, startPoint x: 437, startPoint y: 254, endPoint x: 444, endPoint y: 213, distance: 41.6
click at [441, 242] on div at bounding box center [440, 234] width 19 height 19
drag, startPoint x: 436, startPoint y: 184, endPoint x: 467, endPoint y: 141, distance: 53.0
click at [436, 183] on div at bounding box center [440, 181] width 19 height 19
click at [509, 126] on icon "delete_outline" at bounding box center [505, 132] width 23 height 23
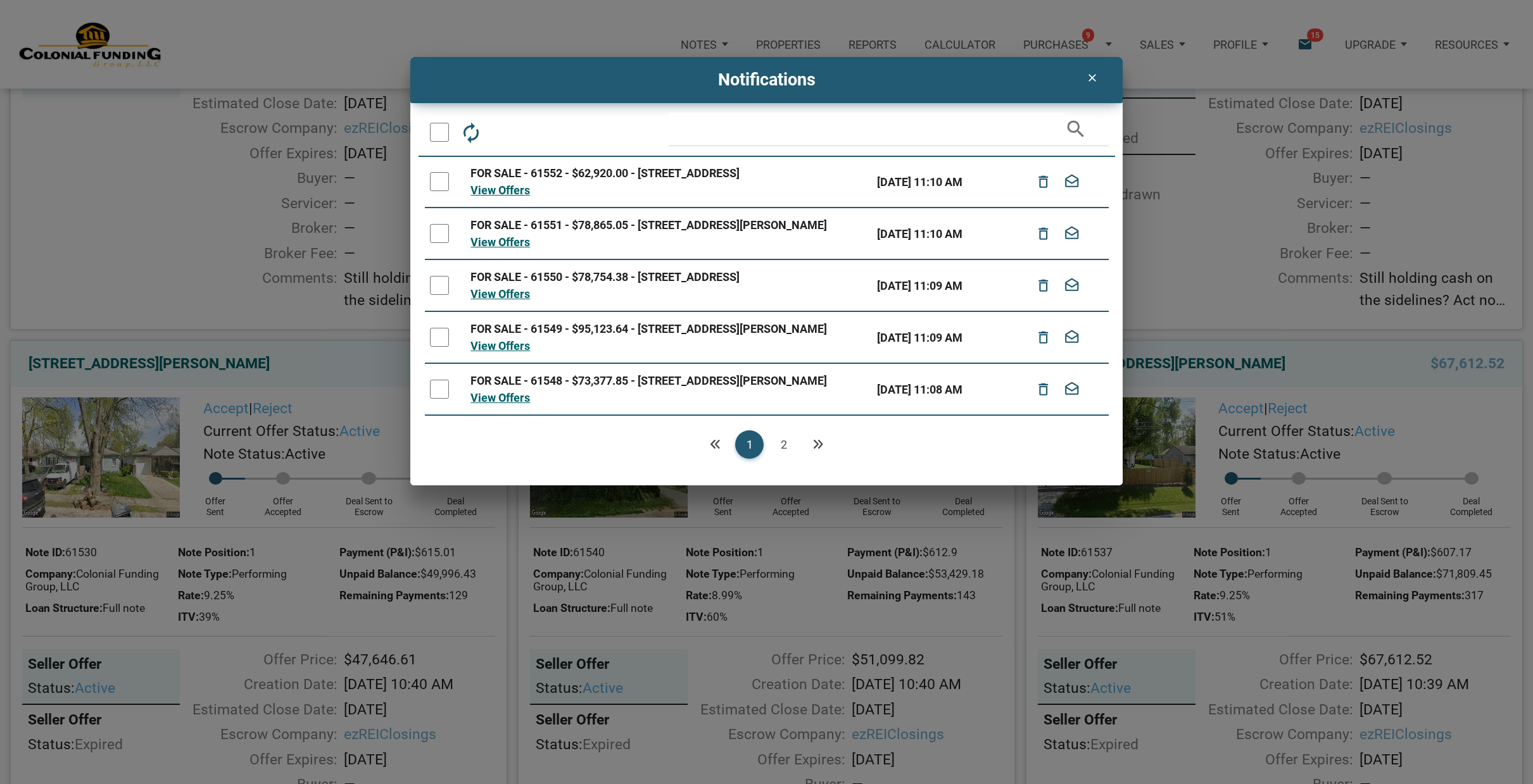
click at [783, 459] on link "2" at bounding box center [784, 444] width 28 height 28
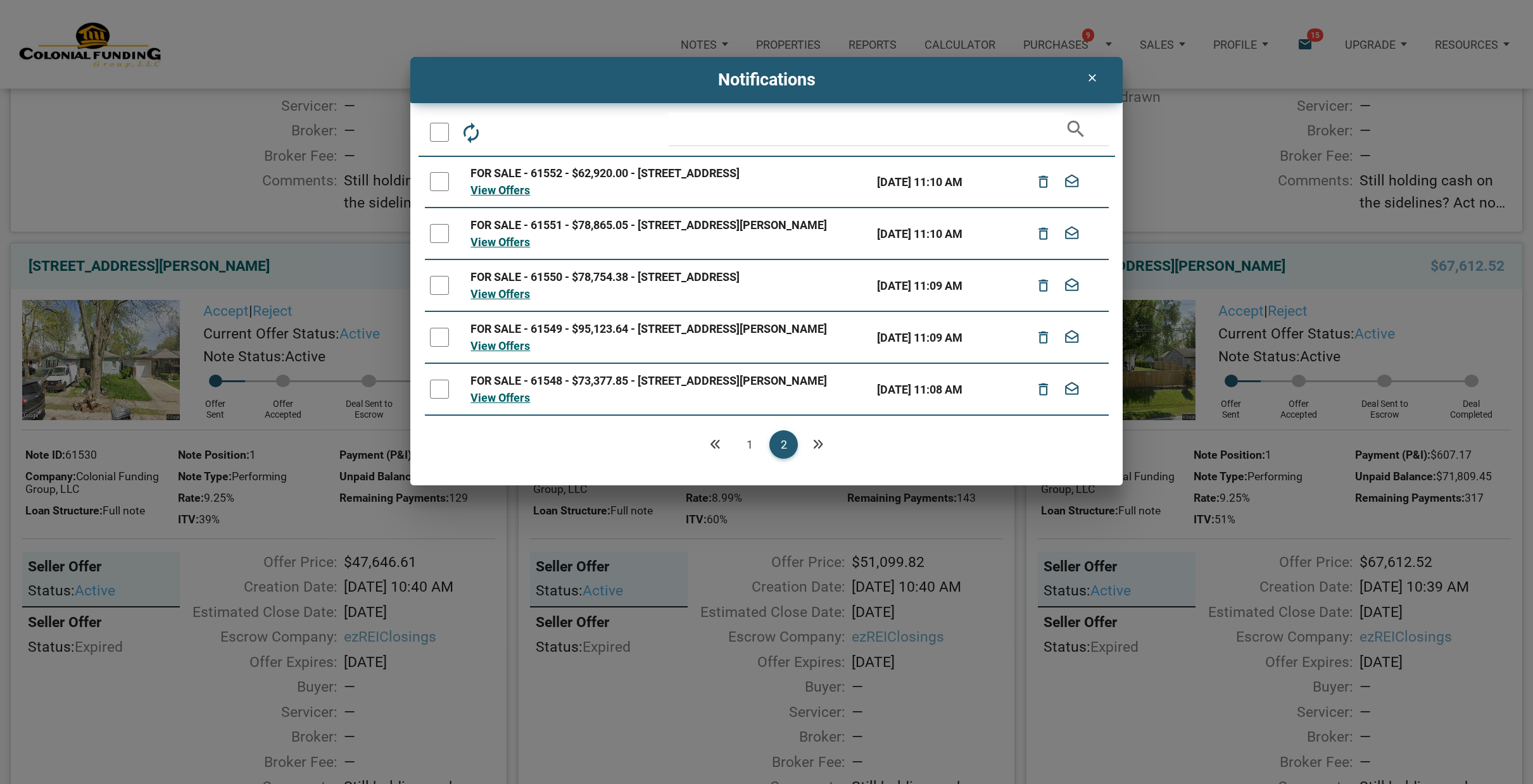
scroll to position [637, 0]
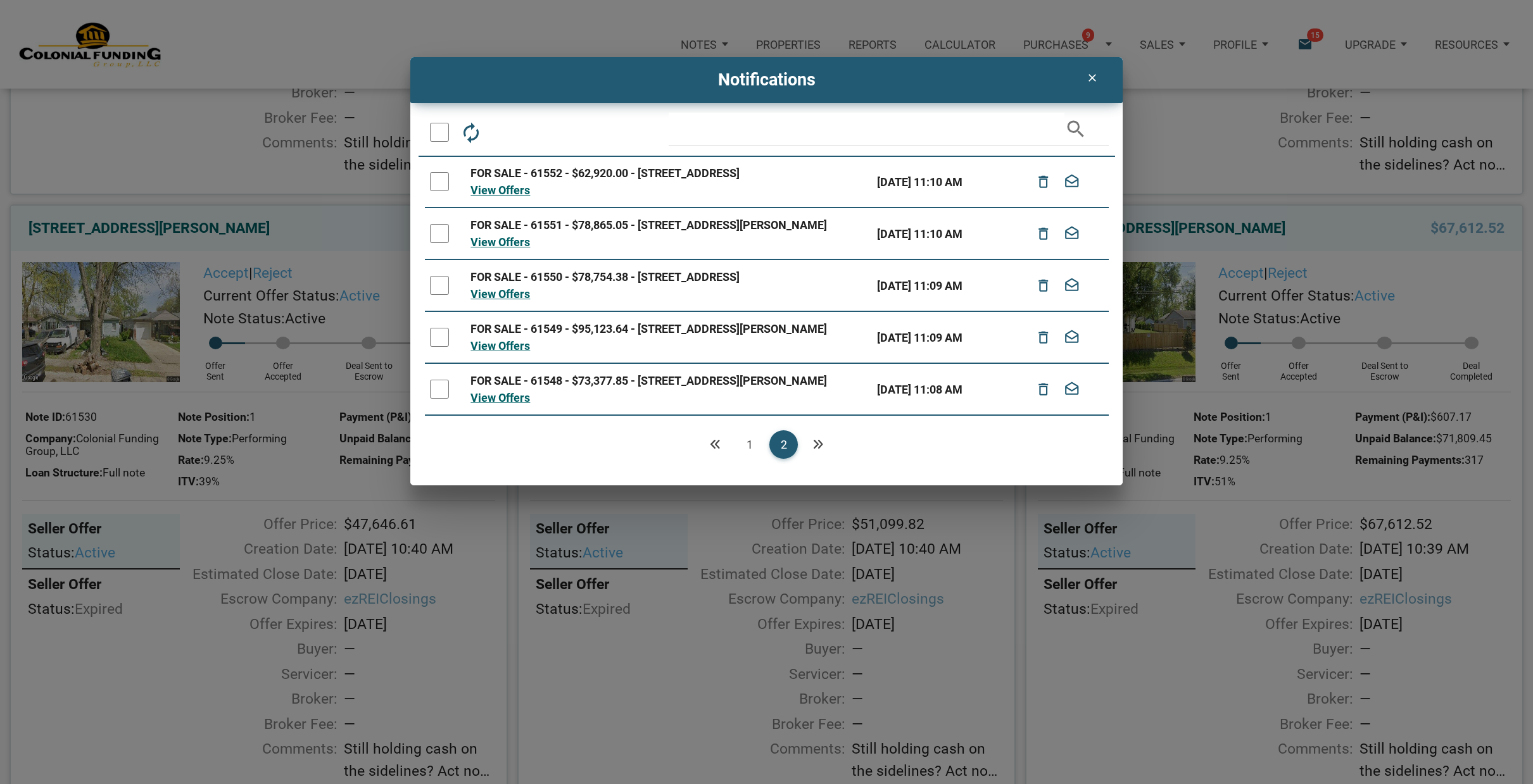
click at [1090, 74] on icon "clear" at bounding box center [1091, 77] width 15 height 13
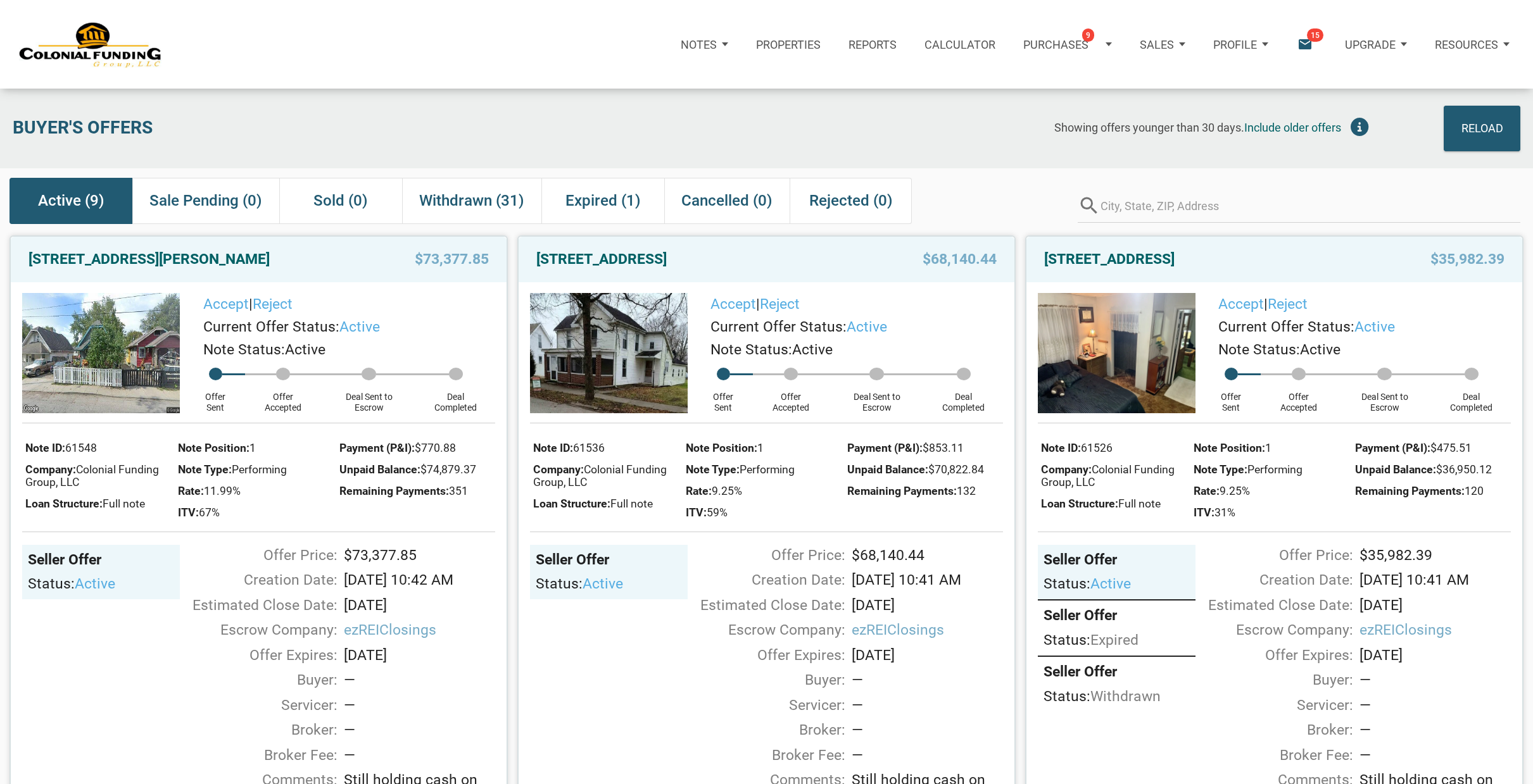
scroll to position [0, 0]
click at [469, 196] on span "Withdrawn (31)" at bounding box center [471, 200] width 105 height 23
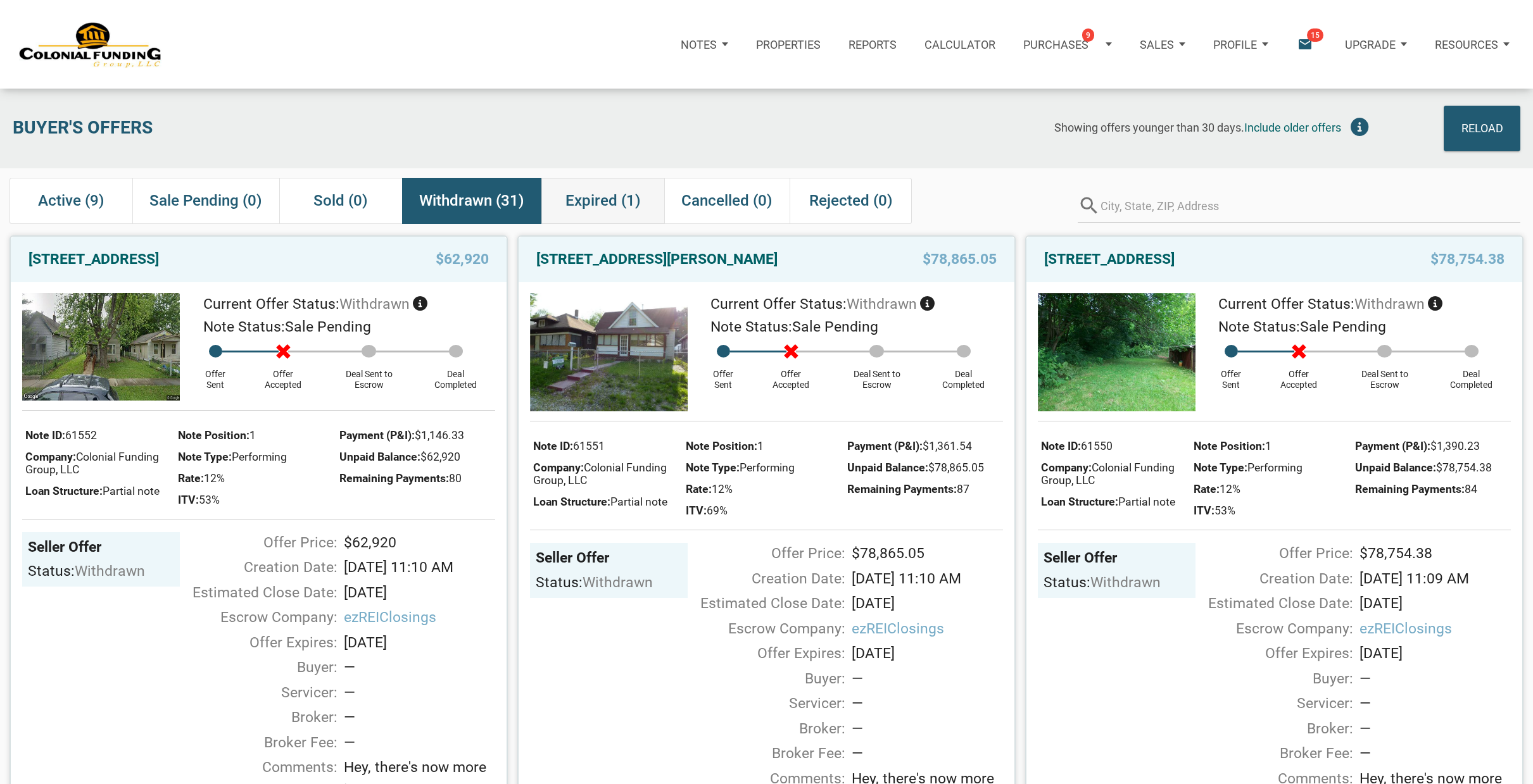
click at [607, 199] on span "Expired (1)" at bounding box center [603, 200] width 75 height 23
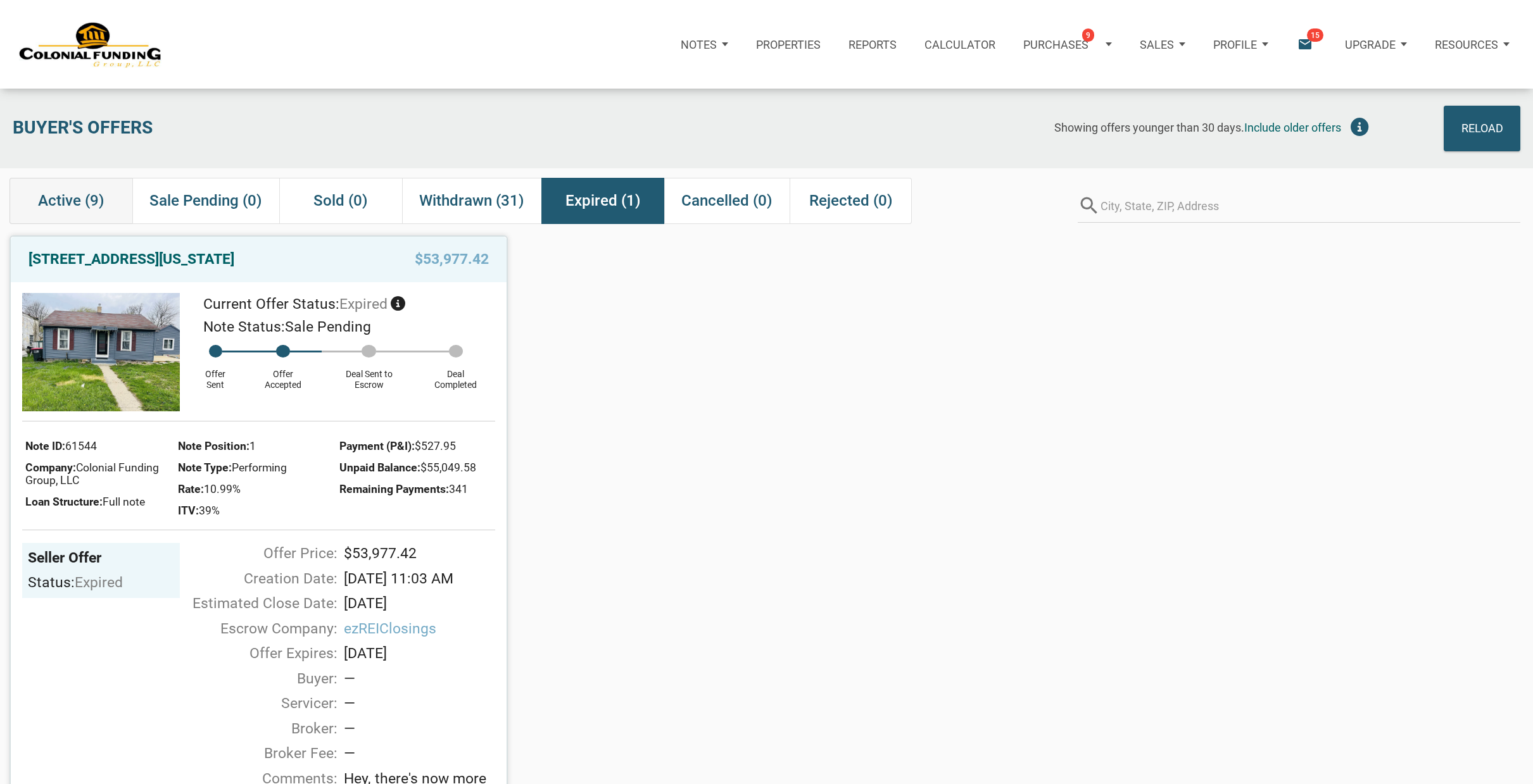
click at [83, 193] on span "Active (9)" at bounding box center [71, 200] width 66 height 23
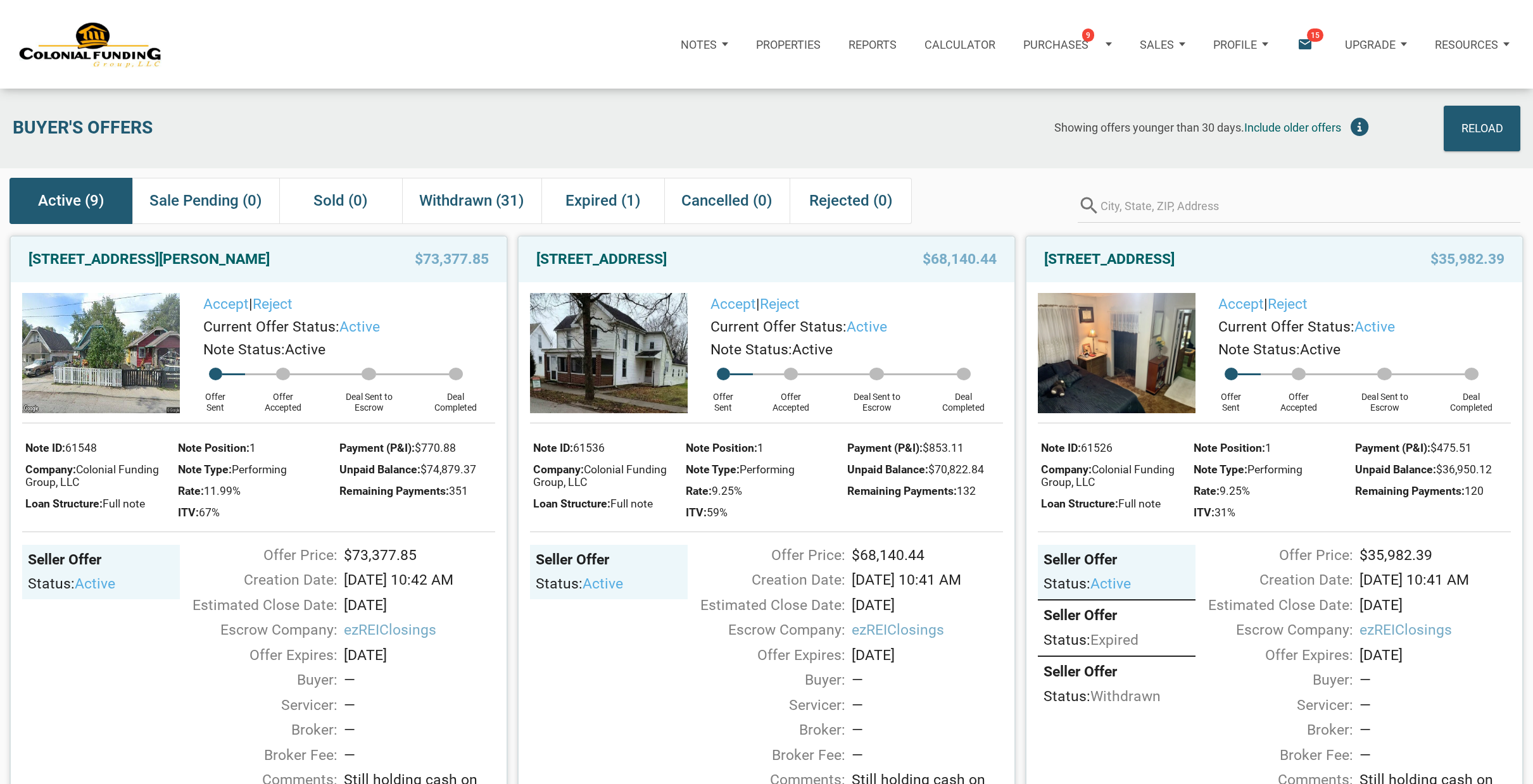
click at [1151, 349] on img at bounding box center [1116, 353] width 158 height 120
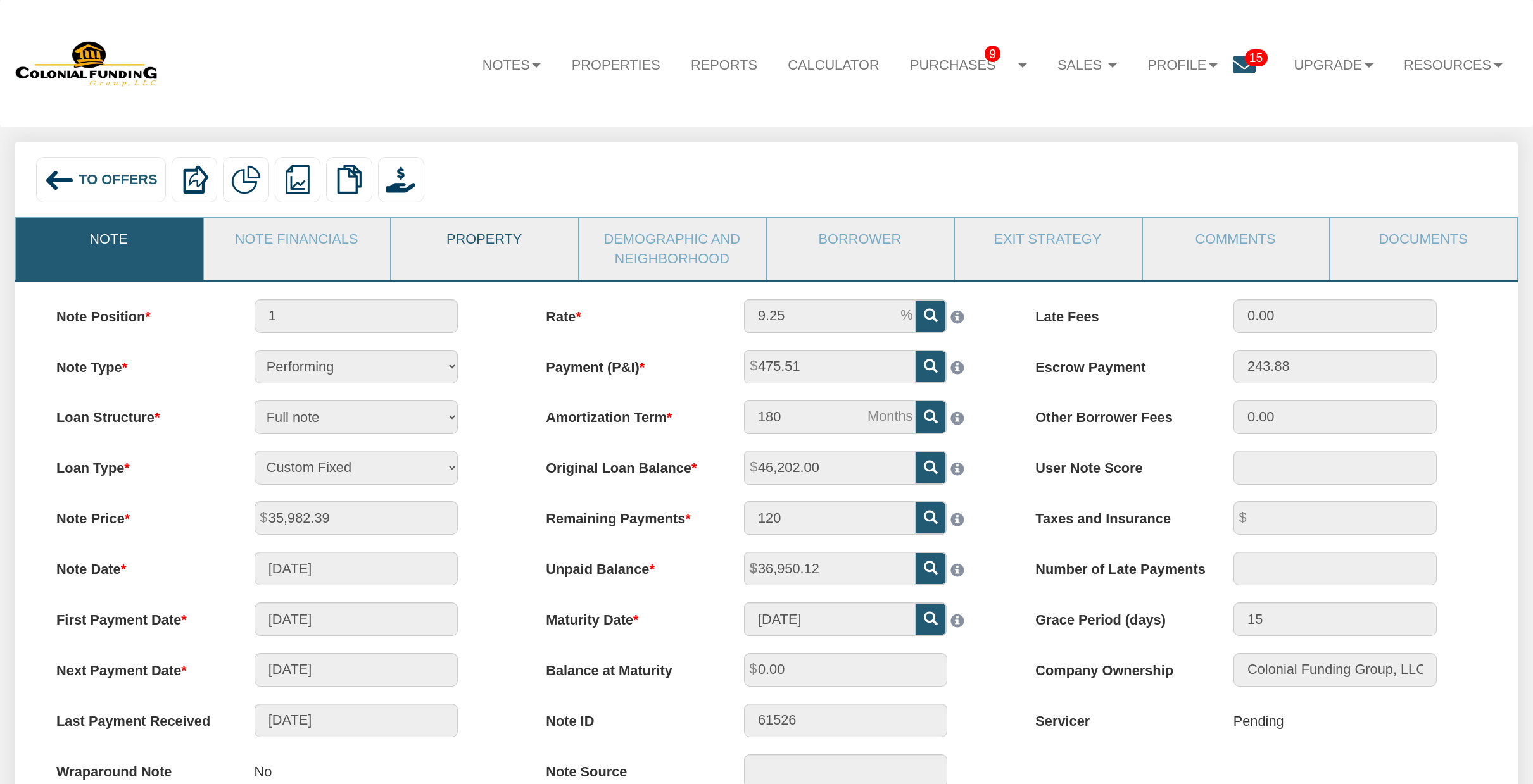
click at [490, 257] on link "Property" at bounding box center [484, 239] width 185 height 42
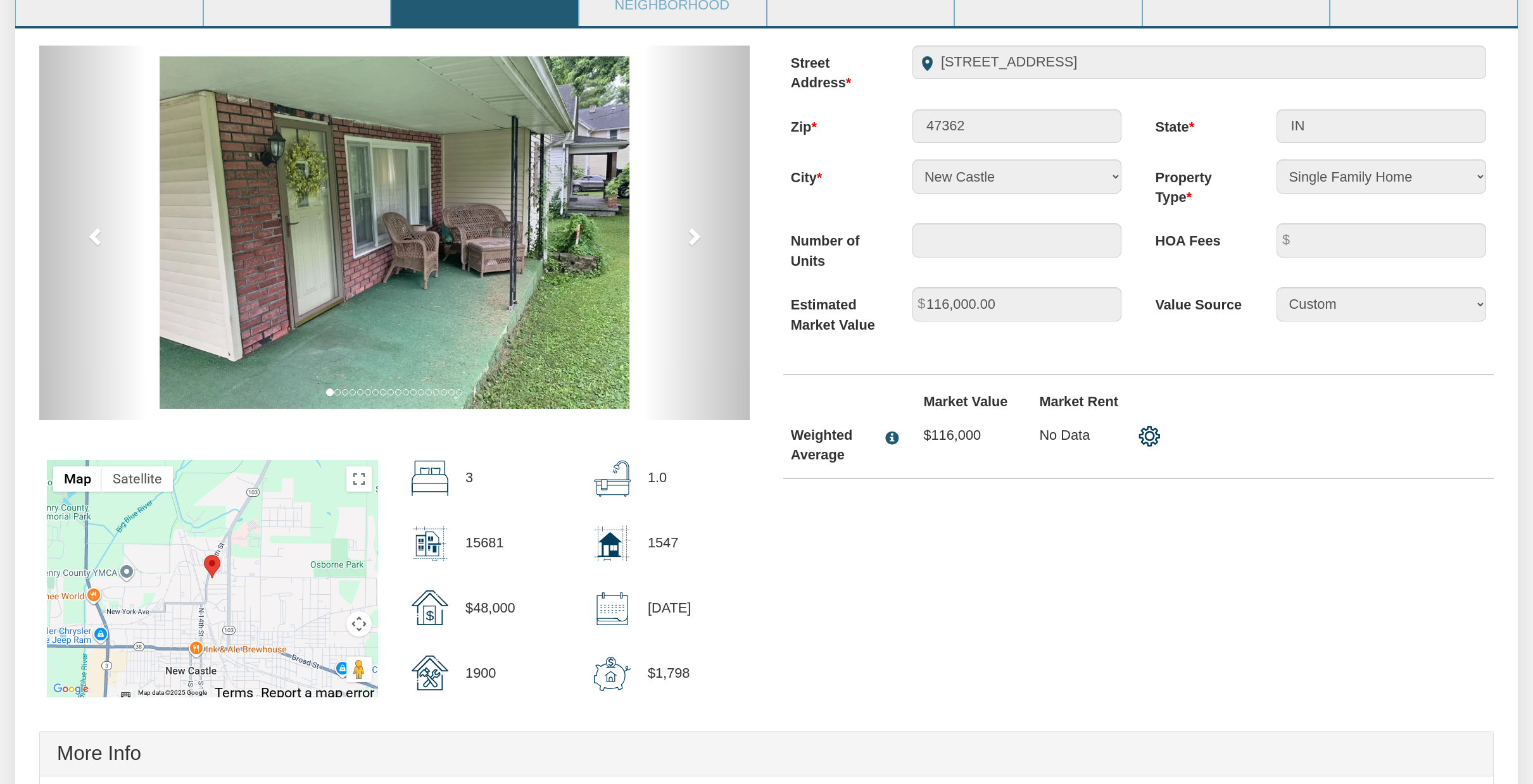
scroll to position [258, 0]
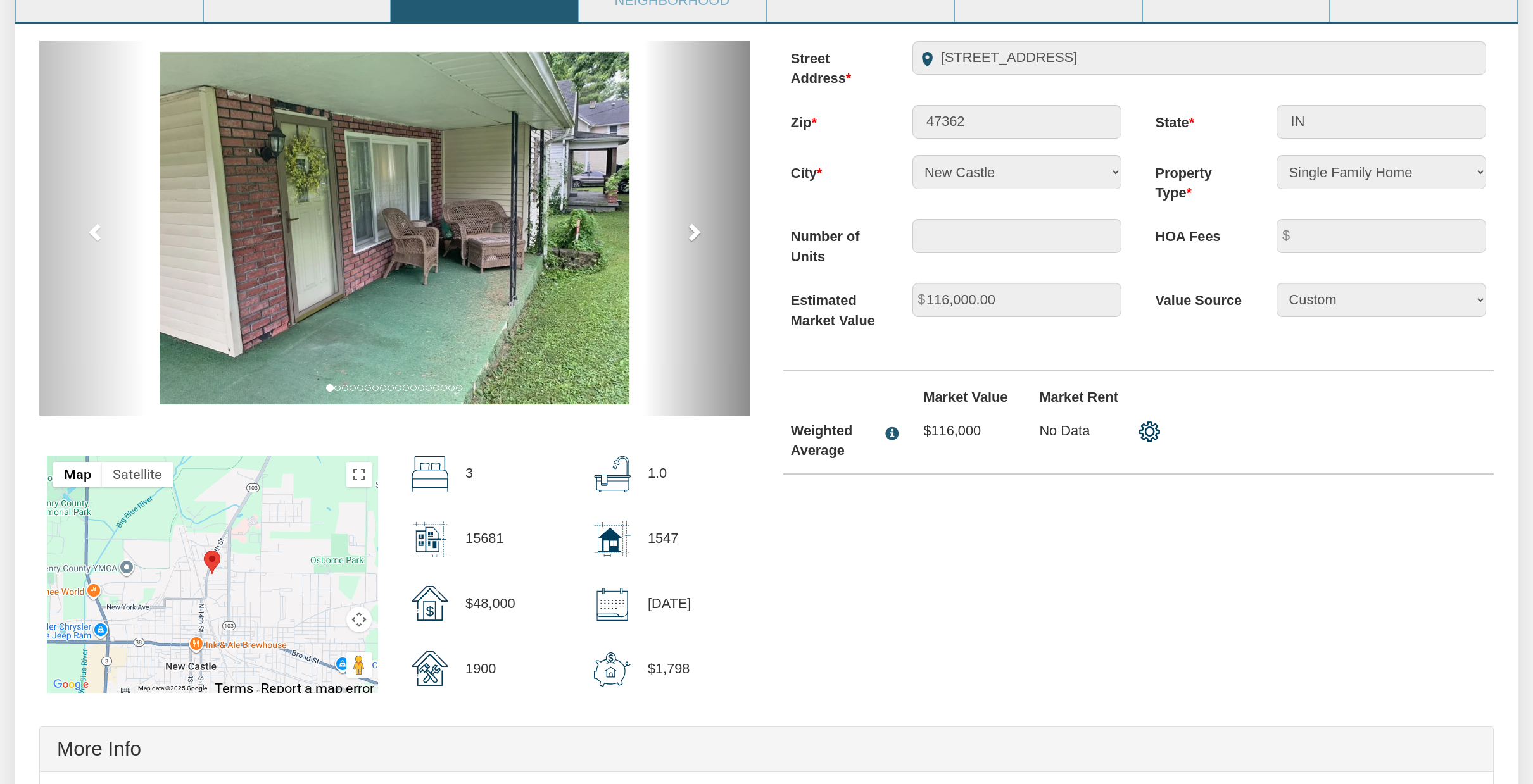
click at [688, 225] on span at bounding box center [694, 232] width 19 height 19
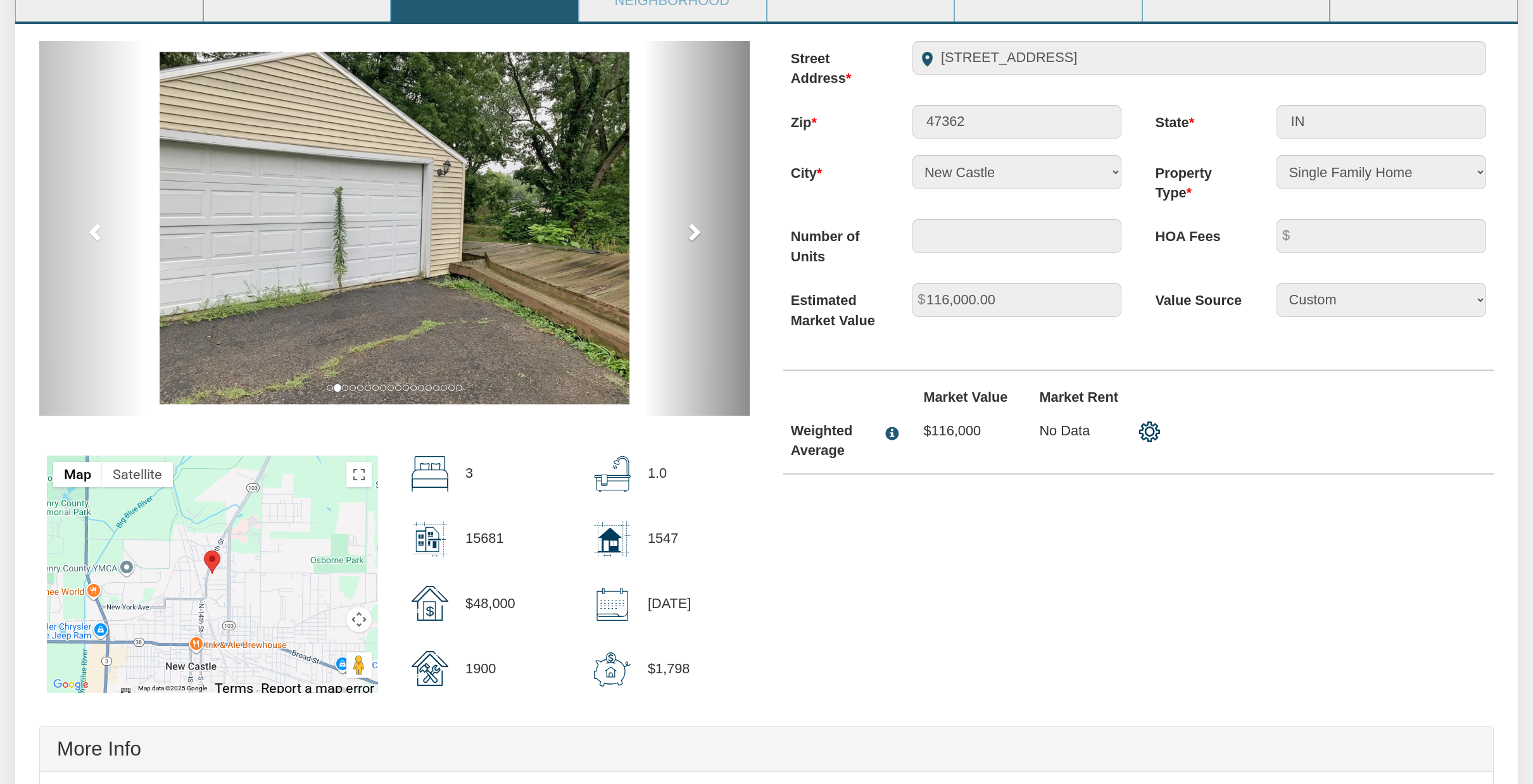
click at [689, 229] on span at bounding box center [694, 232] width 19 height 19
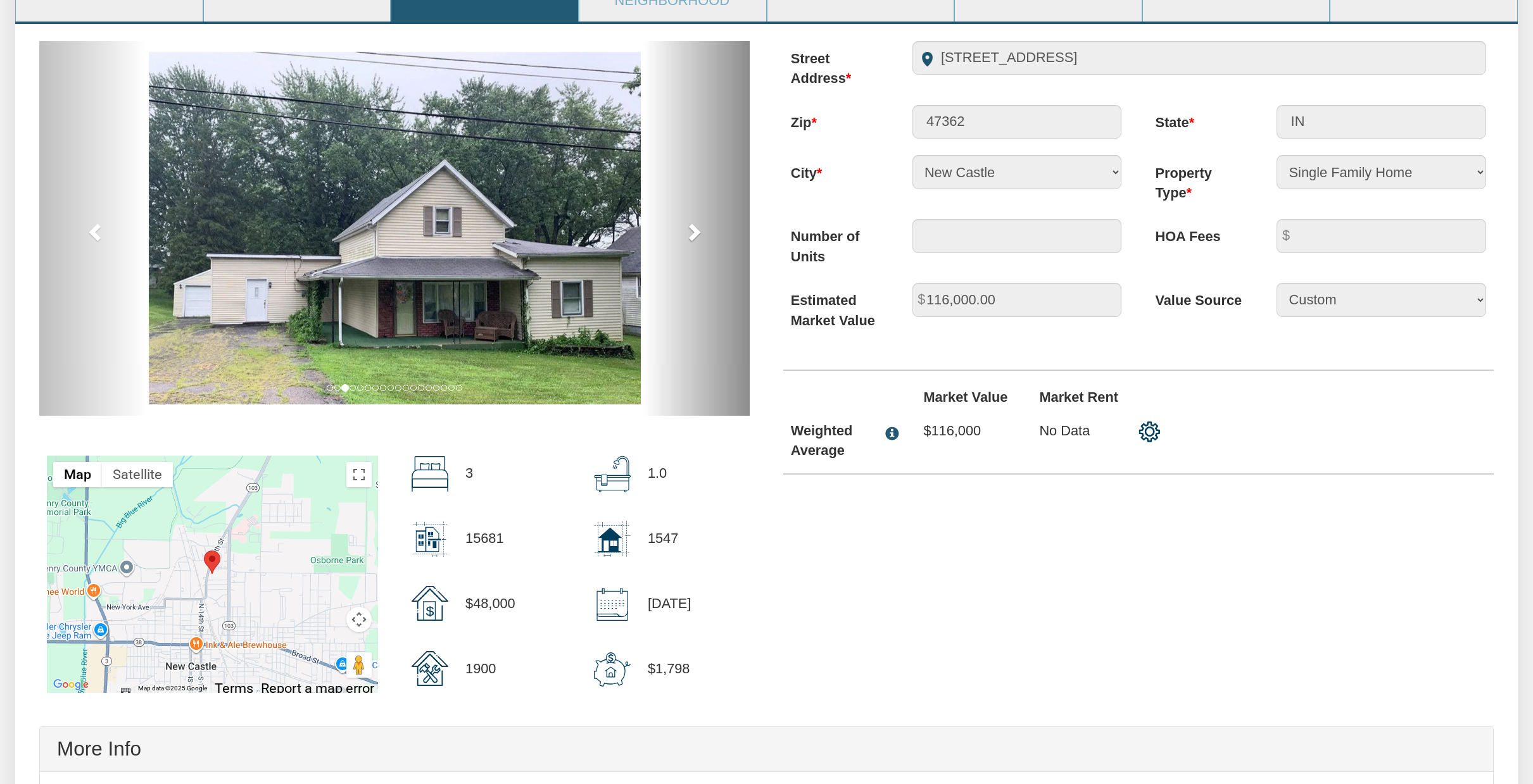
click at [685, 226] on span at bounding box center [694, 232] width 19 height 19
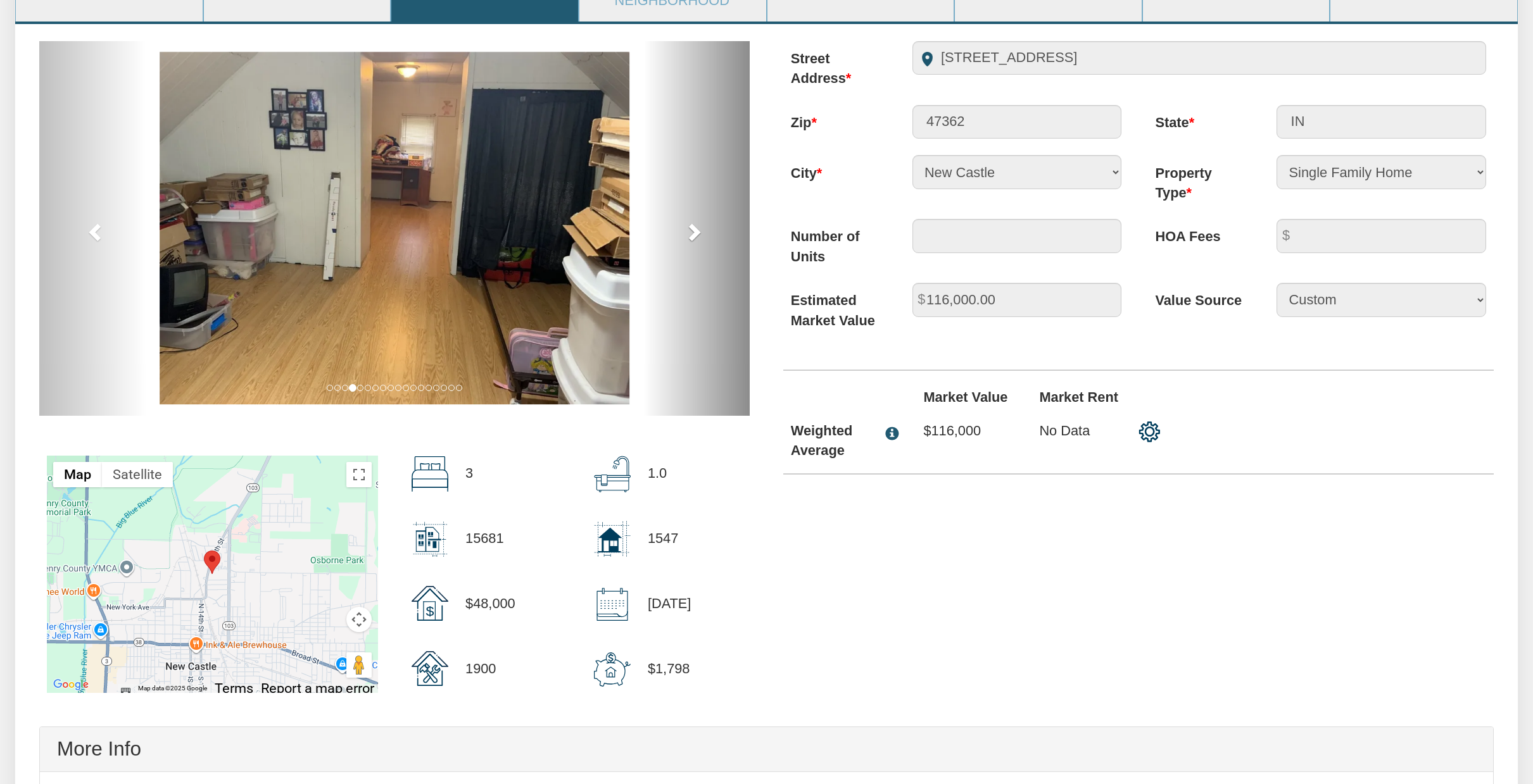
click at [685, 226] on span at bounding box center [694, 232] width 19 height 19
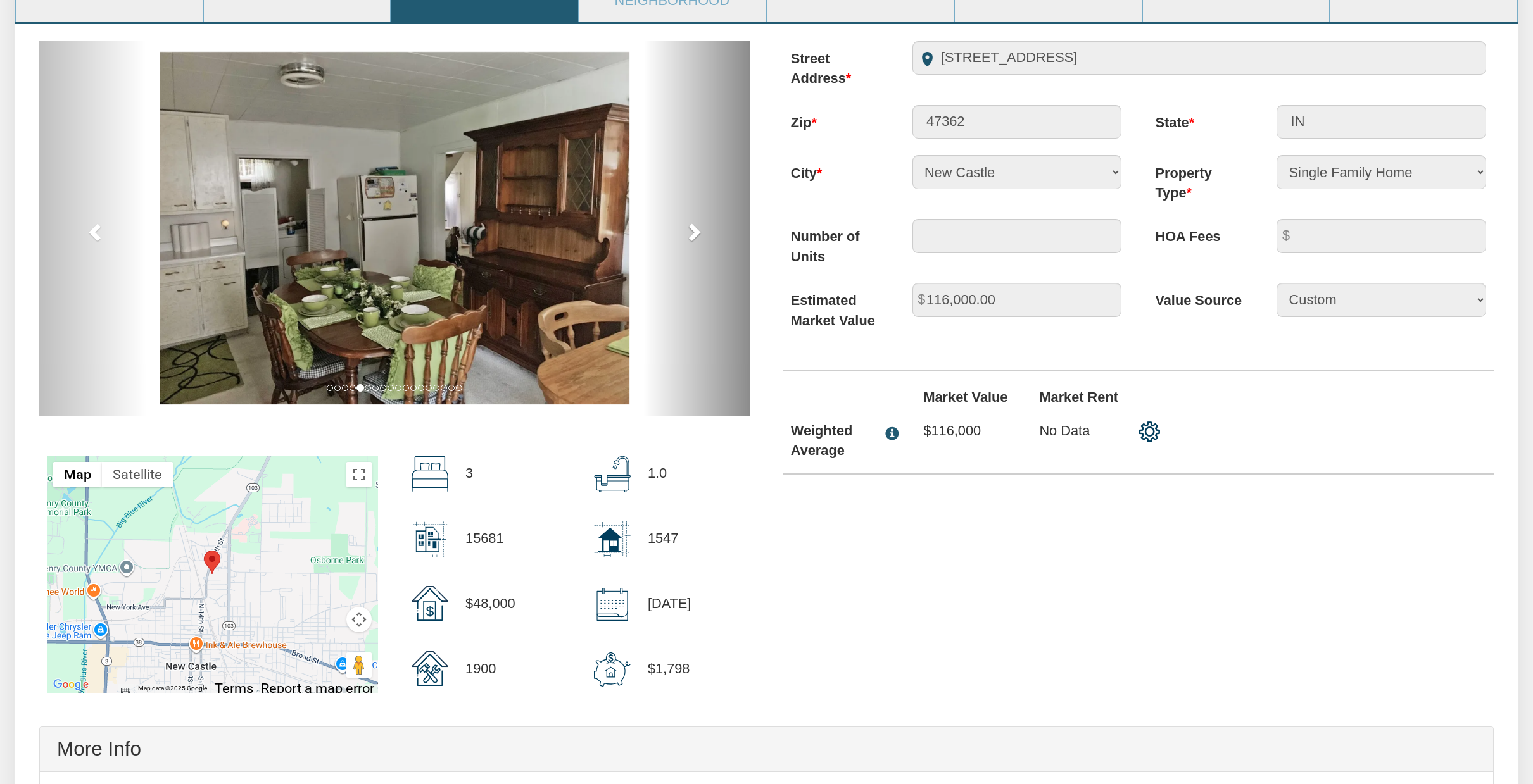
click at [685, 226] on span at bounding box center [694, 232] width 19 height 19
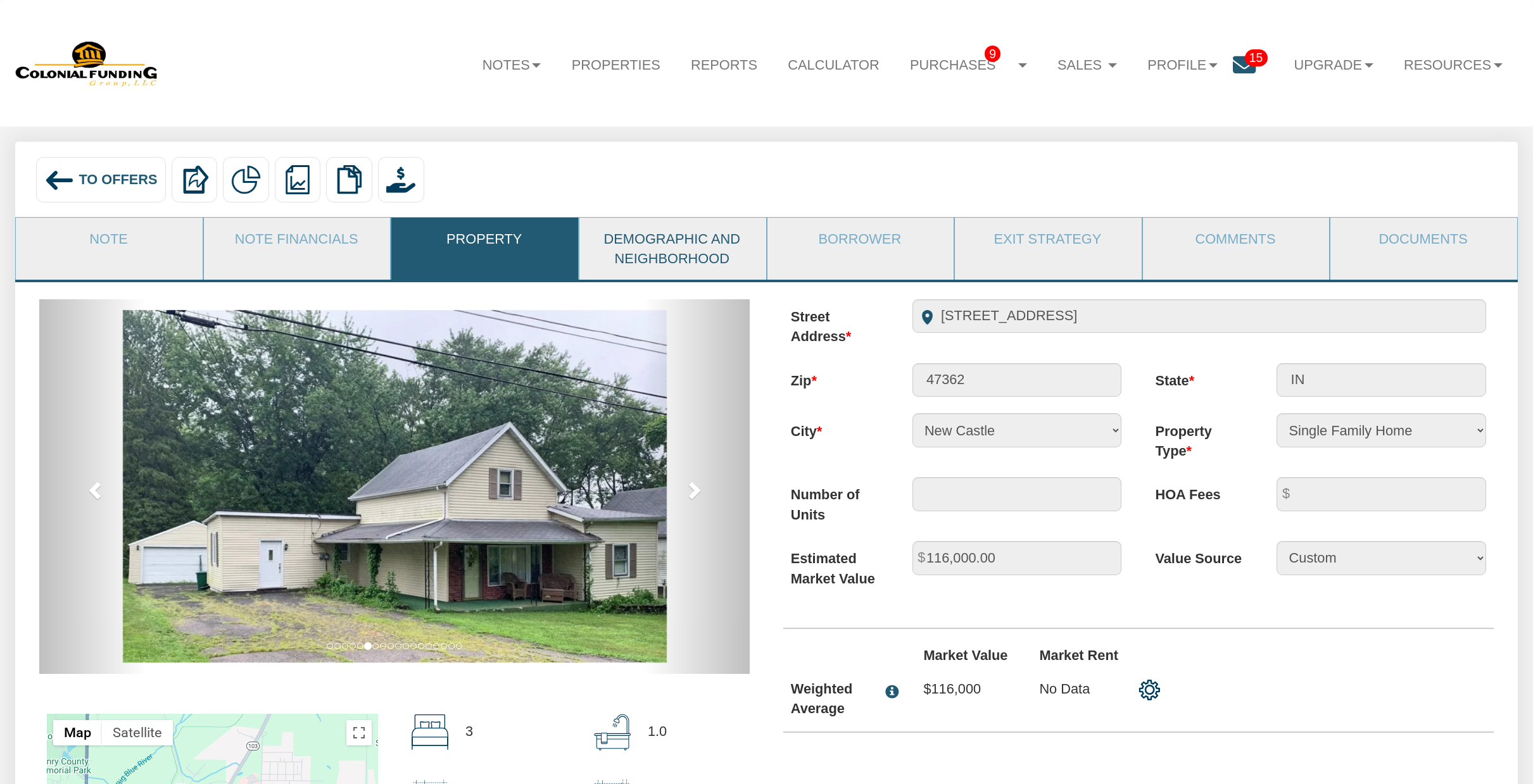
scroll to position [5, 0]
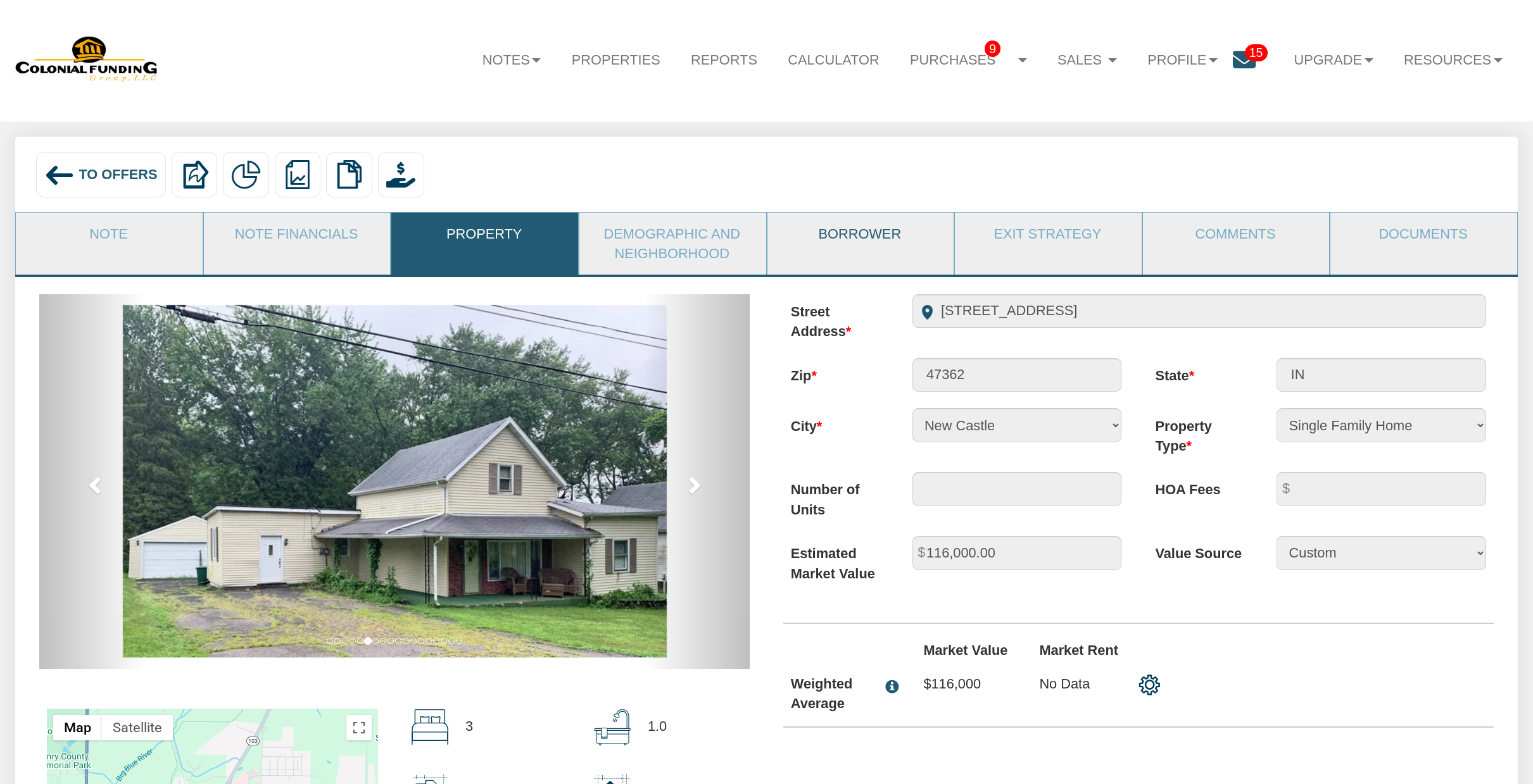
click at [874, 234] on link "Borrower" at bounding box center [860, 234] width 185 height 42
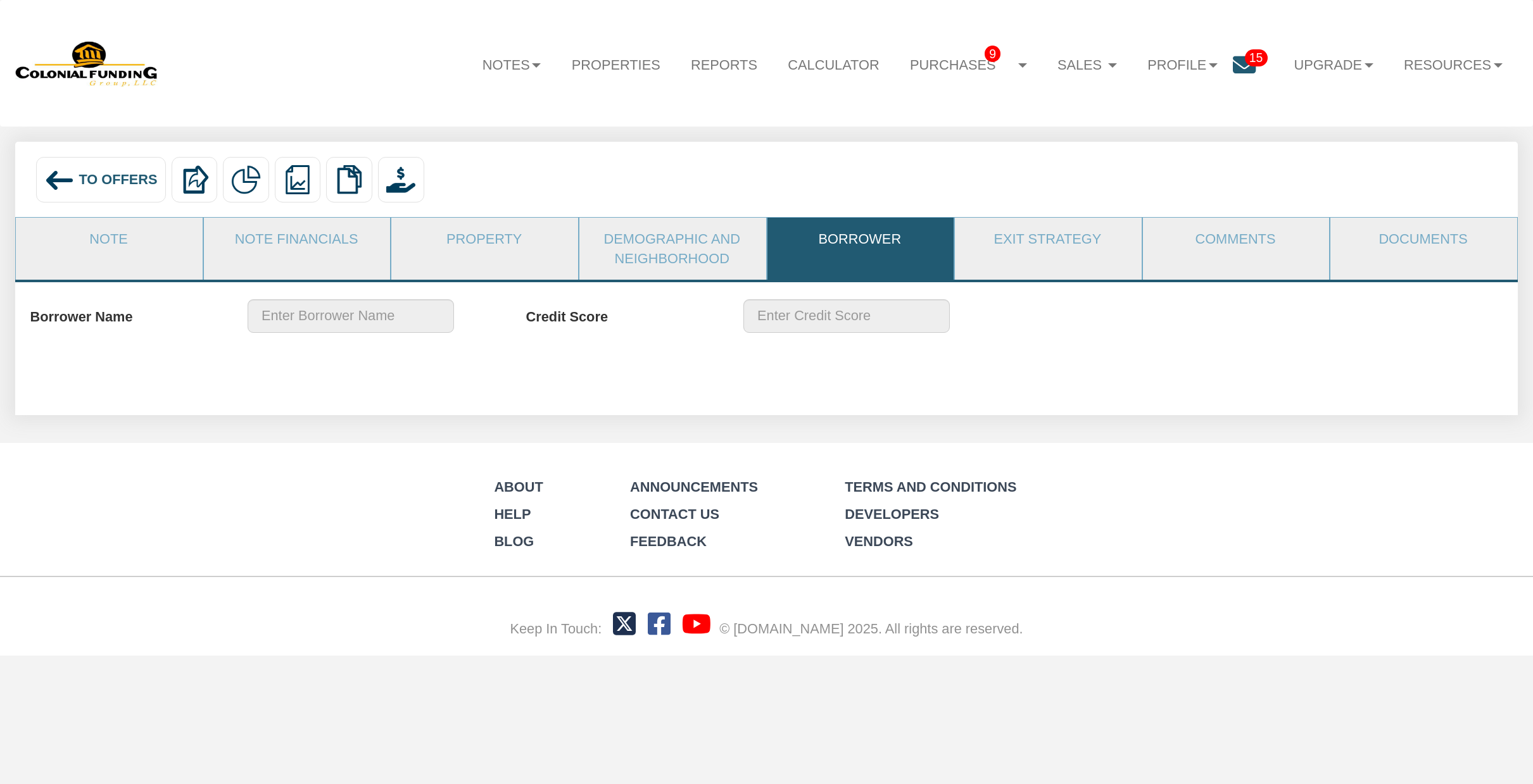
scroll to position [0, 0]
click at [1042, 240] on link "Exit Strategy" at bounding box center [1047, 239] width 185 height 42
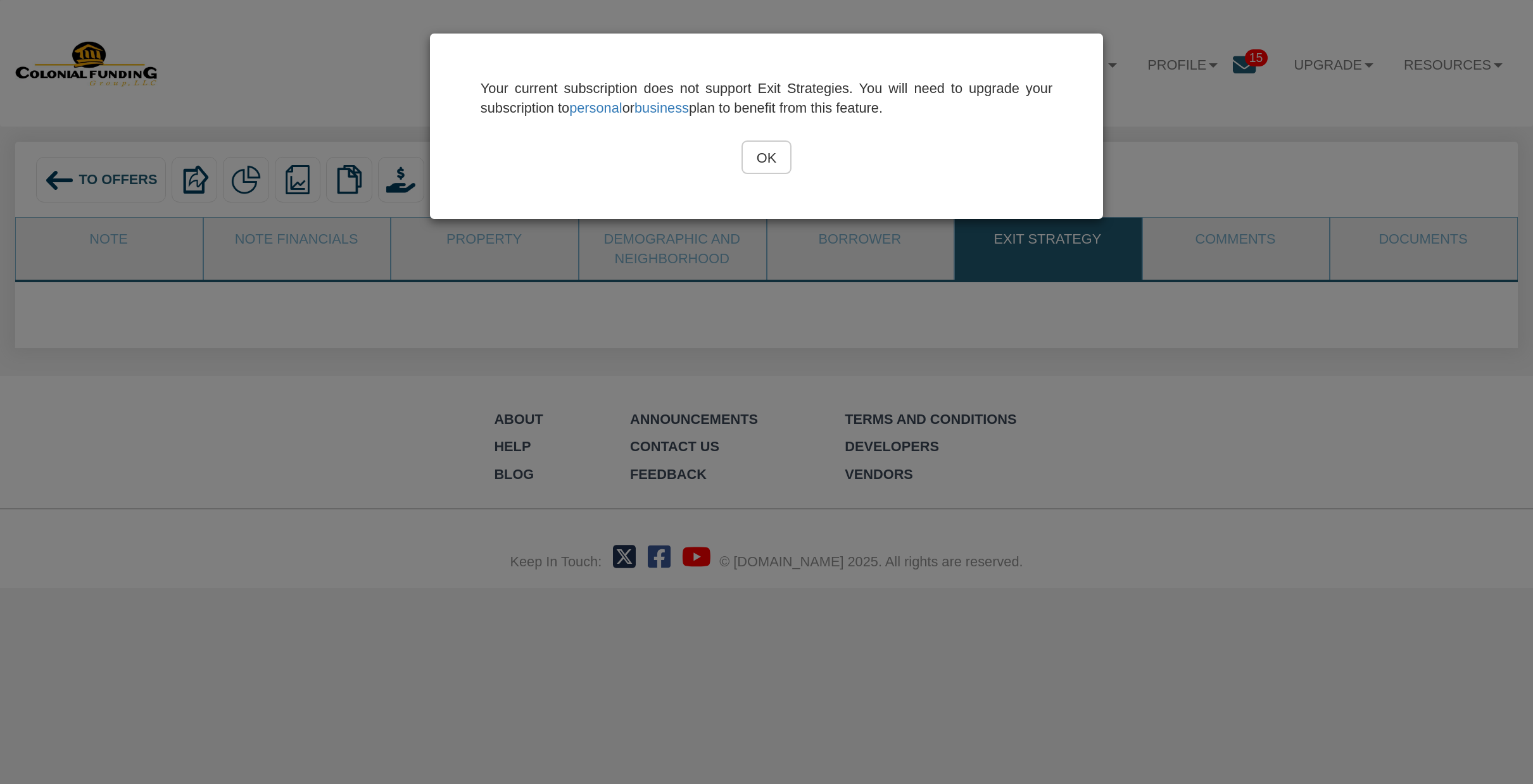
click at [760, 154] on input "OK" at bounding box center [766, 157] width 49 height 33
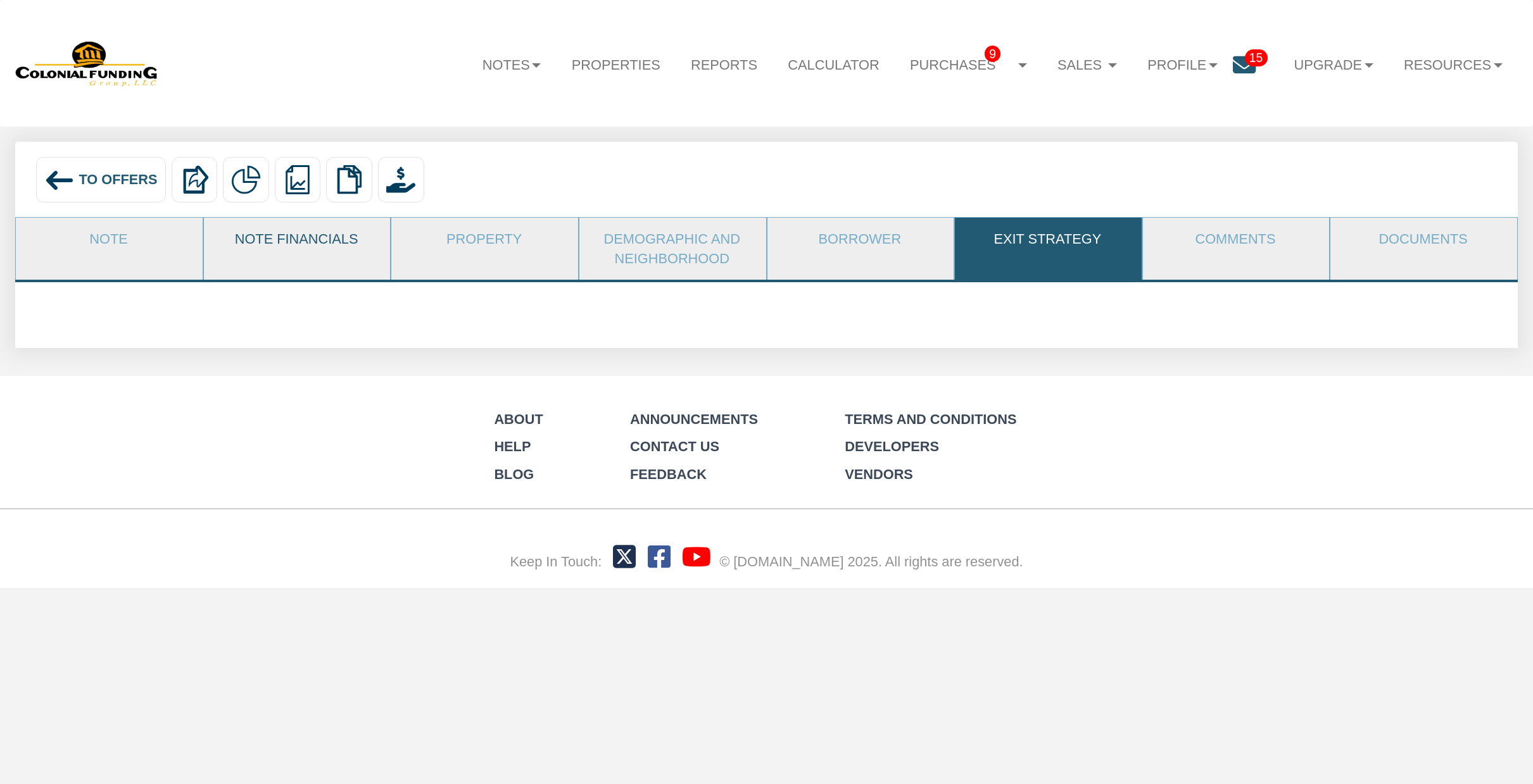
click at [313, 243] on link "Note Financials" at bounding box center [296, 239] width 185 height 42
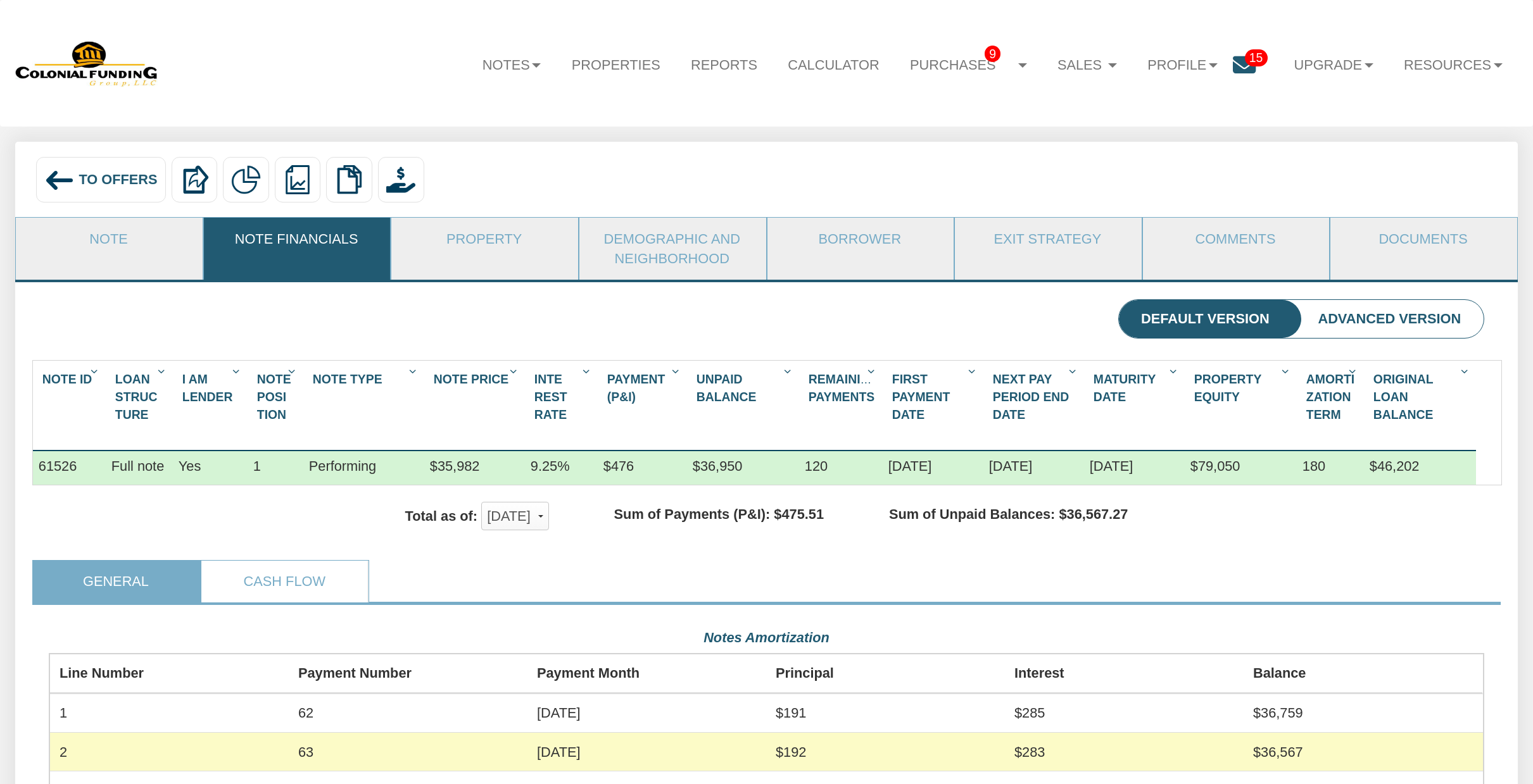
click at [74, 57] on img at bounding box center [86, 63] width 144 height 48
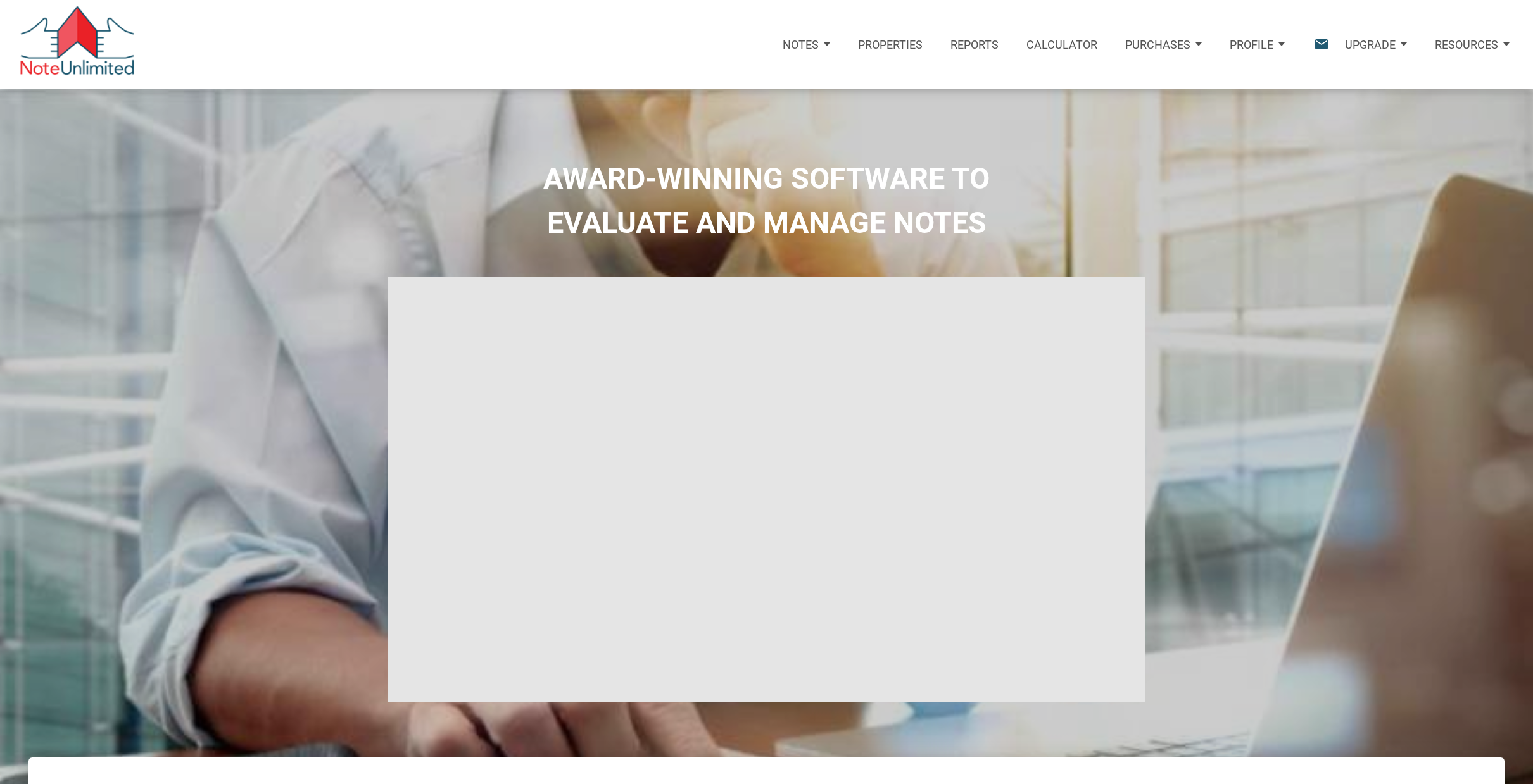
type input "Introduction to new features"
select select
